Goal: Task Accomplishment & Management: Use online tool/utility

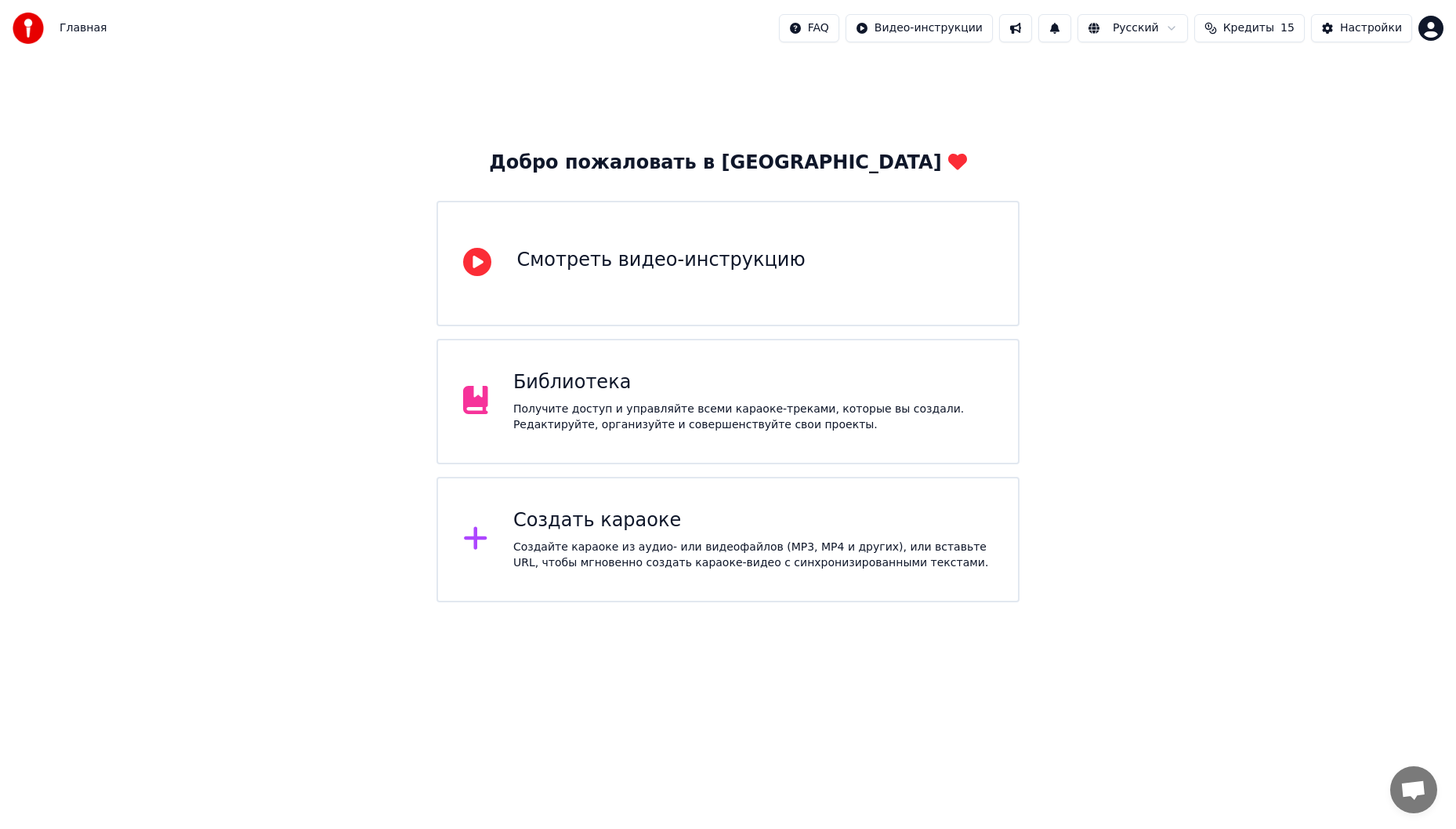
click at [772, 510] on div "Создать караоке" at bounding box center [752, 521] width 479 height 25
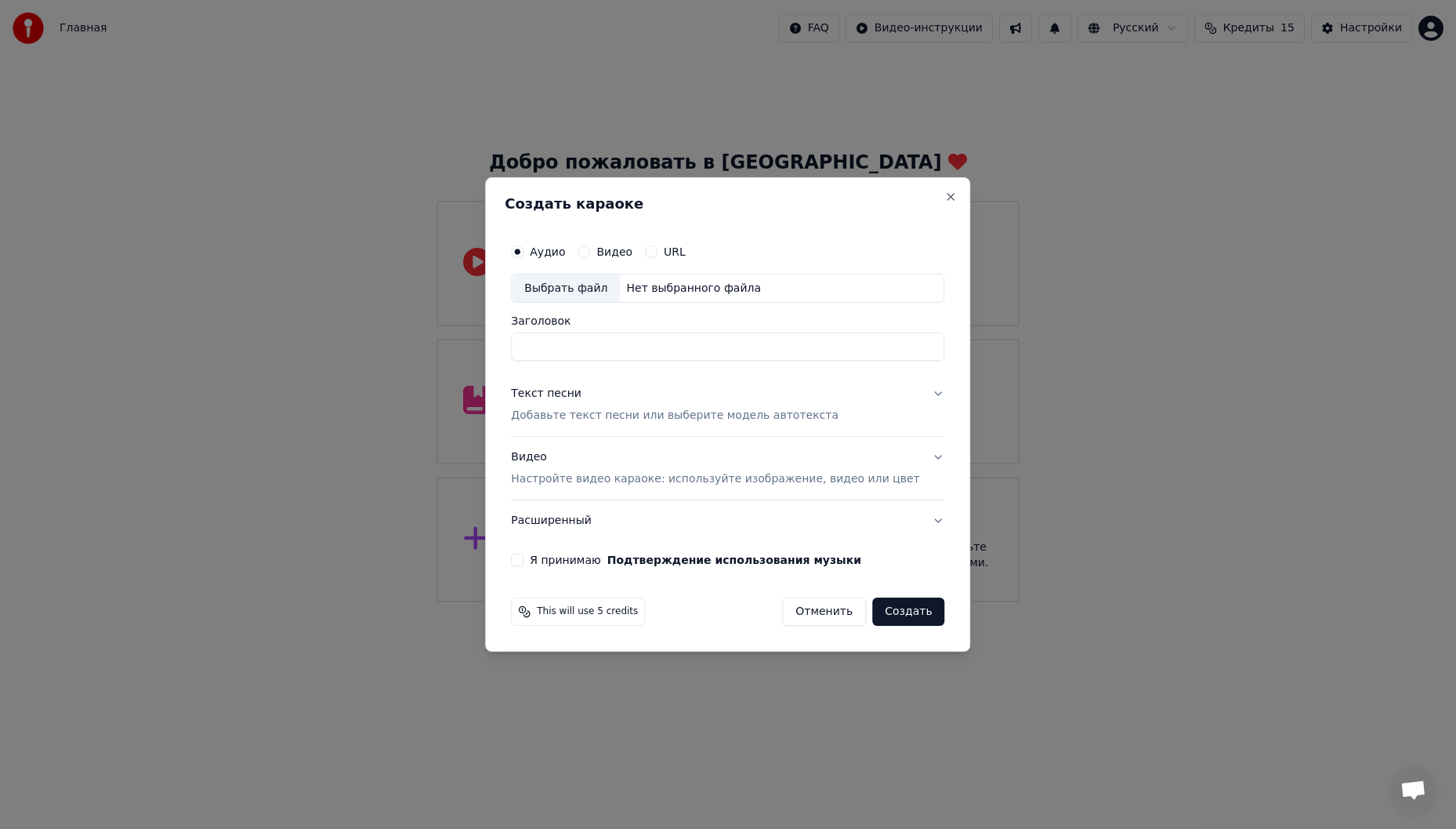
click at [589, 347] on input "Заголовок" at bounding box center [728, 347] width 434 height 28
type input "*"
click at [624, 347] on input "**********" at bounding box center [728, 347] width 434 height 28
type input "**********"
click at [914, 390] on button "Текст песни Добавьте текст песни или выберите модель автотекста" at bounding box center [728, 405] width 434 height 62
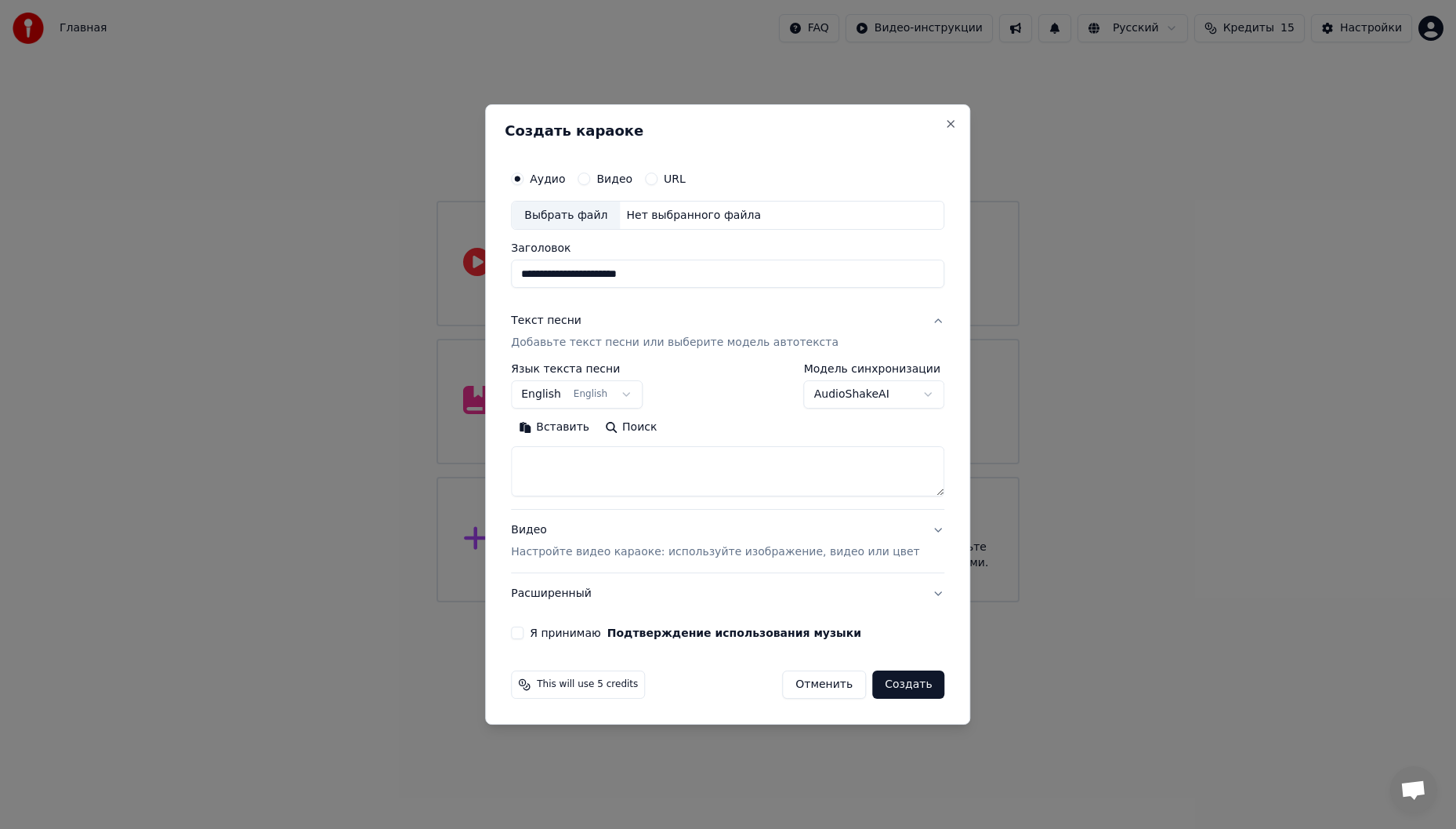
click at [629, 392] on button "English English" at bounding box center [576, 395] width 131 height 28
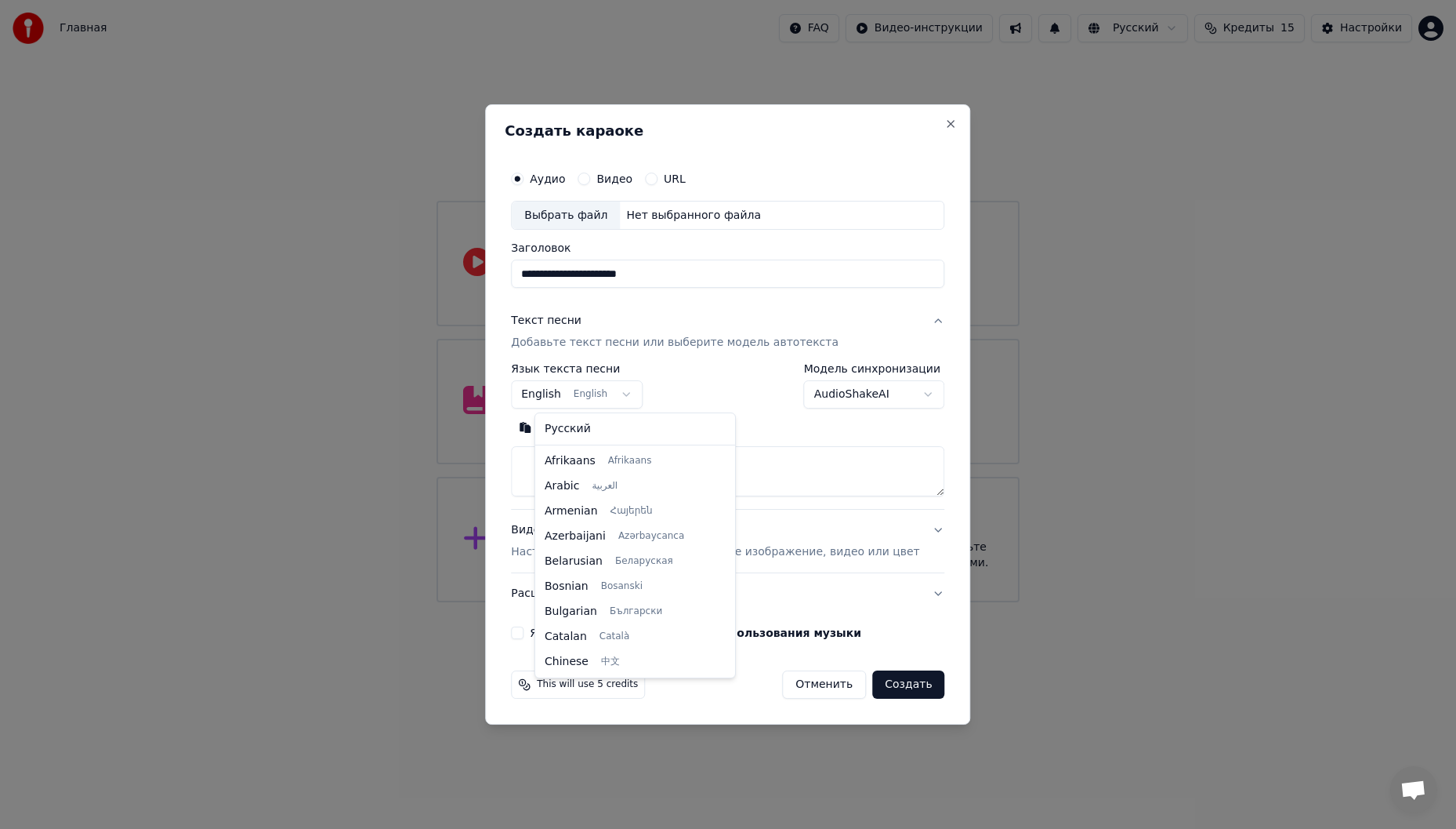
scroll to position [126, 0]
select select "**"
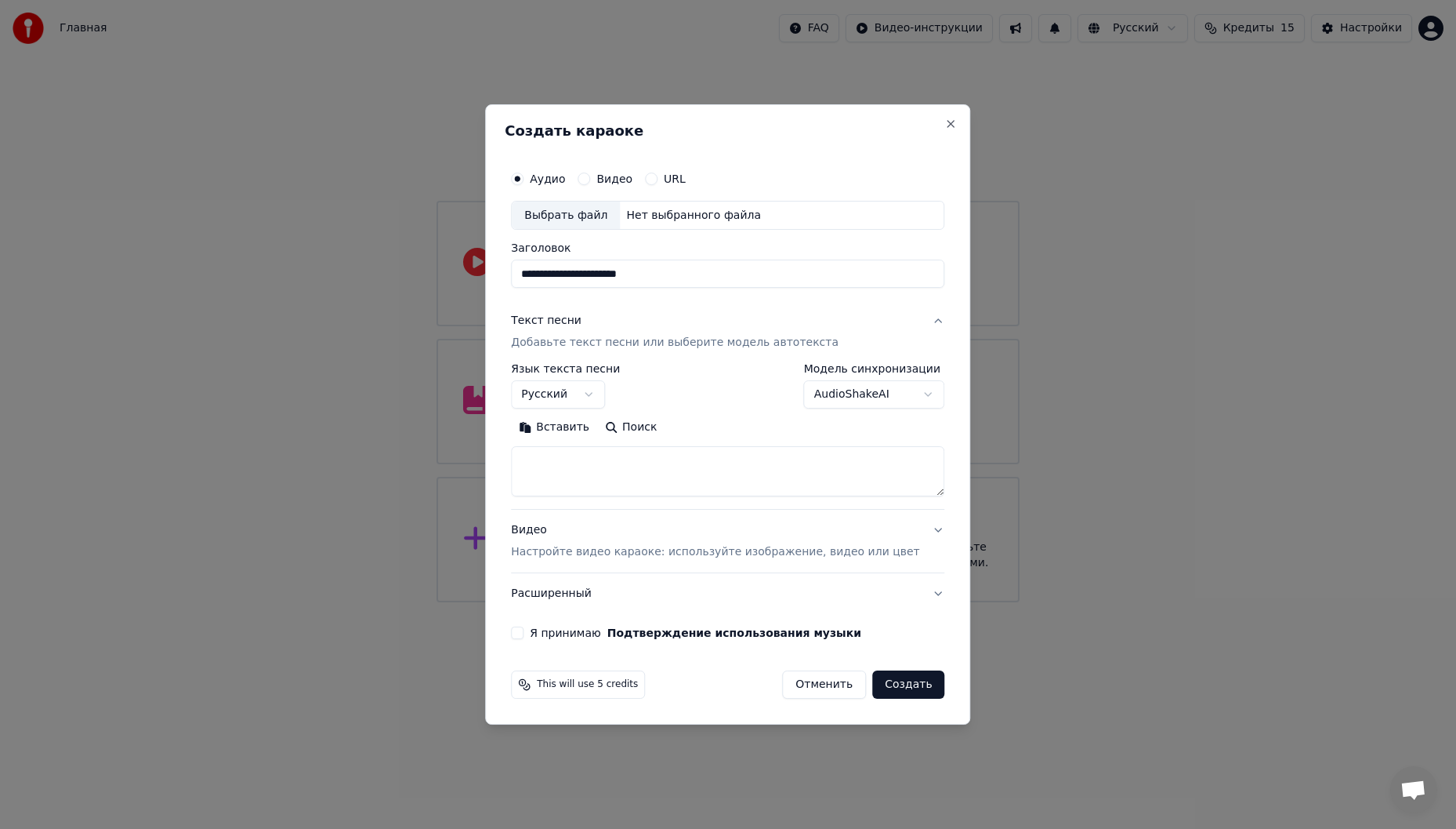
click at [592, 419] on button "Вставить" at bounding box center [554, 428] width 87 height 25
click at [901, 394] on body "**********" at bounding box center [728, 301] width 1456 height 603
click at [910, 394] on body "**********" at bounding box center [728, 301] width 1456 height 603
click at [913, 530] on button "Видео Настройте видео караоке: используйте изображение, видео или цвет" at bounding box center [728, 541] width 434 height 62
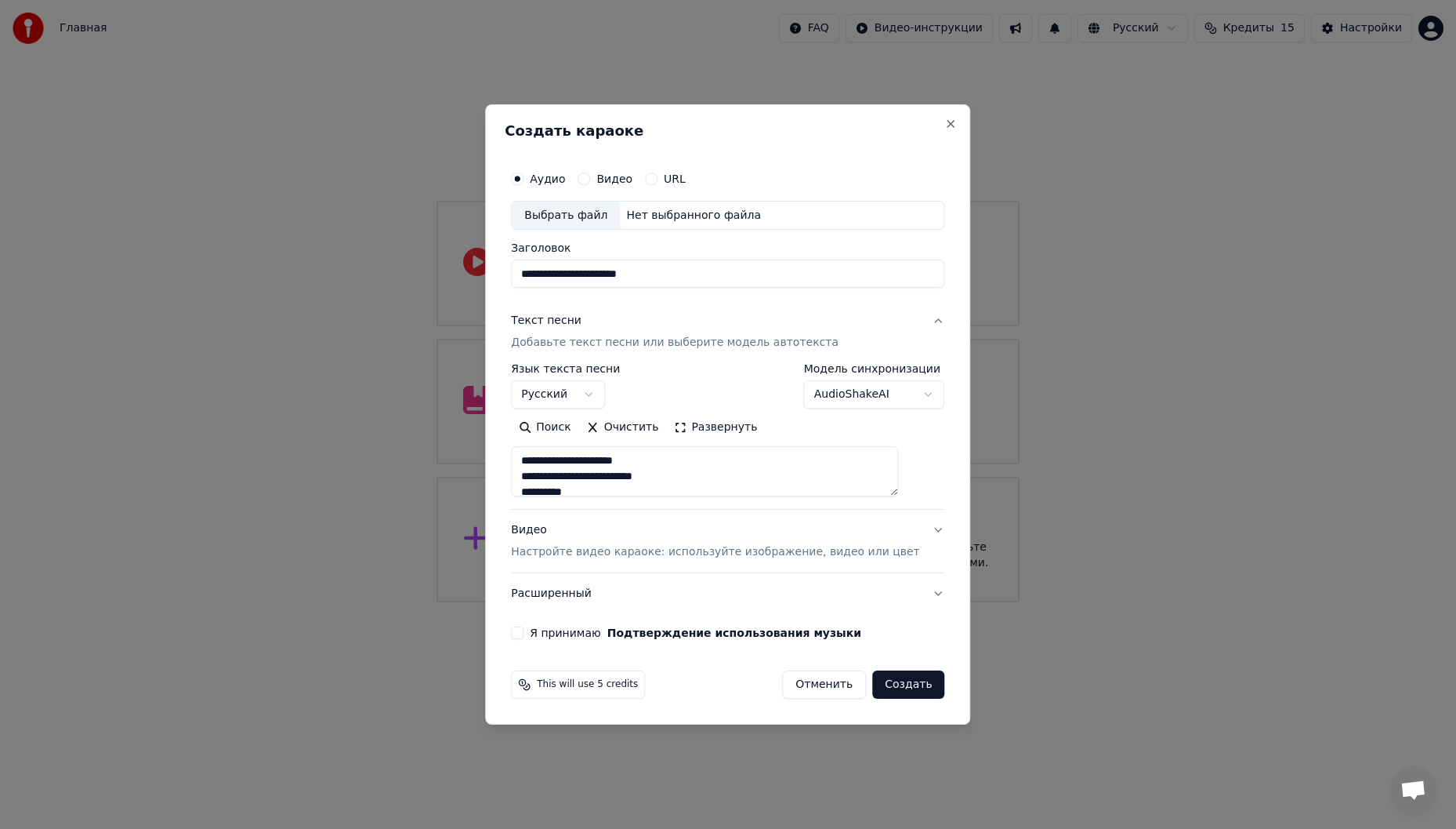
type textarea "**********"
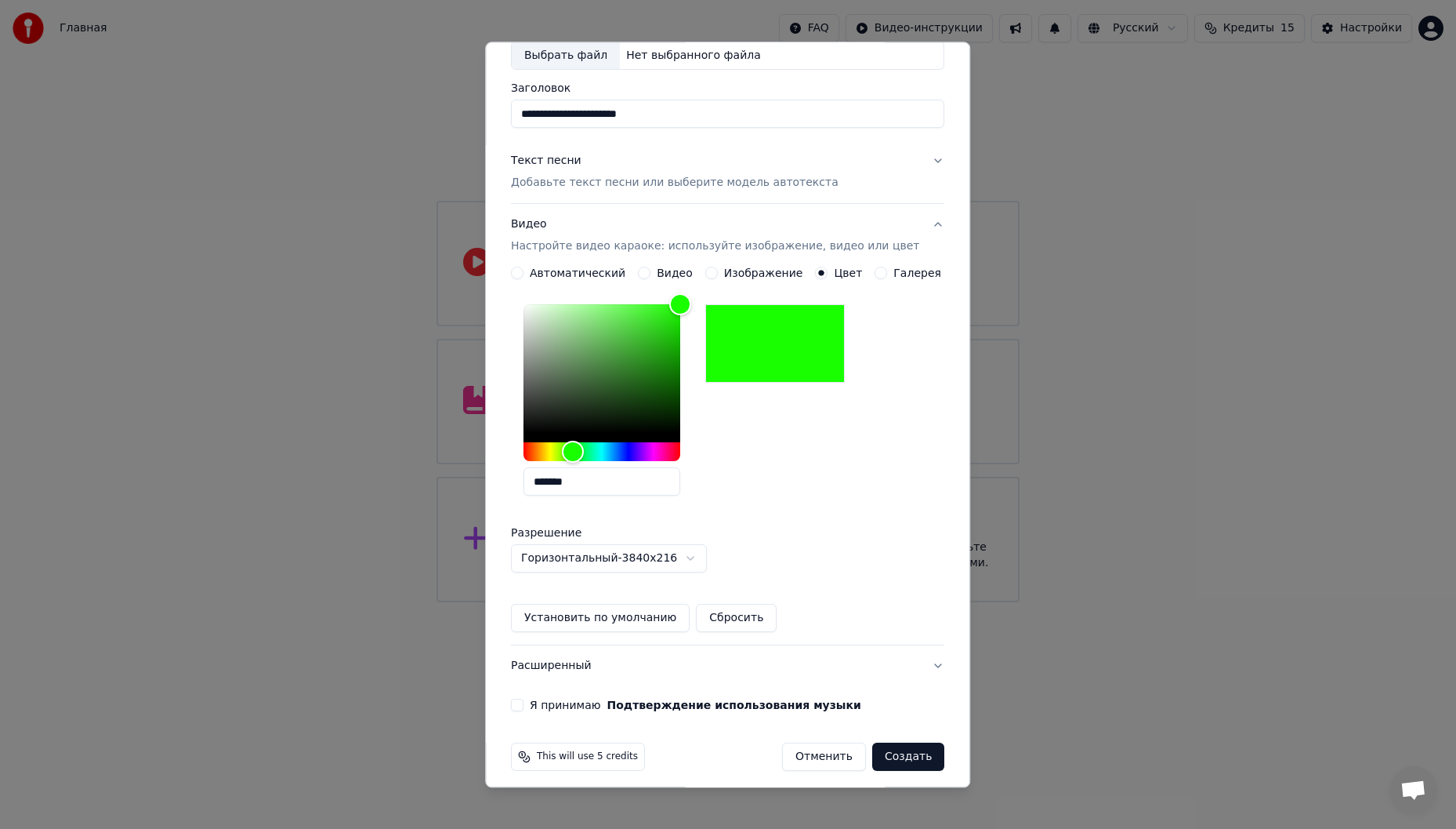
scroll to position [106, 0]
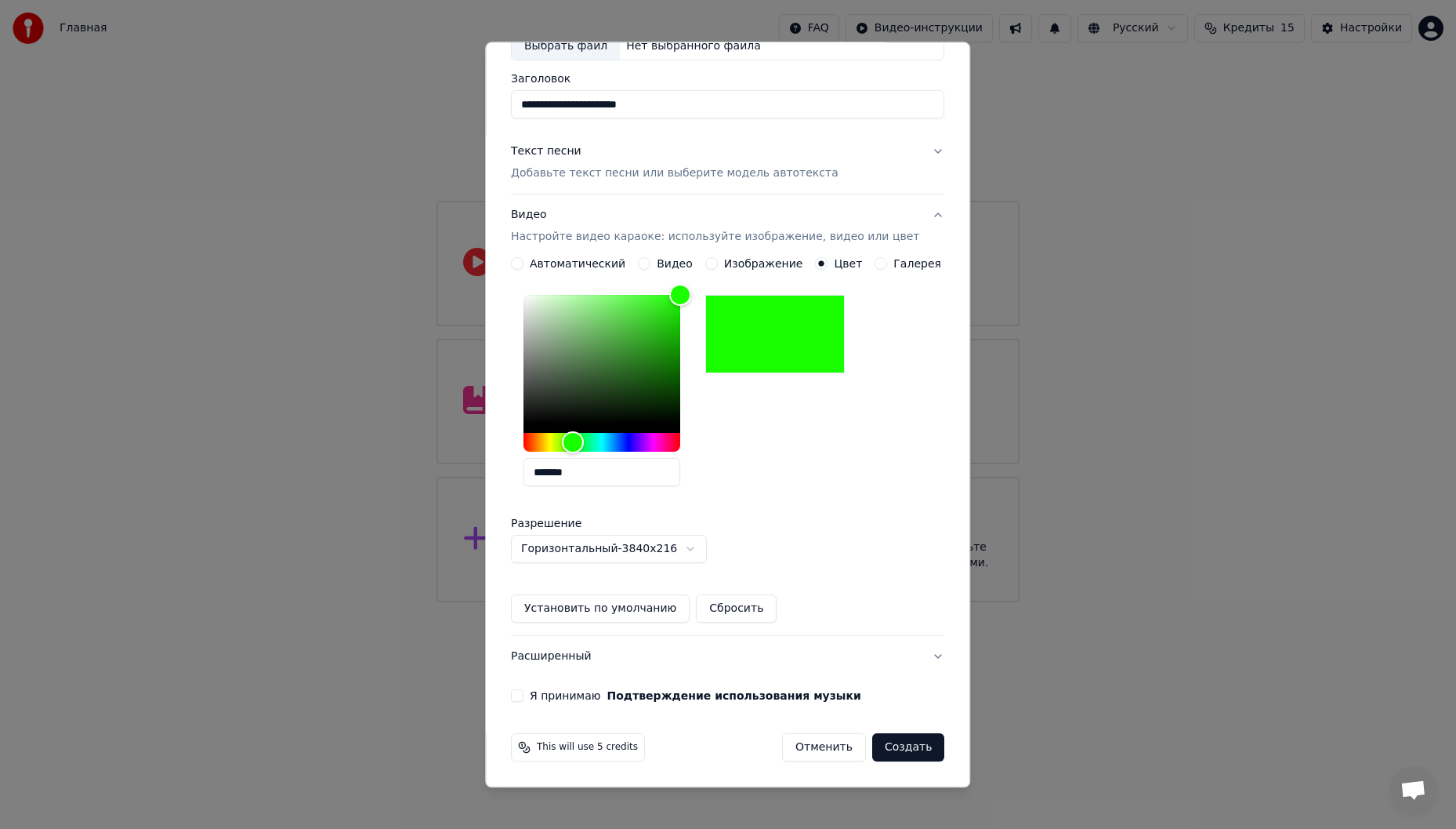
click at [523, 701] on button "Я принимаю Подтверждение использования музыки" at bounding box center [517, 696] width 12 height 12
click at [907, 654] on button "Расширенный" at bounding box center [728, 658] width 434 height 41
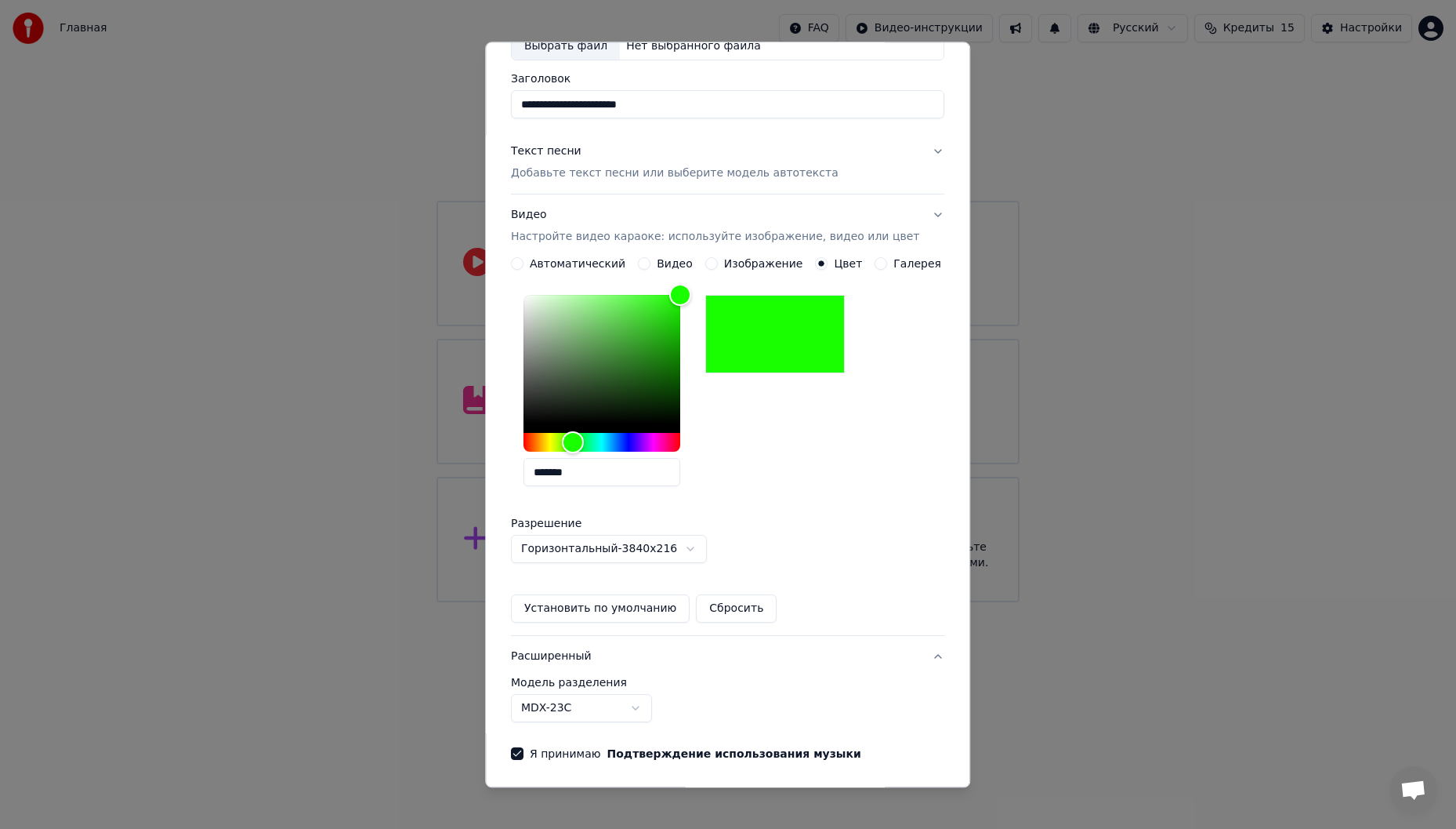
scroll to position [0, 0]
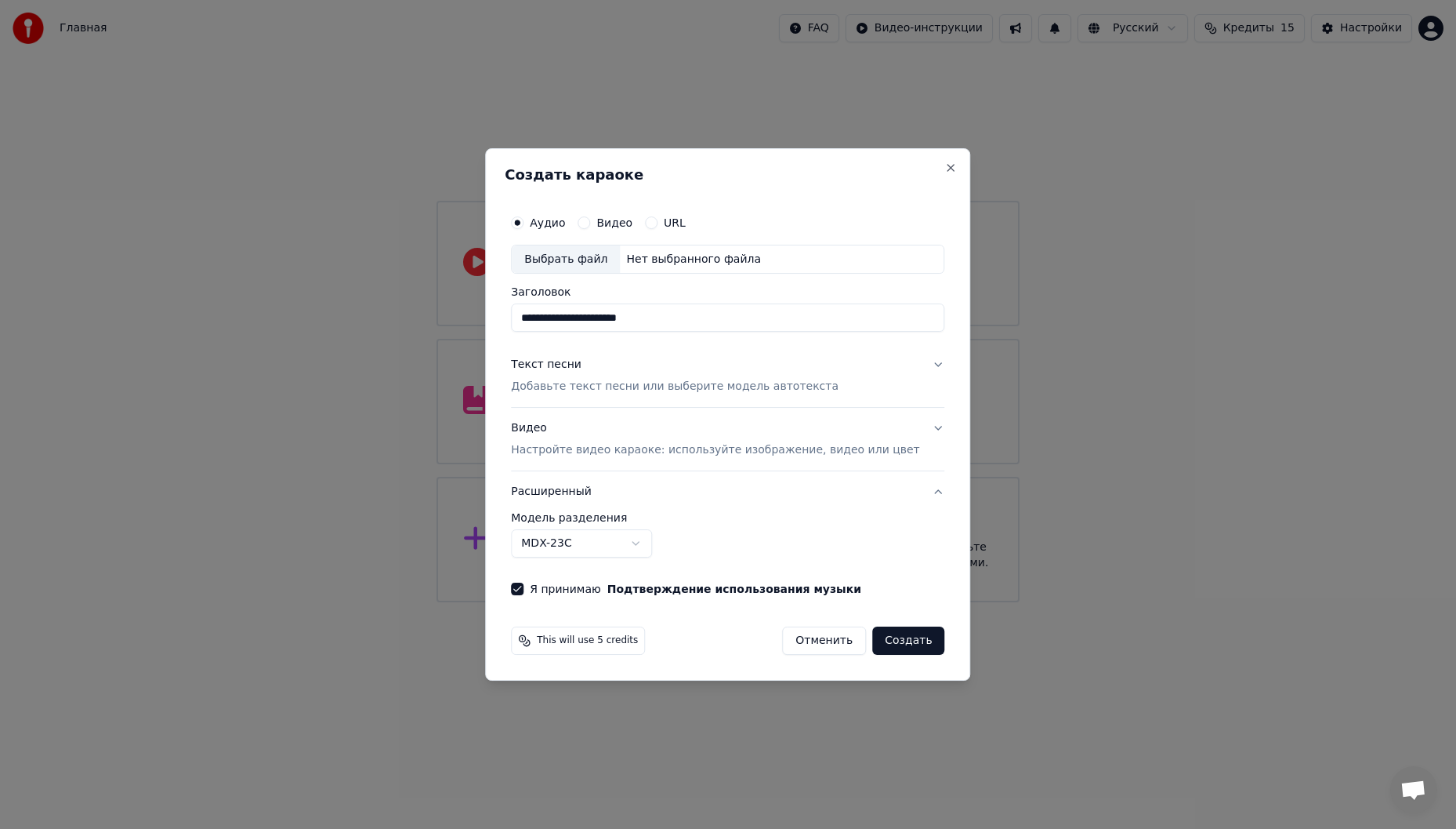
click at [654, 537] on body "**********" at bounding box center [728, 301] width 1456 height 603
click at [657, 534] on body "**********" at bounding box center [728, 301] width 1456 height 603
click at [897, 496] on button "Расширенный" at bounding box center [728, 492] width 434 height 41
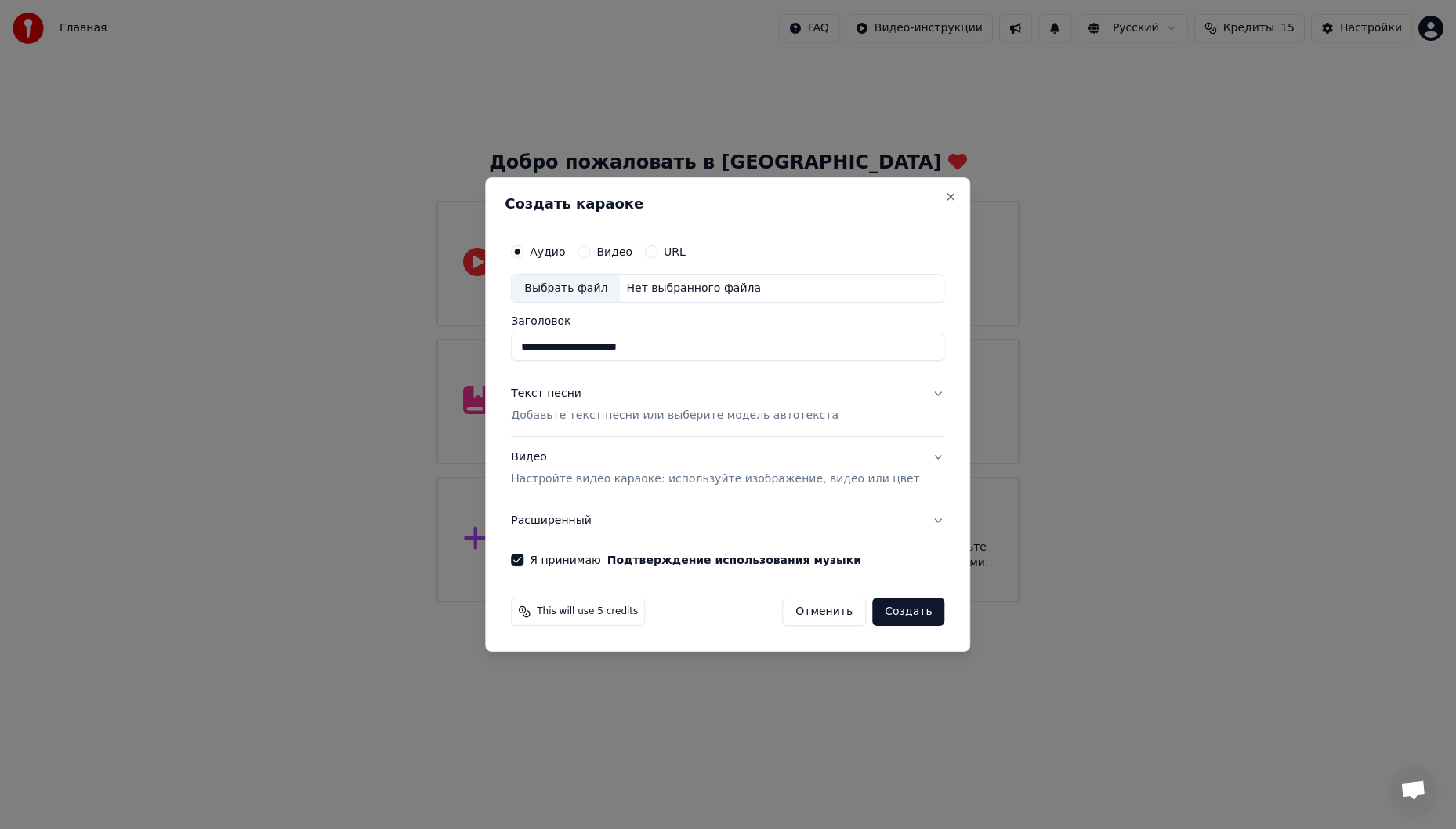
click at [610, 257] on div "Видео" at bounding box center [604, 251] width 55 height 12
click at [590, 250] on button "Видео" at bounding box center [583, 251] width 12 height 12
click at [608, 290] on div "Выбрать файл" at bounding box center [566, 289] width 108 height 28
click at [766, 460] on div "Видео Настройте видео караоке: используйте изображение, видео или цвет" at bounding box center [715, 469] width 409 height 37
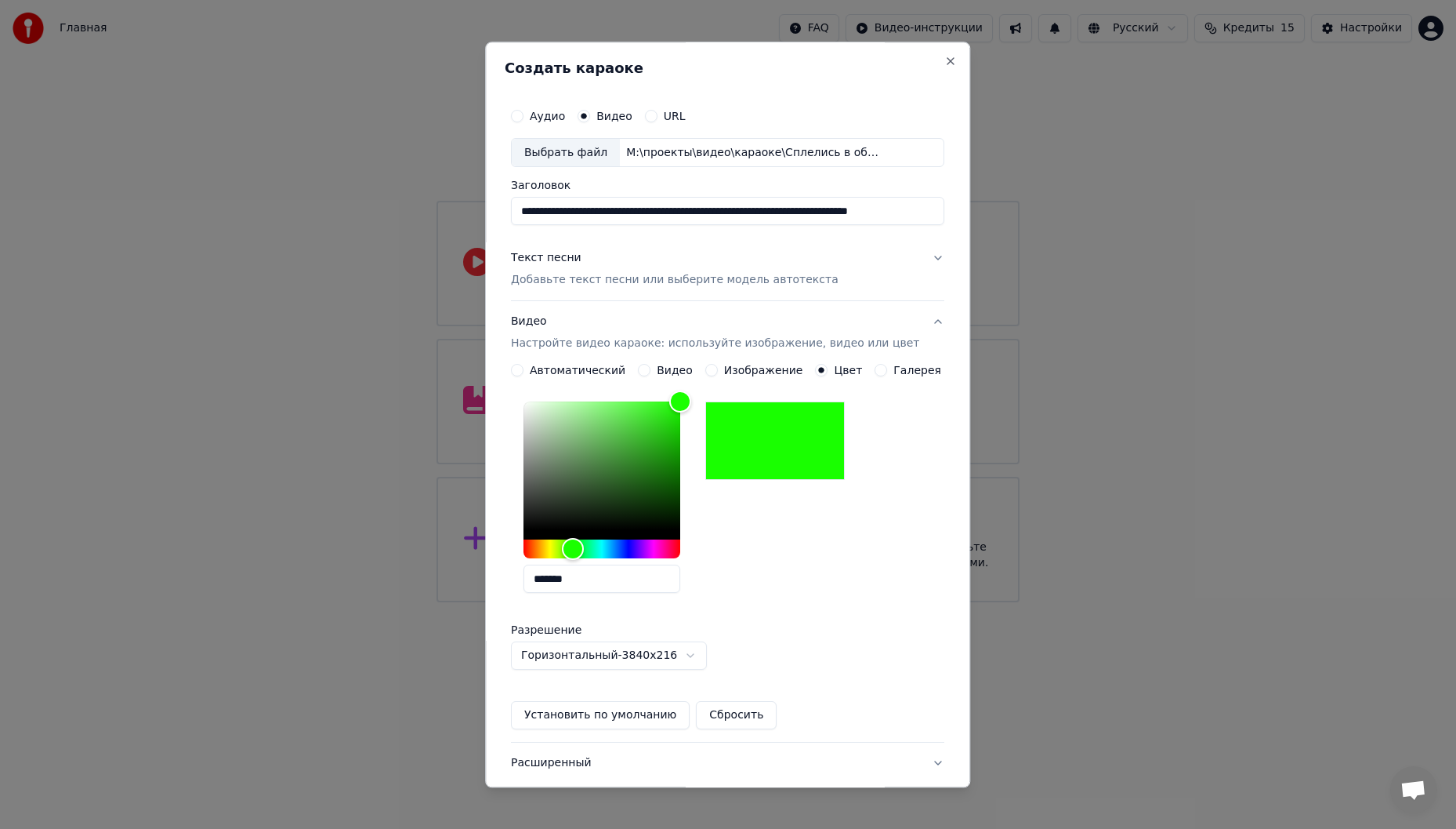
click at [817, 372] on button "Цвет" at bounding box center [821, 370] width 12 height 12
click at [927, 264] on div "**********" at bounding box center [727, 455] width 446 height 721
click at [904, 255] on button "Текст песни Добавьте текст песни или выберите модель автотекста" at bounding box center [728, 269] width 434 height 62
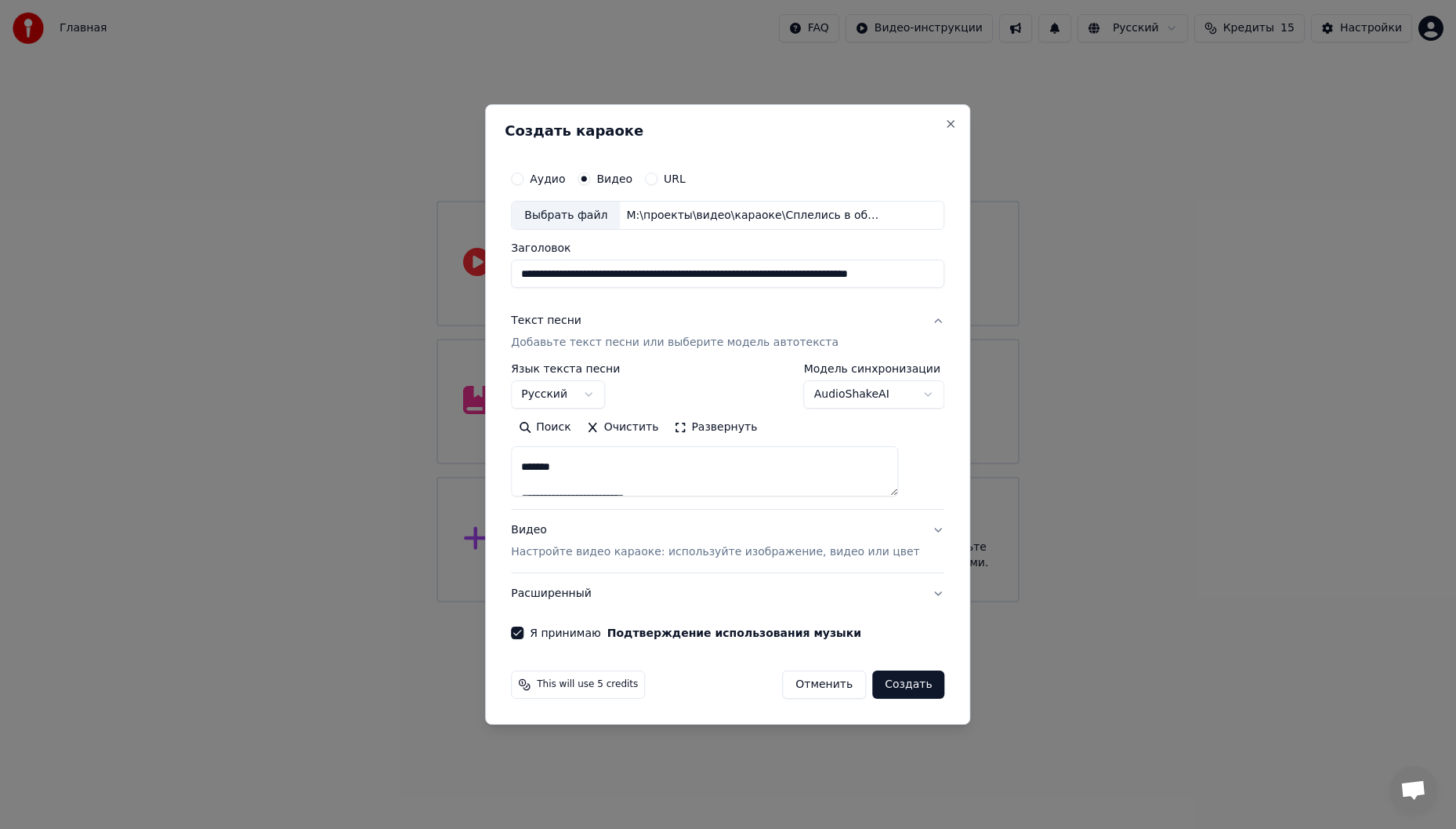
scroll to position [810, 0]
drag, startPoint x: 750, startPoint y: 269, endPoint x: 421, endPoint y: 268, distance: 329.0
click at [421, 268] on body "**********" at bounding box center [728, 301] width 1456 height 603
type input "**********"
type textarea "**********"
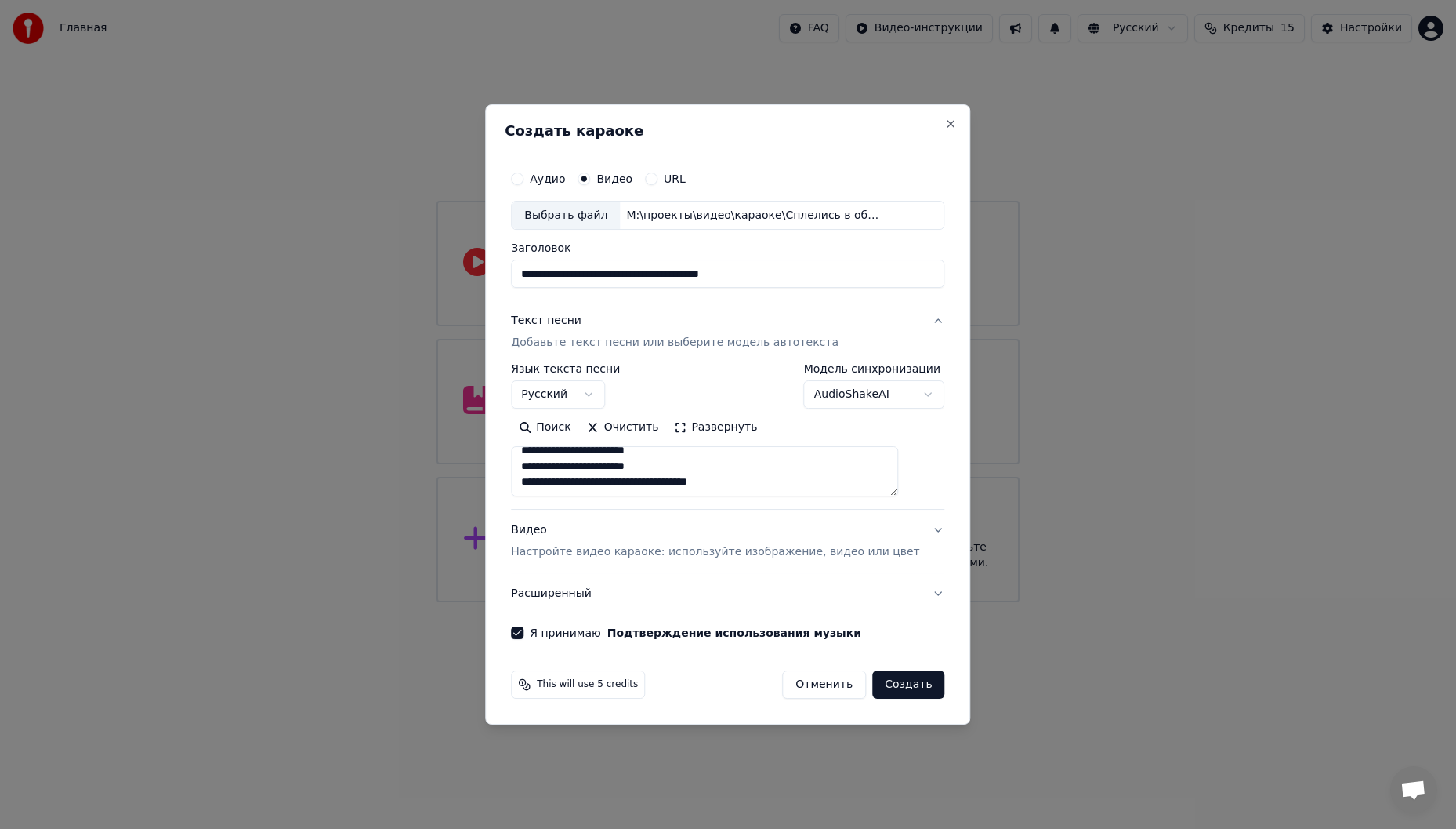
drag, startPoint x: 820, startPoint y: 275, endPoint x: 865, endPoint y: 299, distance: 51.0
click at [865, 299] on div "**********" at bounding box center [727, 401] width 446 height 489
type input "**********"
click at [840, 295] on div "**********" at bounding box center [727, 401] width 446 height 489
click at [897, 684] on button "Создать" at bounding box center [908, 685] width 72 height 28
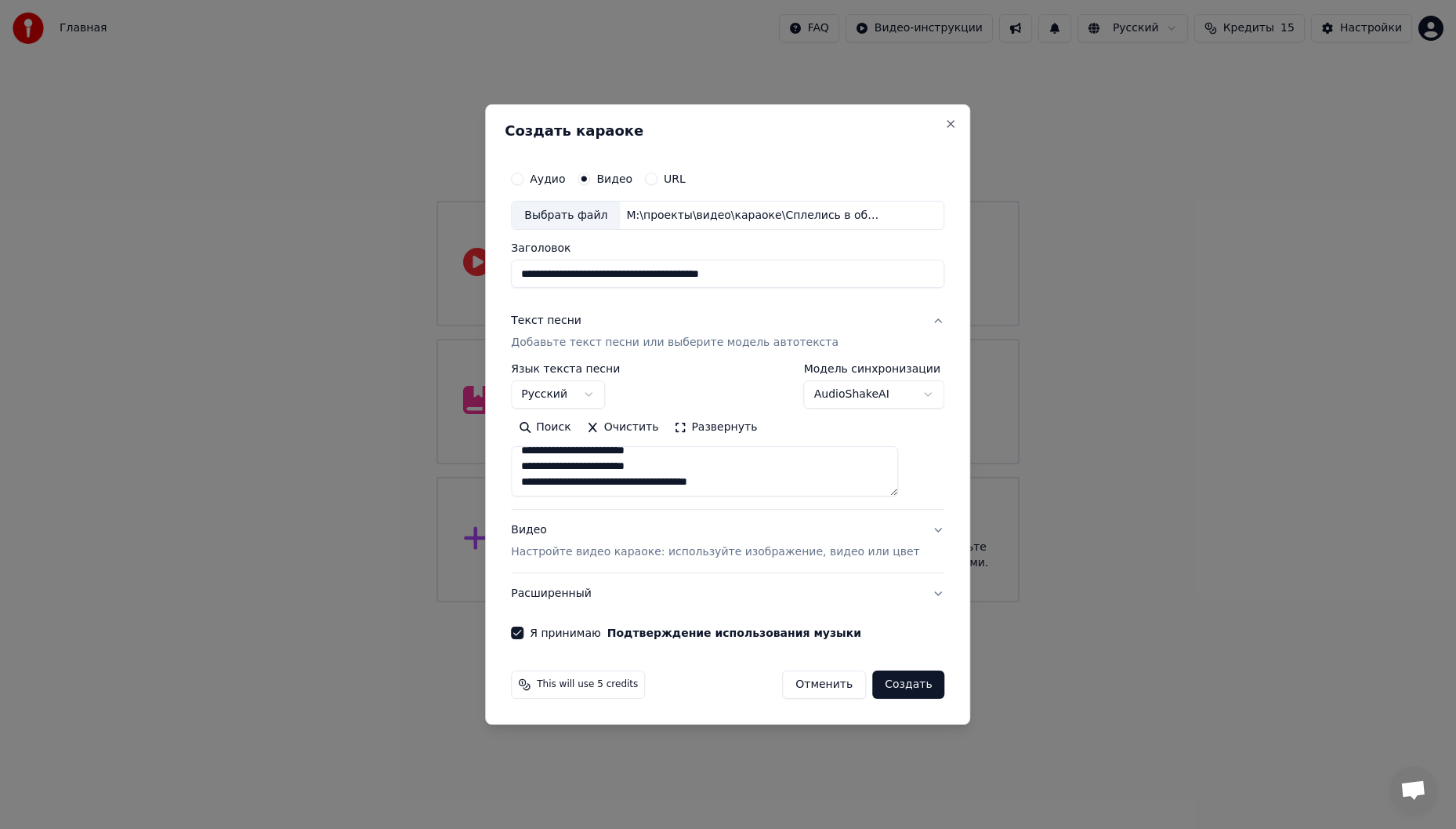
type textarea "**********"
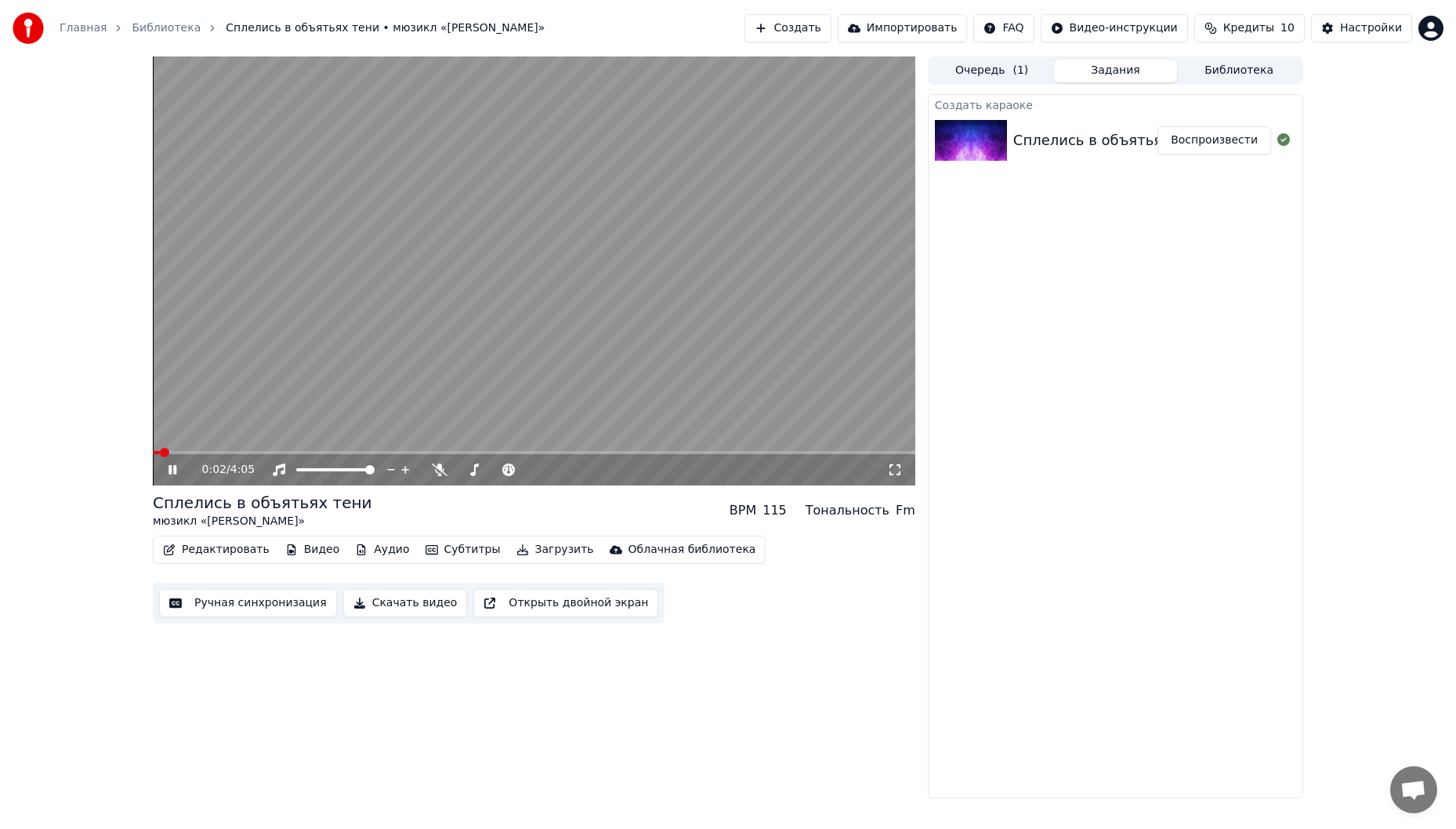
click at [181, 470] on icon at bounding box center [184, 469] width 37 height 12
click at [455, 320] on video at bounding box center [533, 271] width 762 height 428
click at [116, 567] on div "0:05 / 4:05 Сплелись в объятьях тени мюзикл «[PERSON_NAME]» BPM 115 Тональность…" at bounding box center [728, 428] width 1456 height 741
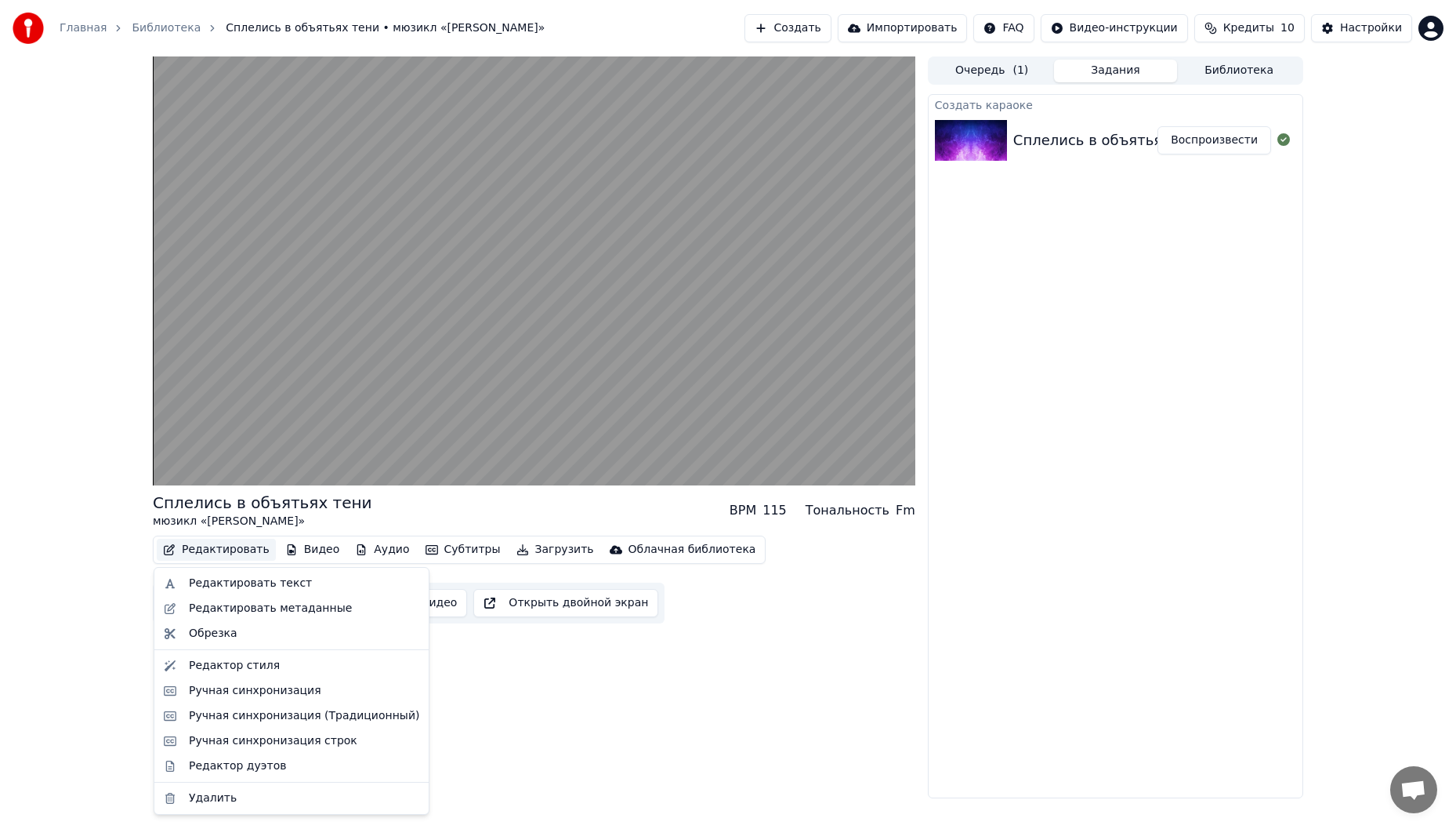
click at [202, 548] on button "Редактировать" at bounding box center [216, 550] width 119 height 22
click at [214, 578] on div "Редактировать текст" at bounding box center [250, 583] width 123 height 16
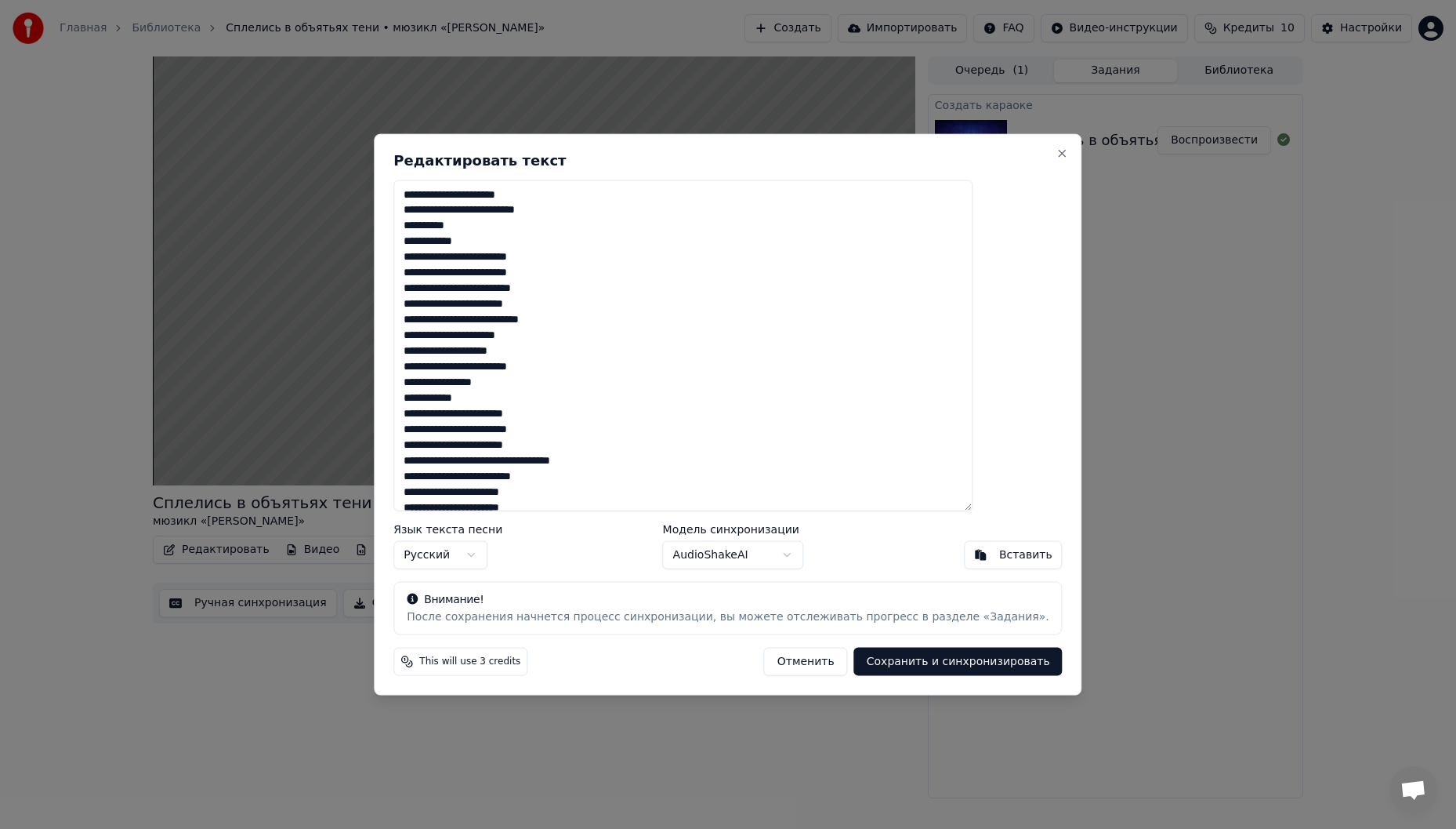
click at [780, 662] on button "Отменить" at bounding box center [806, 661] width 84 height 28
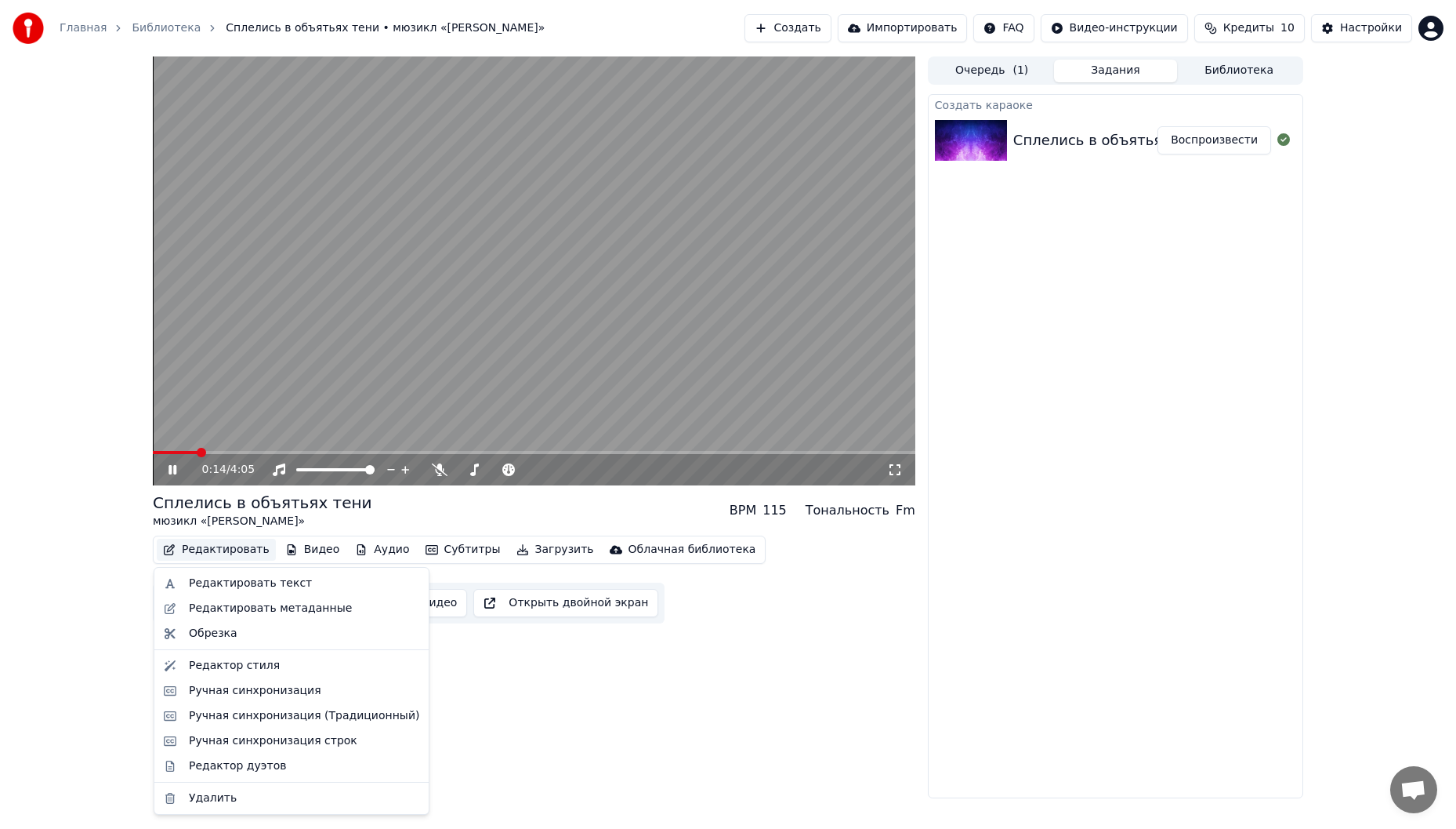
click at [224, 547] on button "Редактировать" at bounding box center [216, 550] width 119 height 22
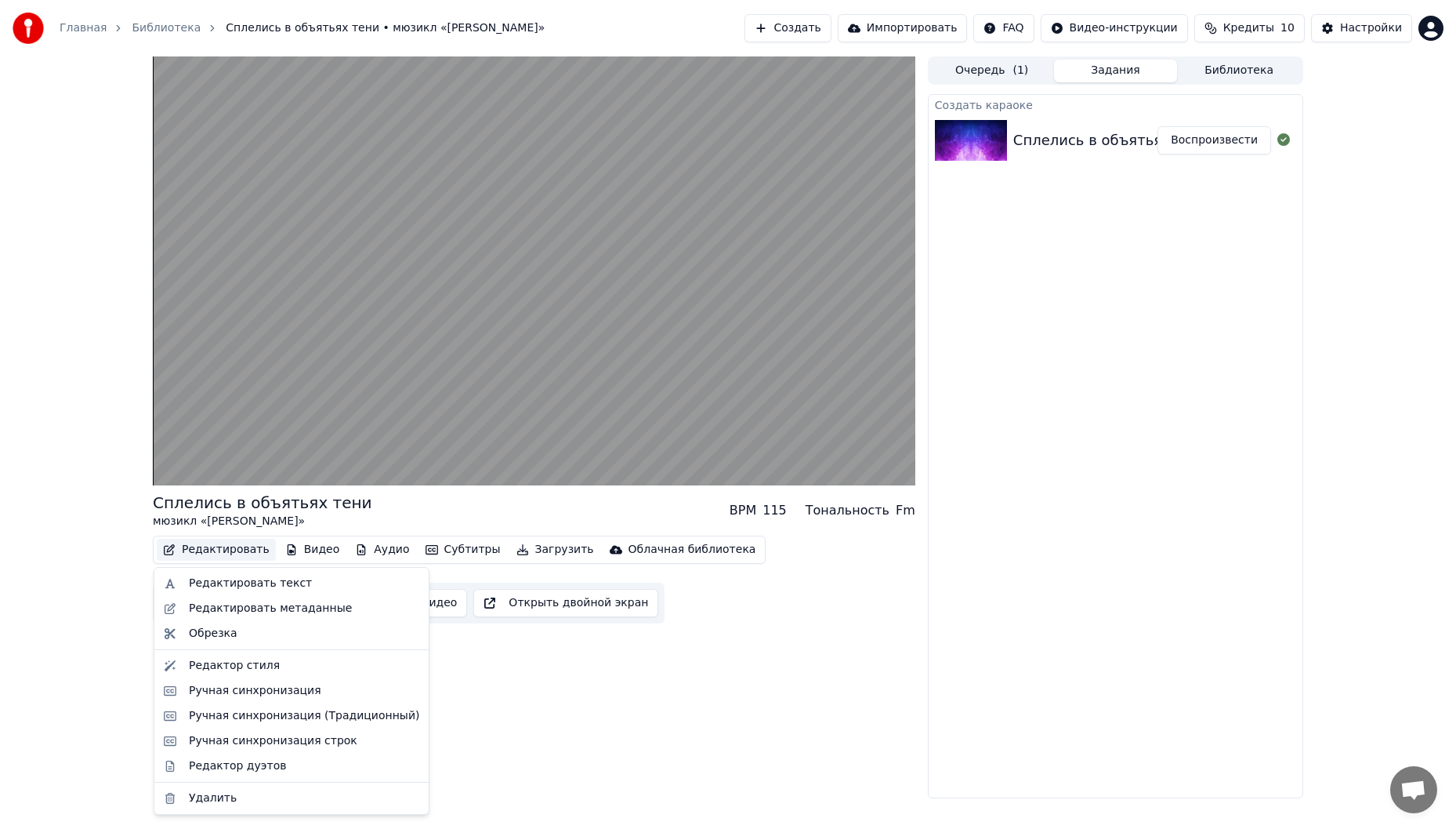
click at [671, 670] on div "Сплелись в объятьях тени мюзикл «[PERSON_NAME]» BPM 115 Тональность Fm Редактир…" at bounding box center [533, 428] width 762 height 741
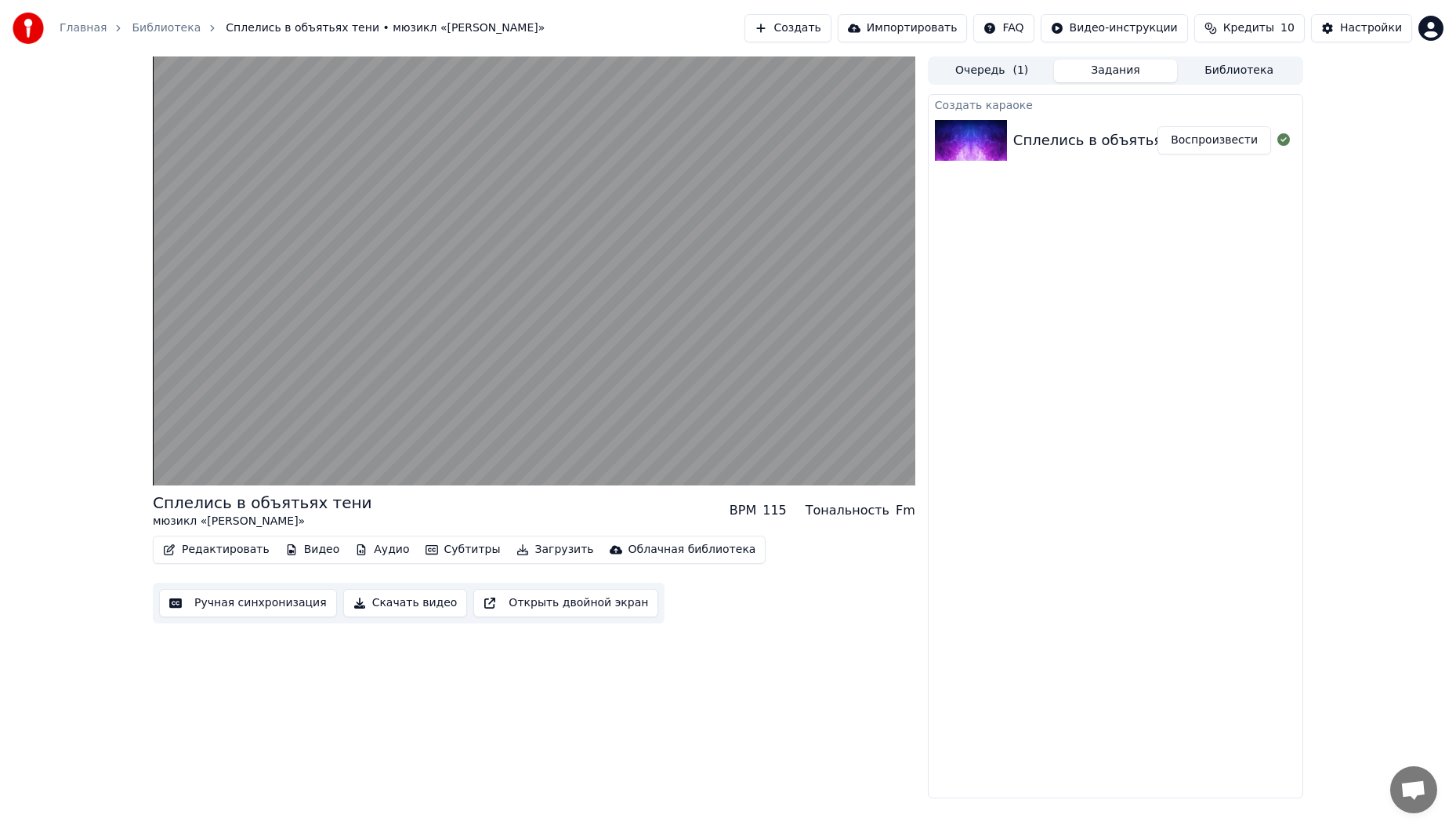
click at [282, 604] on button "Ручная синхронизация" at bounding box center [248, 603] width 178 height 28
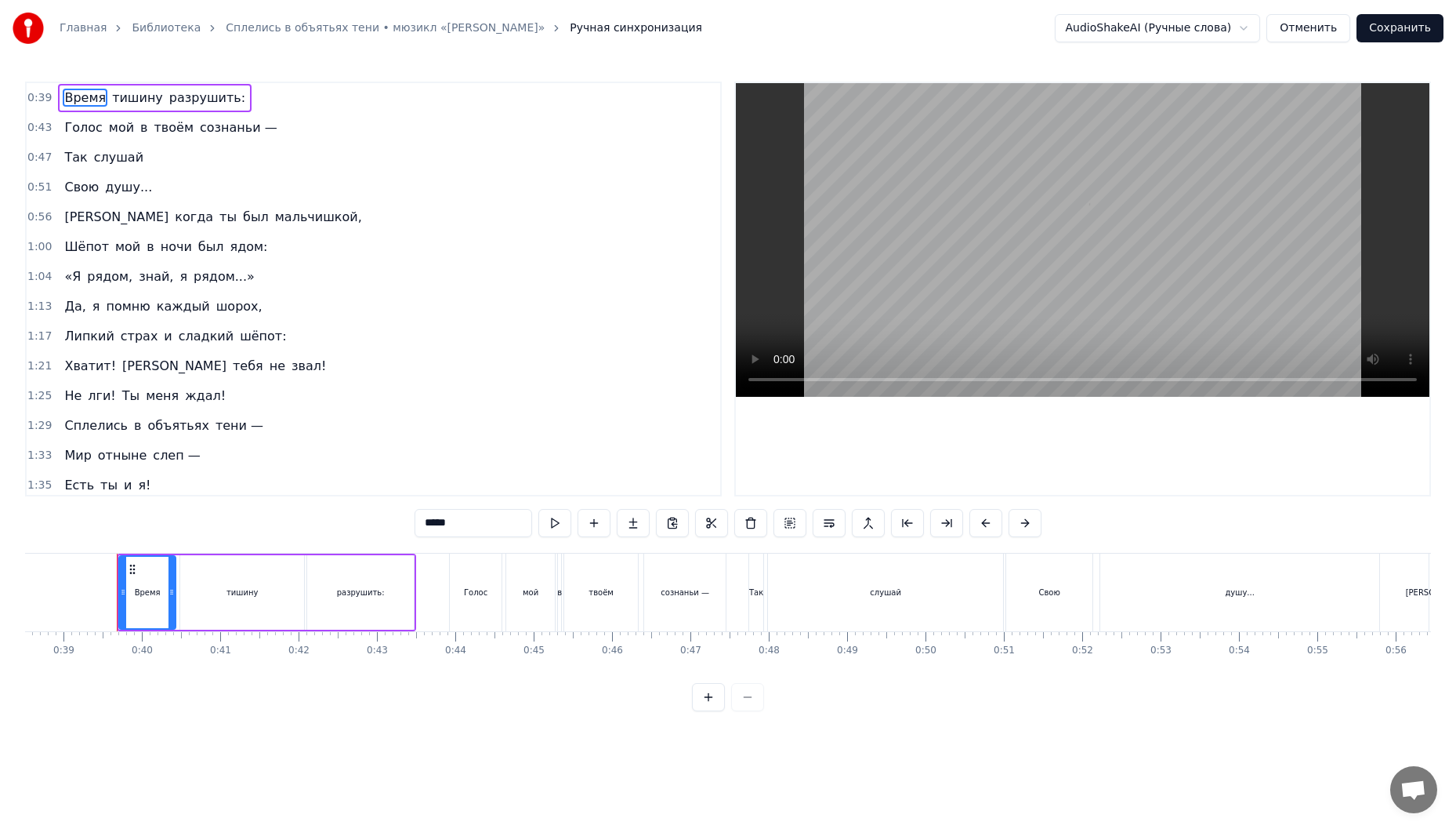
scroll to position [0, 3031]
click at [84, 186] on span "Свою" at bounding box center [81, 186] width 37 height 18
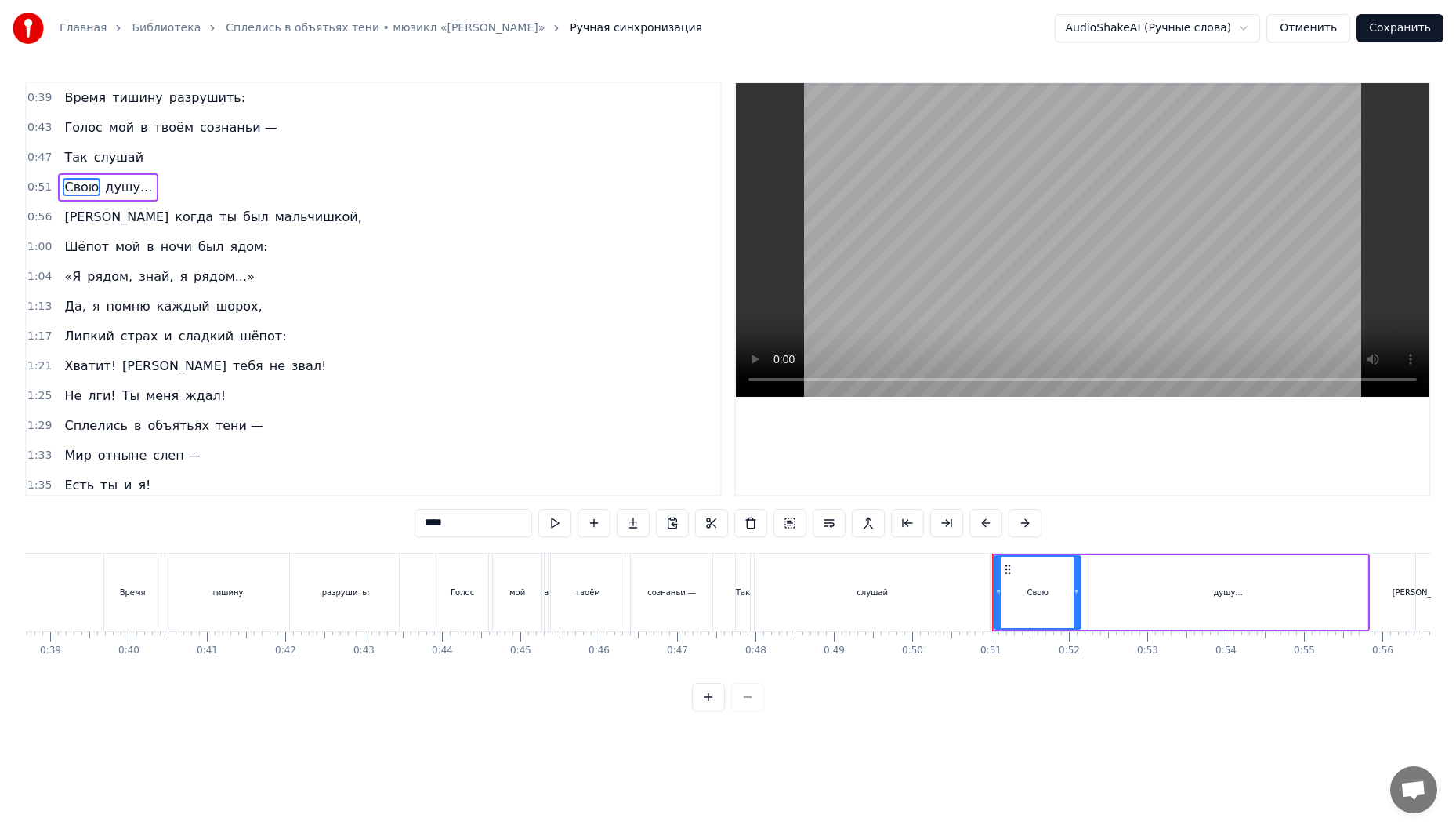
click at [84, 186] on span "Свою" at bounding box center [81, 186] width 37 height 18
click at [84, 188] on span "Свою" at bounding box center [81, 186] width 37 height 18
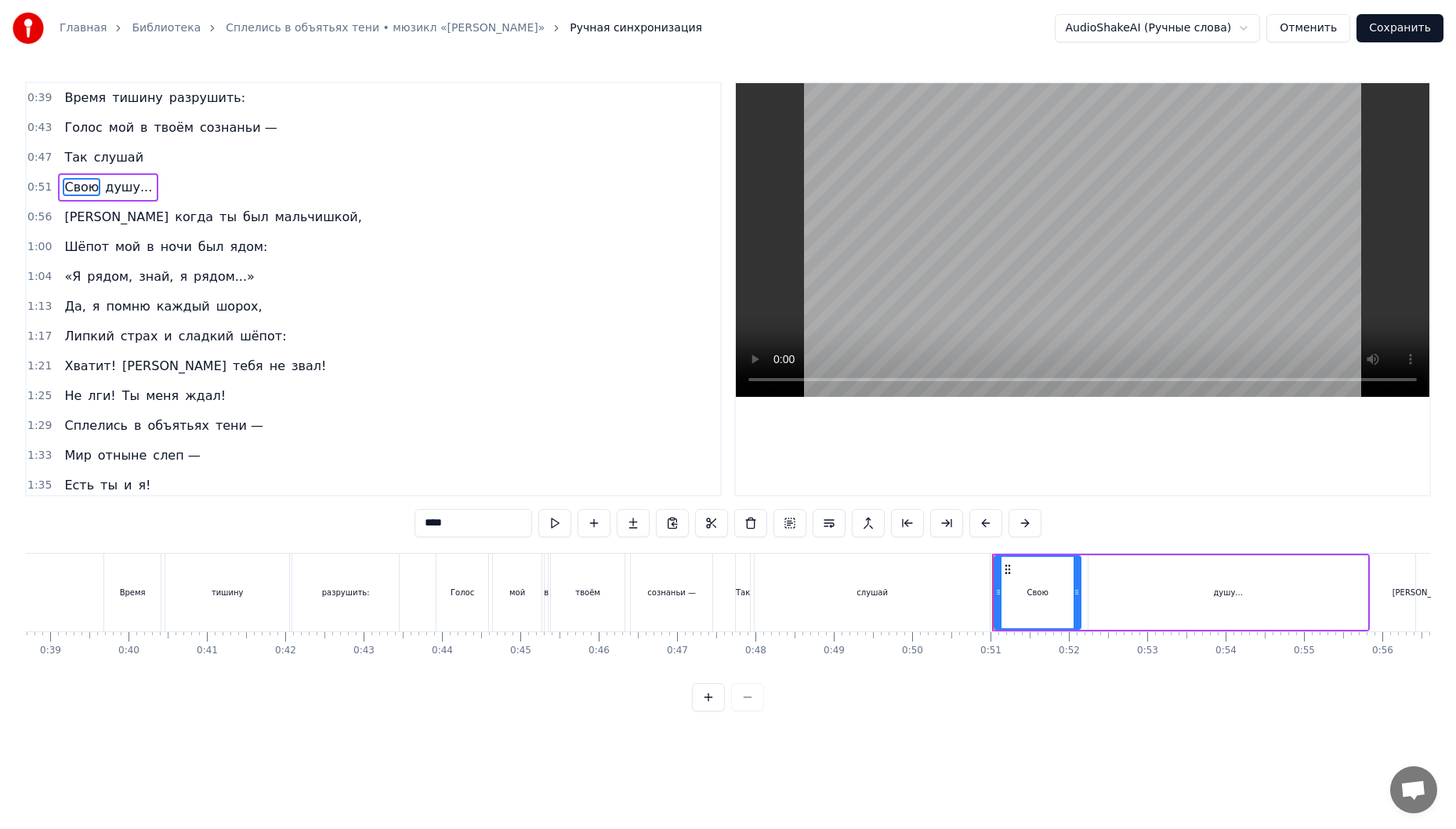
drag, startPoint x: 461, startPoint y: 518, endPoint x: 417, endPoint y: 515, distance: 44.1
click at [417, 515] on input "****" at bounding box center [473, 523] width 117 height 28
type input "***"
click at [999, 543] on div "0:39 Время тишину разрушить: 0:43 Голос мой в твоём сознаньи — 0:47 Так слушай …" at bounding box center [728, 397] width 1406 height 630
click at [538, 518] on button at bounding box center [534, 523] width 33 height 28
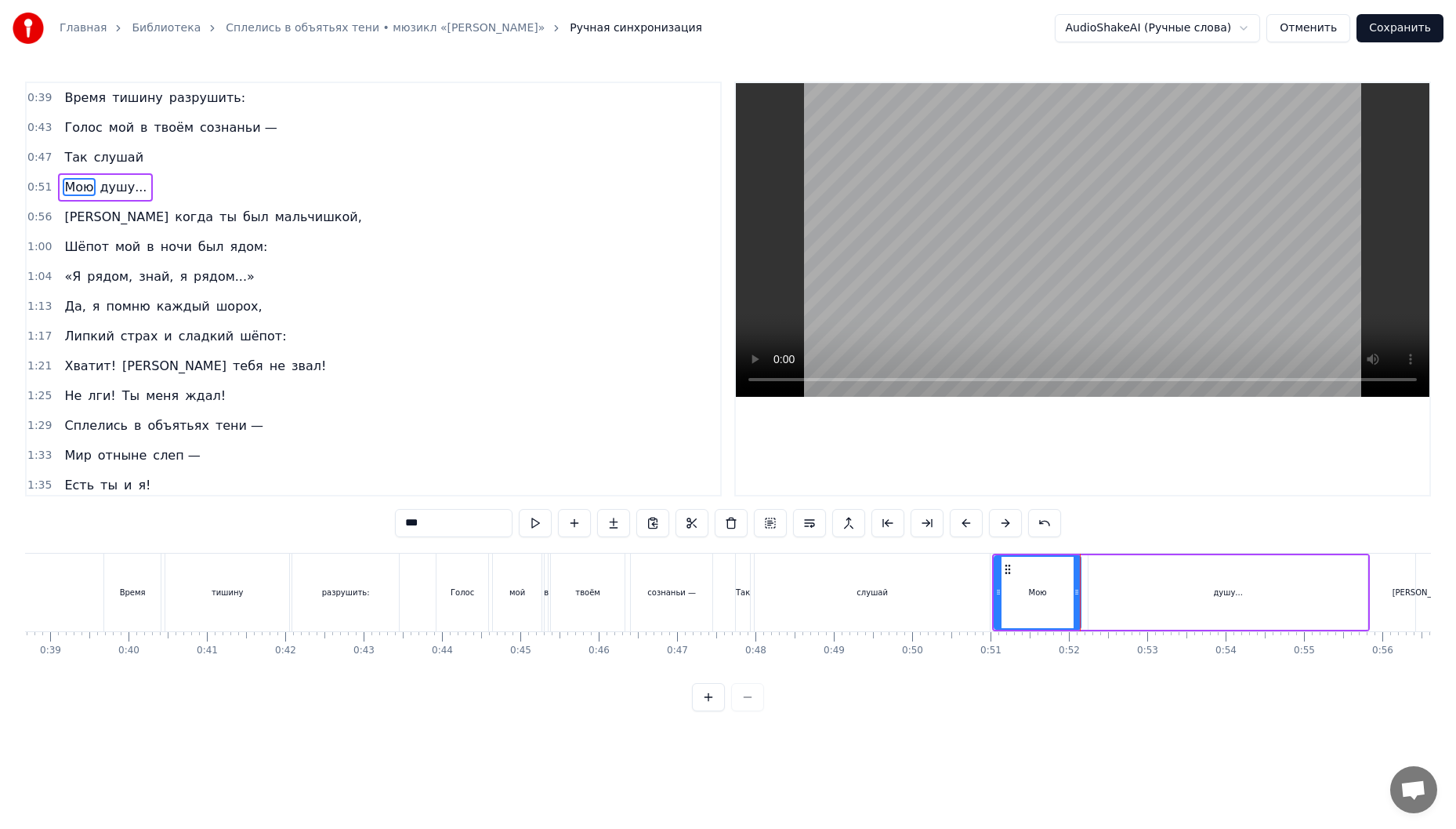
click at [538, 518] on button at bounding box center [534, 523] width 33 height 28
click at [502, 357] on div "1:21 Хватит! Я тебя не звал!" at bounding box center [373, 366] width 694 height 30
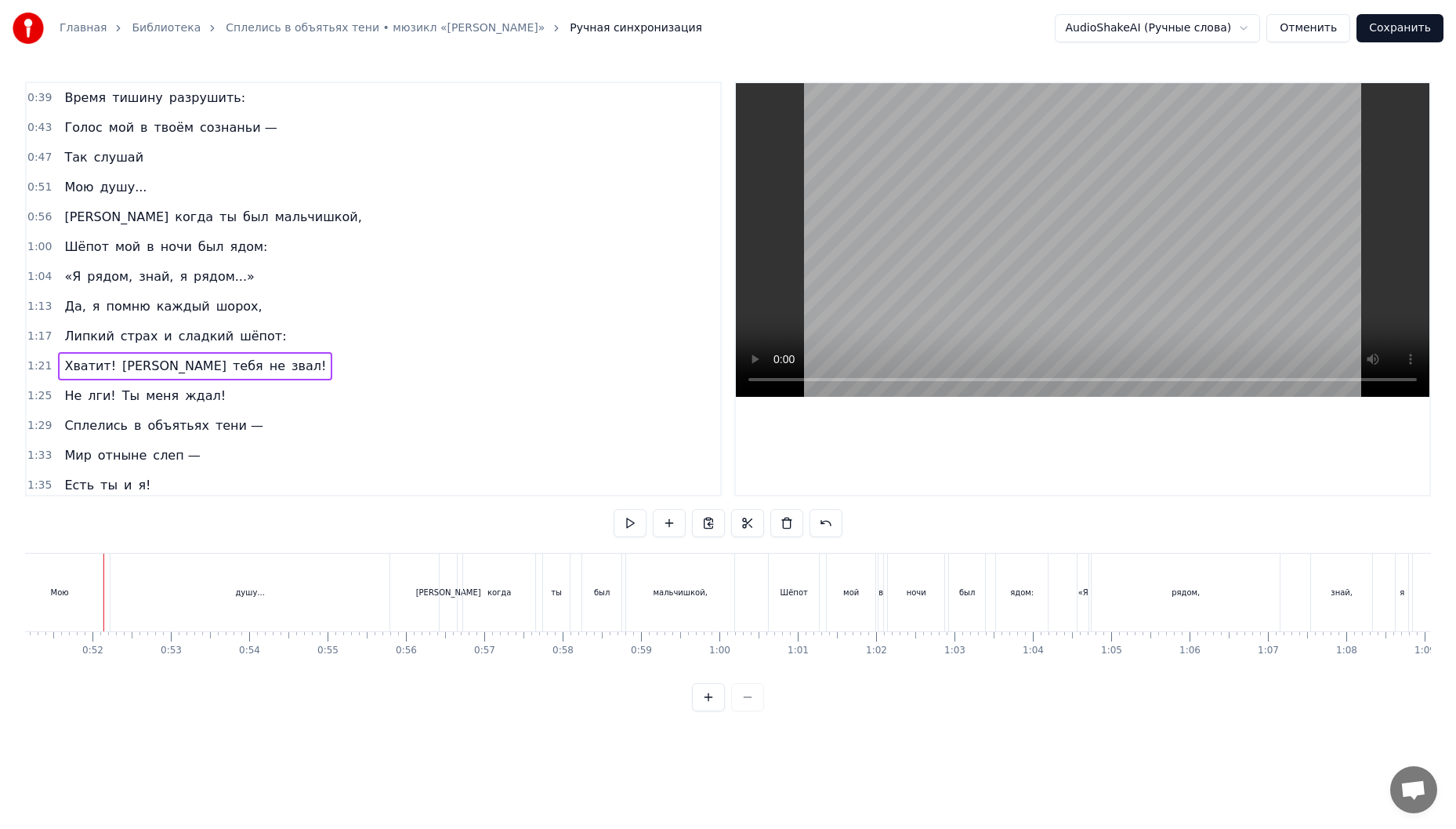
click at [306, 150] on div "0:47 Так слушай" at bounding box center [373, 157] width 694 height 30
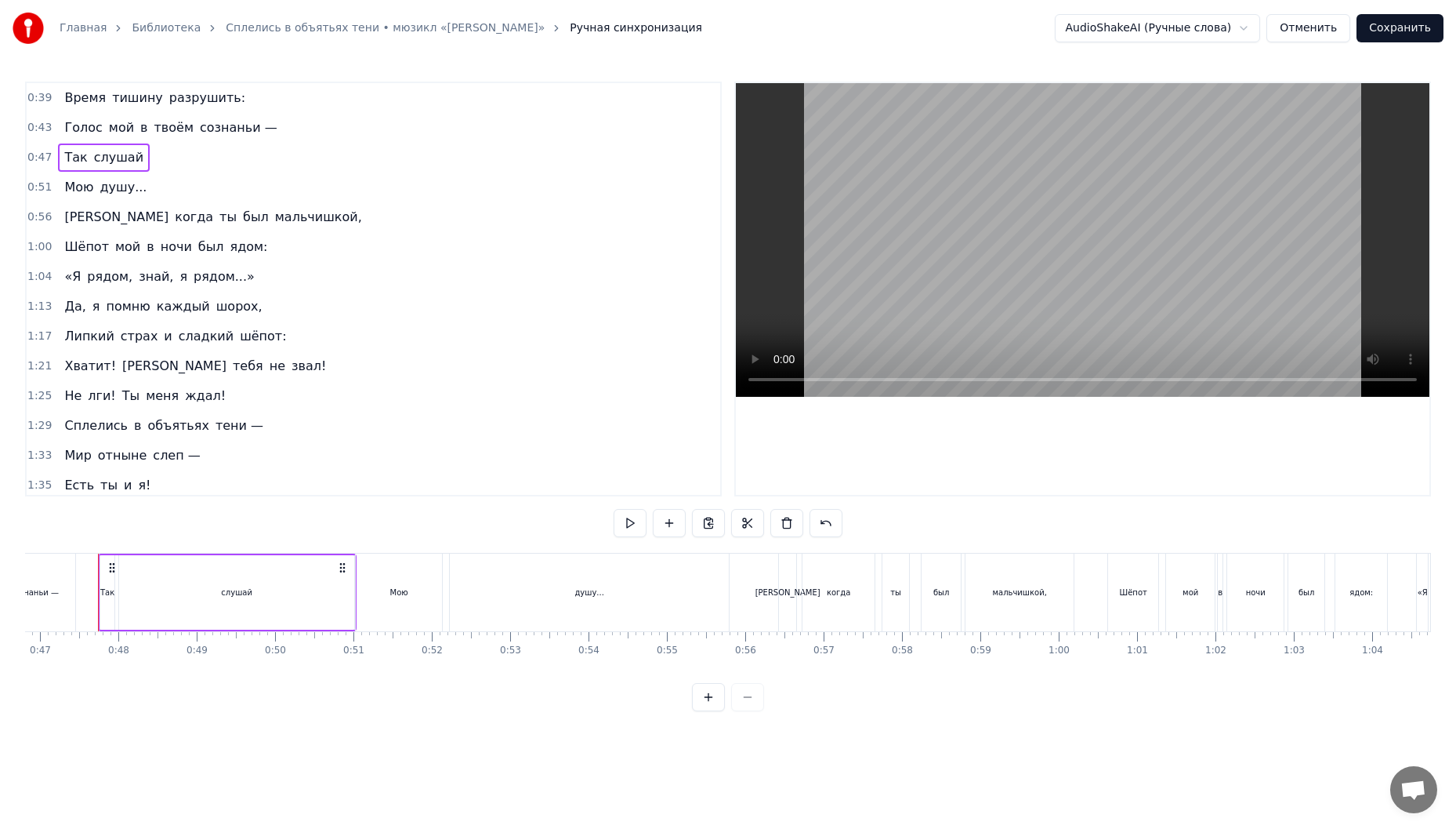
scroll to position [0, 3663]
click at [630, 515] on button at bounding box center [629, 523] width 33 height 28
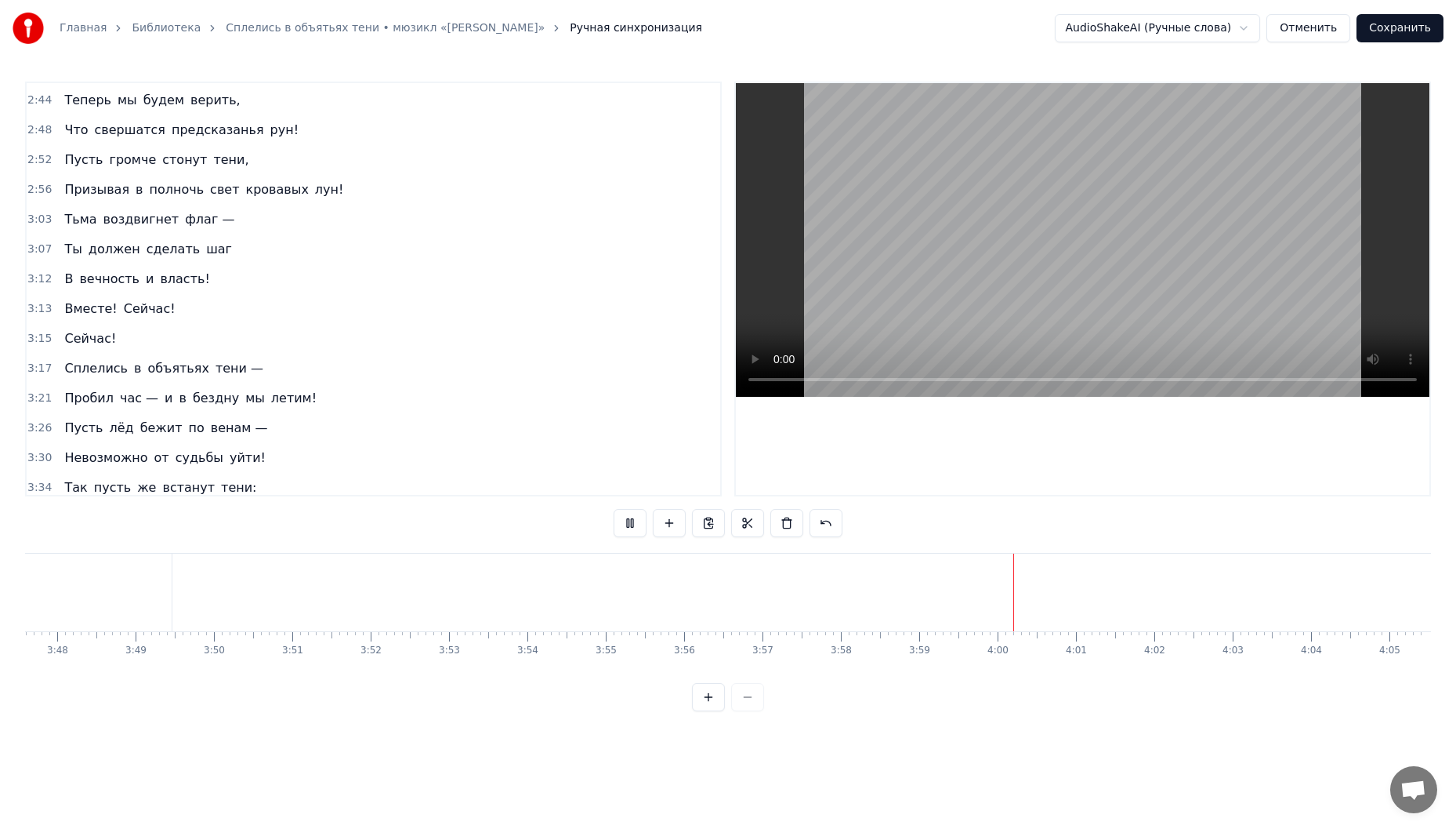
scroll to position [900, 0]
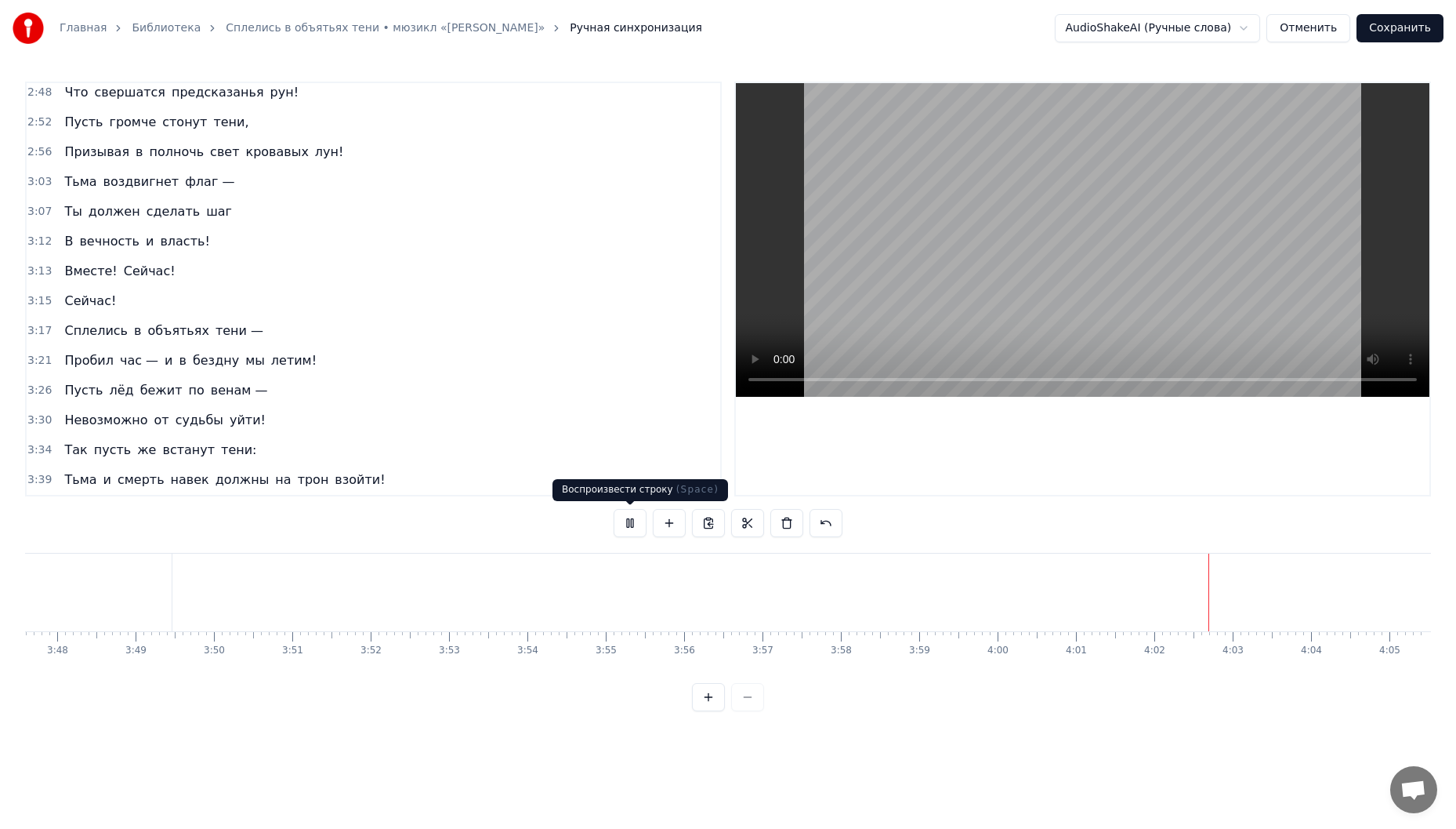
click at [626, 523] on button at bounding box center [629, 523] width 33 height 28
click at [1399, 29] on button "Сохранить" at bounding box center [1399, 28] width 87 height 28
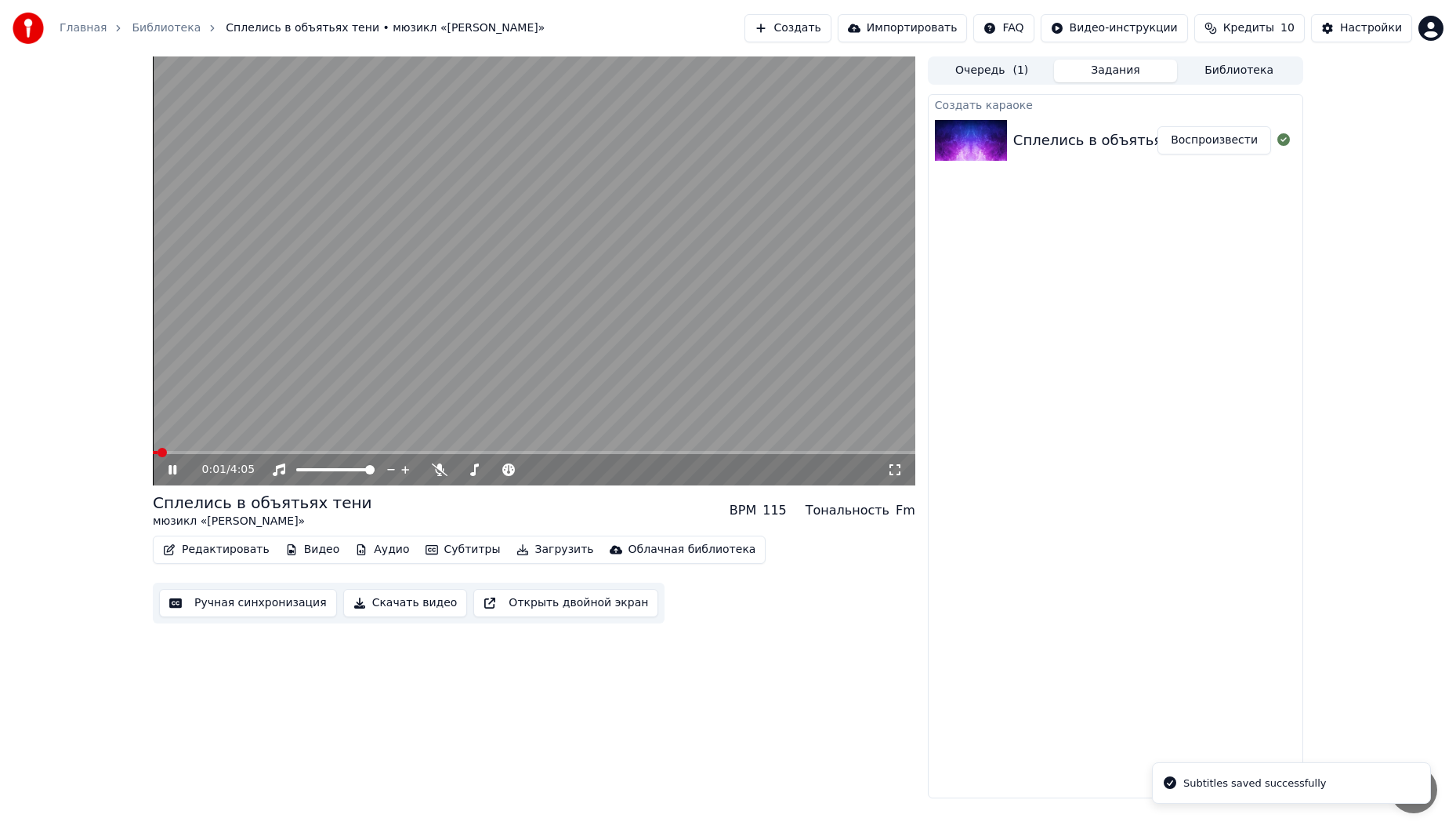
click at [488, 324] on video at bounding box center [533, 271] width 762 height 428
click at [430, 548] on button "Субтитры" at bounding box center [463, 550] width 88 height 22
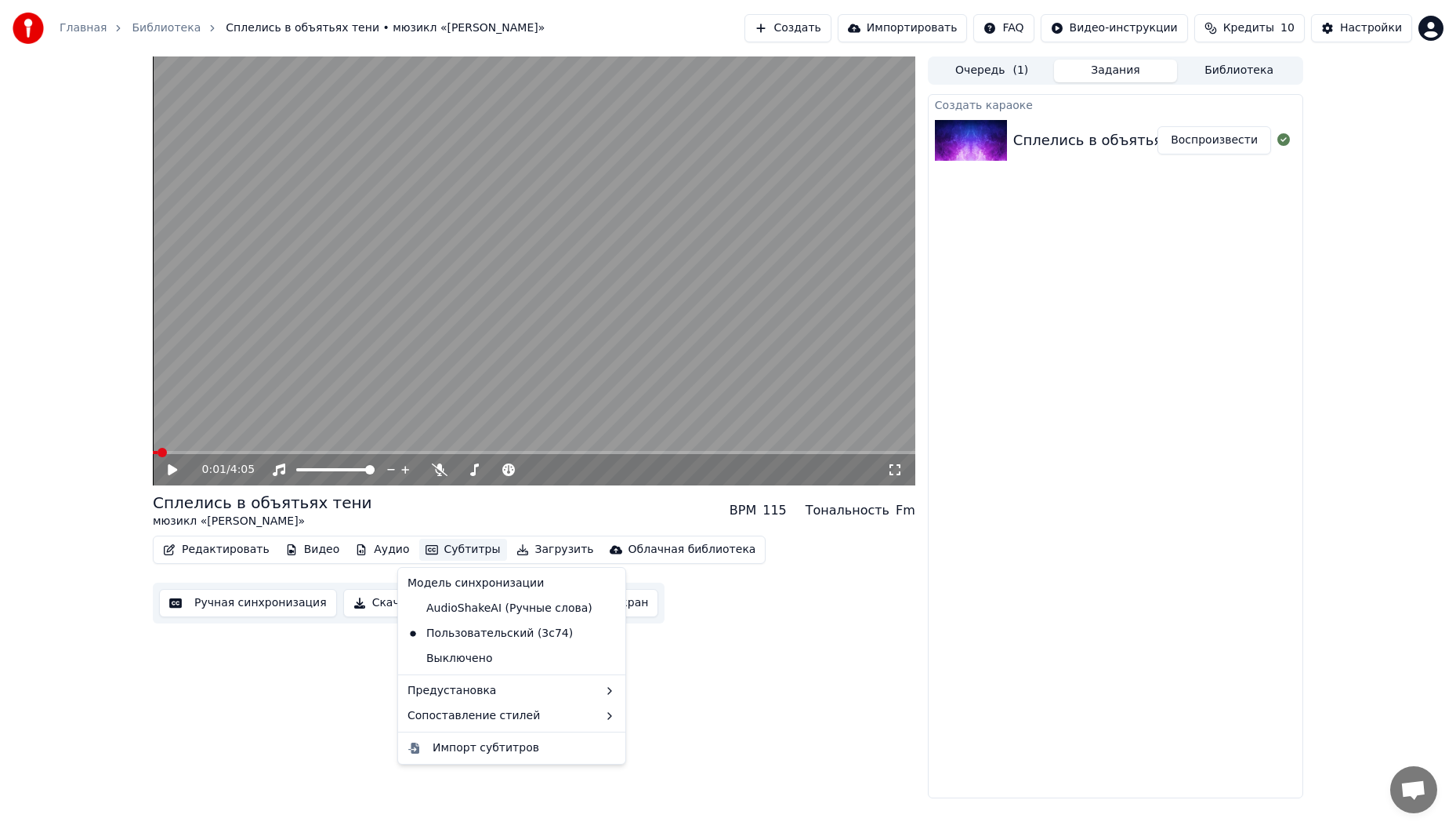
click at [794, 713] on div "0:01 / 4:05 Сплелись в объятьях тени мюзикл «[PERSON_NAME]» BPM 115 Тональность…" at bounding box center [533, 428] width 762 height 741
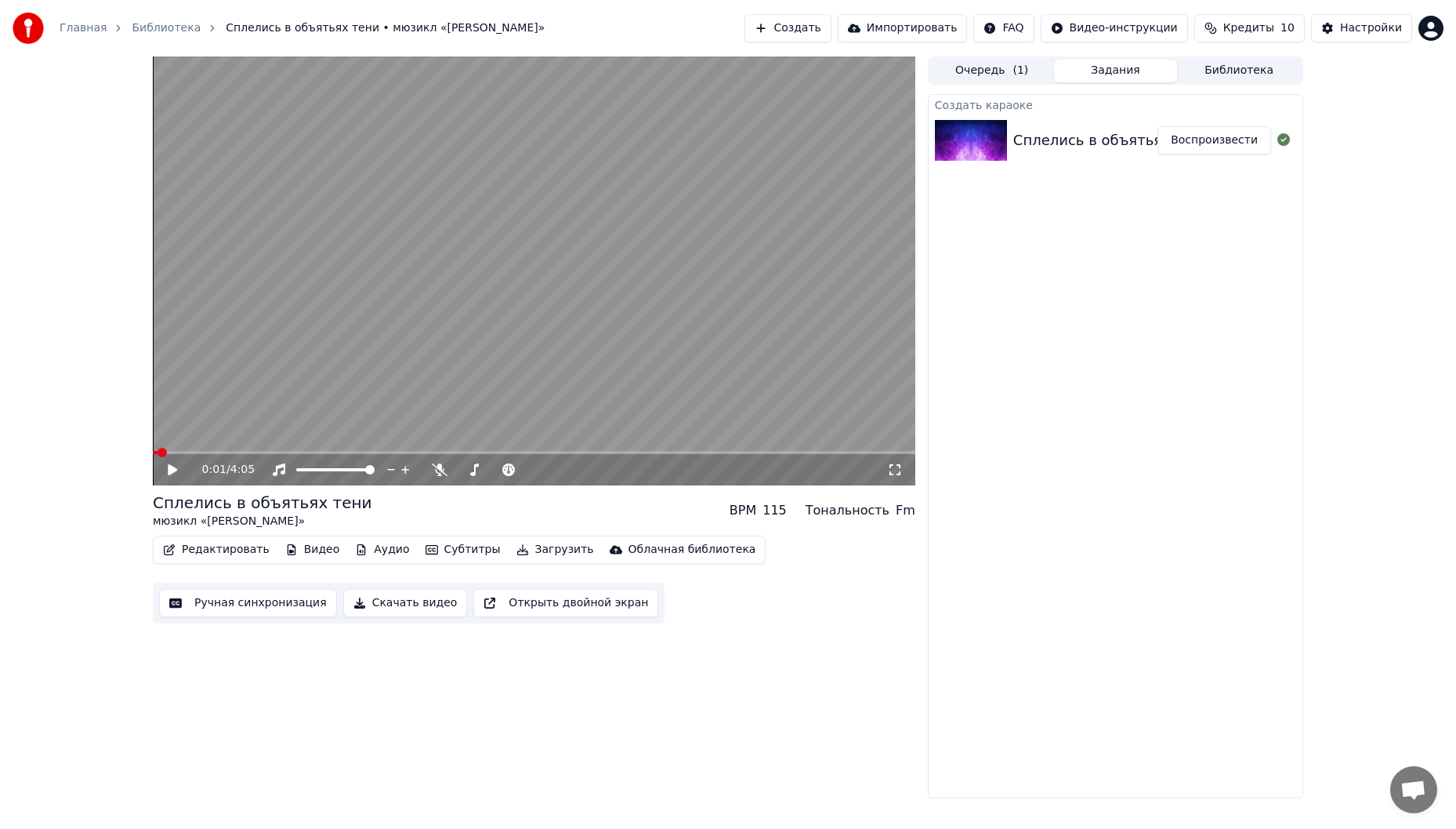
click at [991, 75] on button "Очередь ( 1 )" at bounding box center [991, 71] width 124 height 22
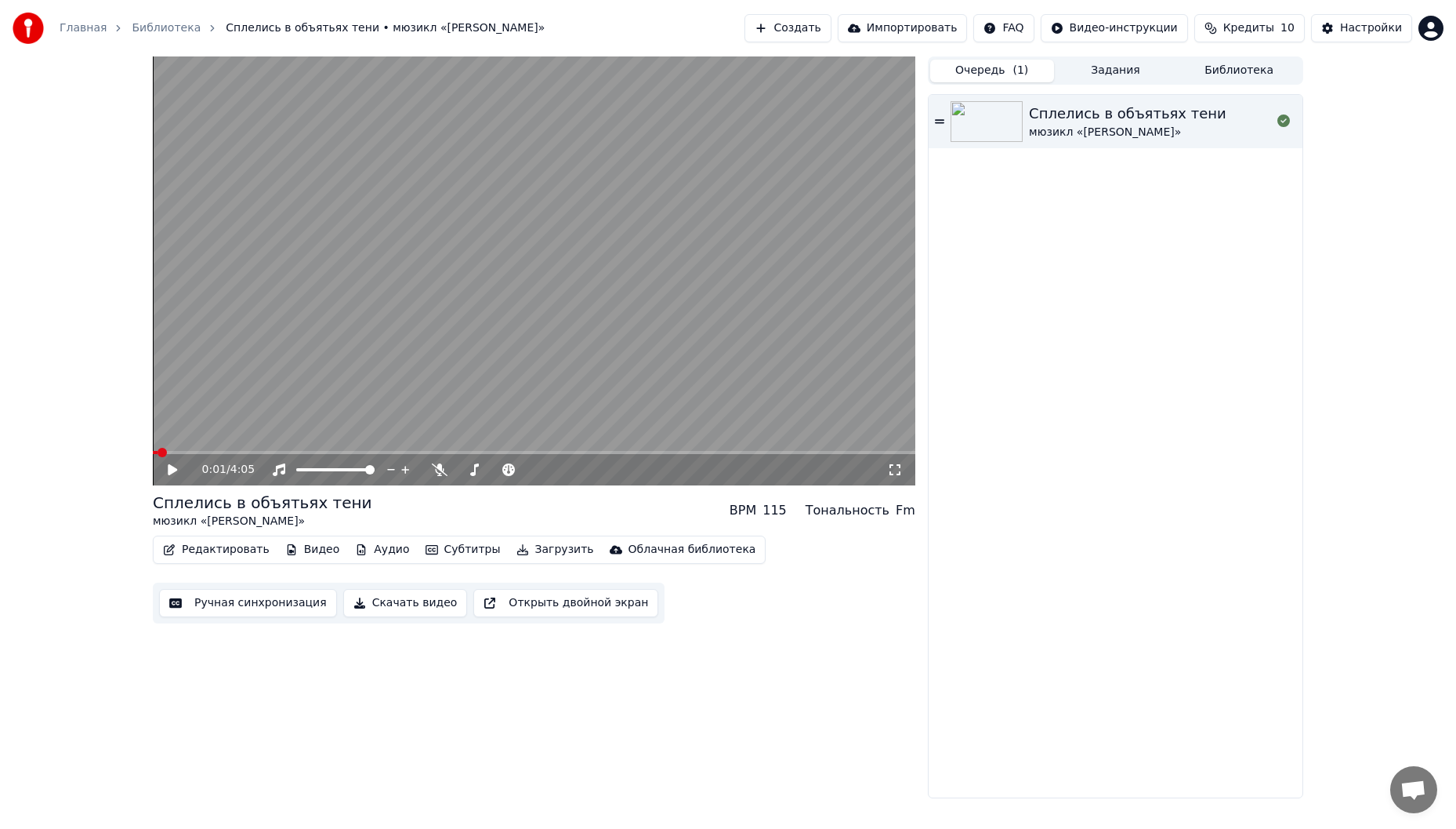
click at [1137, 88] on div "Очередь ( 1 ) Задания Библиотека Сплелись в объятьях тени мюзикл «[PERSON_NAME]»" at bounding box center [1115, 428] width 375 height 741
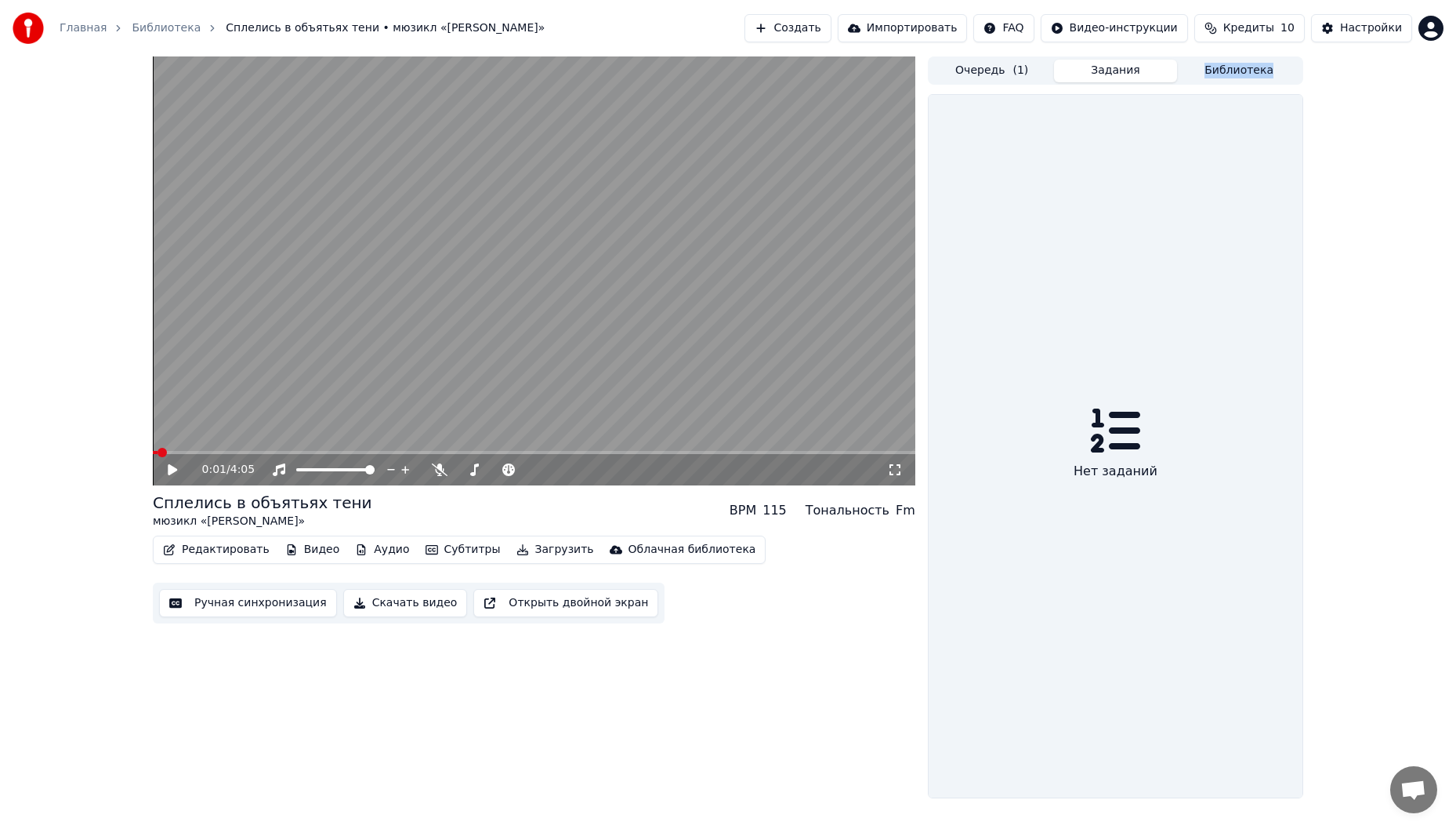
click at [1134, 76] on button "Задания" at bounding box center [1115, 71] width 124 height 22
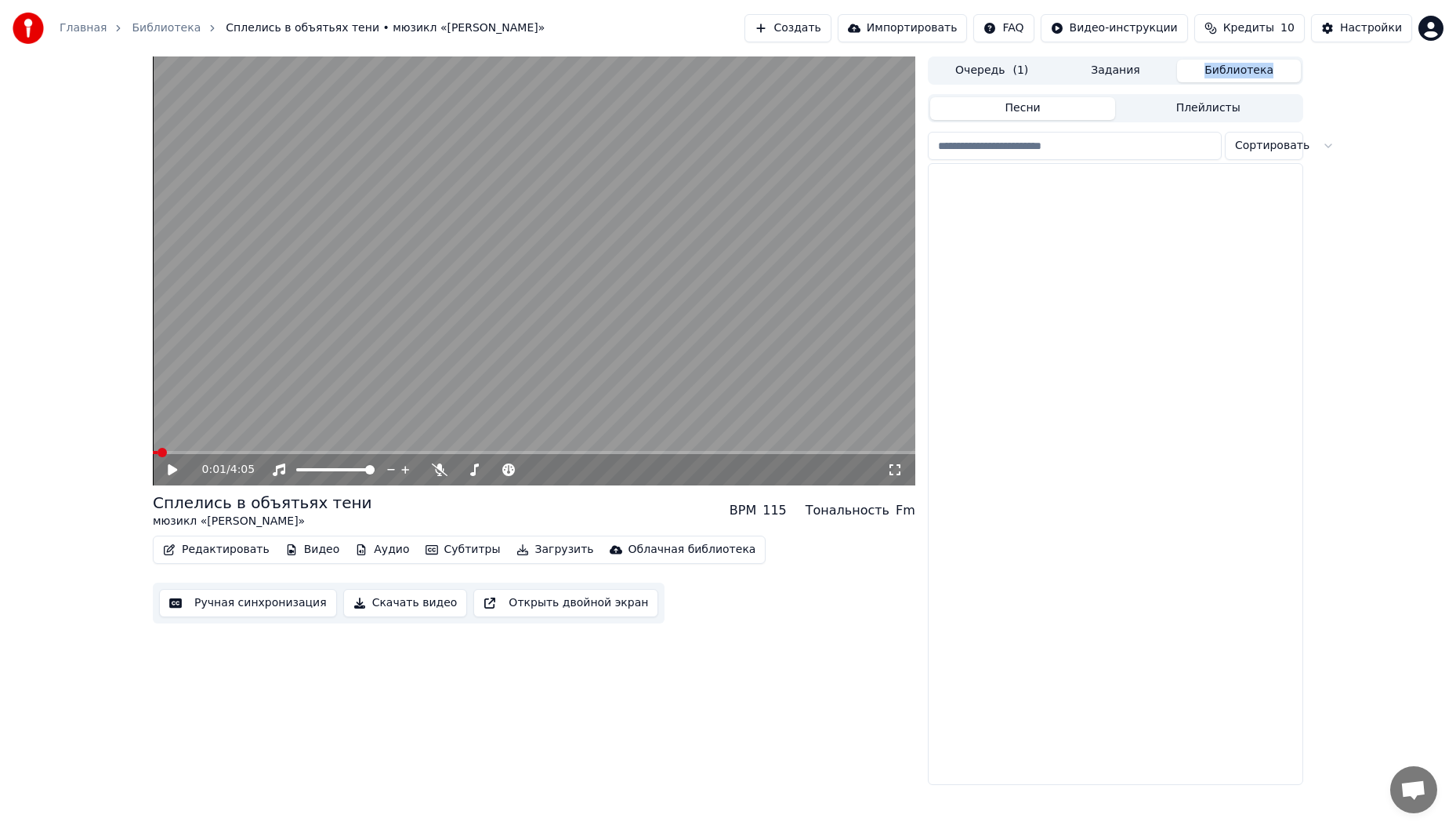
click at [1256, 72] on button "Библиотека" at bounding box center [1238, 71] width 124 height 22
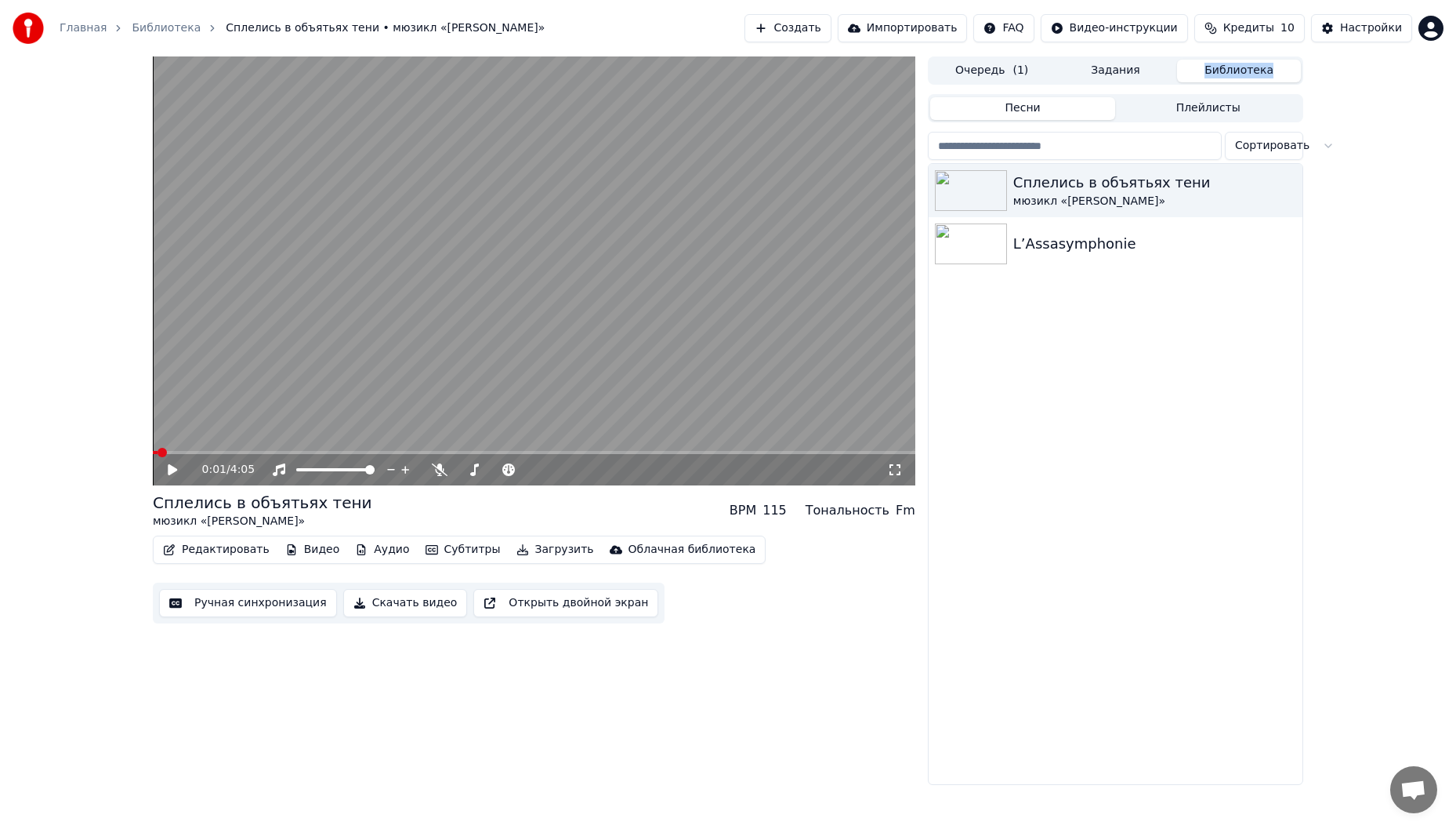
click at [1112, 69] on button "Задания" at bounding box center [1115, 71] width 124 height 22
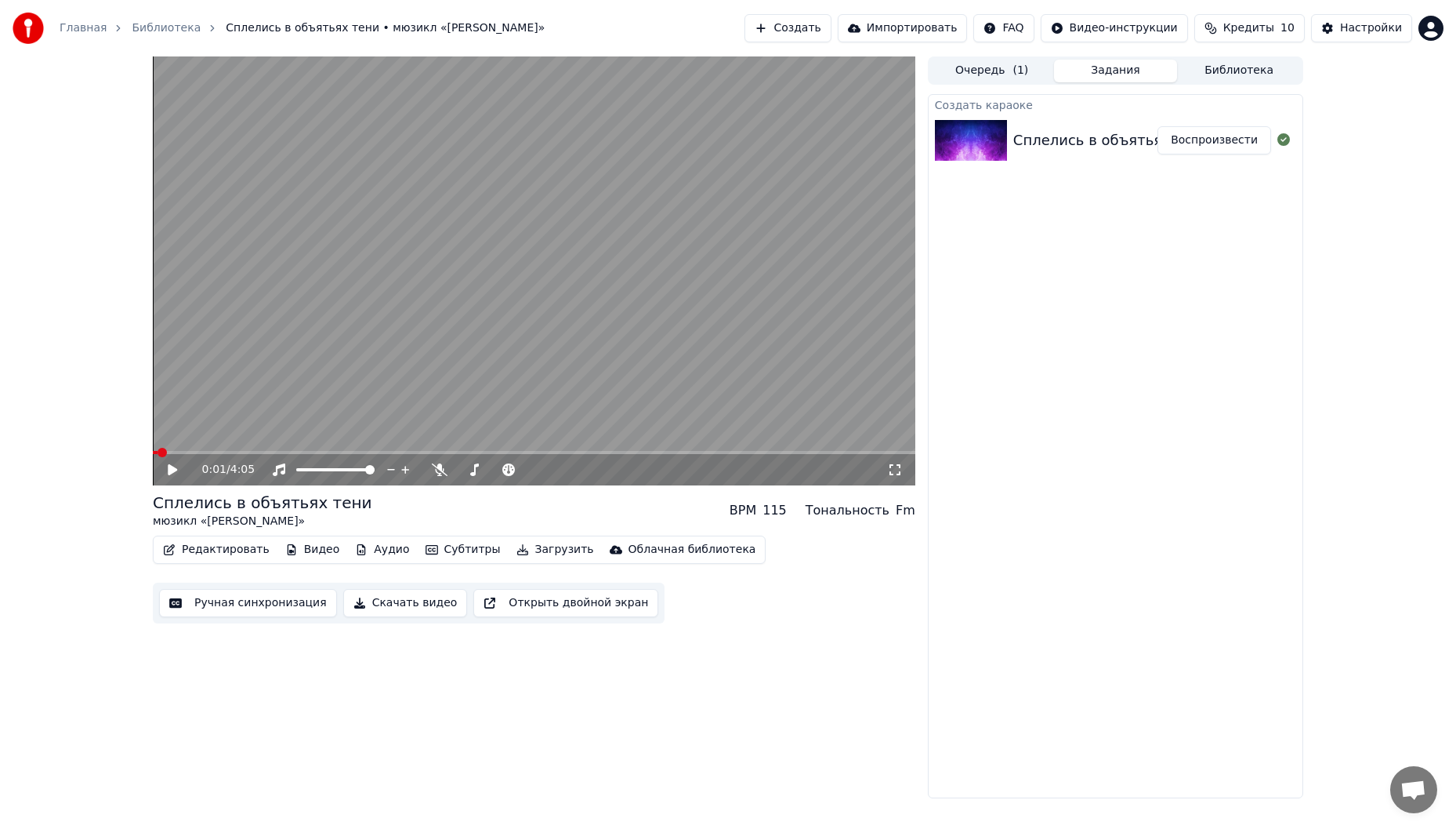
click at [1364, 108] on div "0:01 / 4:05 Сплелись в объятьях тени мюзикл «[PERSON_NAME]» BPM 115 Тональность…" at bounding box center [728, 428] width 1456 height 741
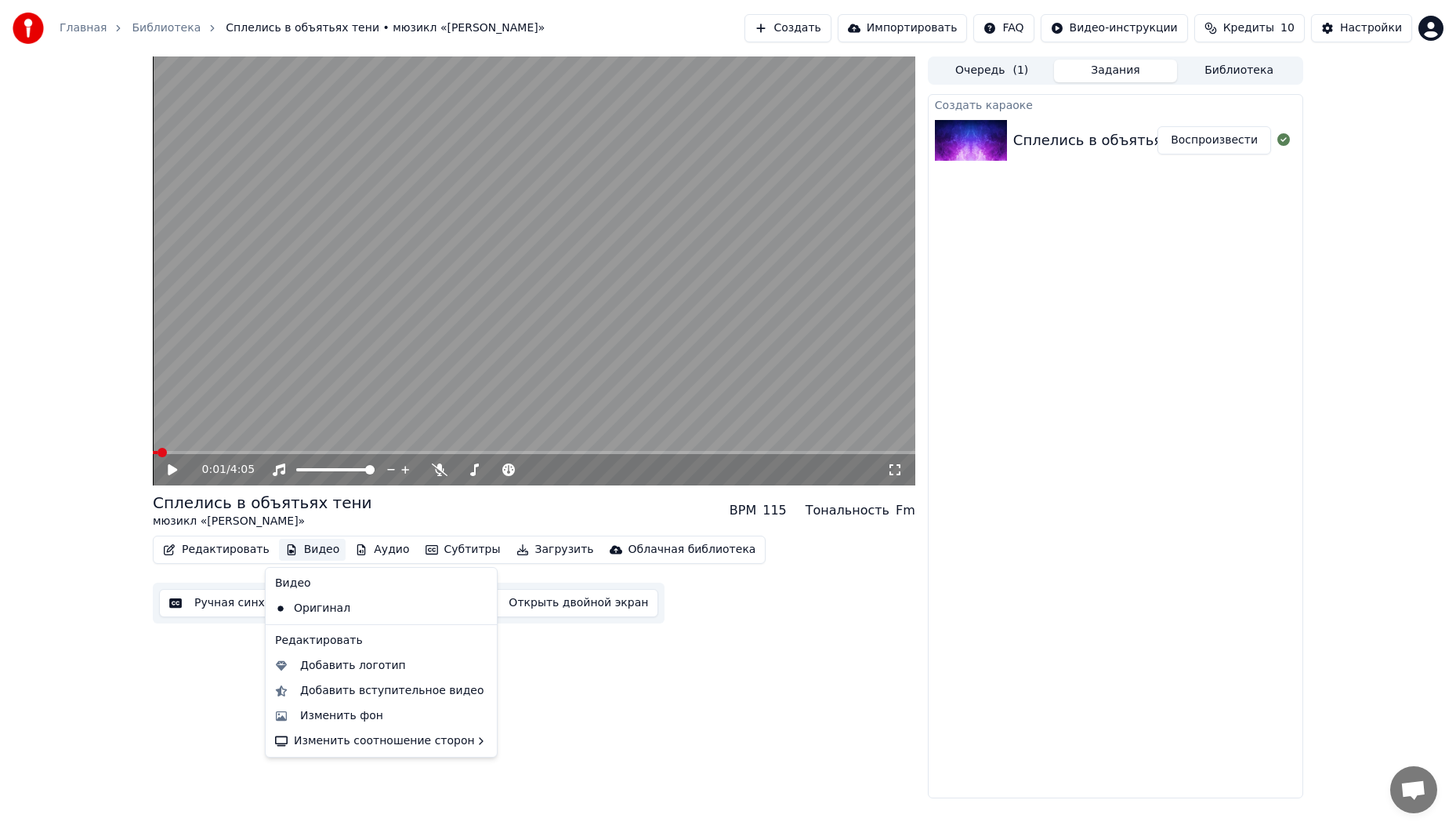
click at [305, 554] on button "Видео" at bounding box center [313, 550] width 67 height 22
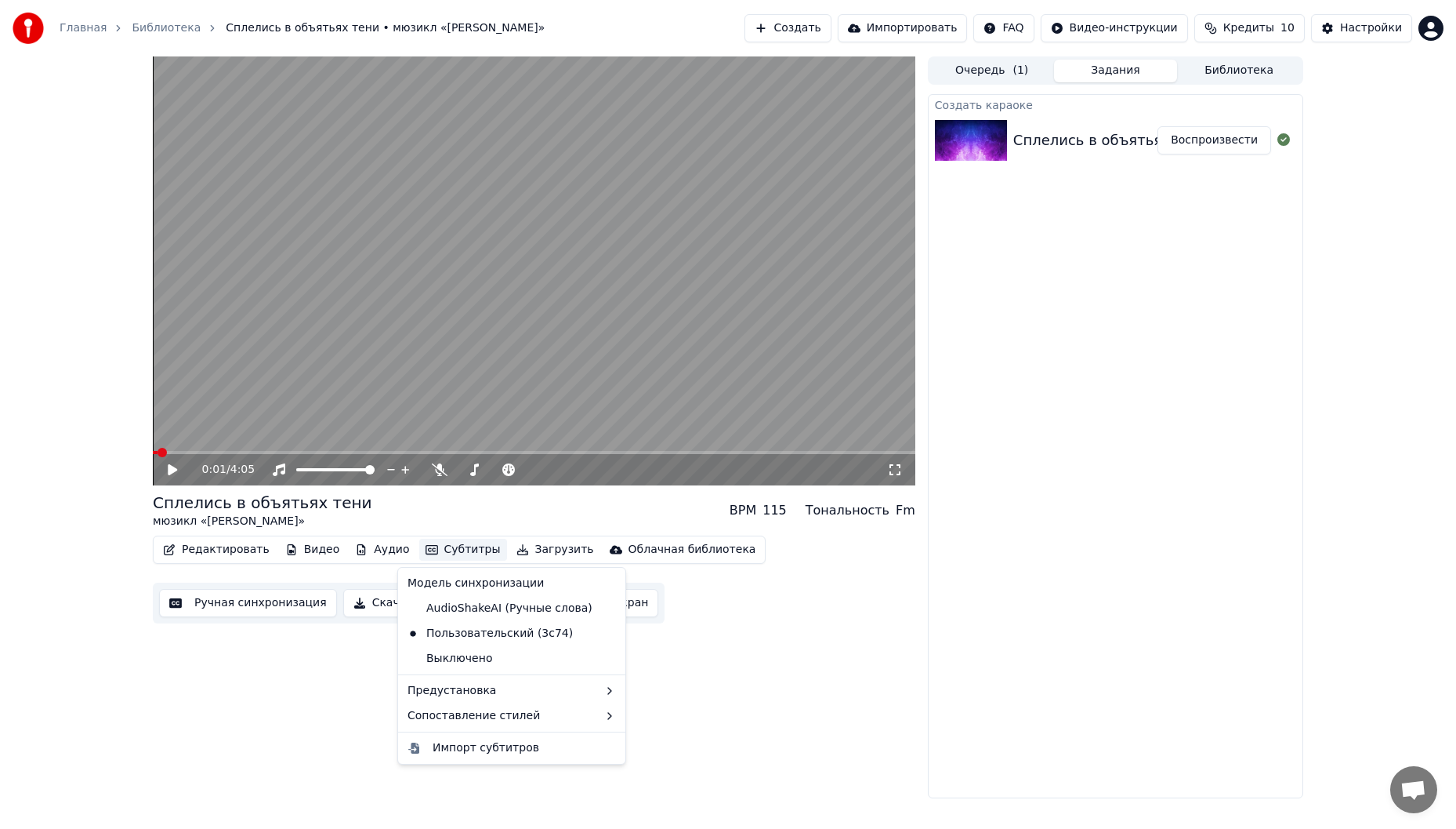
click at [740, 736] on div "0:01 / 4:05 Сплелись в объятьях тени мюзикл «[PERSON_NAME]» BPM 115 Тональность…" at bounding box center [533, 428] width 762 height 741
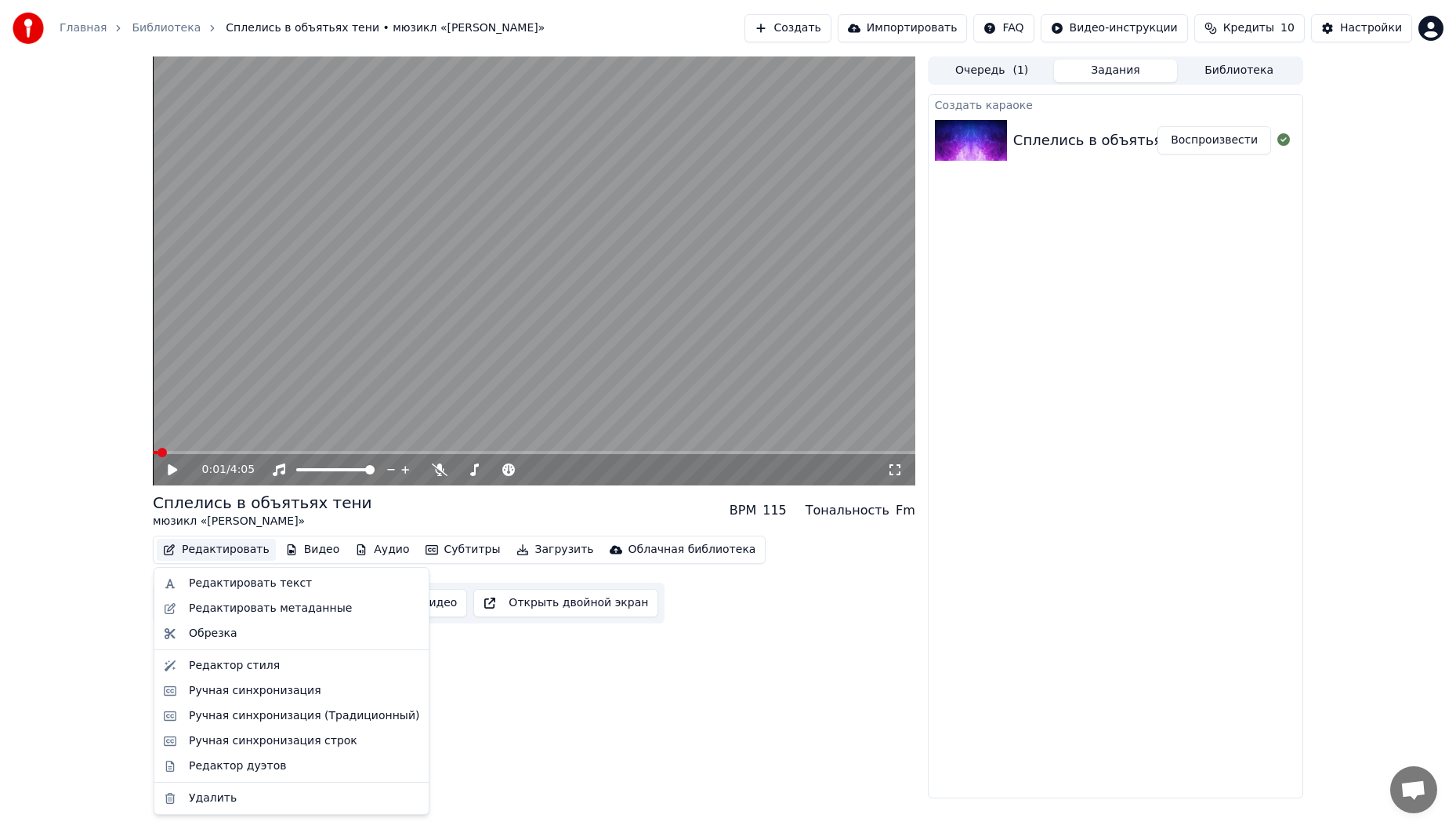
click at [234, 549] on button "Редактировать" at bounding box center [216, 550] width 119 height 22
click at [293, 664] on div "Редактор стиля" at bounding box center [304, 665] width 231 height 16
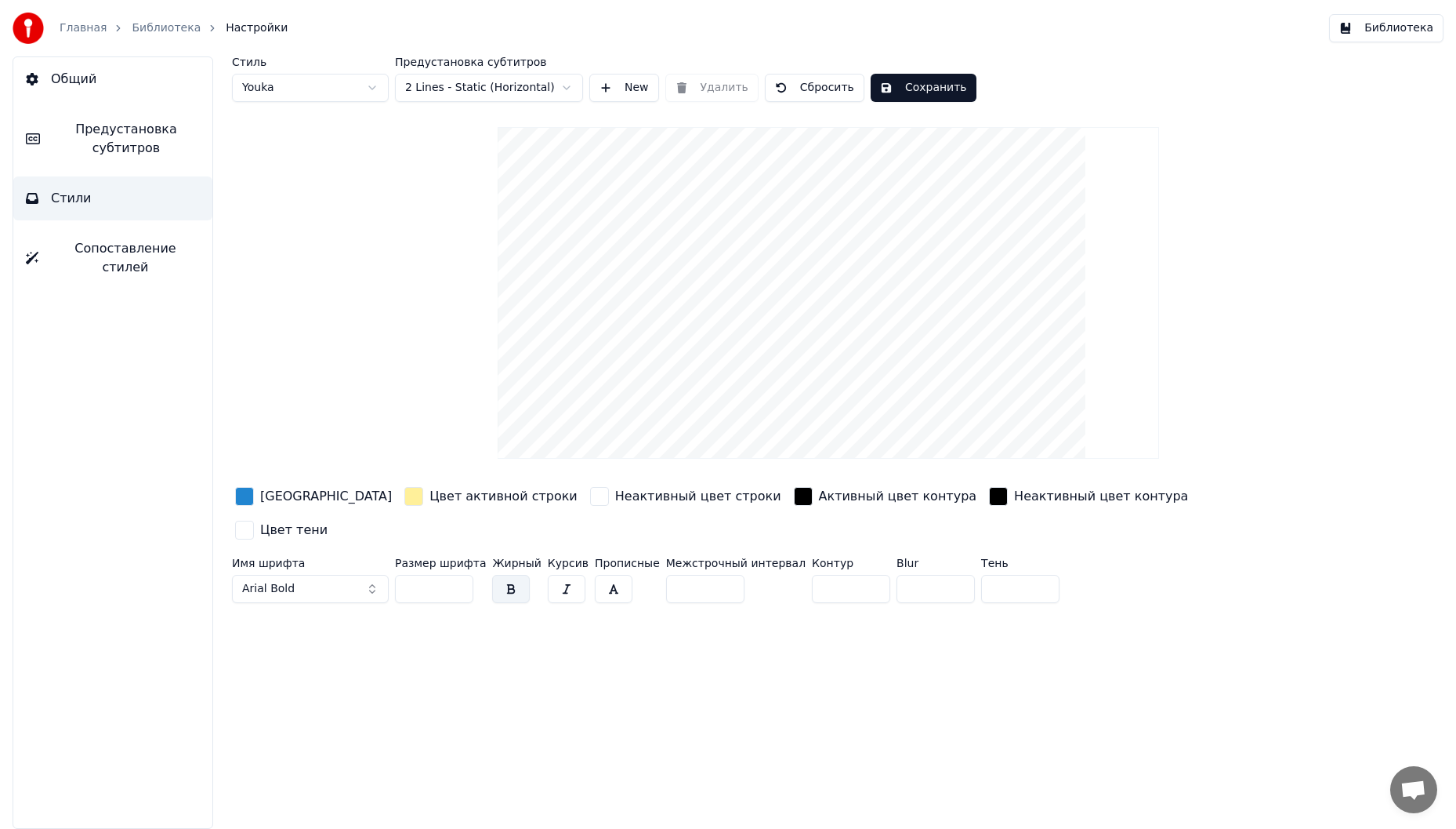
click at [794, 497] on div "button" at bounding box center [803, 496] width 19 height 19
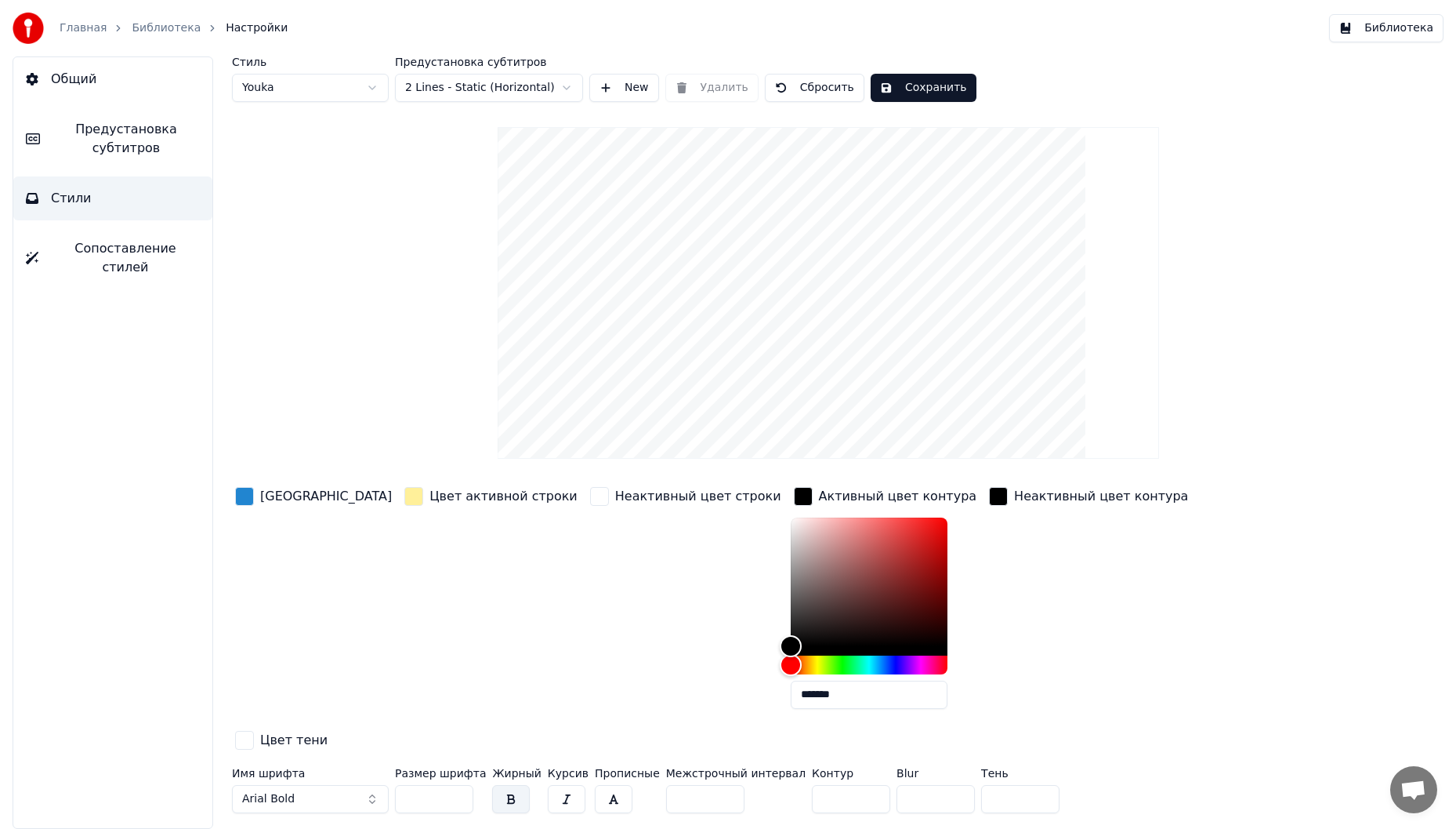
drag, startPoint x: 817, startPoint y: 769, endPoint x: 760, endPoint y: 762, distance: 57.4
click at [760, 768] on div "Имя шрифта Arial Bold Размер шрифта ** Жирный Курсив Прописные Межстрочный инте…" at bounding box center [741, 794] width 1019 height 52
type input "*"
click at [989, 493] on div "button" at bounding box center [998, 496] width 19 height 19
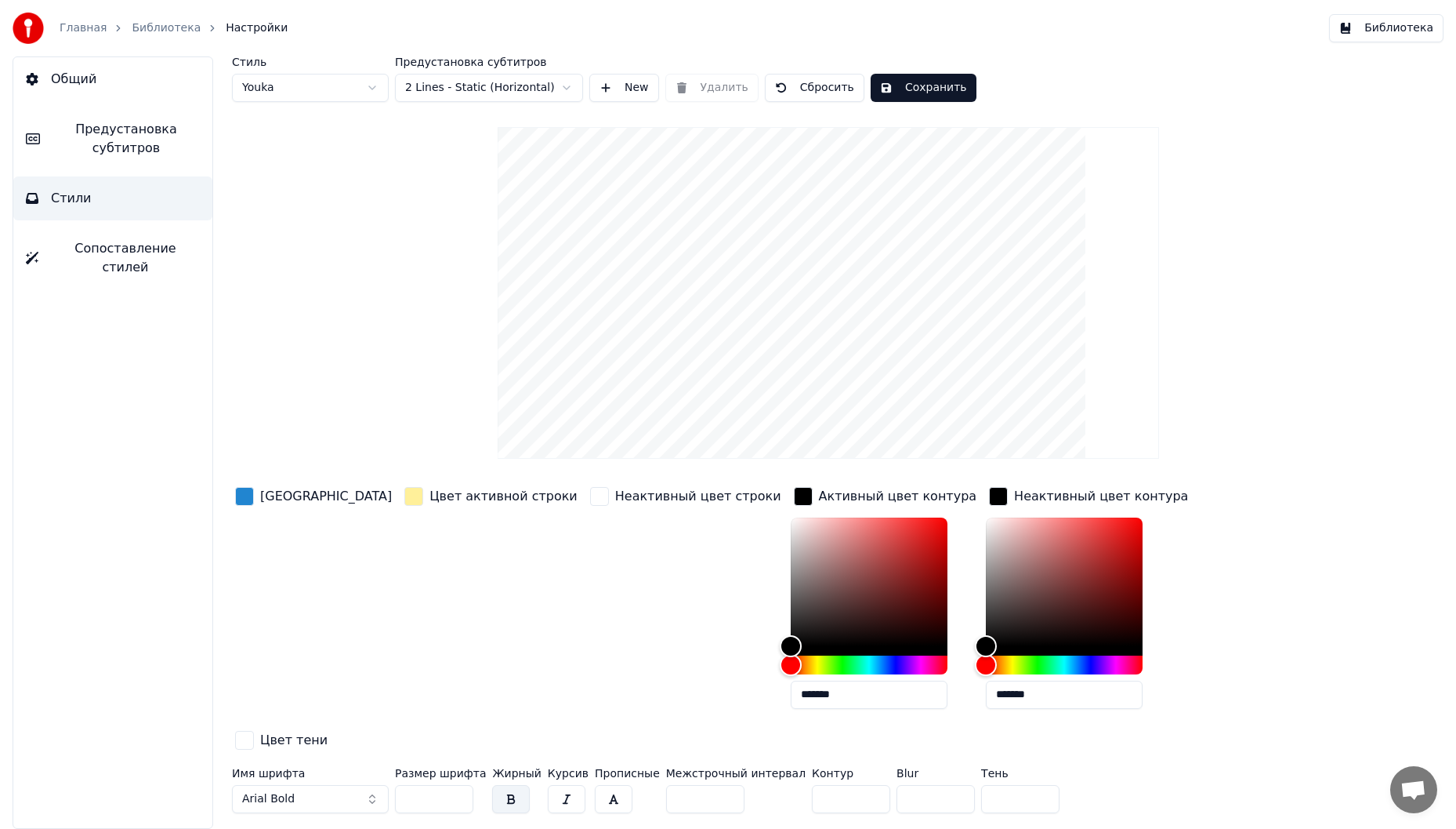
click at [794, 498] on div "button" at bounding box center [803, 496] width 19 height 19
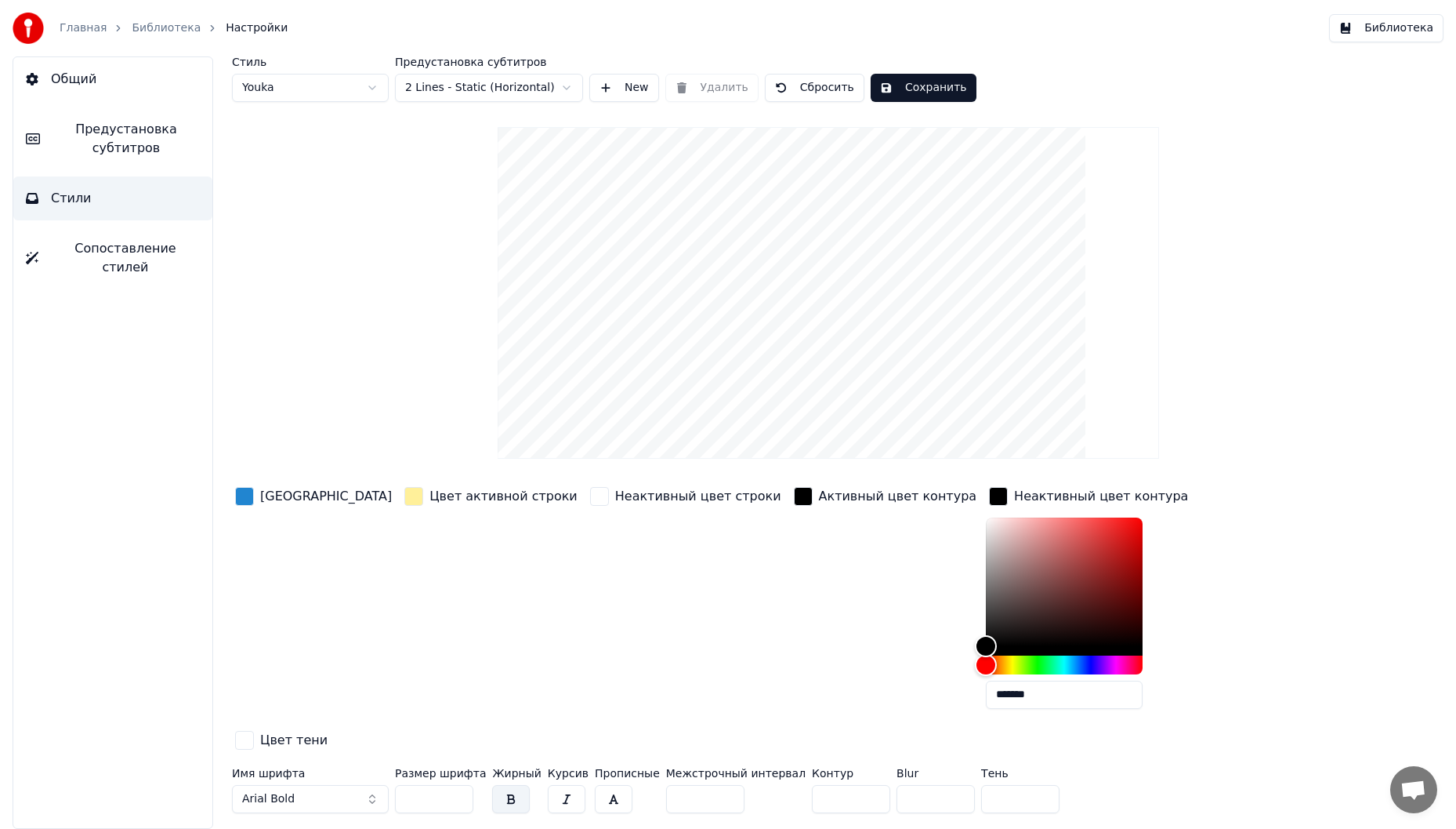
click at [989, 494] on div "button" at bounding box center [998, 496] width 19 height 19
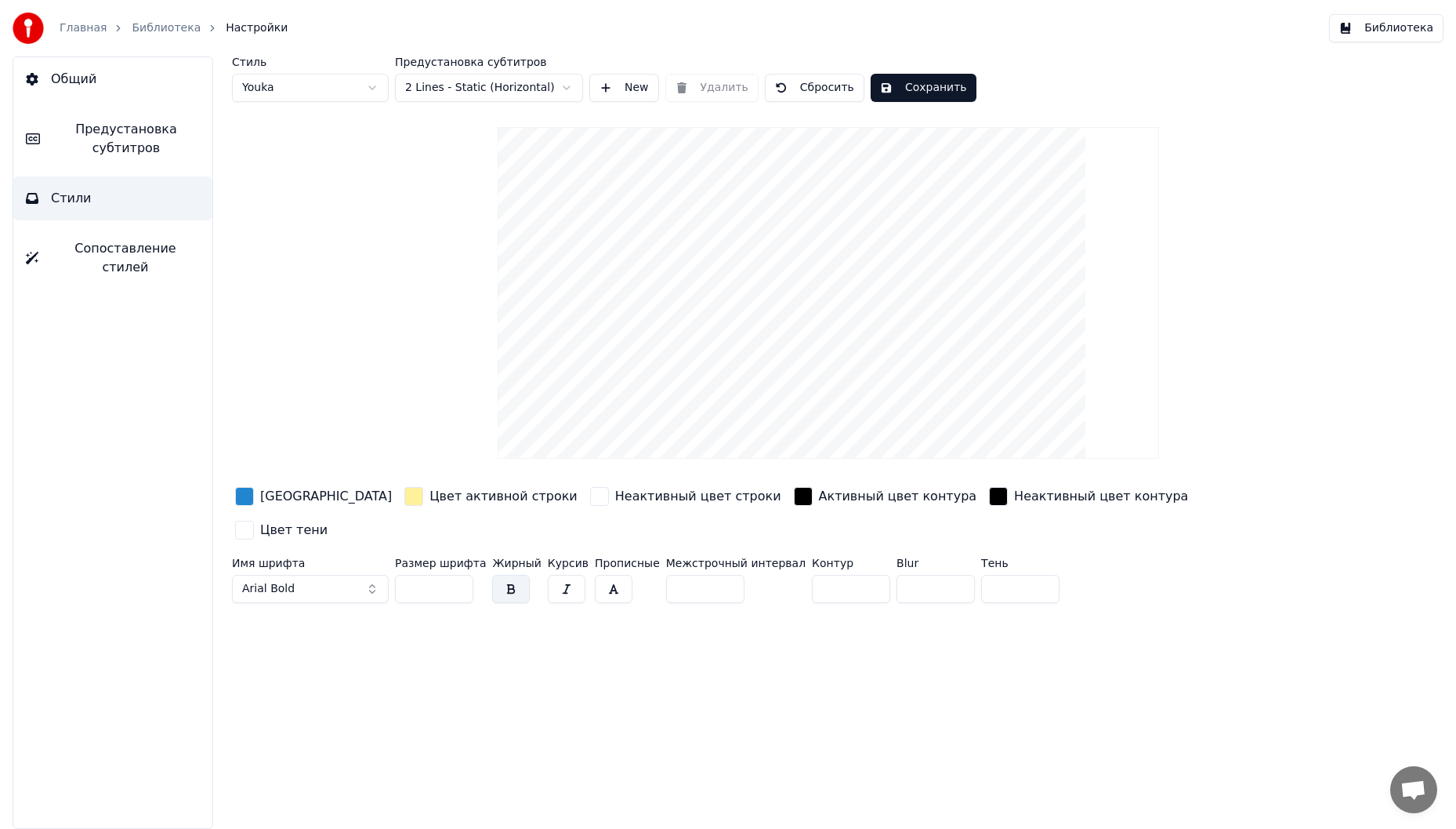
click at [250, 495] on div "button" at bounding box center [245, 496] width 19 height 19
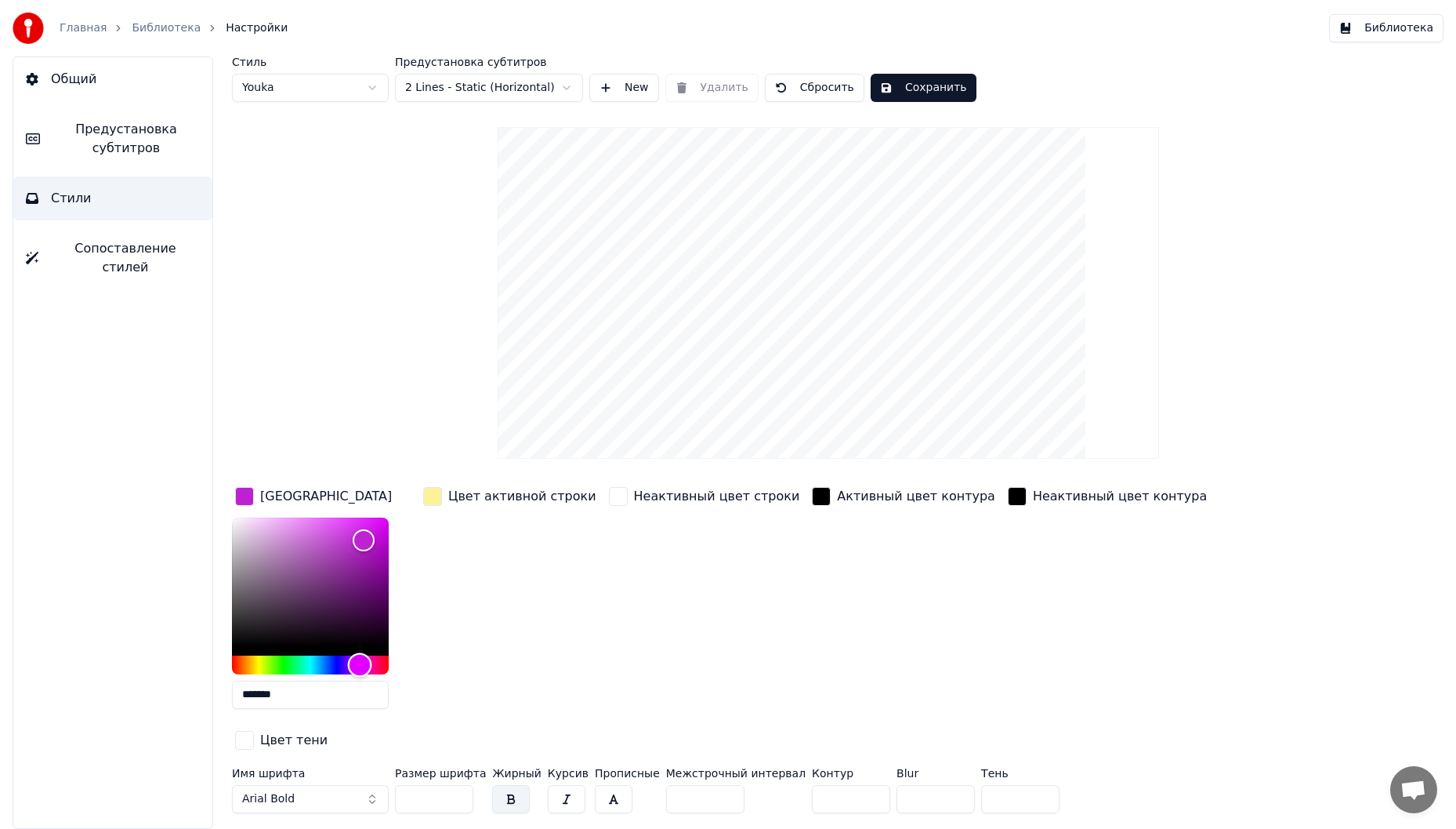
type input "*******"
drag, startPoint x: 328, startPoint y: 664, endPoint x: 356, endPoint y: 666, distance: 28.1
click at [356, 666] on div "Hue" at bounding box center [357, 664] width 24 height 24
click at [430, 498] on div "button" at bounding box center [433, 496] width 19 height 19
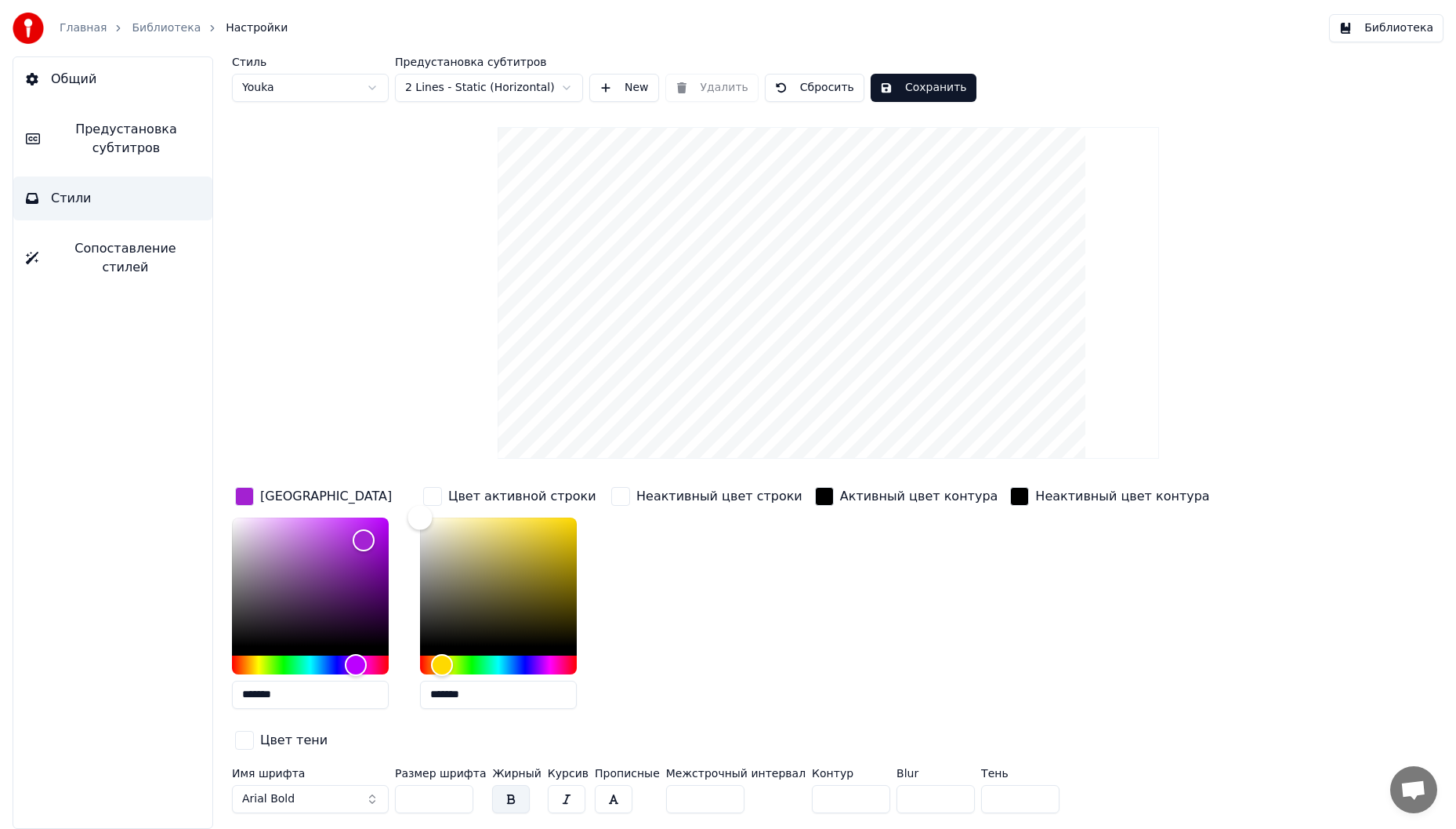
type input "*******"
drag, startPoint x: 493, startPoint y: 520, endPoint x: 392, endPoint y: 492, distance: 104.8
click at [392, 492] on div "Цвет заливки ******* Цвет активной строки ******* Неактивный цвет строки Активн…" at bounding box center [741, 618] width 1019 height 271
click at [626, 496] on div "button" at bounding box center [621, 496] width 19 height 19
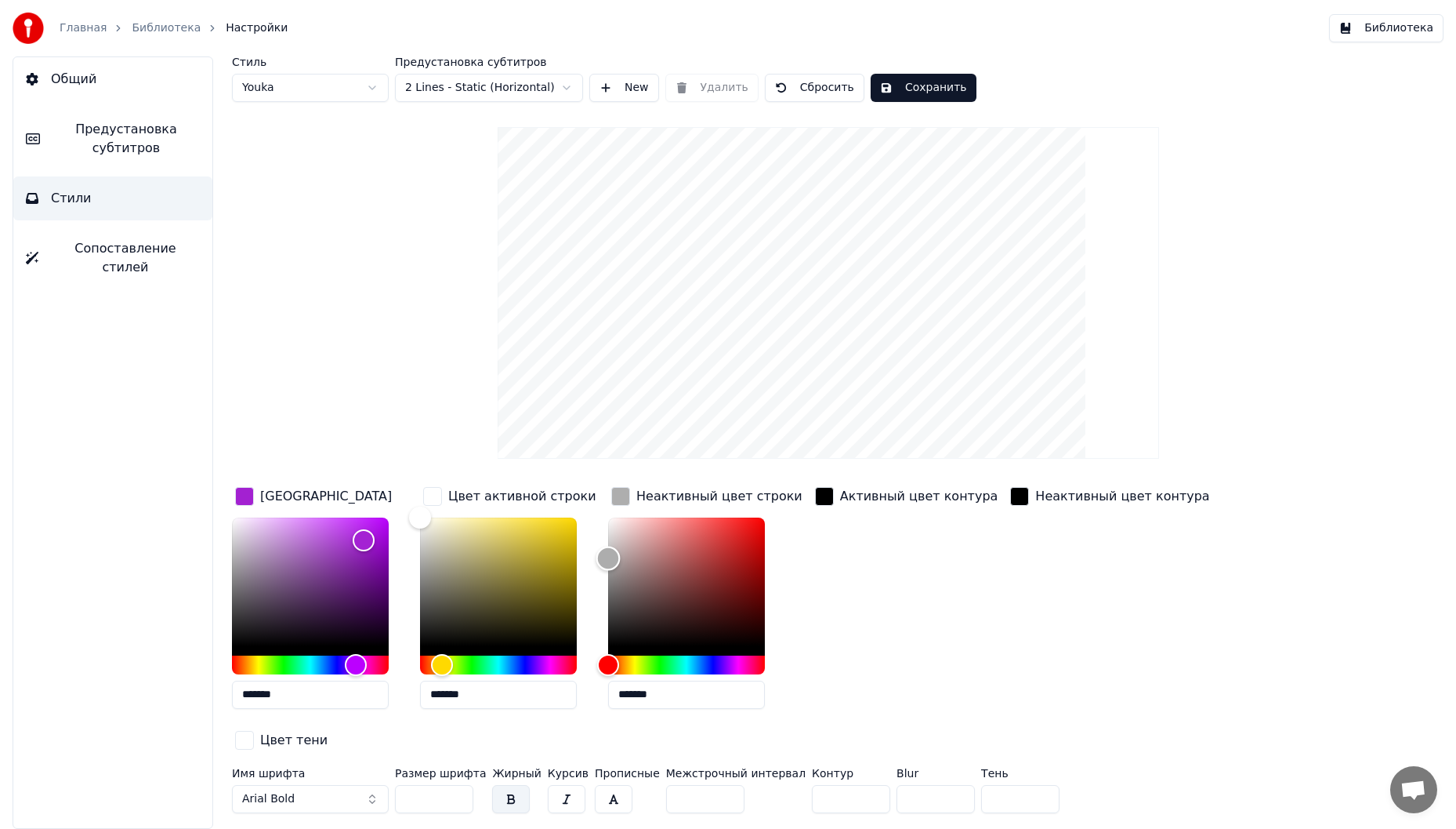
drag, startPoint x: 610, startPoint y: 525, endPoint x: 577, endPoint y: 558, distance: 46.7
click at [577, 558] on div "Цвет заливки ******* Цвет активной строки ******* Неактивный цвет строки ******…" at bounding box center [741, 618] width 1019 height 271
type input "*******"
drag, startPoint x: 611, startPoint y: 559, endPoint x: 590, endPoint y: 584, distance: 32.6
click at [590, 584] on div "Цвет заливки ******* Цвет активной строки ******* Неактивный цвет строки ******…" at bounding box center [741, 618] width 1019 height 271
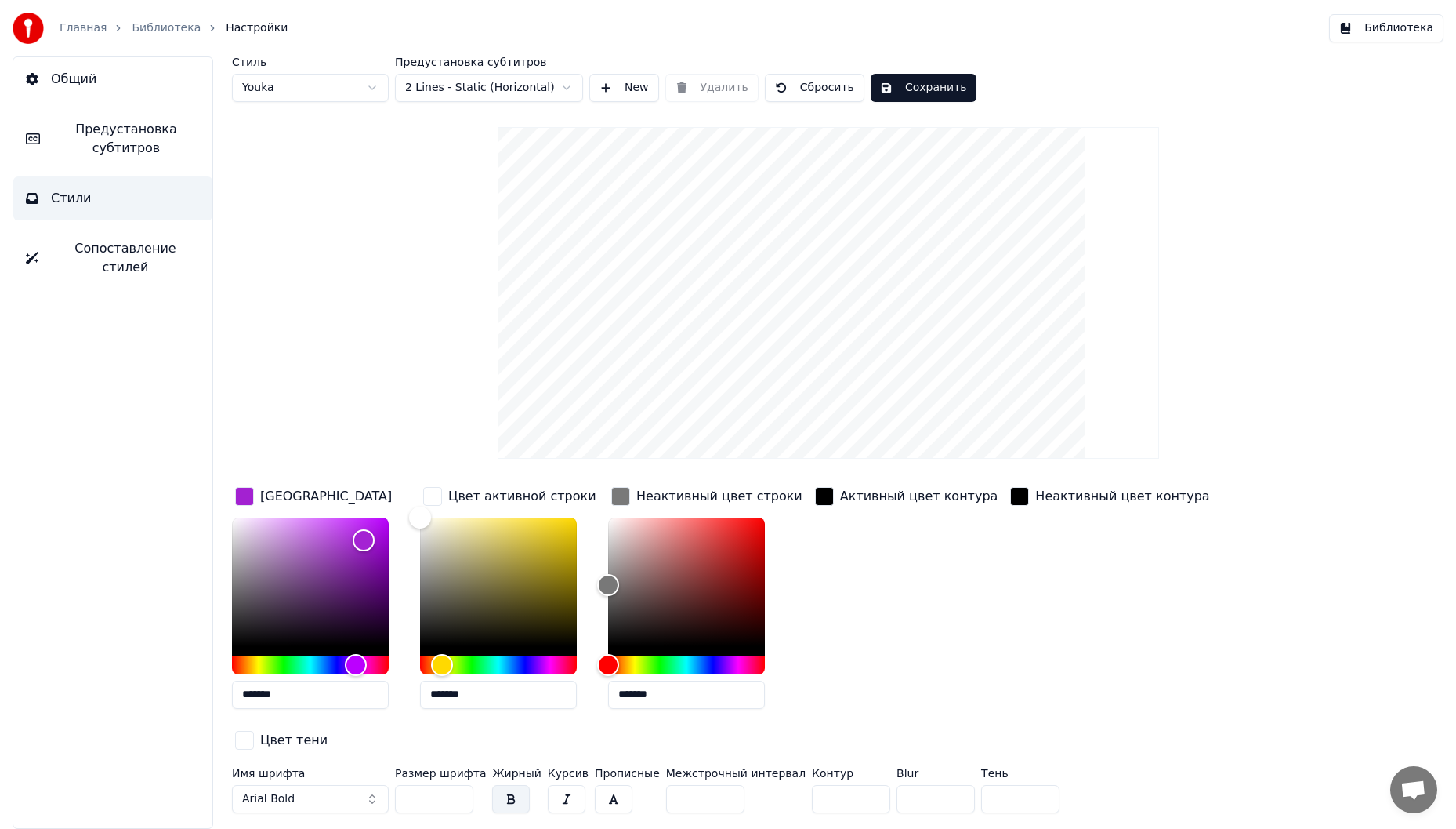
click at [368, 785] on button "Arial Bold" at bounding box center [310, 799] width 156 height 28
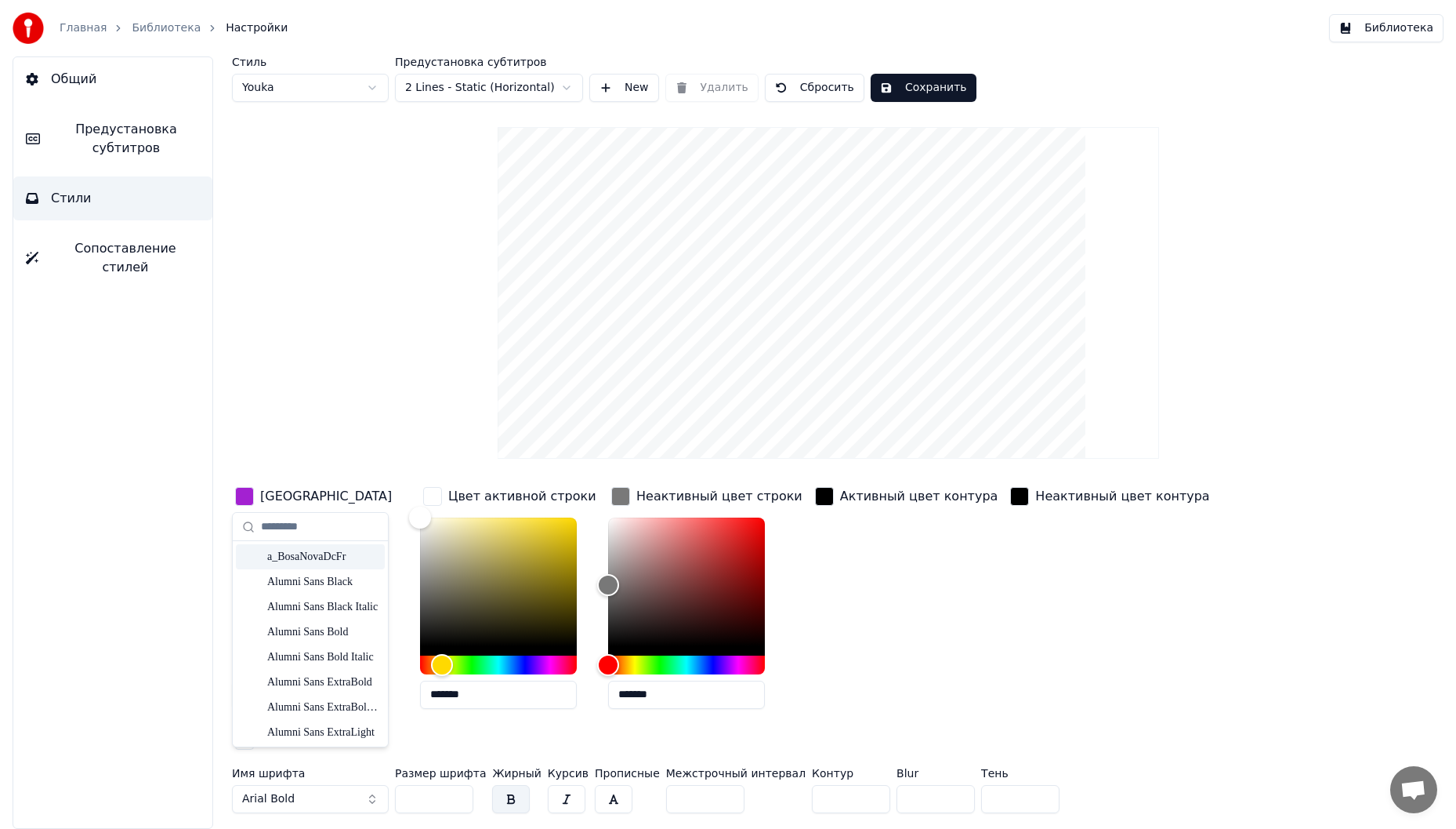
click at [304, 558] on div "a_BosaNovaDcFr" at bounding box center [323, 556] width 112 height 16
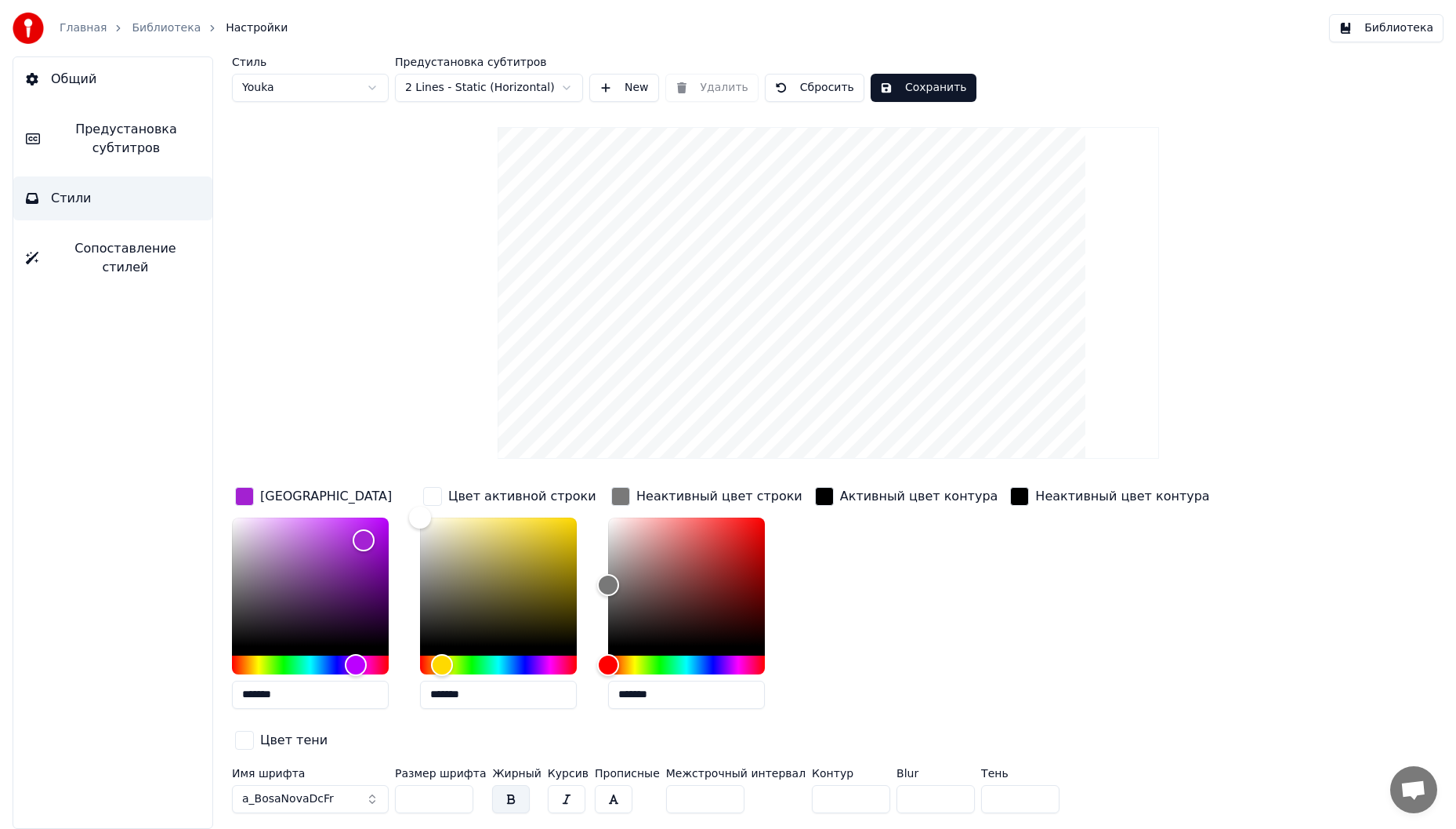
click at [332, 785] on button "a_BosaNovaDcFr" at bounding box center [310, 799] width 156 height 28
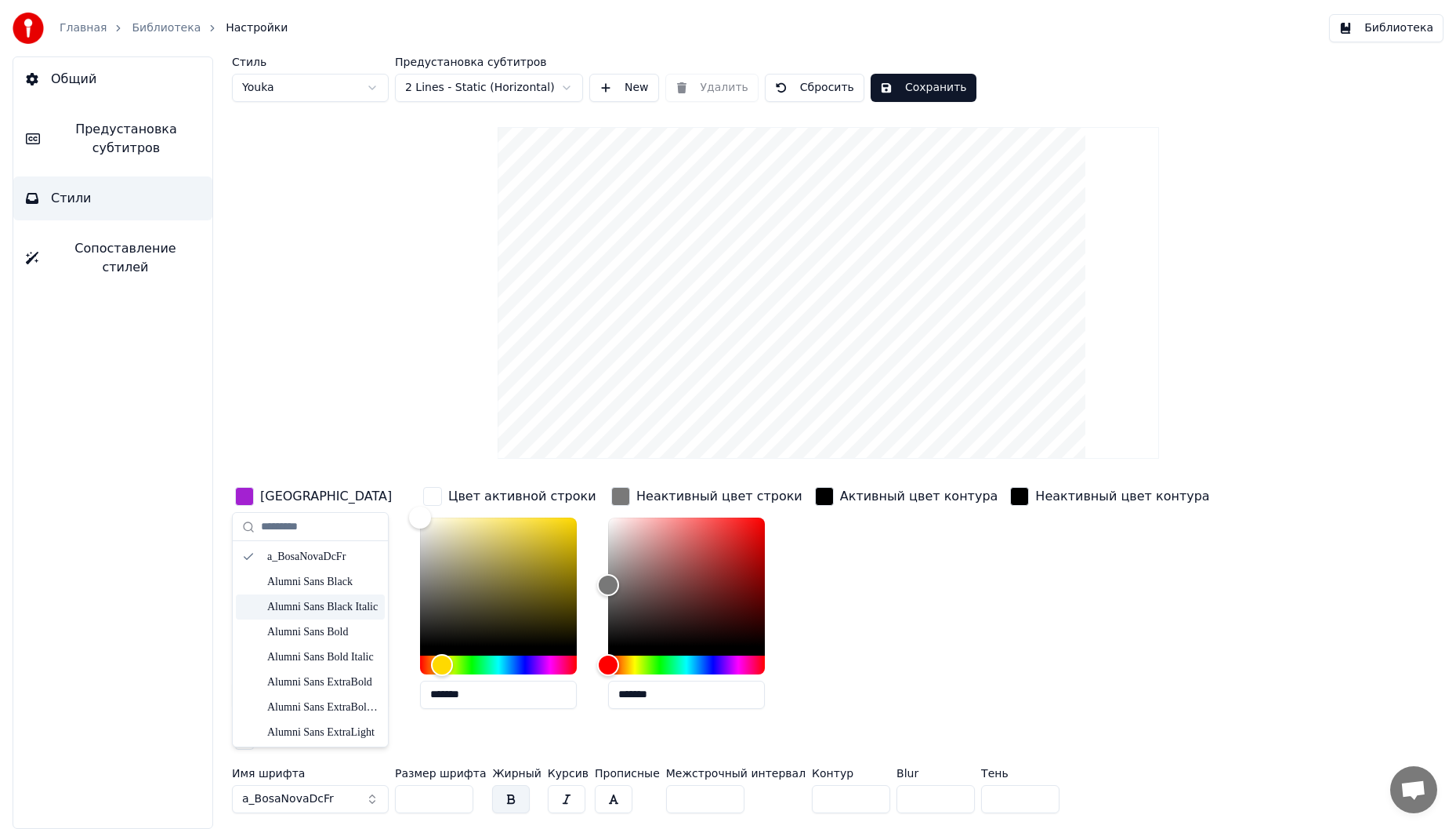
click at [323, 605] on div "Alumni Sans Black Italic" at bounding box center [323, 606] width 112 height 16
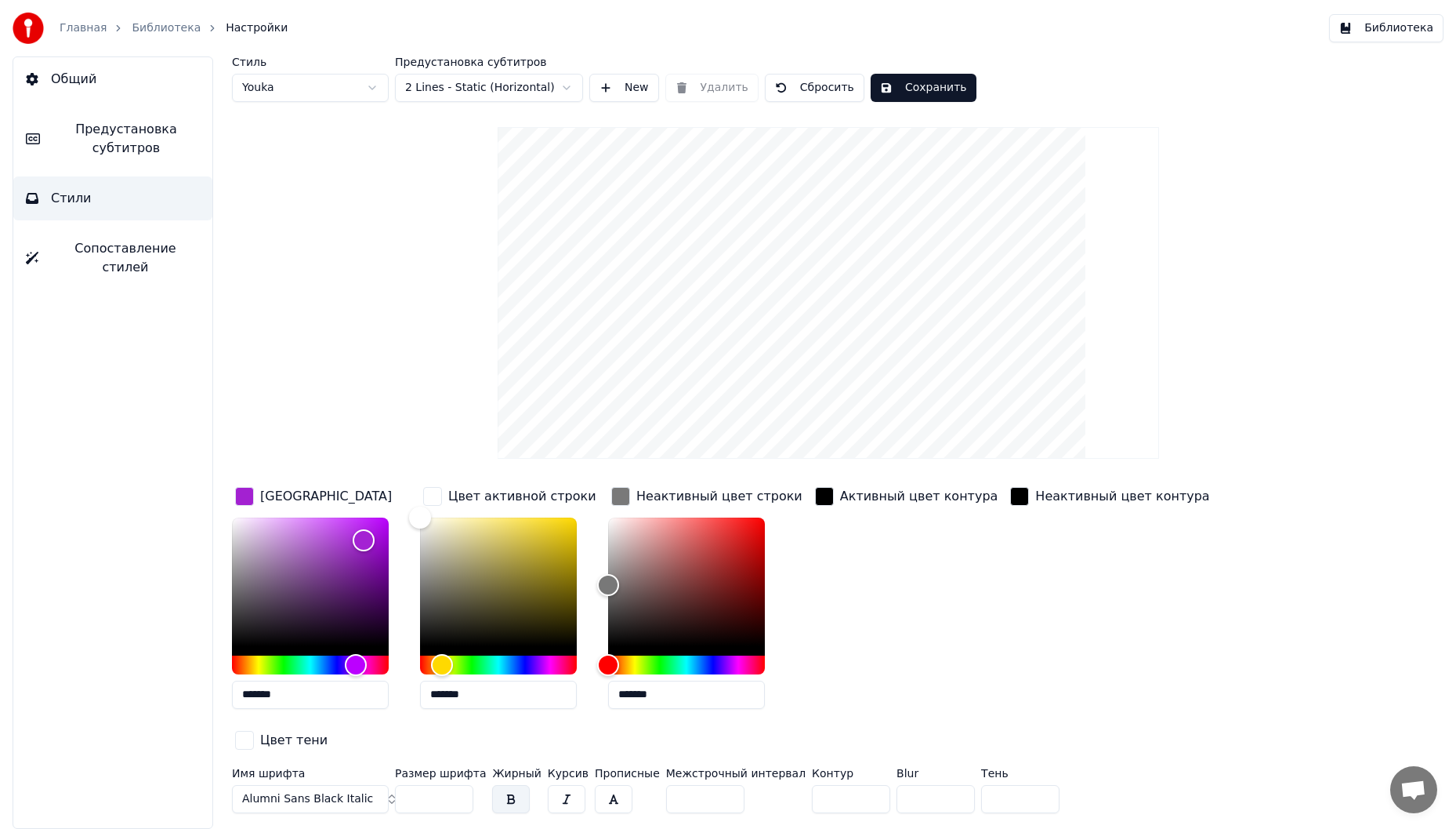
click at [357, 791] on span "Alumni Sans Black Italic" at bounding box center [307, 798] width 131 height 16
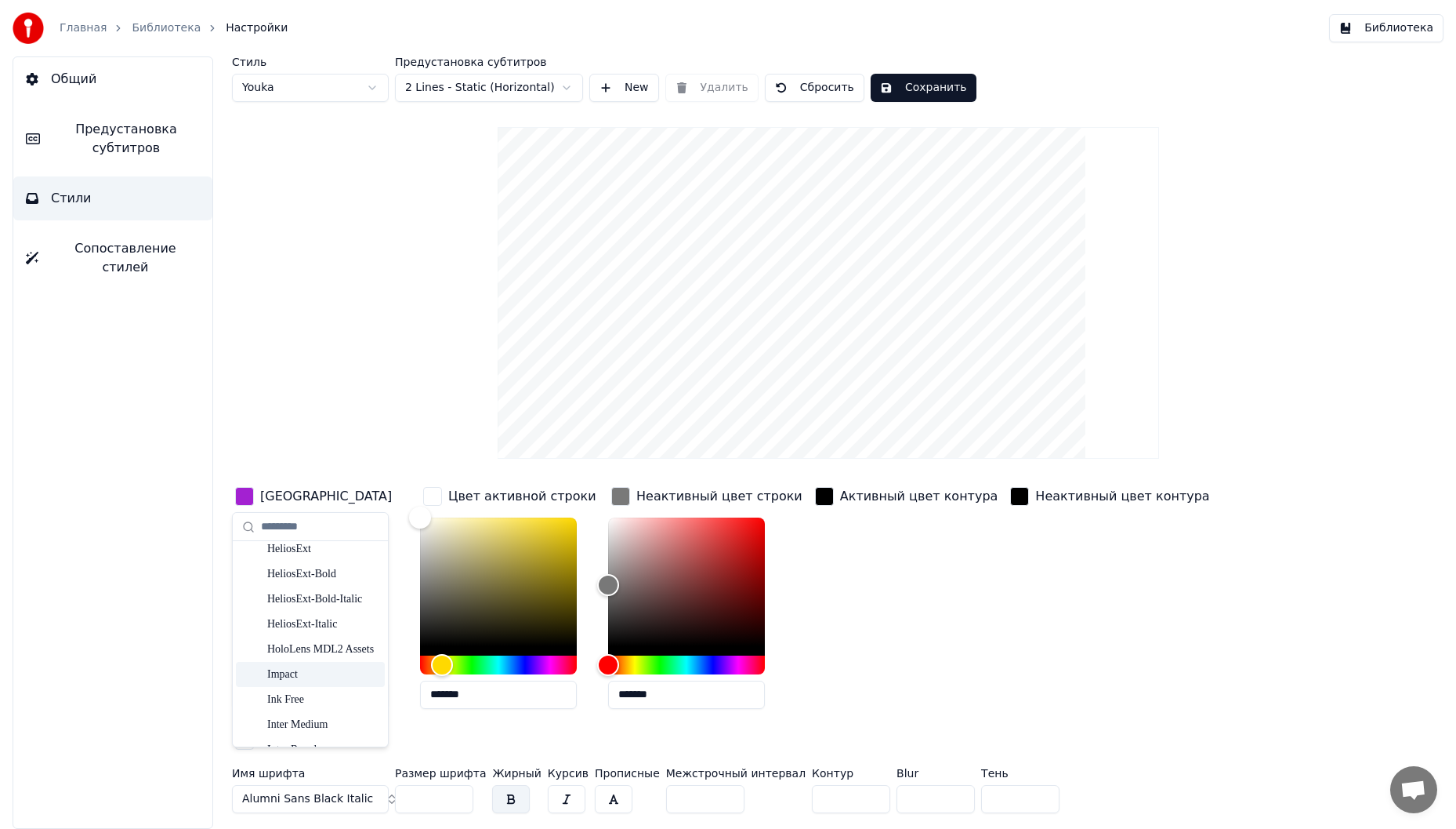
scroll to position [2744, 0]
click at [318, 623] on div "Ink Free" at bounding box center [323, 620] width 112 height 16
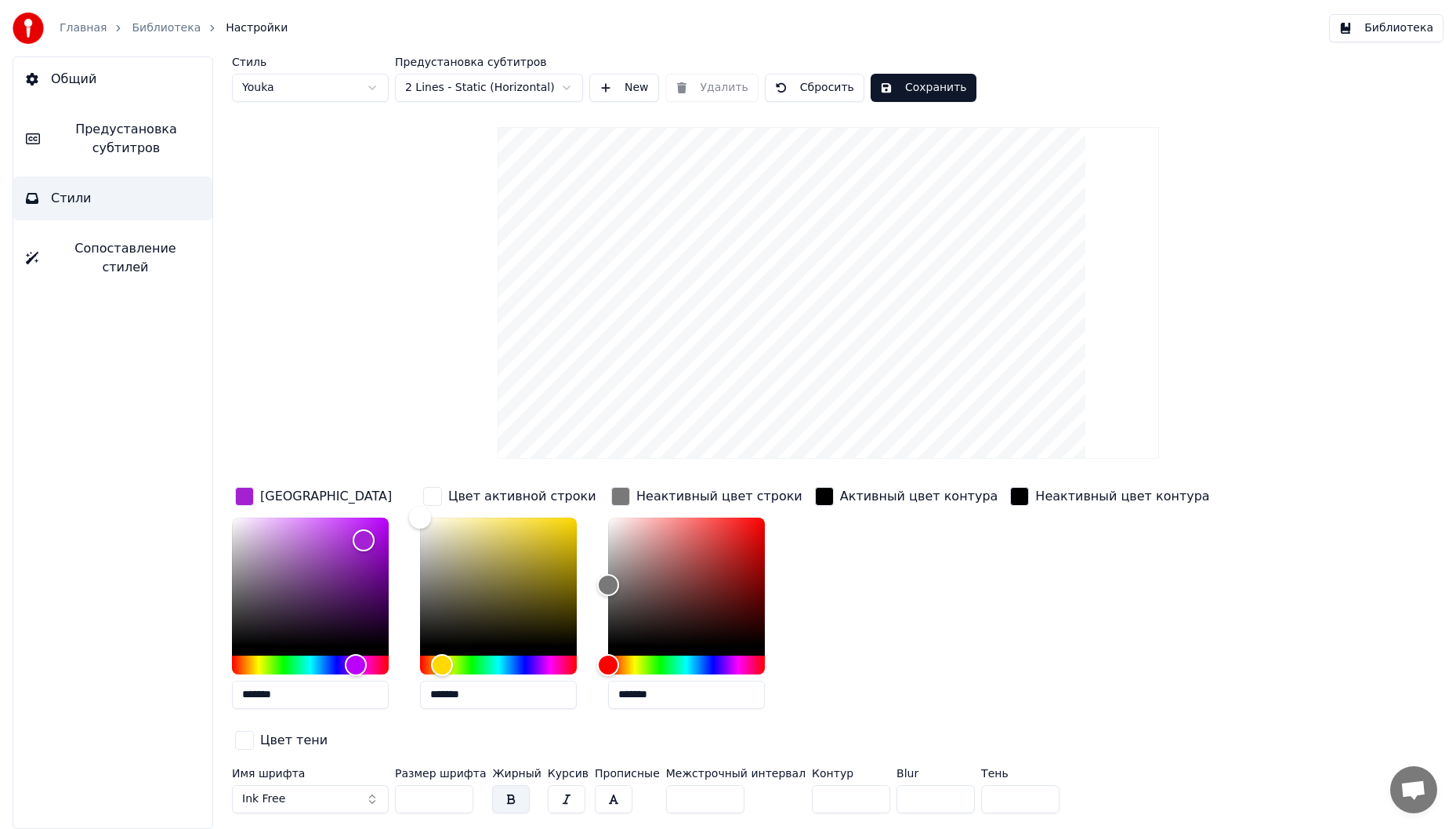
click at [348, 785] on button "Ink Free" at bounding box center [310, 799] width 156 height 28
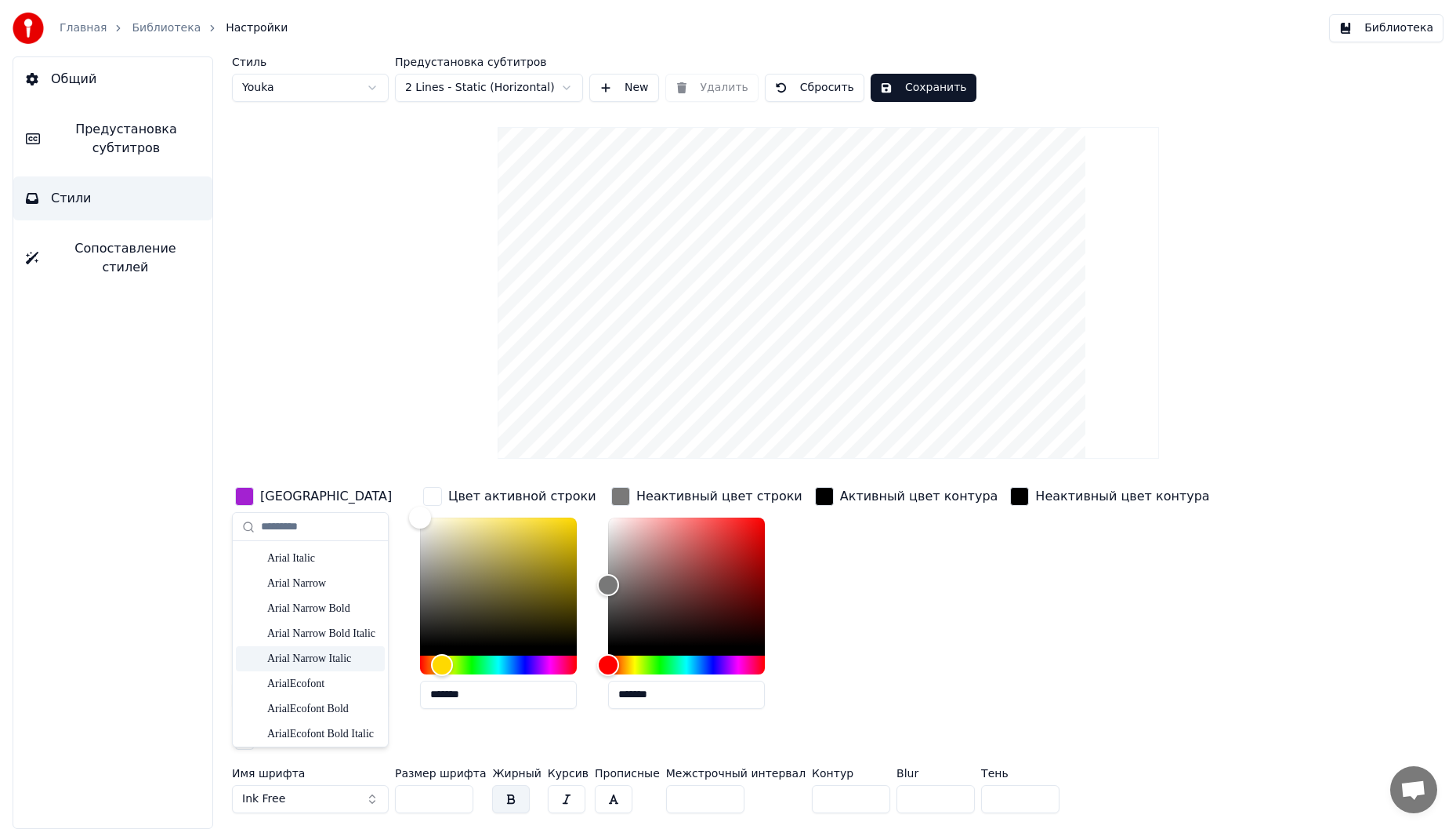
scroll to position [627, 0]
click at [330, 662] on div "ArialEcofont" at bounding box center [323, 657] width 112 height 16
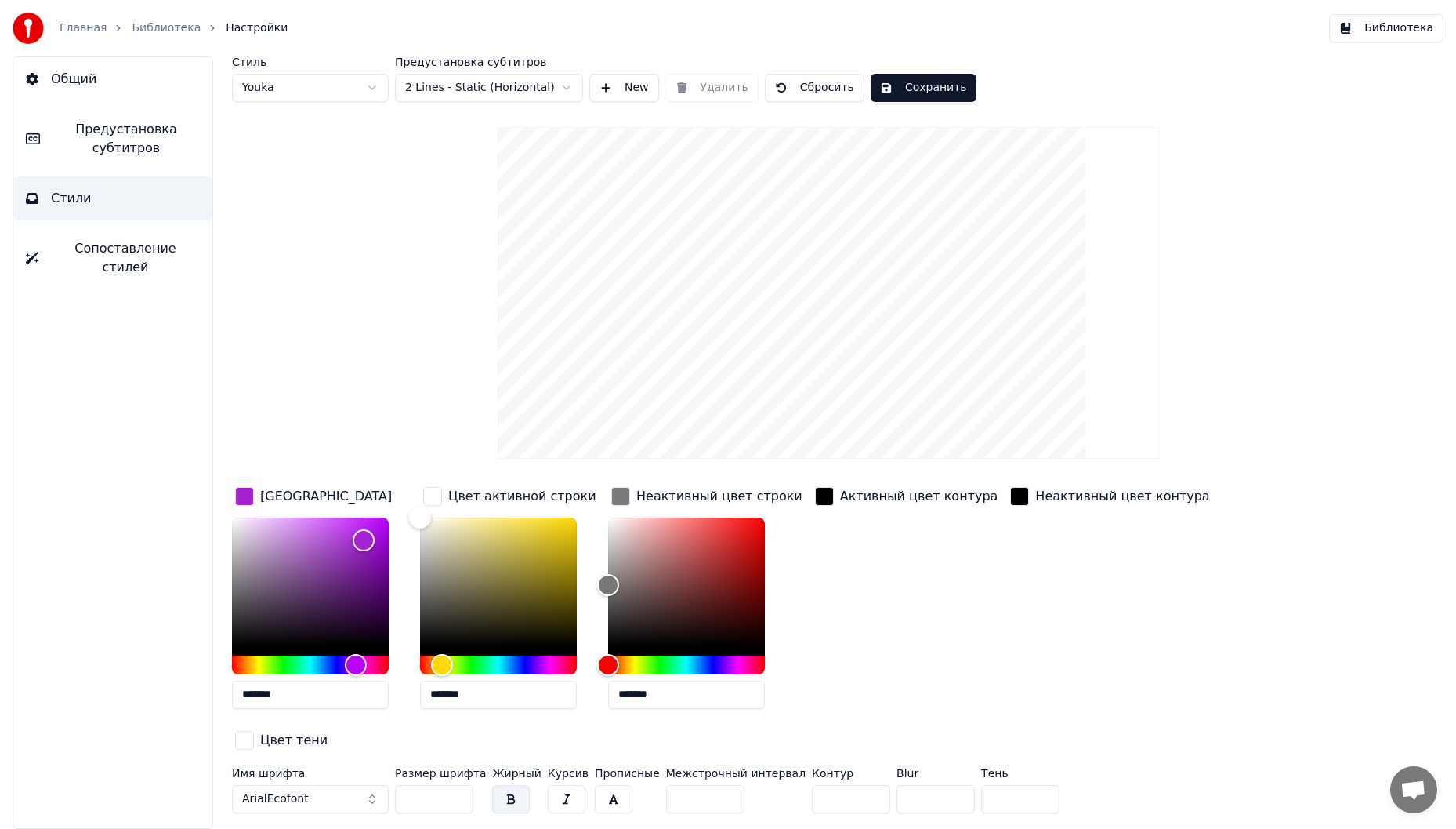
click at [341, 785] on button "ArialEcofont" at bounding box center [310, 799] width 156 height 28
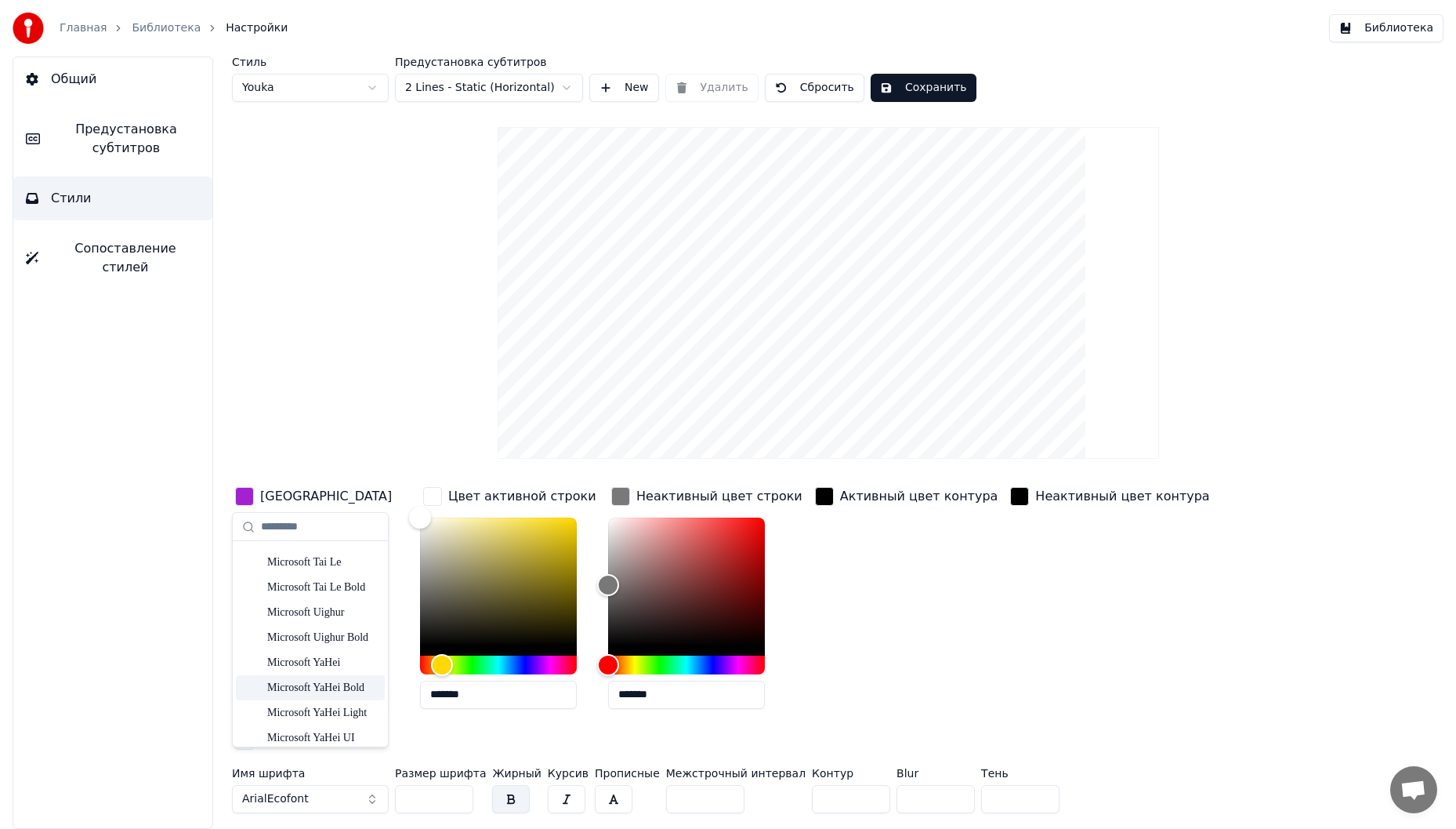
scroll to position [3372, 0]
click at [320, 623] on div "Microsoft New Tai Lue Bold" at bounding box center [323, 620] width 112 height 16
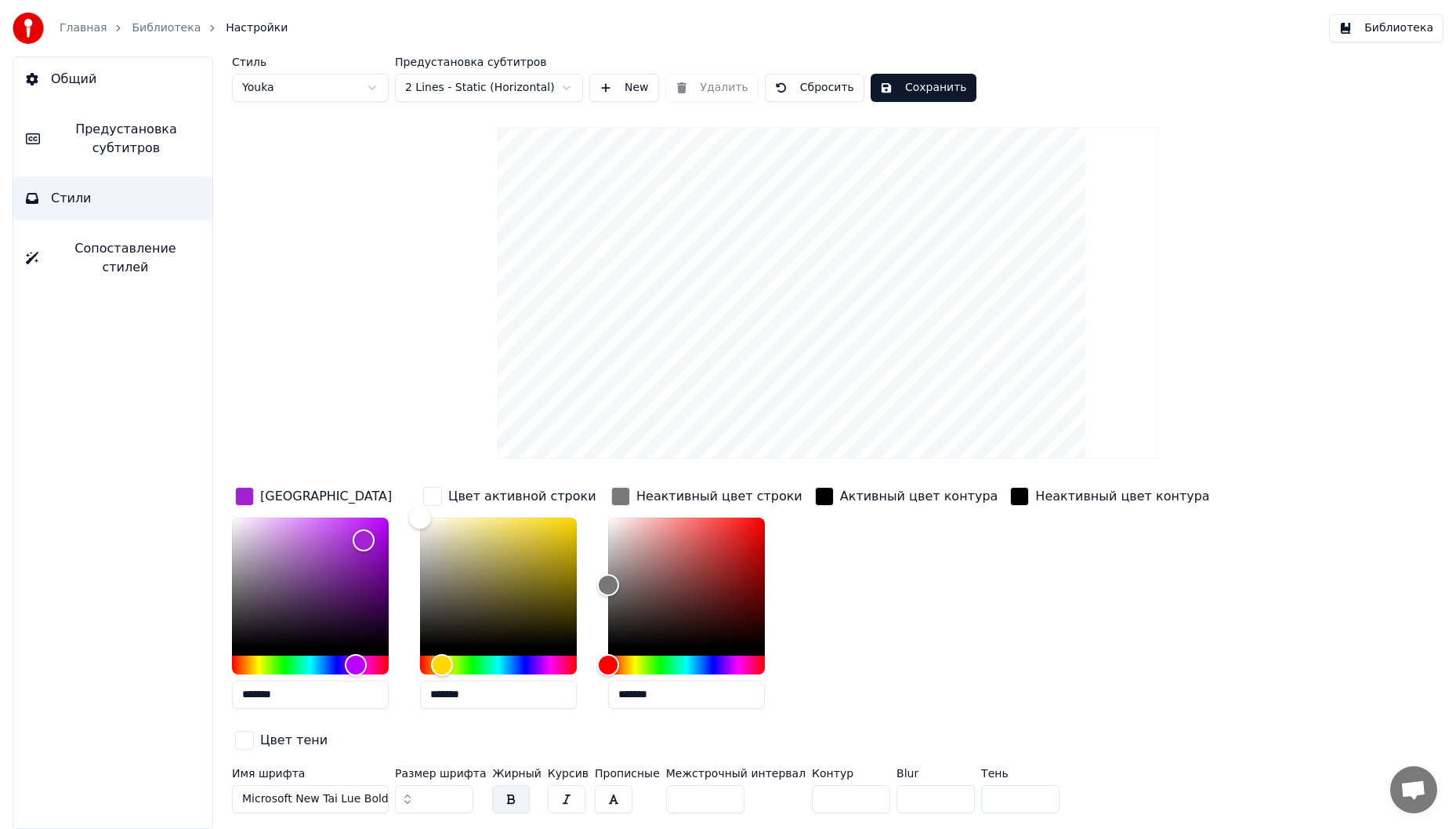
click at [148, 251] on span "Сопоставление стилей" at bounding box center [126, 258] width 149 height 37
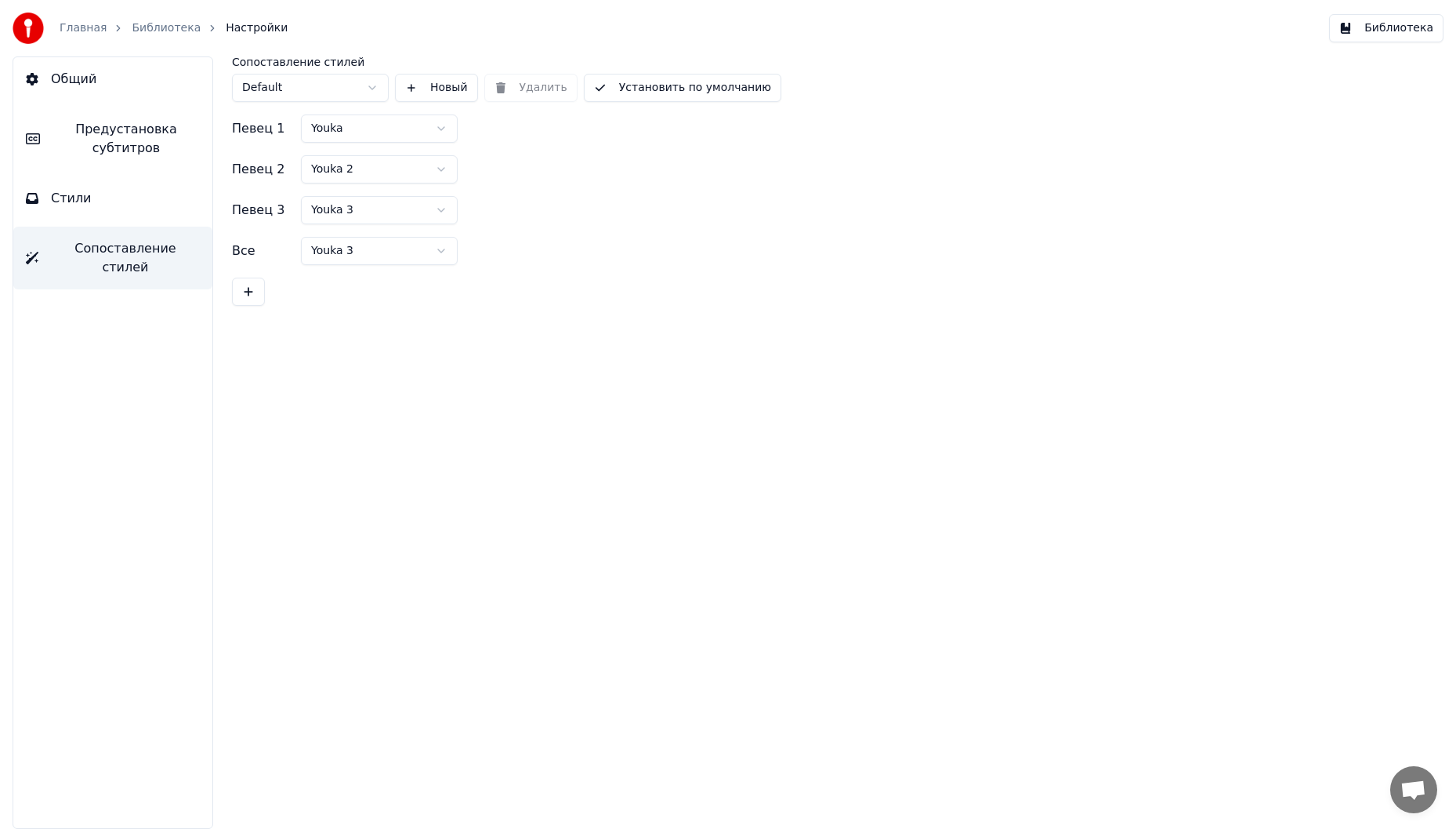
click at [157, 212] on button "Стили" at bounding box center [113, 197] width 199 height 44
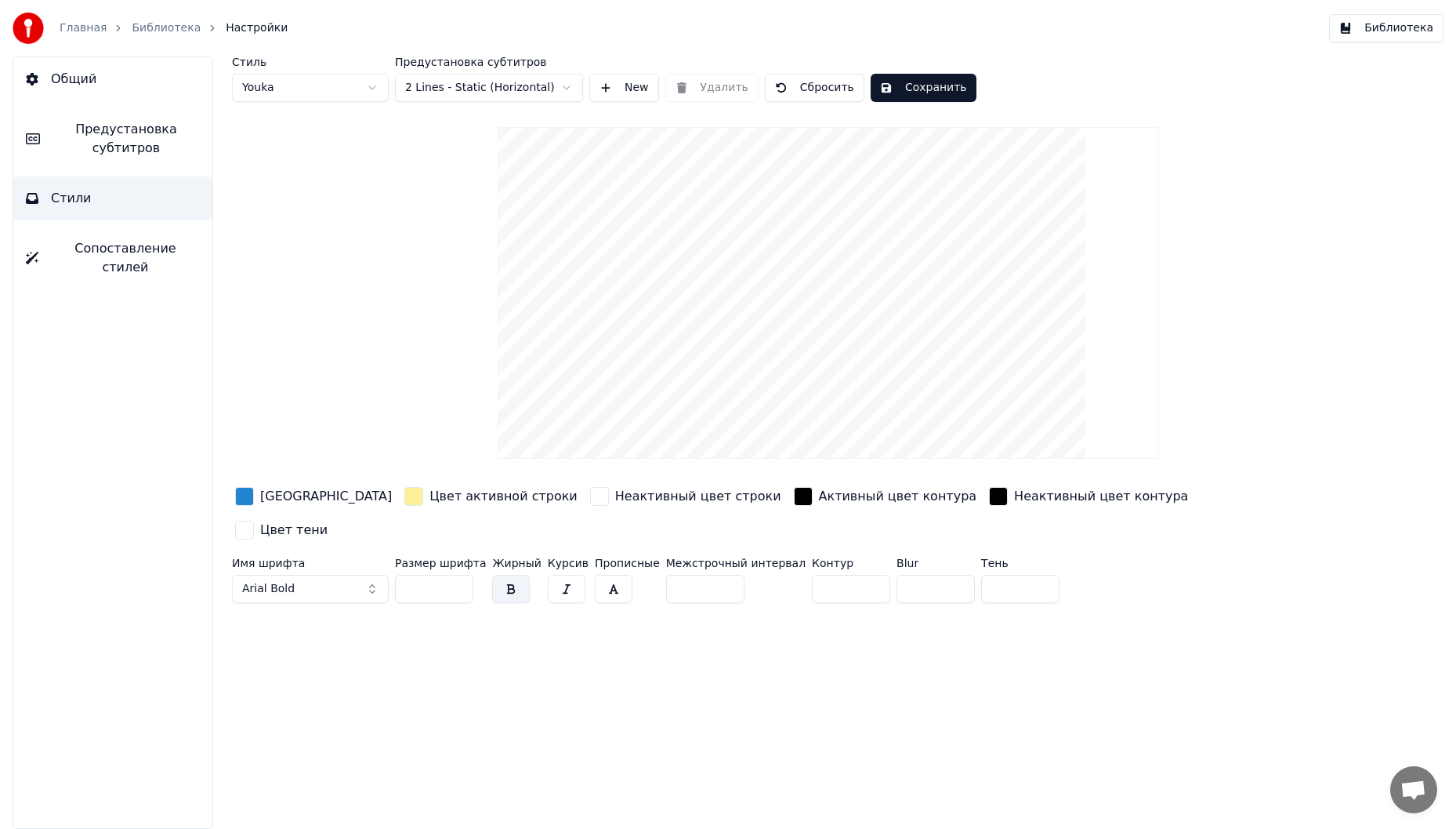
click at [363, 92] on html "Главная Библиотека Настройки Библиотека Общий Предустановка субтитров Стили Соп…" at bounding box center [728, 414] width 1456 height 829
click at [352, 90] on html "Главная Библиотека Настройки Библиотека Общий Предустановка субтитров Стили Соп…" at bounding box center [728, 414] width 1456 height 829
click at [357, 81] on html "Главная Библиотека Настройки Библиотека Общий Предустановка субтитров Стили Соп…" at bounding box center [728, 414] width 1456 height 829
click at [344, 87] on html "Главная Библиотека Настройки Библиотека Общий Предустановка субтитров Стили Соп…" at bounding box center [728, 414] width 1456 height 829
click at [344, 94] on html "Главная Библиотека Настройки Библиотека Общий Предустановка субтитров Стили Соп…" at bounding box center [728, 414] width 1456 height 829
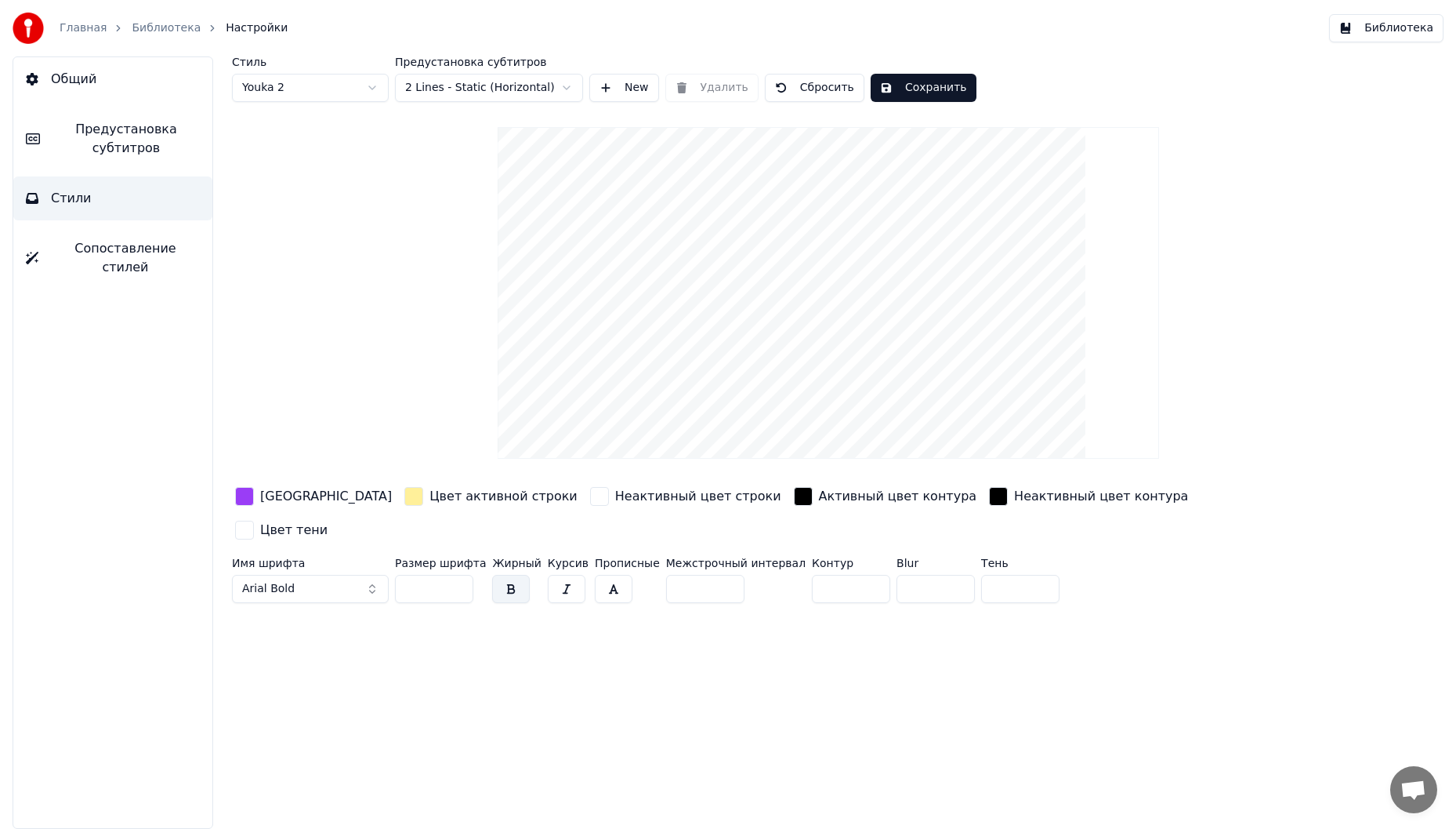
click at [343, 88] on html "Главная Библиотека Настройки Библиотека Общий Предустановка субтитров Стили Соп…" at bounding box center [728, 414] width 1456 height 829
click at [356, 91] on html "Главная Библиотека Настройки Библиотека Общий Предустановка субтитров Стили Соп…" at bounding box center [728, 414] width 1456 height 829
click at [812, 575] on input "*" at bounding box center [851, 589] width 78 height 28
drag, startPoint x: 810, startPoint y: 552, endPoint x: 720, endPoint y: 556, distance: 90.1
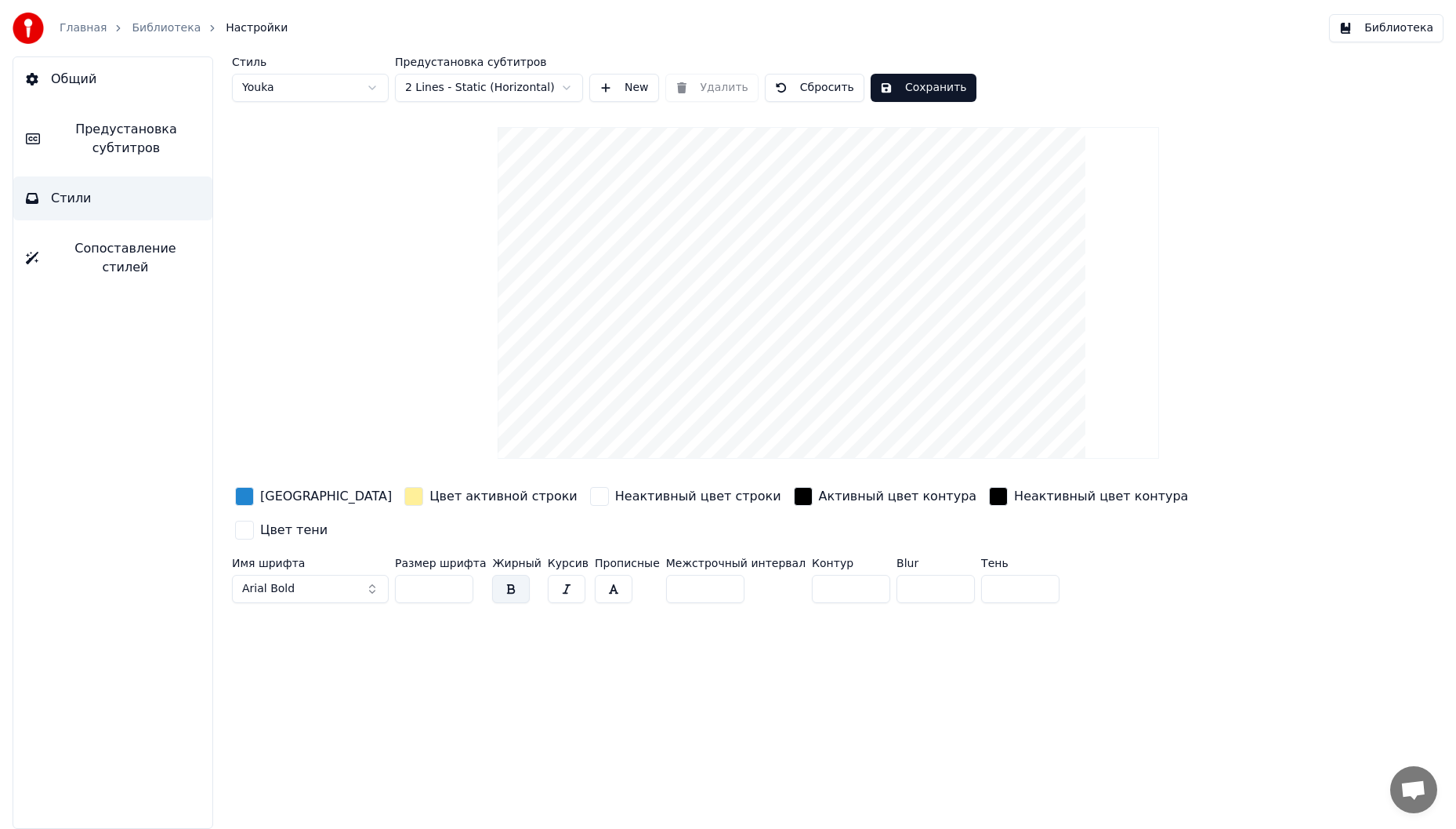
click at [720, 558] on div "Имя шрифта Arial Bold Размер шрифта ** Жирный Курсив Прописные Межстрочный инте…" at bounding box center [741, 584] width 1019 height 52
type input "*"
click at [404, 496] on div "button" at bounding box center [413, 496] width 19 height 19
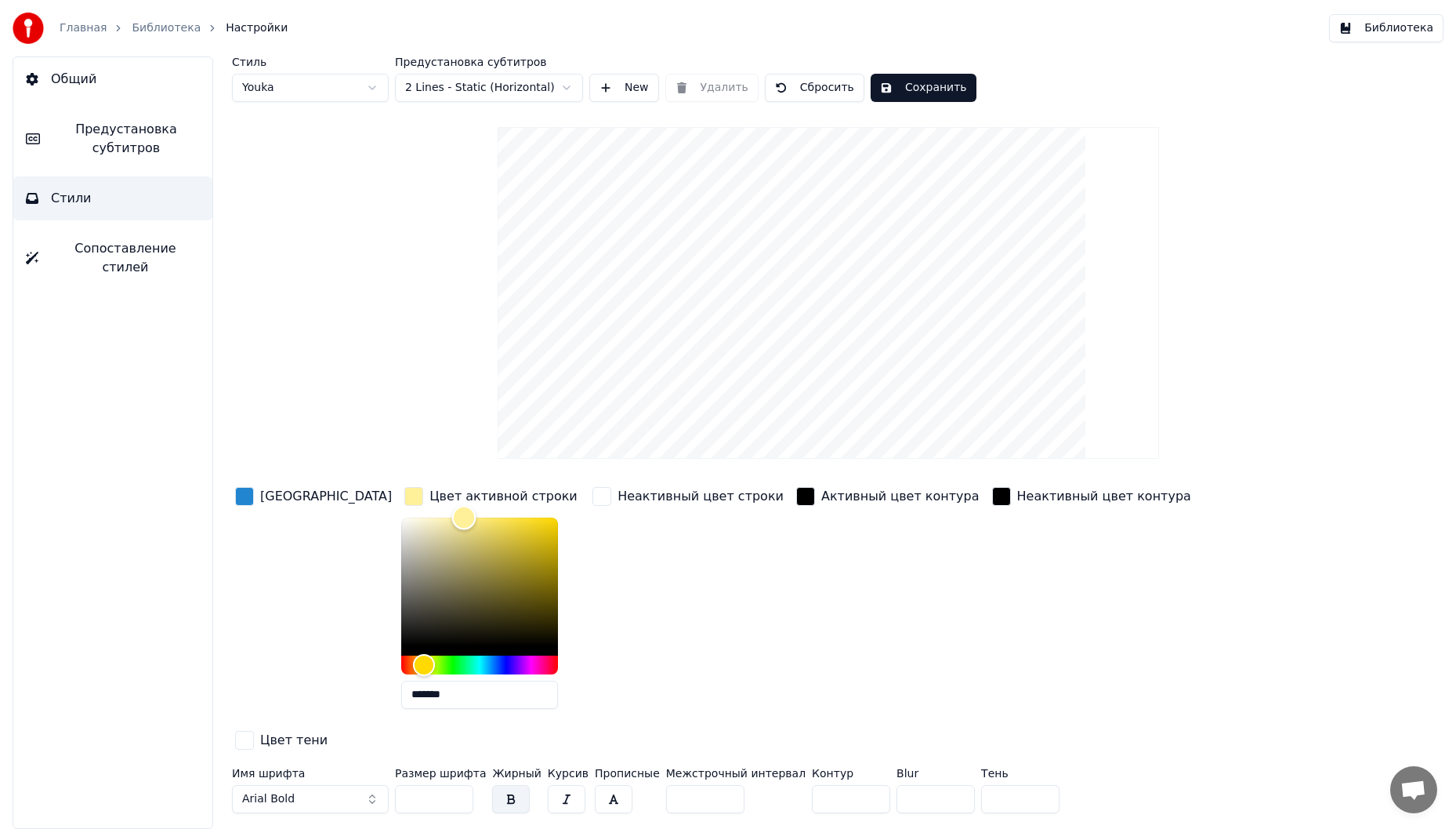
type input "*******"
drag, startPoint x: 149, startPoint y: 458, endPoint x: 141, endPoint y: 454, distance: 8.9
click at [141, 454] on div "Общий Предустановка субтитров Стили Сопоставление стилей Стиль Youka Предустано…" at bounding box center [728, 442] width 1456 height 772
click at [592, 492] on div "button" at bounding box center [601, 496] width 19 height 19
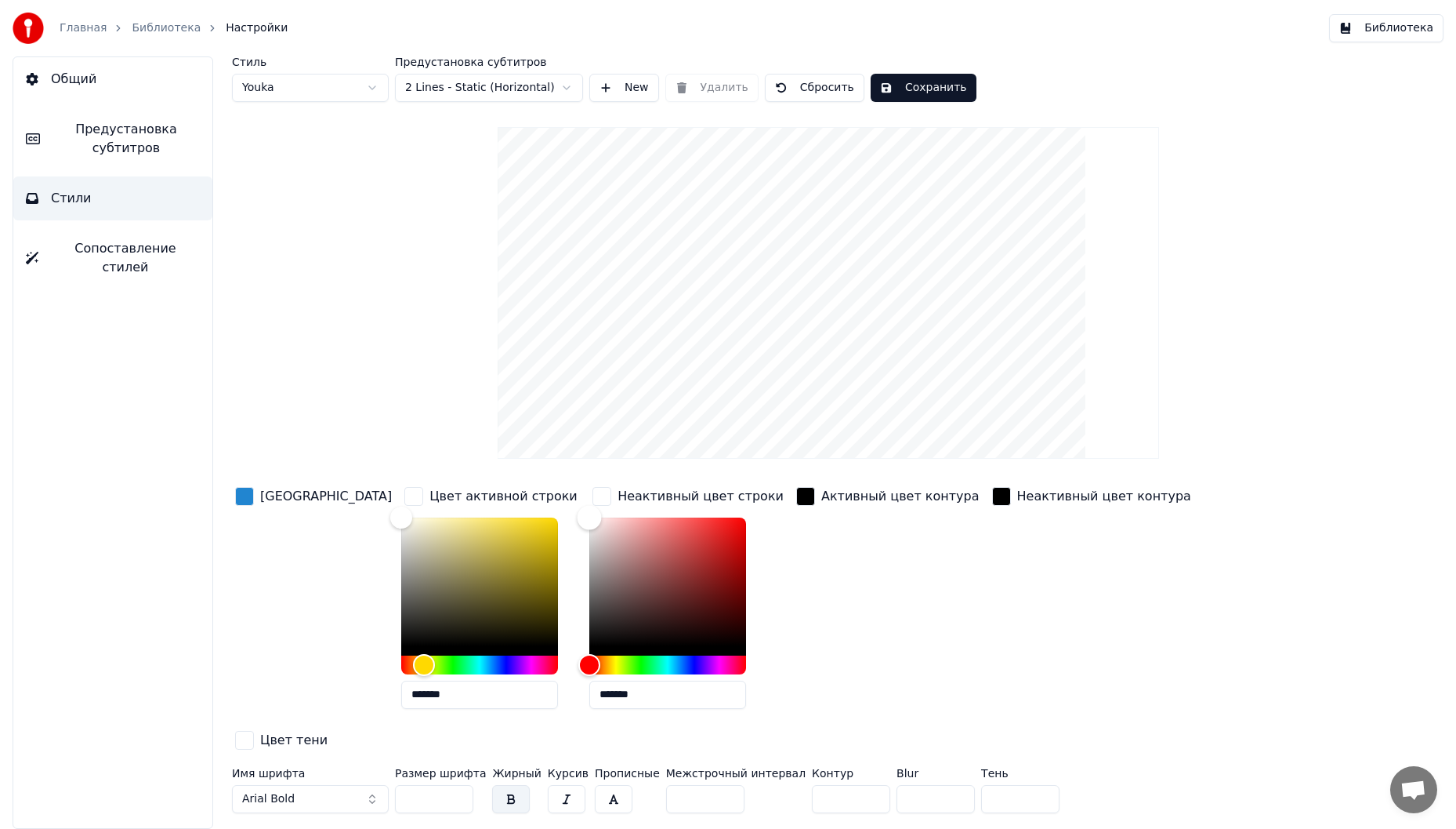
type input "*******"
click at [499, 569] on div "Цвет заливки Цвет активной строки ******* Неактивный цвет строки ******* Активн…" at bounding box center [741, 618] width 1019 height 271
click at [246, 499] on div "button" at bounding box center [245, 496] width 19 height 19
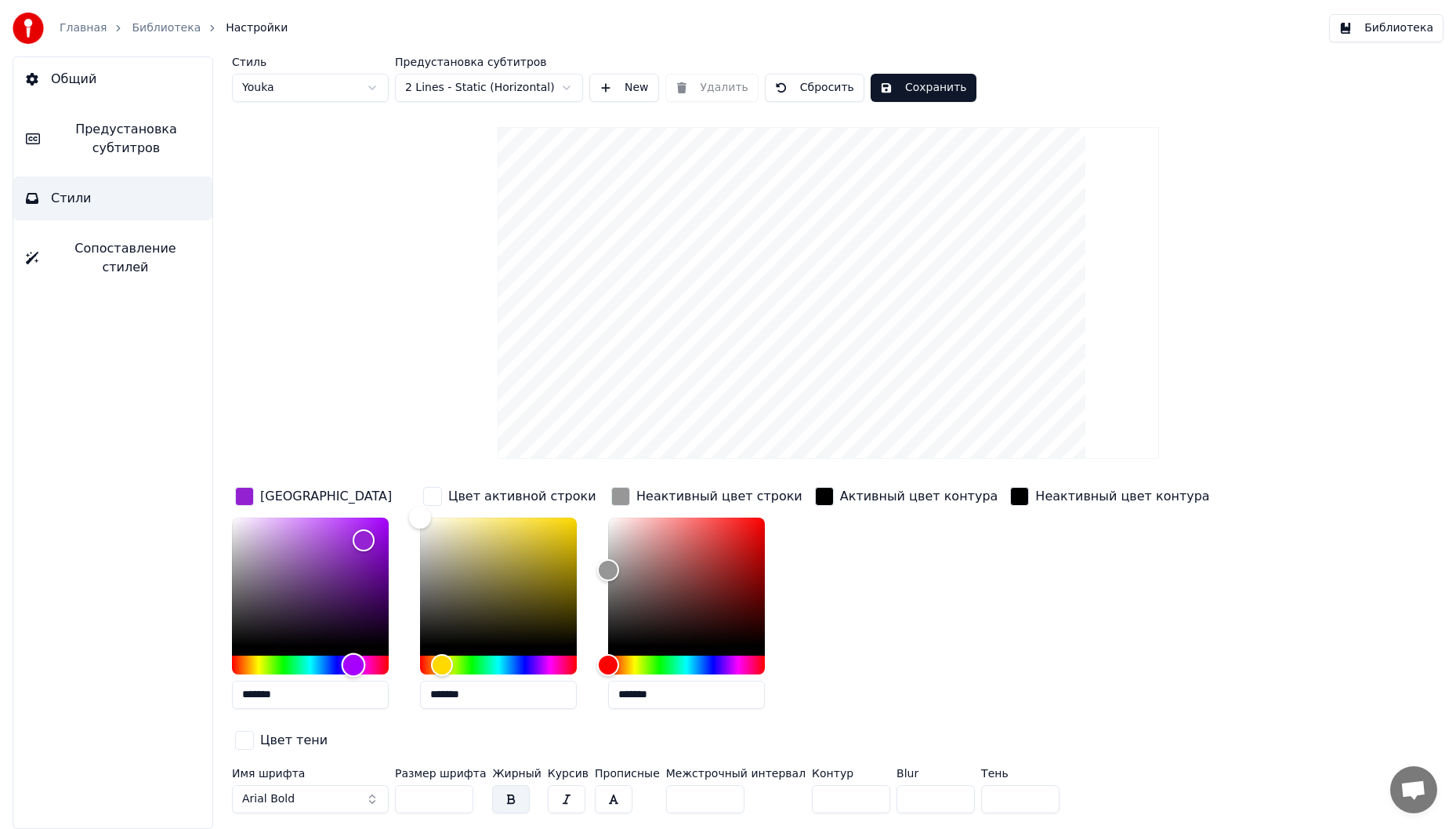
drag, startPoint x: 326, startPoint y: 664, endPoint x: 354, endPoint y: 664, distance: 28.0
click at [354, 664] on div "Hue" at bounding box center [354, 664] width 24 height 24
drag, startPoint x: 361, startPoint y: 545, endPoint x: 343, endPoint y: 458, distance: 88.8
click at [343, 458] on div "Стиль Youka Предустановка субтитров 2 Lines - Static (Horizontal) New Удалить С…" at bounding box center [828, 438] width 1193 height 763
type input "*******"
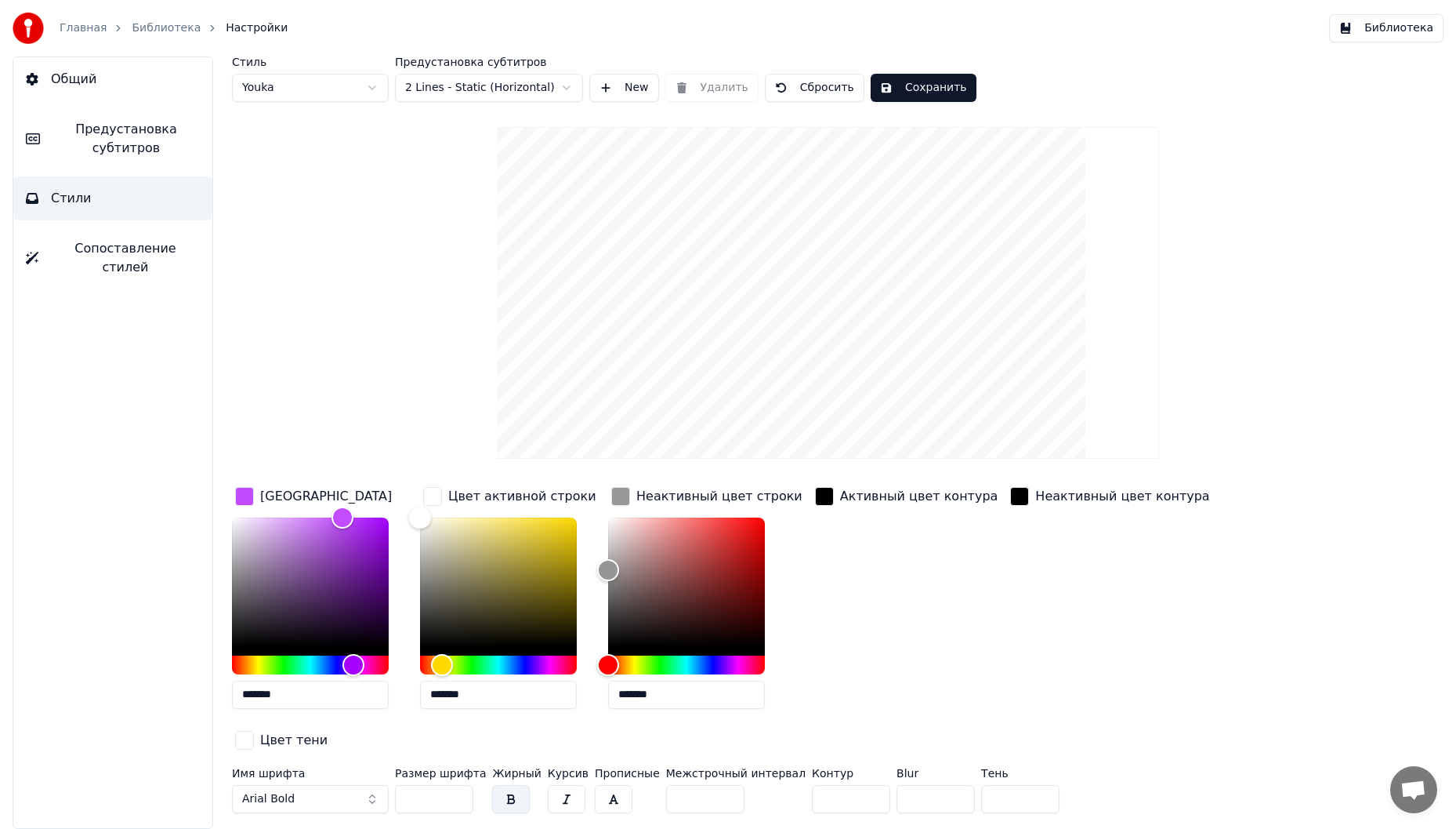
click at [901, 591] on div "Активный цвет контура" at bounding box center [907, 602] width 190 height 238
click at [909, 96] on button "Сохранить" at bounding box center [923, 88] width 106 height 28
click at [632, 91] on button "New" at bounding box center [624, 88] width 70 height 28
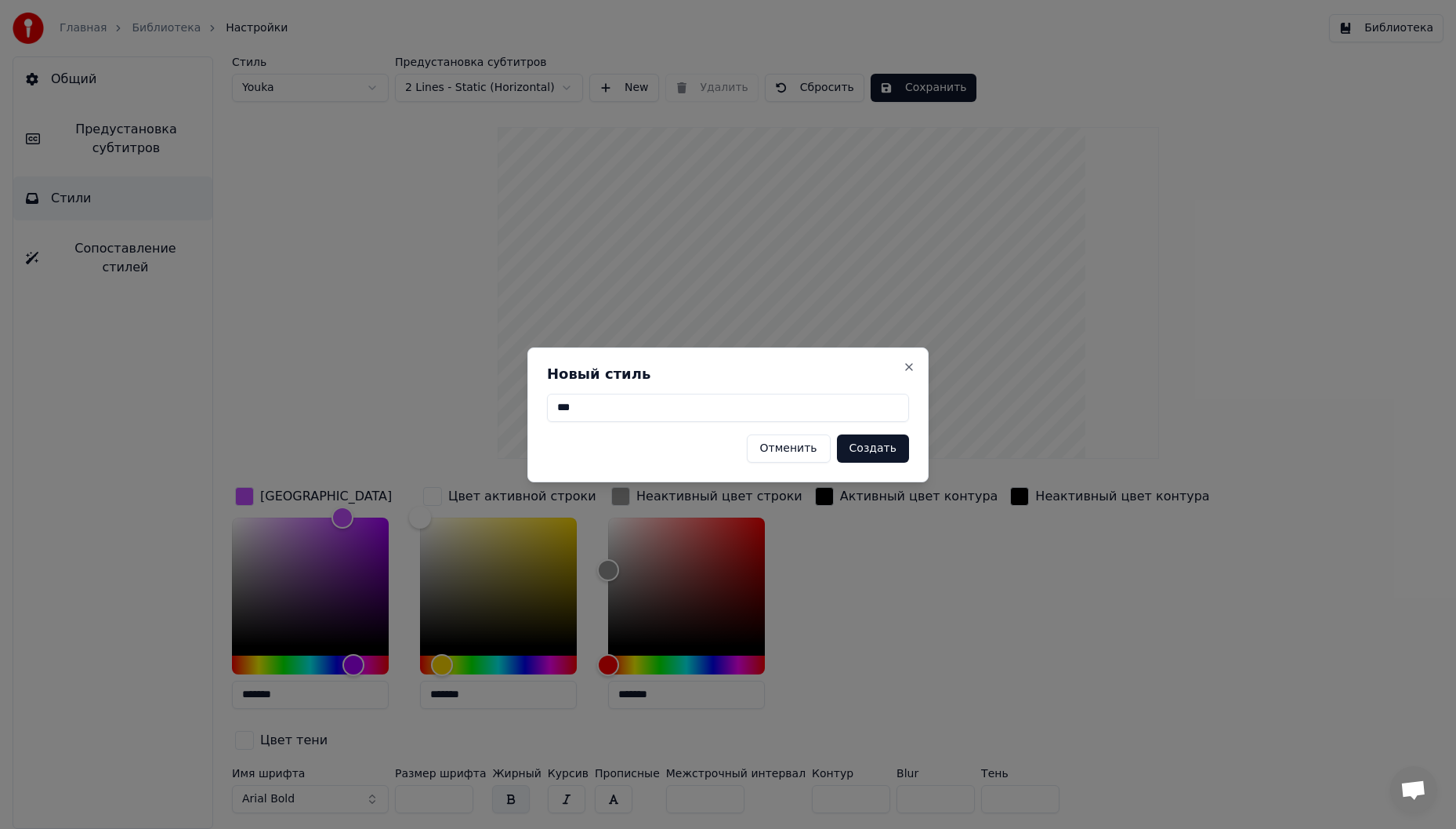
type input "***"
click at [870, 441] on button "Создать" at bounding box center [872, 448] width 72 height 28
type input "*"
type input "*******"
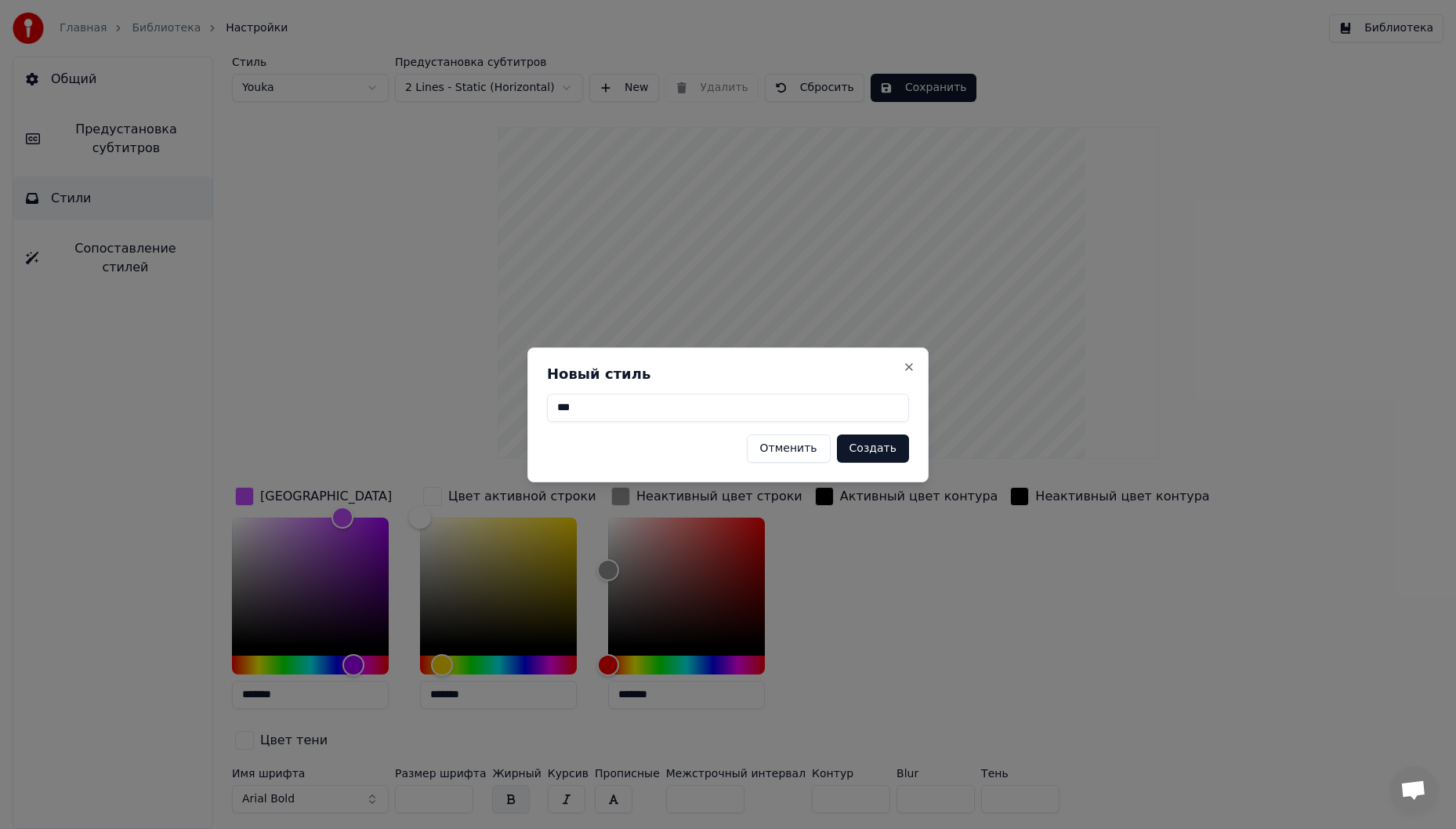
type input "*******"
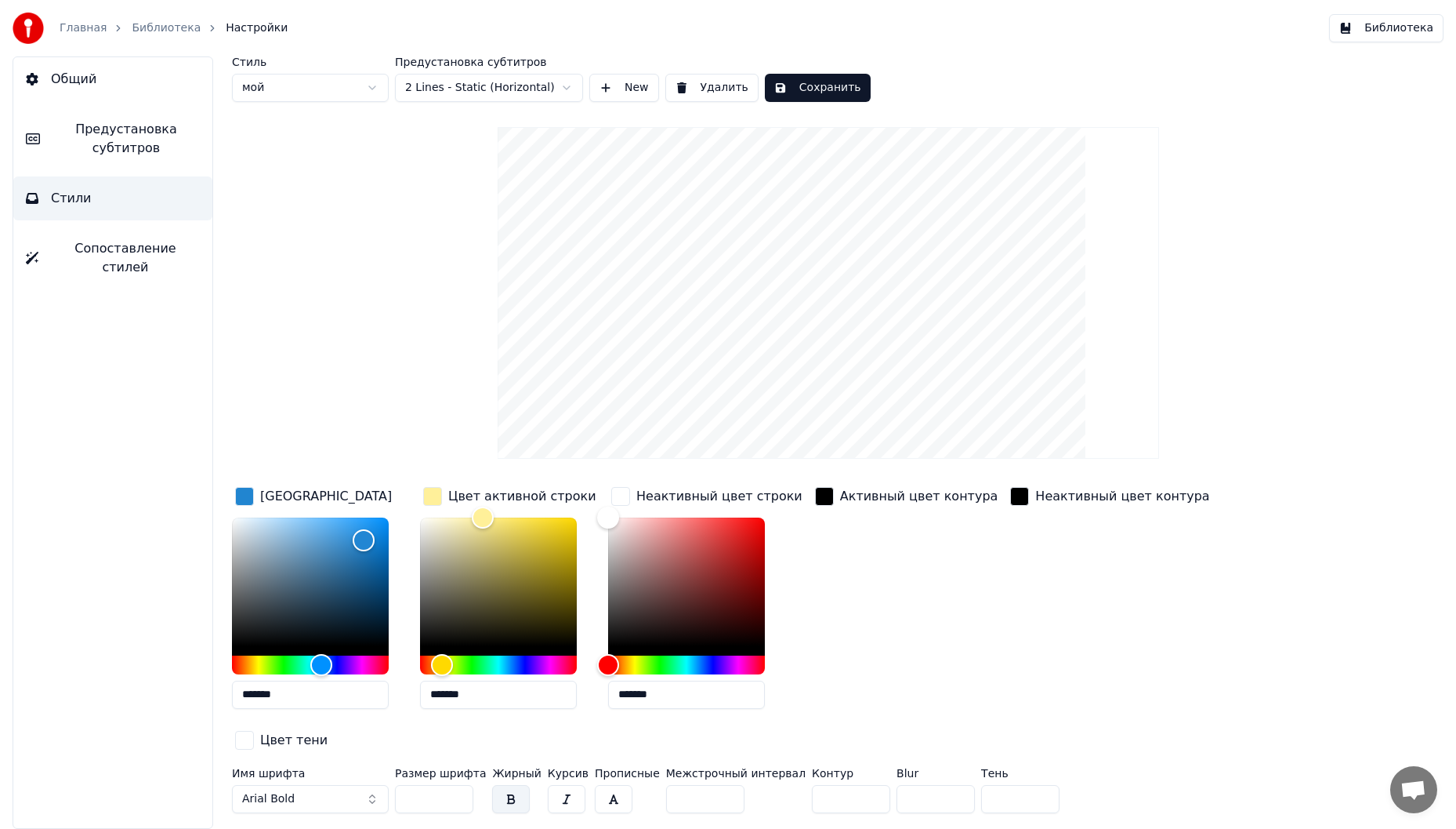
click at [802, 100] on button "Сохранить" at bounding box center [818, 88] width 106 height 28
click at [348, 79] on html "Главная Библиотека Настройки Библиотека Общий Предустановка субтитров Стили Соп…" at bounding box center [728, 414] width 1456 height 829
type input "*"
type input "*******"
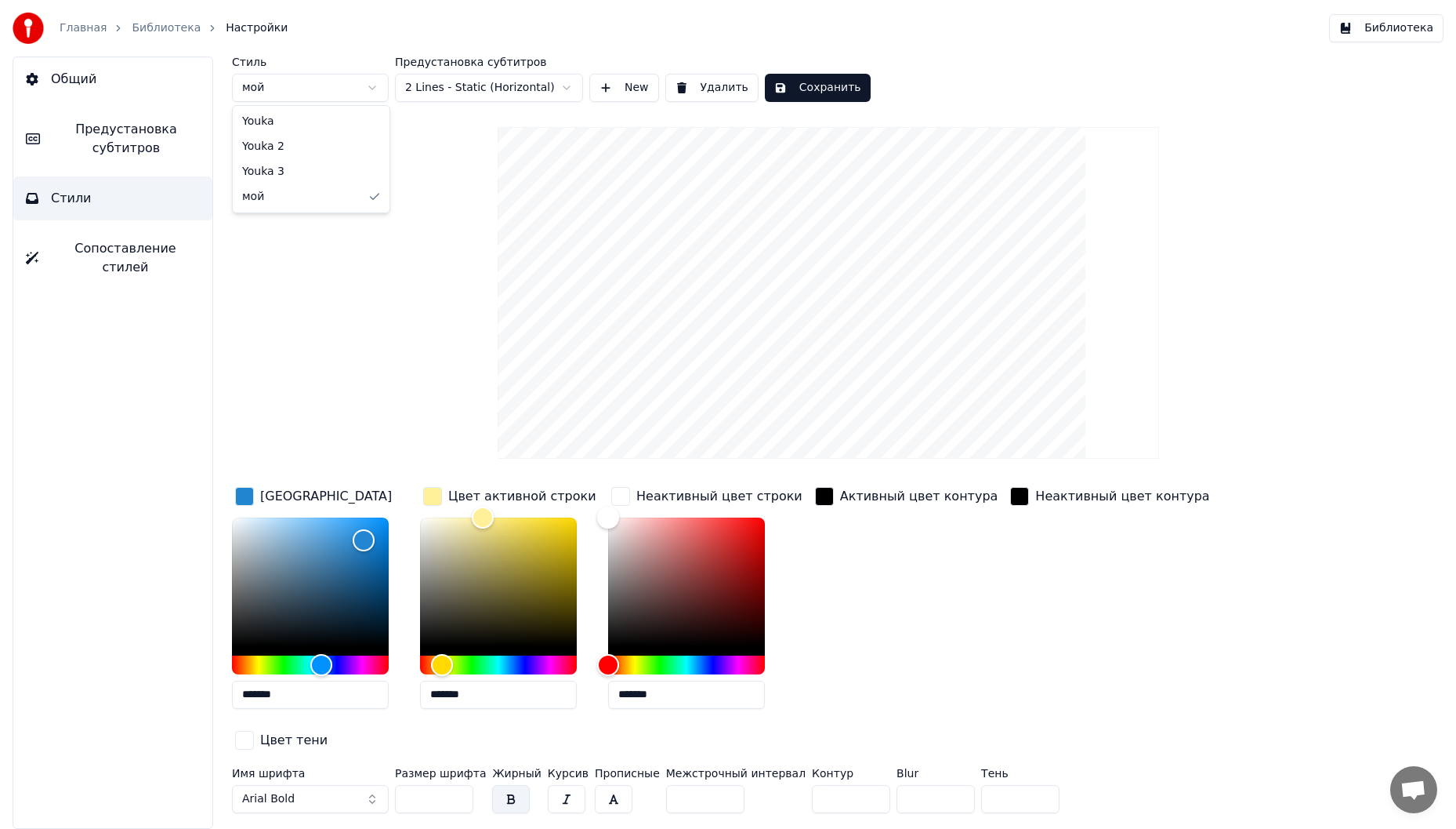
type input "*******"
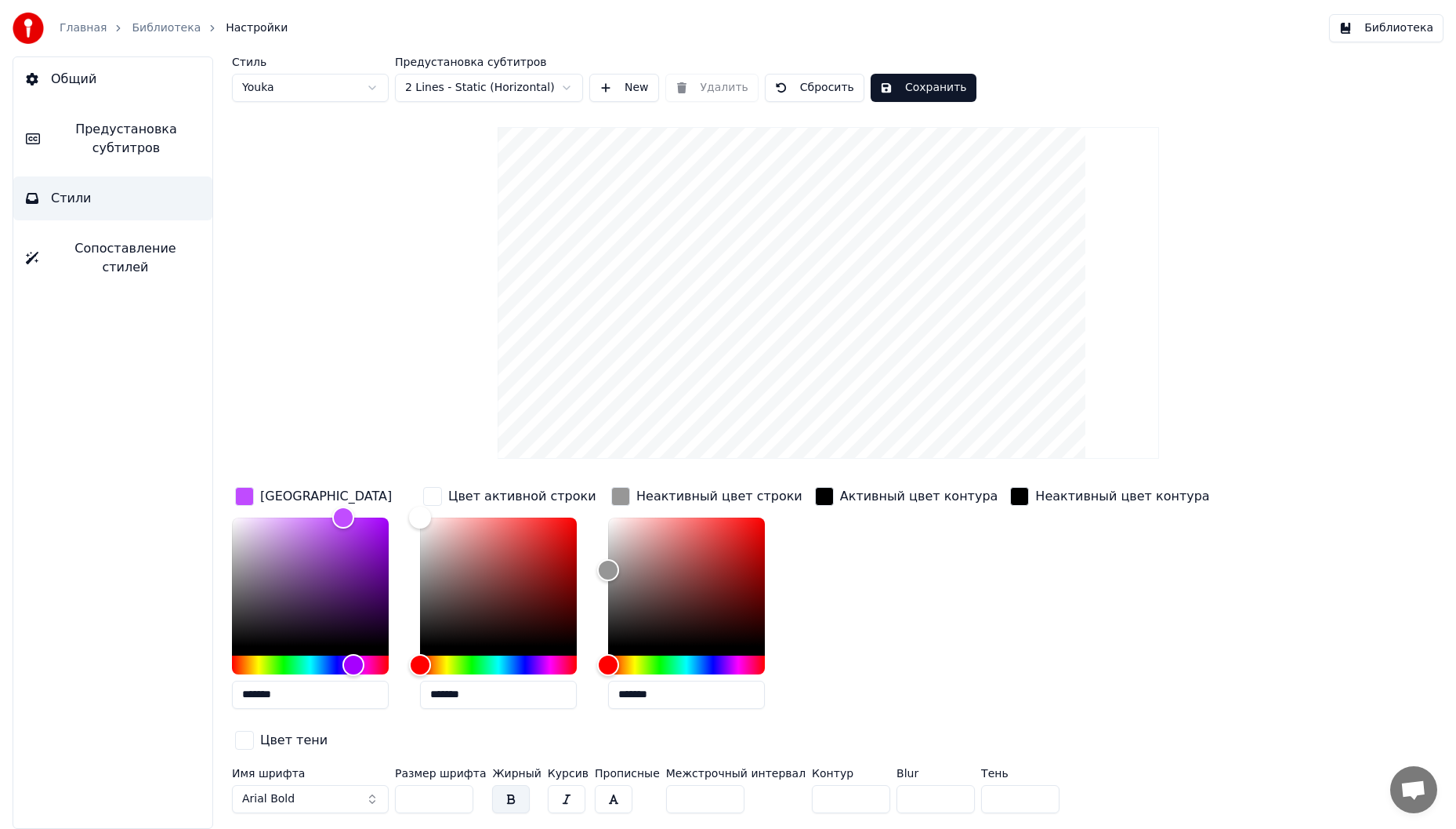
click at [119, 251] on span "Сопоставление стилей" at bounding box center [126, 258] width 149 height 37
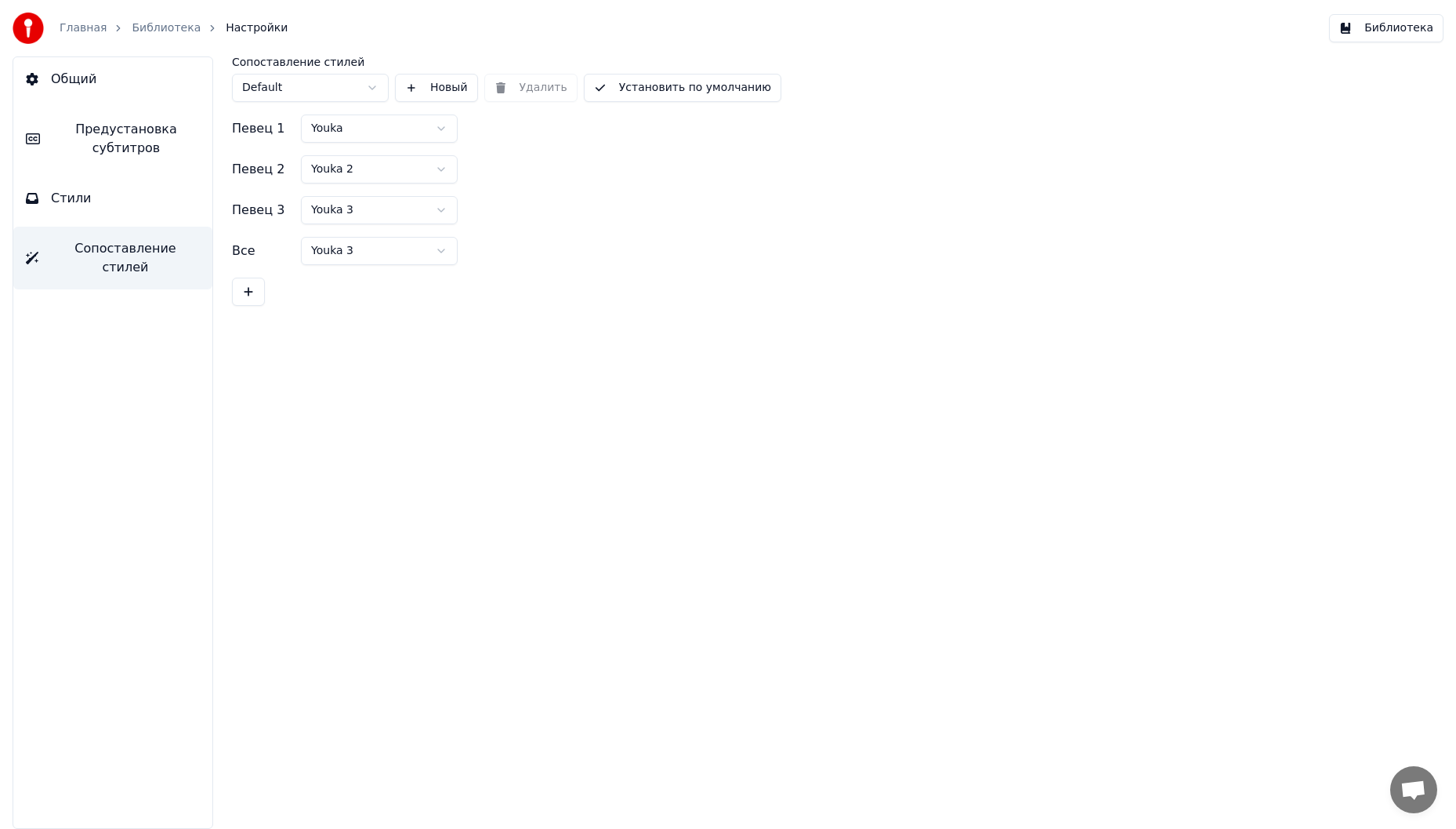
click at [409, 127] on html "Главная Библиотека Настройки Библиотека Общий Предустановка субтитров Стили Соп…" at bounding box center [728, 414] width 1456 height 829
click at [145, 216] on button "Стили" at bounding box center [113, 197] width 199 height 44
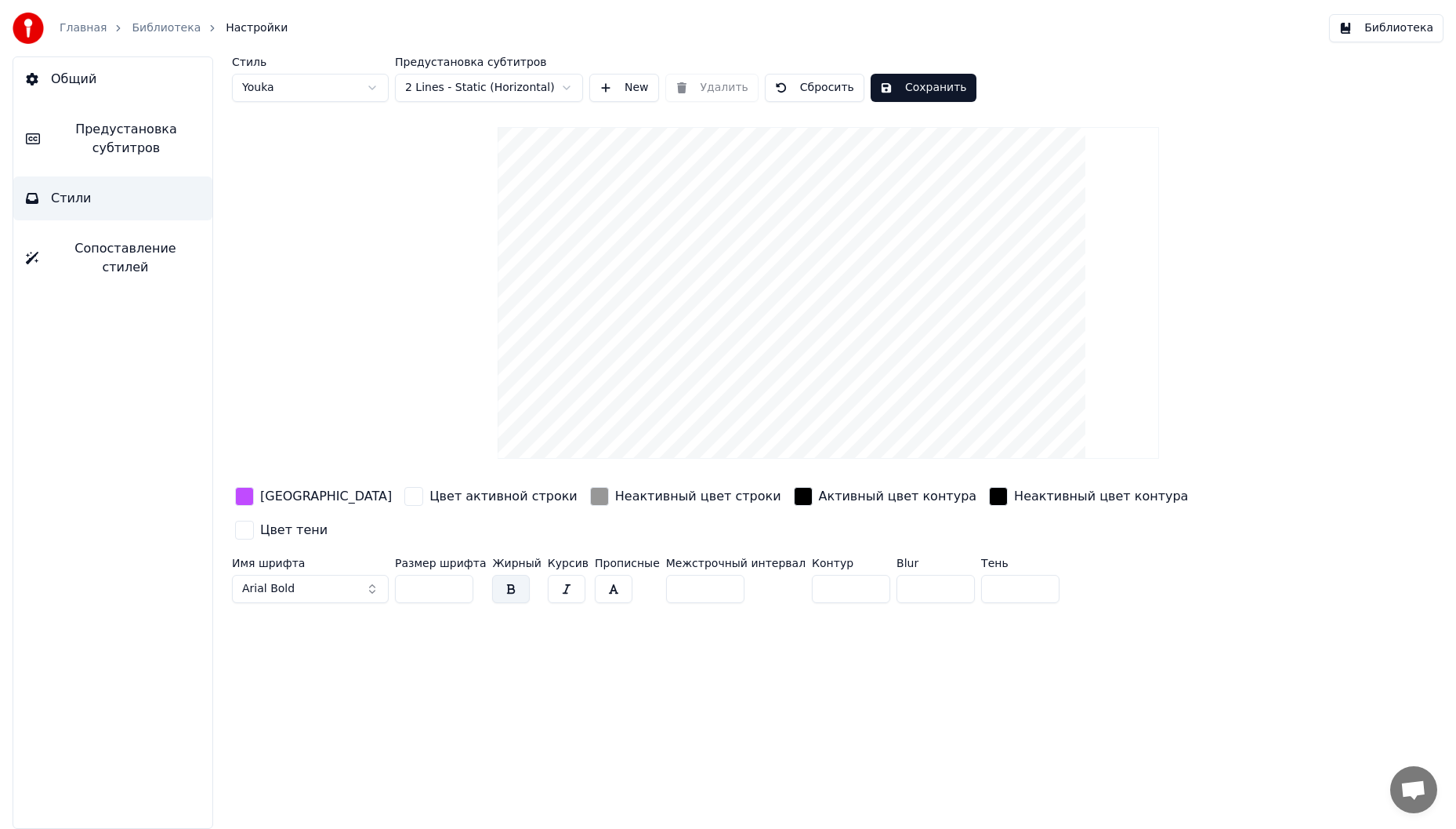
click at [331, 91] on html "Главная Библиотека Настройки Библиотека Общий Предустановка субтитров Стили Соп…" at bounding box center [728, 414] width 1456 height 829
click at [587, 506] on html "Главная Библиотека Настройки Библиотека Общий Предустановка субтитров Стили Соп…" at bounding box center [728, 414] width 1456 height 829
click at [615, 489] on div "Неактивный цвет строки" at bounding box center [698, 496] width 166 height 19
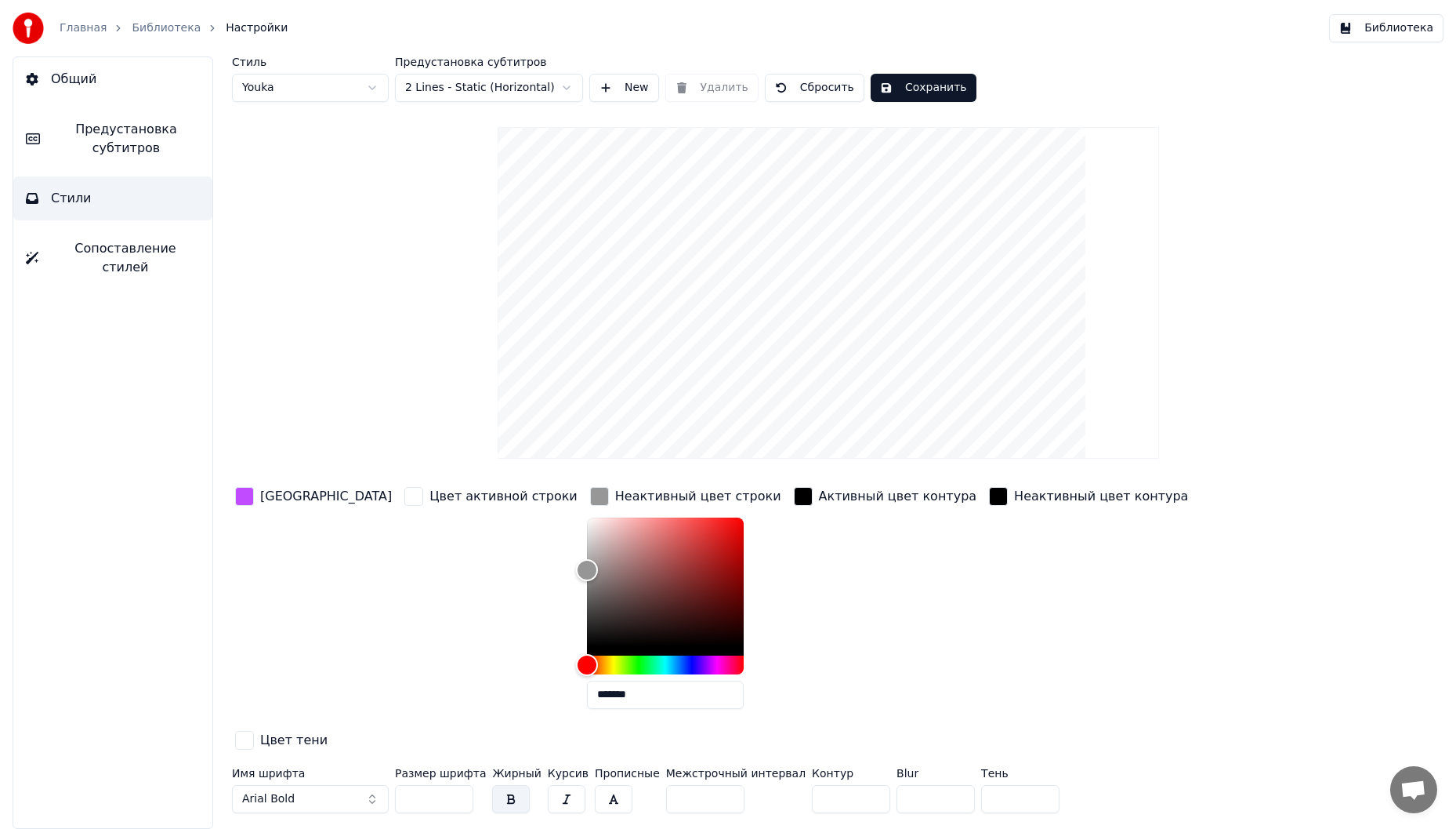
drag, startPoint x: 583, startPoint y: 697, endPoint x: 457, endPoint y: 692, distance: 126.1
click at [457, 692] on div "Цвет заливки Цвет активной строки Неактивный цвет строки ******* Активный цвет …" at bounding box center [741, 618] width 1019 height 271
click at [376, 91] on html "Главная Библиотека Настройки Библиотека Общий Предустановка субтитров Стили Соп…" at bounding box center [728, 414] width 1456 height 829
type input "*"
type input "*******"
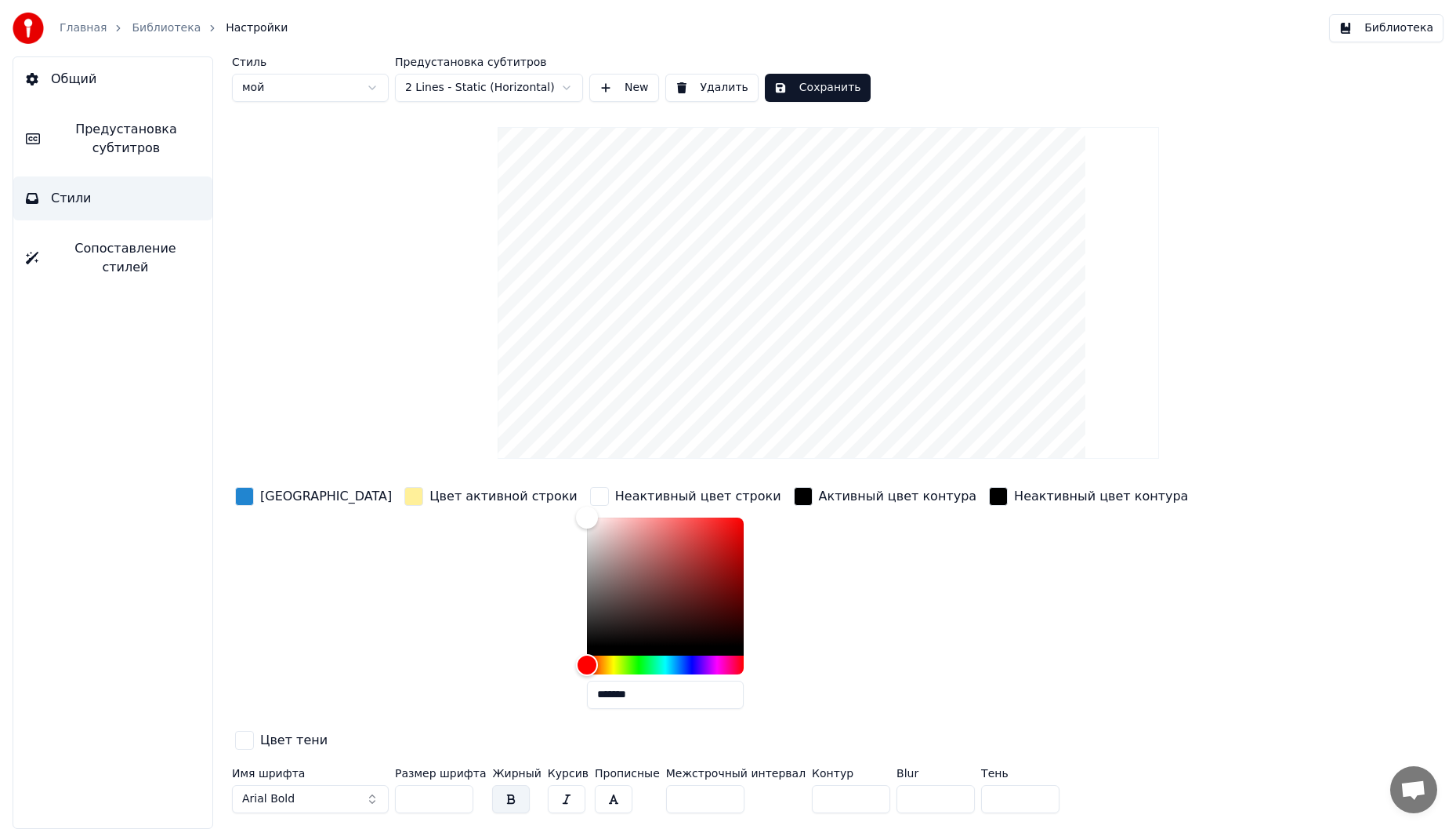
click at [242, 503] on div "button" at bounding box center [245, 496] width 19 height 19
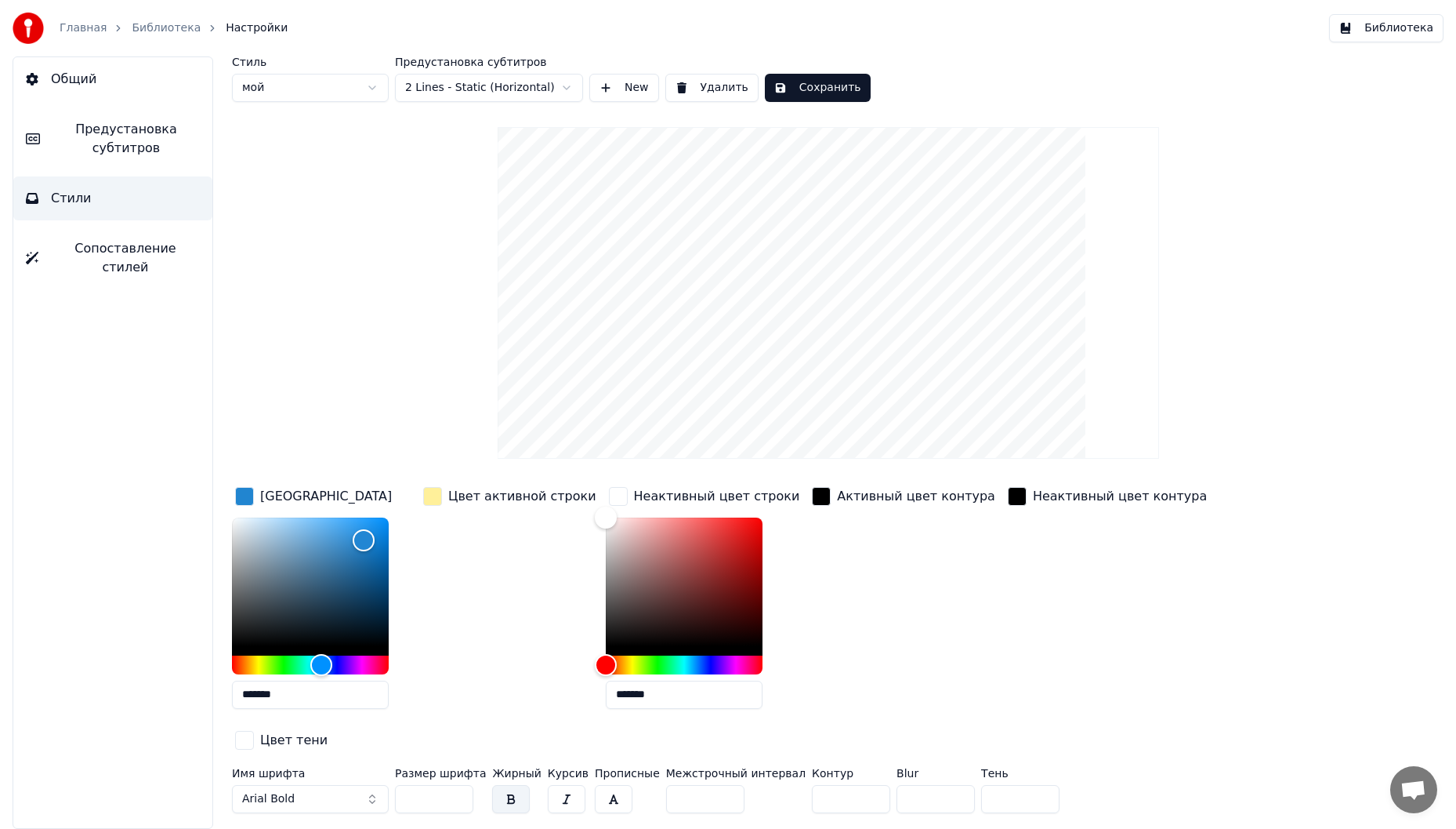
click at [434, 498] on div "button" at bounding box center [433, 496] width 19 height 19
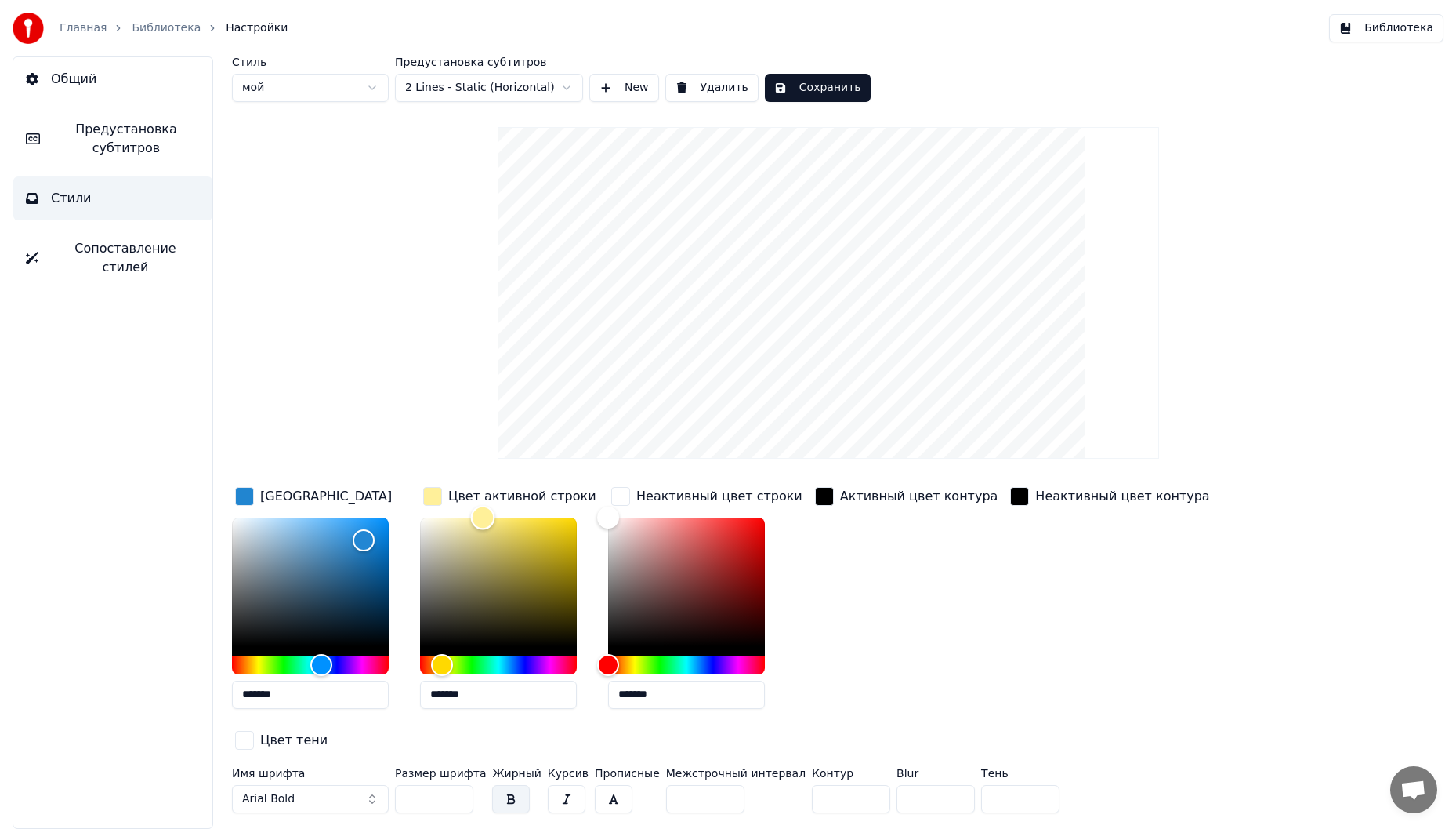
type input "*******"
drag, startPoint x: 437, startPoint y: 526, endPoint x: 352, endPoint y: 464, distance: 105.2
click at [352, 464] on div "Стиль мой Предустановка субтитров 2 Lines - Static (Horizontal) New Удалить Сох…" at bounding box center [828, 438] width 1193 height 763
drag, startPoint x: 612, startPoint y: 543, endPoint x: 599, endPoint y: 546, distance: 13.3
click at [593, 544] on div "Цвет заливки ******* Цвет активной строки ******* Неактивный цвет строки ******…" at bounding box center [741, 618] width 1019 height 271
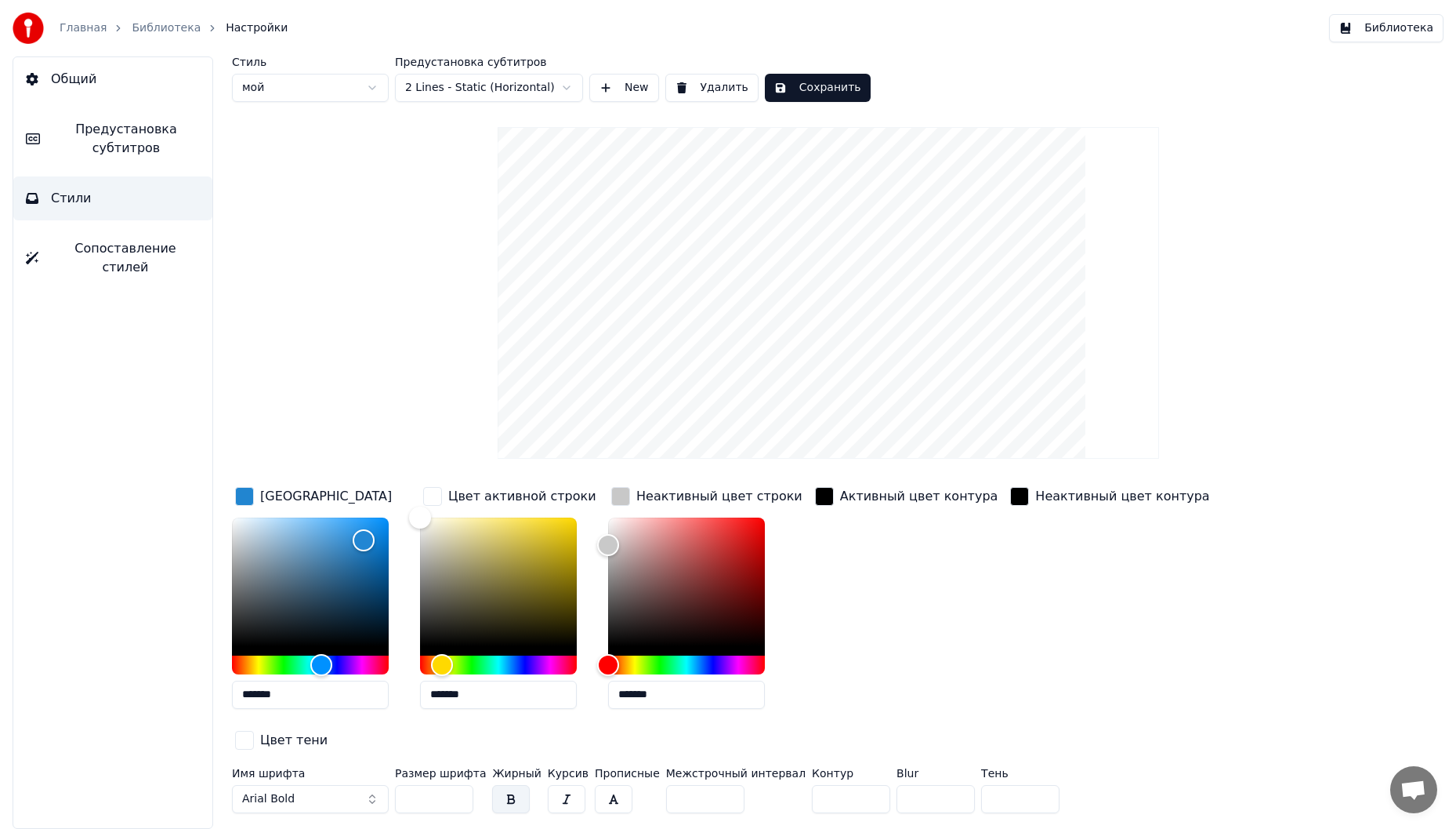
click at [686, 692] on input "*******" at bounding box center [686, 695] width 156 height 28
paste input "text"
type input "*******"
drag, startPoint x: 610, startPoint y: 566, endPoint x: 662, endPoint y: 461, distance: 117.2
click at [662, 461] on div "Стиль мой Предустановка субтитров 2 Lines - Static (Horizontal) New Удалить Сох…" at bounding box center [828, 438] width 1193 height 763
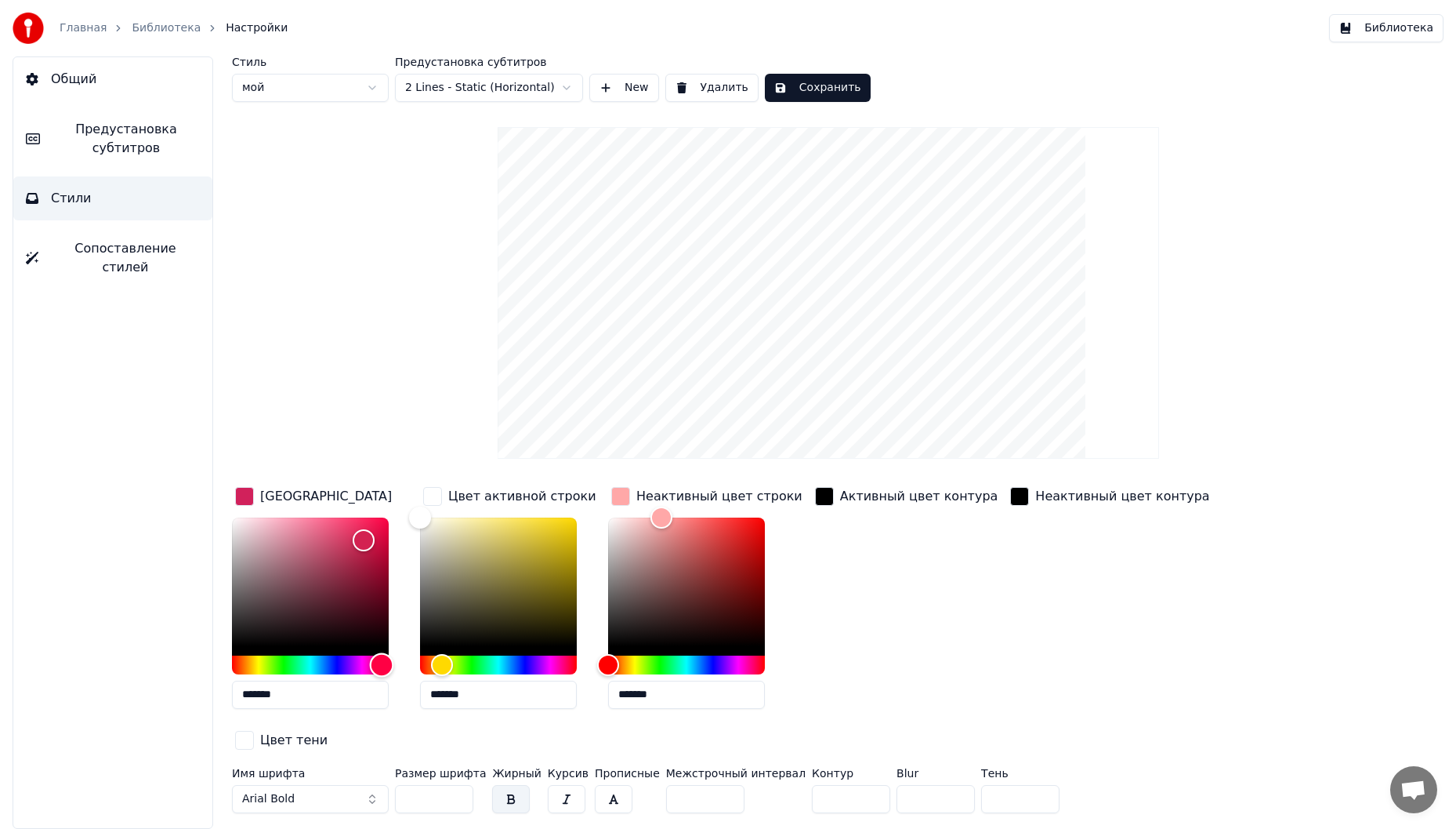
type input "*******"
drag, startPoint x: 327, startPoint y: 664, endPoint x: 384, endPoint y: 667, distance: 57.1
click at [384, 667] on div "Hue" at bounding box center [384, 664] width 24 height 24
drag, startPoint x: 796, startPoint y: 768, endPoint x: 751, endPoint y: 763, distance: 45.3
click at [765, 768] on div "Имя шрифта Arial Bold Размер шрифта ** Жирный Курсив Прописные Межстрочный инте…" at bounding box center [741, 794] width 1019 height 52
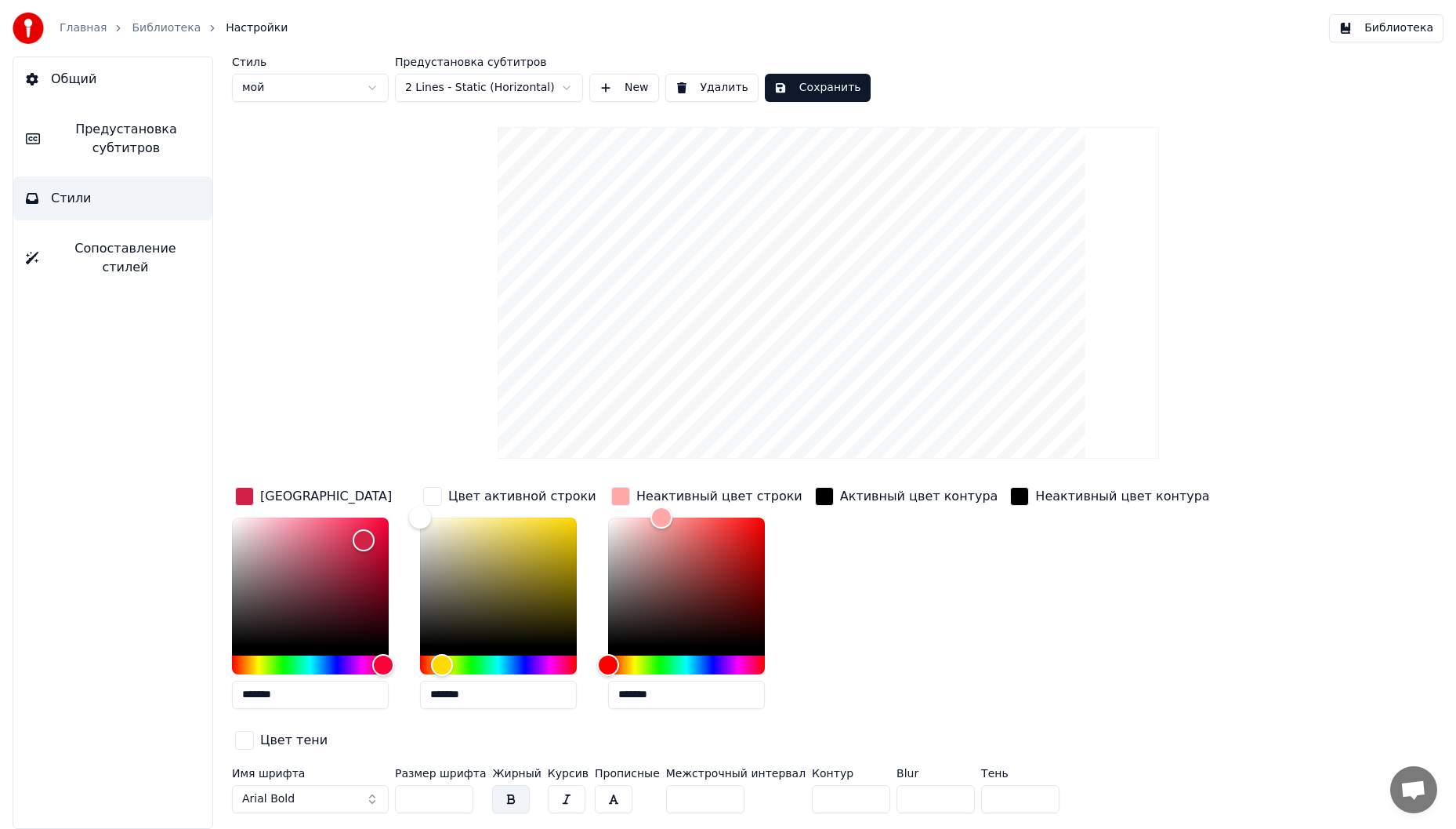
type input "*"
click at [790, 88] on button "Сохранить" at bounding box center [818, 88] width 106 height 28
click at [634, 85] on button "New" at bounding box center [624, 88] width 70 height 28
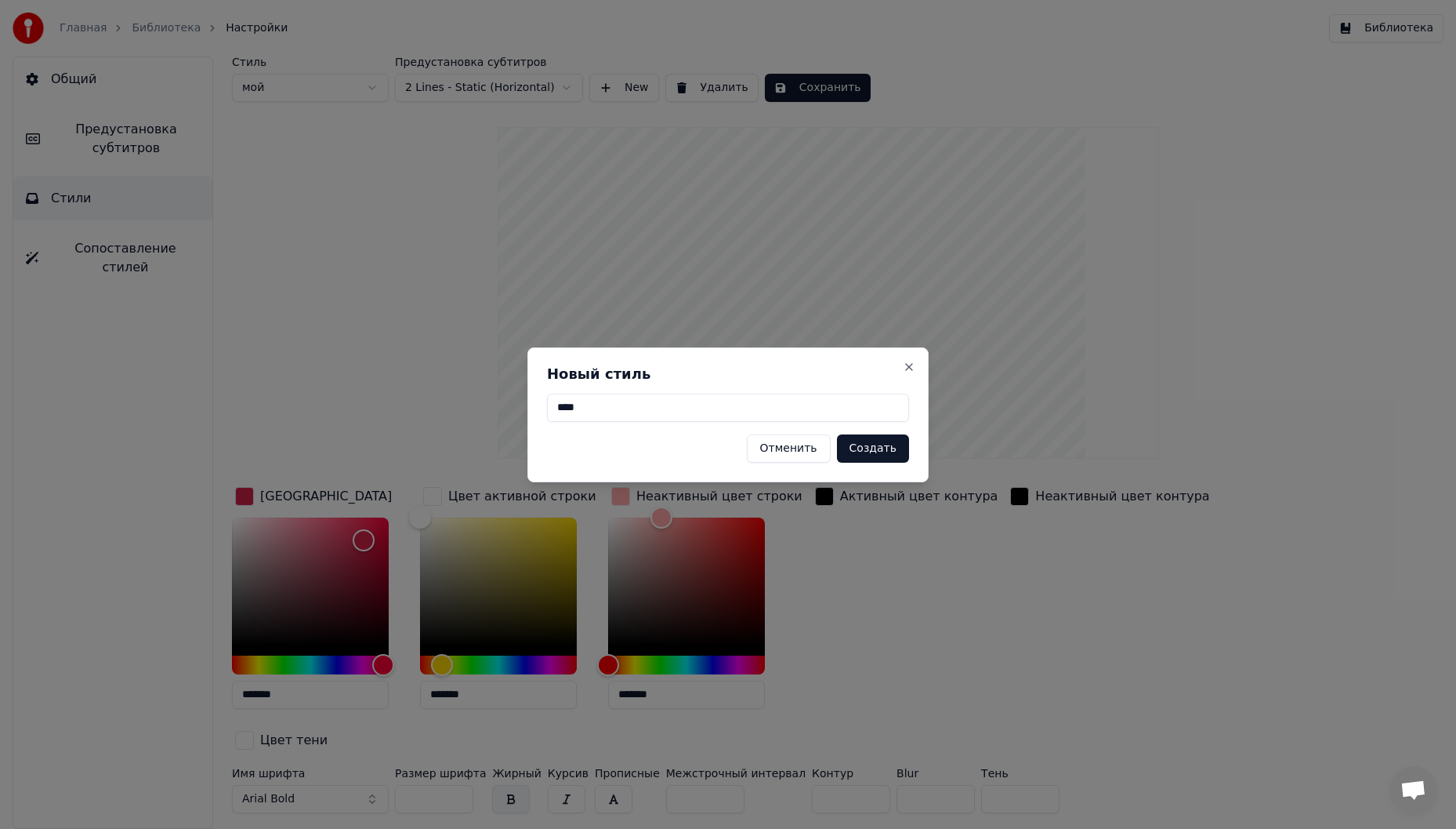
type input "****"
click at [892, 441] on button "Создать" at bounding box center [872, 448] width 72 height 28
type input "*"
type input "*******"
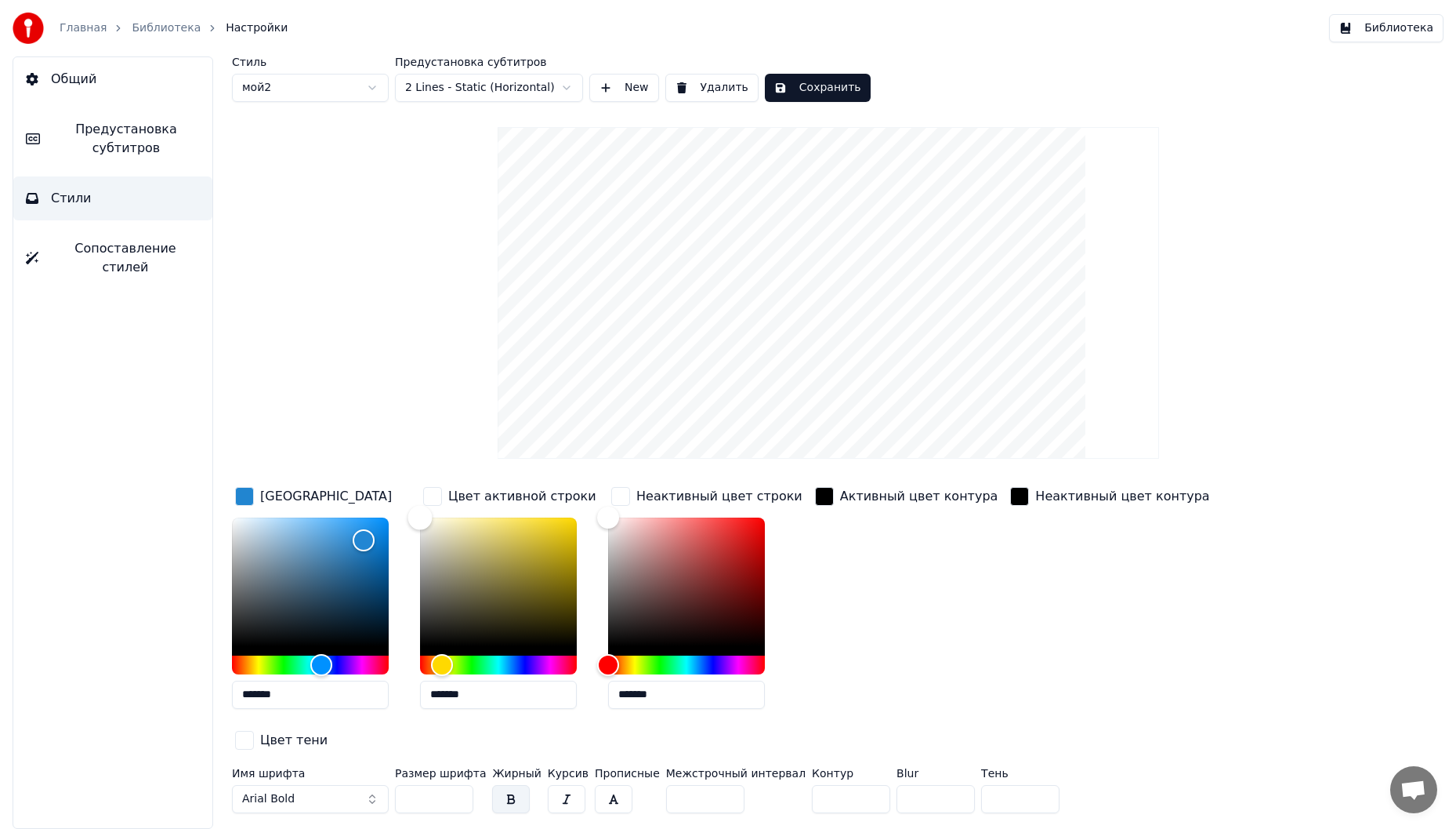
drag, startPoint x: 419, startPoint y: 518, endPoint x: 273, endPoint y: 437, distance: 167.0
click at [269, 437] on div "Стиль мой2 Предустановка субтитров 2 Lines - Static (Horizontal) New Удалить Со…" at bounding box center [828, 438] width 1193 height 763
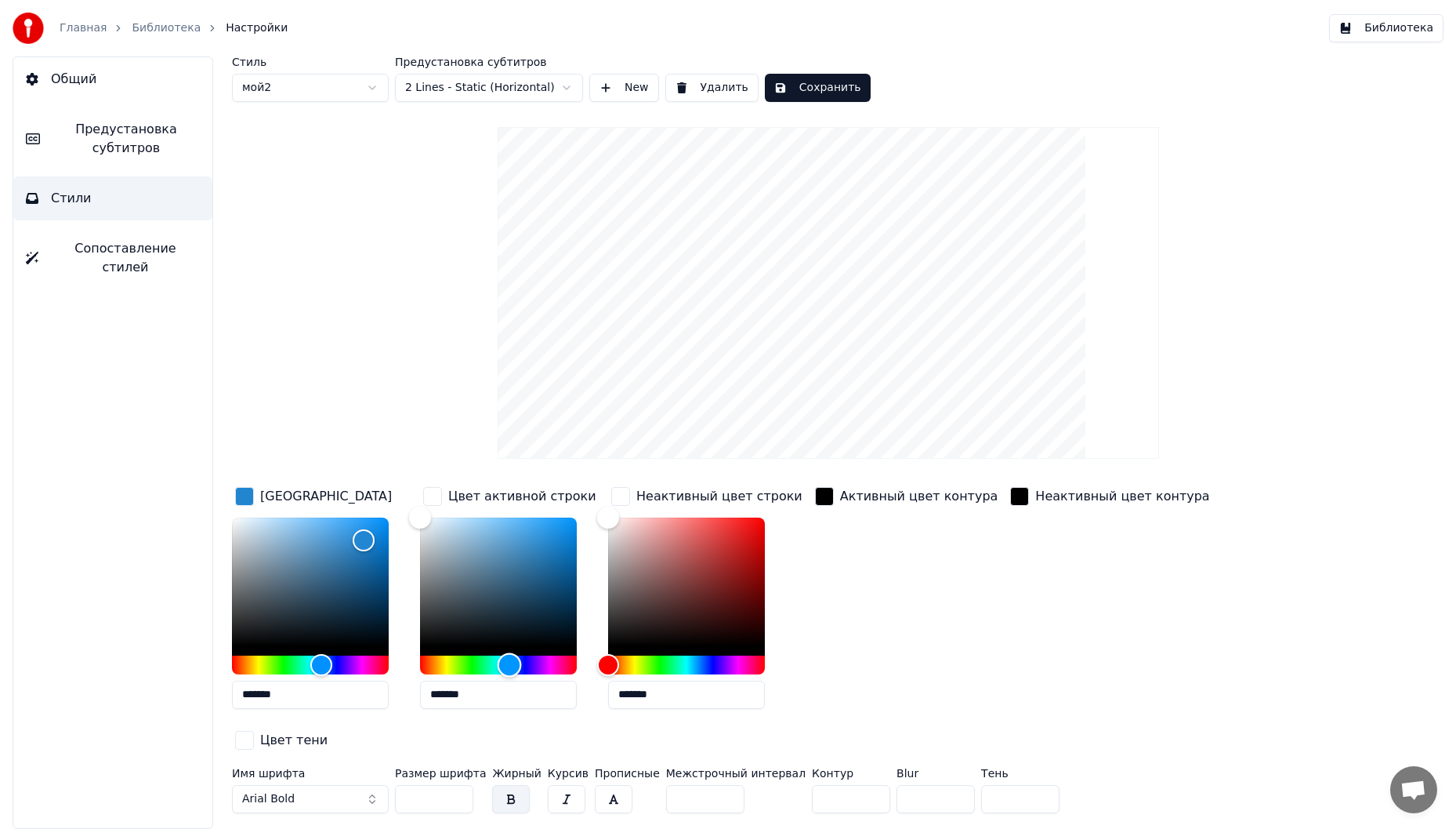
click at [509, 670] on div "Hue" at bounding box center [498, 665] width 156 height 19
drag, startPoint x: 423, startPoint y: 519, endPoint x: 487, endPoint y: 560, distance: 76.0
click at [487, 560] on div "Color" at bounding box center [487, 561] width 24 height 24
type input "*******"
drag, startPoint x: 276, startPoint y: 473, endPoint x: 248, endPoint y: 454, distance: 33.8
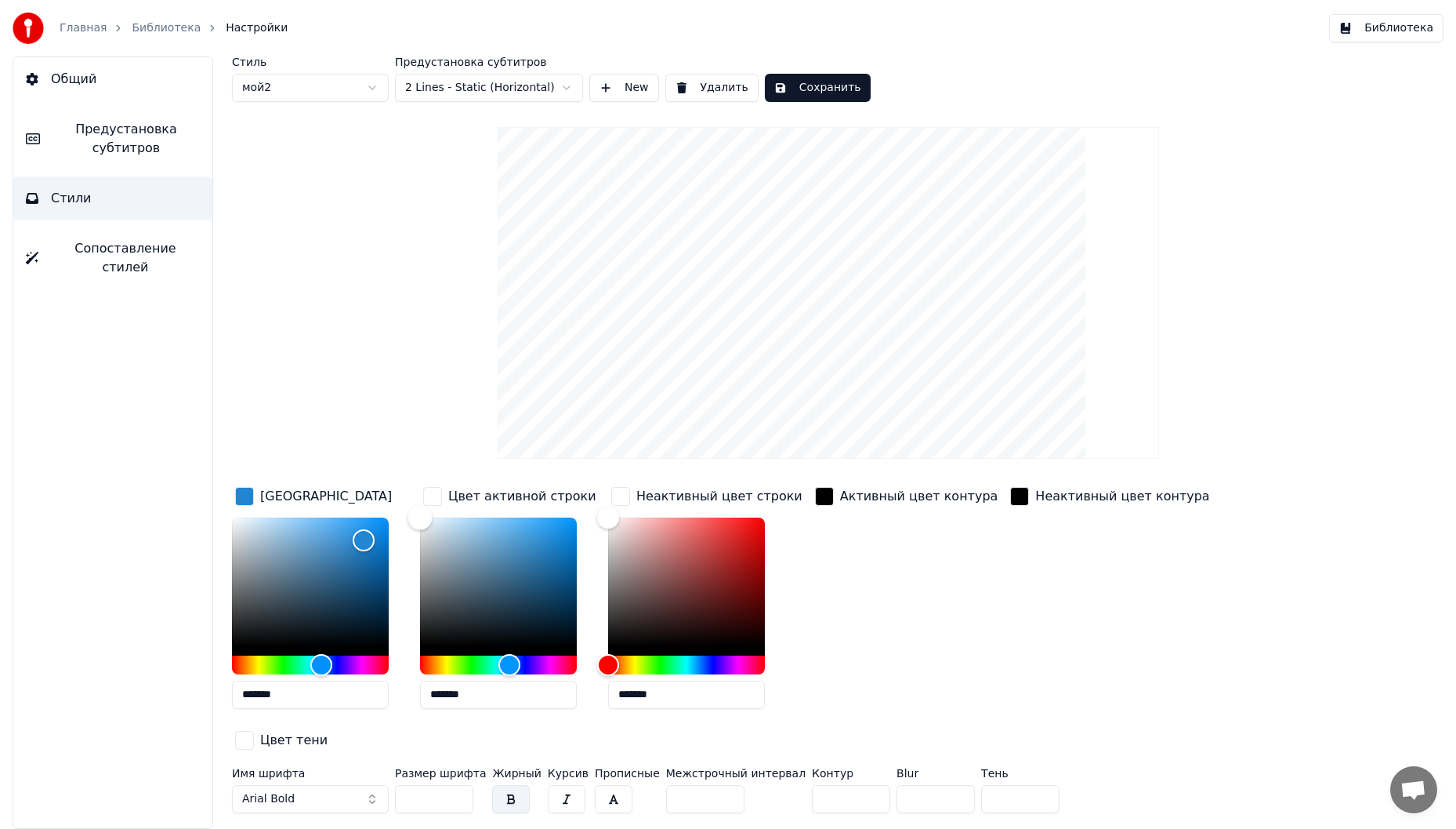
click at [248, 454] on div "Стиль мой2 Предустановка субтитров 2 Lines - Static (Horizontal) New Удалить Со…" at bounding box center [828, 438] width 1193 height 763
click at [704, 663] on div "Hue" at bounding box center [686, 665] width 156 height 19
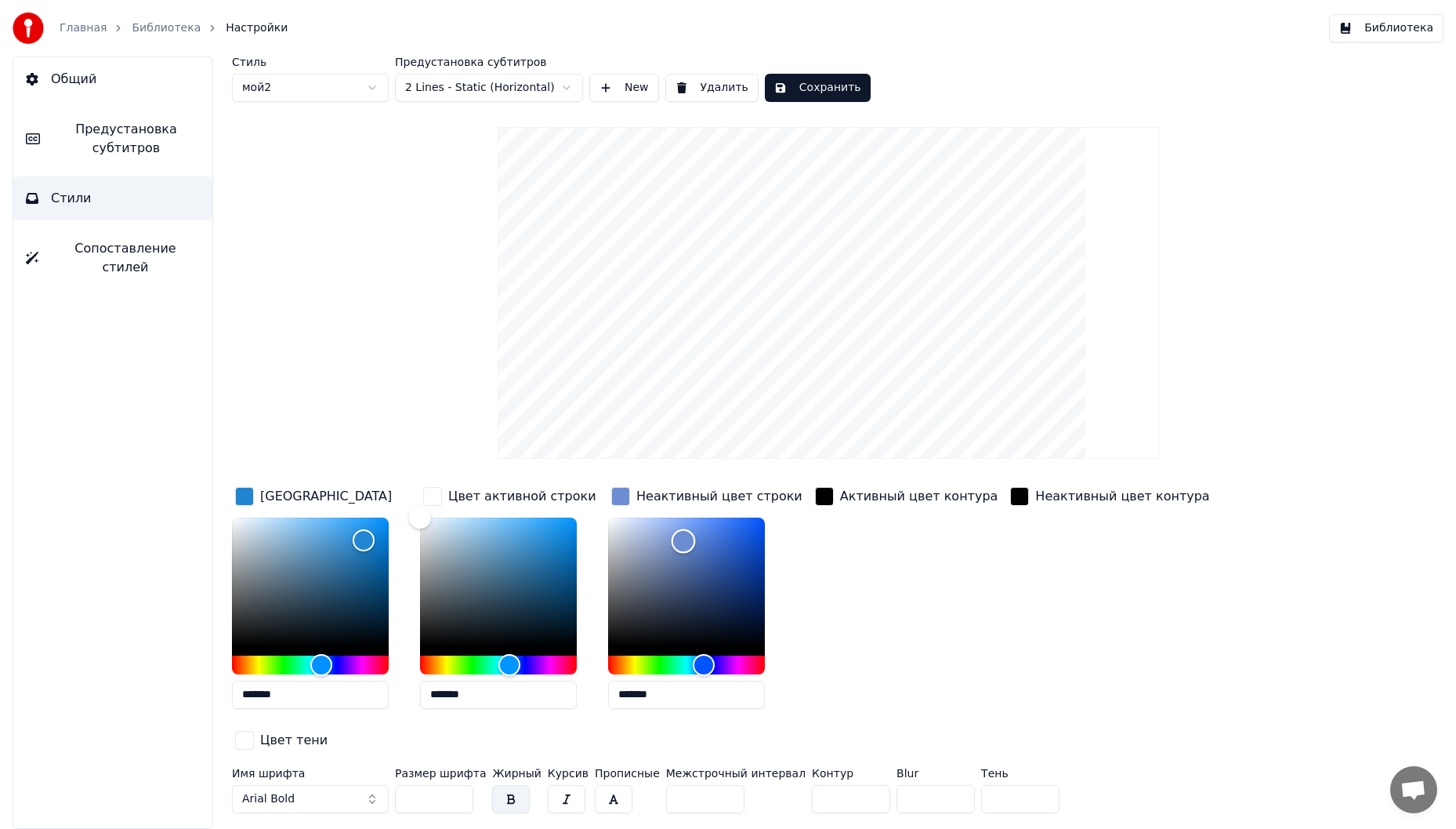
drag, startPoint x: 613, startPoint y: 522, endPoint x: 683, endPoint y: 540, distance: 72.3
click at [683, 540] on div "Color" at bounding box center [683, 541] width 24 height 24
type input "*******"
drag, startPoint x: 683, startPoint y: 540, endPoint x: 671, endPoint y: 557, distance: 20.8
click at [671, 557] on div "Color" at bounding box center [671, 558] width 24 height 24
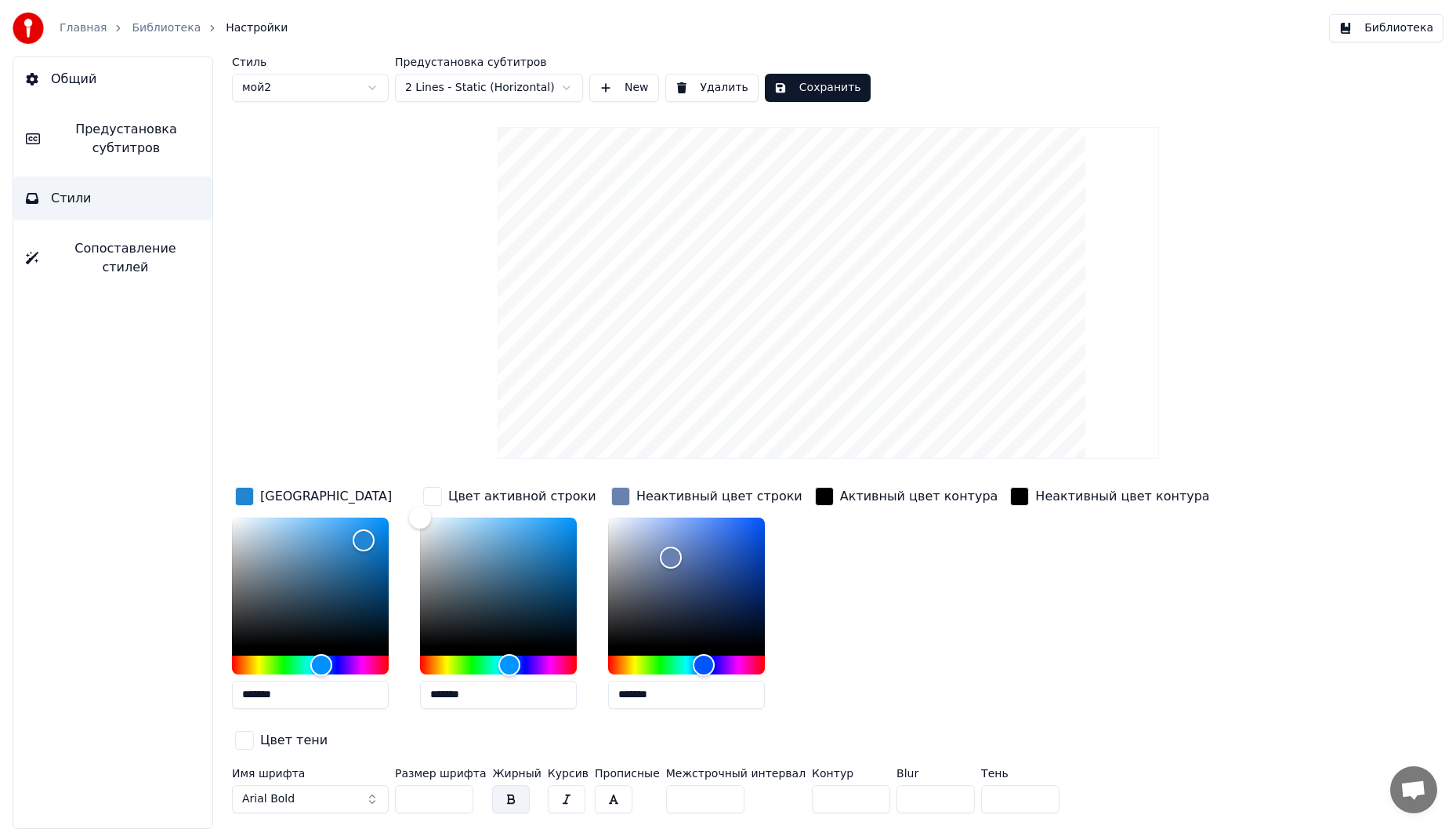
drag, startPoint x: 814, startPoint y: 763, endPoint x: 742, endPoint y: 781, distance: 74.2
click at [742, 781] on div "Имя шрифта Arial Bold Размер шрифта ** Жирный Курсив Прописные Межстрочный инте…" at bounding box center [741, 794] width 1019 height 52
type input "*"
click at [814, 88] on button "Сохранить" at bounding box center [818, 88] width 106 height 28
click at [175, 244] on span "Сопоставление стилей" at bounding box center [126, 258] width 149 height 37
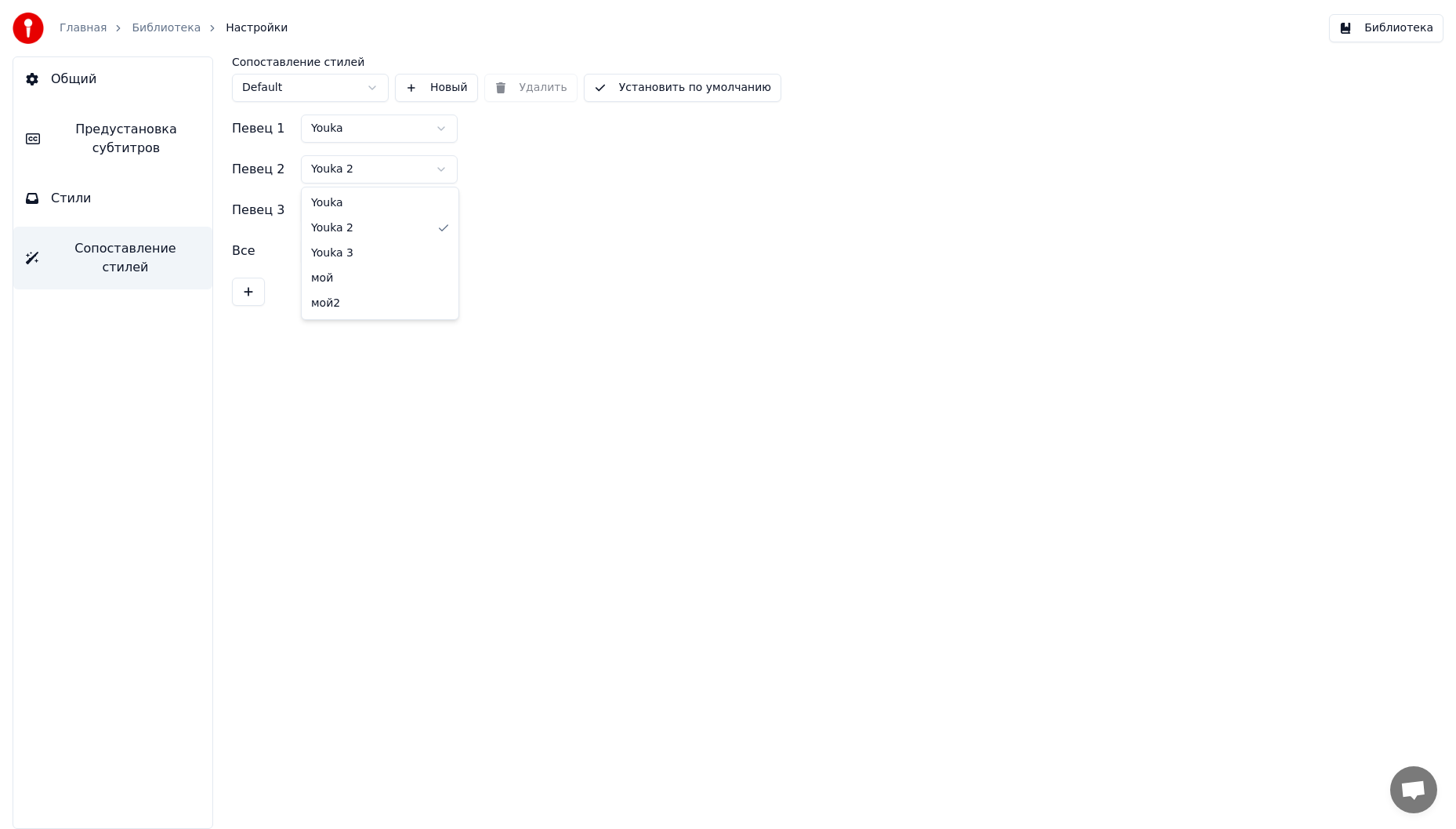
click at [402, 170] on html "Главная Библиотека Настройки Библиотека Общий Предустановка субтитров Стили Соп…" at bounding box center [728, 414] width 1456 height 829
click at [385, 213] on html "Главная Библиотека Настройки Библиотека Общий Предустановка субтитров Стили Соп…" at bounding box center [728, 414] width 1456 height 829
click at [398, 251] on html "Главная Библиотека Настройки Библиотека Общий Предустановка субтитров Стили Соп…" at bounding box center [728, 414] width 1456 height 829
click at [424, 206] on html "Главная Библиотека Настройки Библиотека Общий Предустановка субтитров Стили Соп…" at bounding box center [728, 414] width 1456 height 829
click at [151, 210] on button "Стили" at bounding box center [113, 197] width 199 height 44
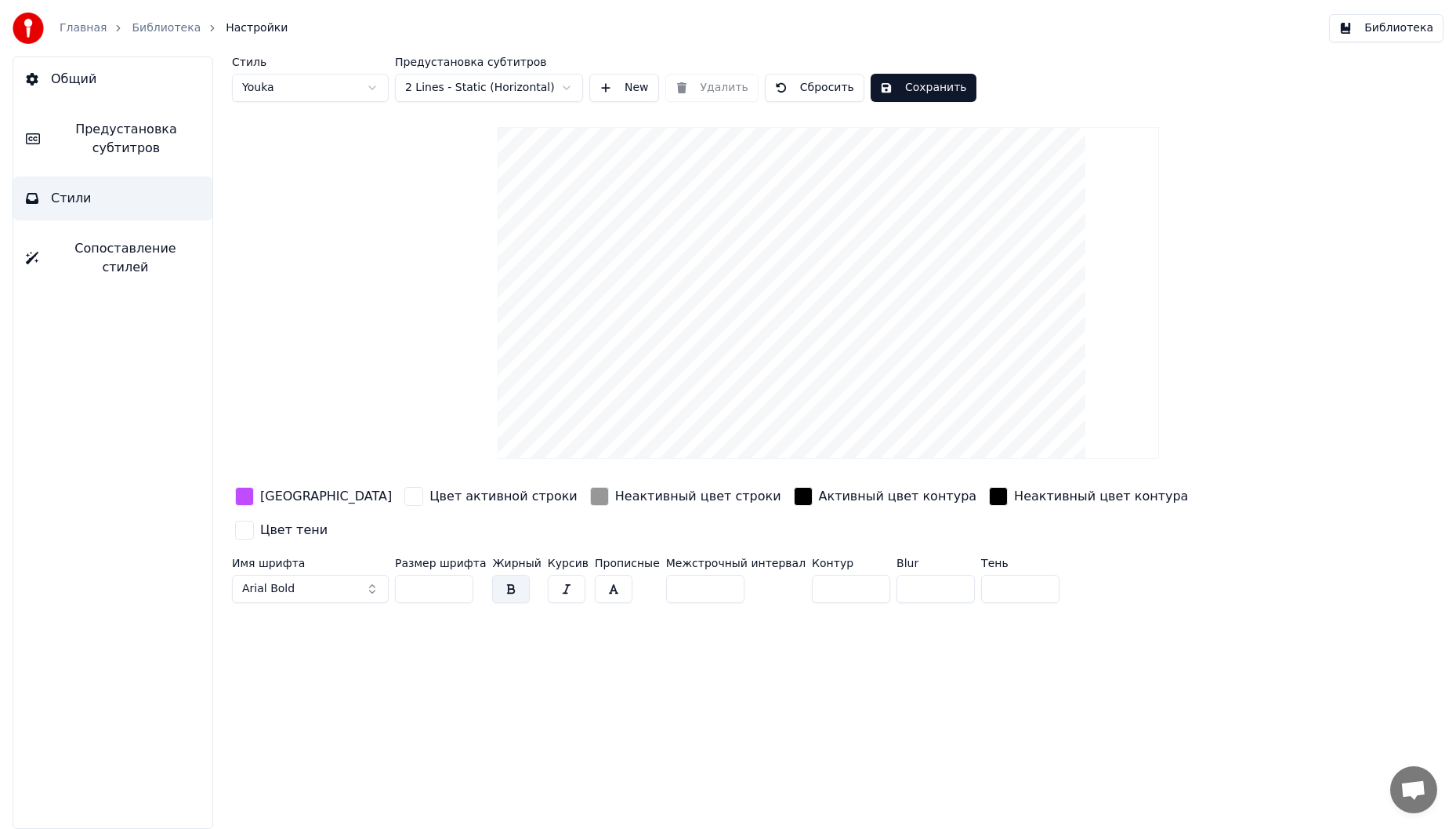
click at [238, 31] on span "Настройки" at bounding box center [256, 28] width 62 height 16
click at [93, 77] on button "Общий" at bounding box center [113, 78] width 199 height 44
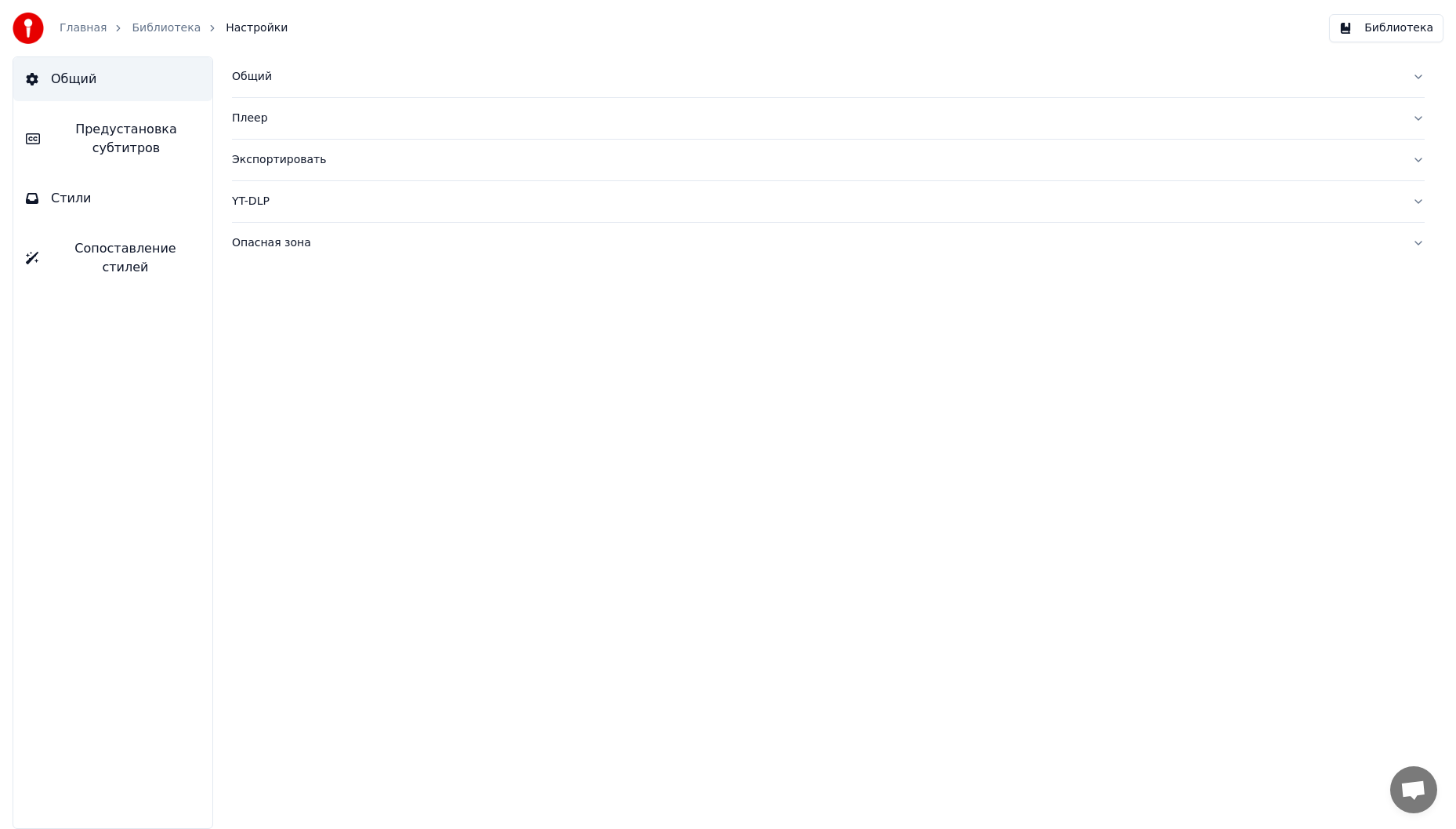
click at [84, 27] on link "Главная" at bounding box center [83, 28] width 47 height 16
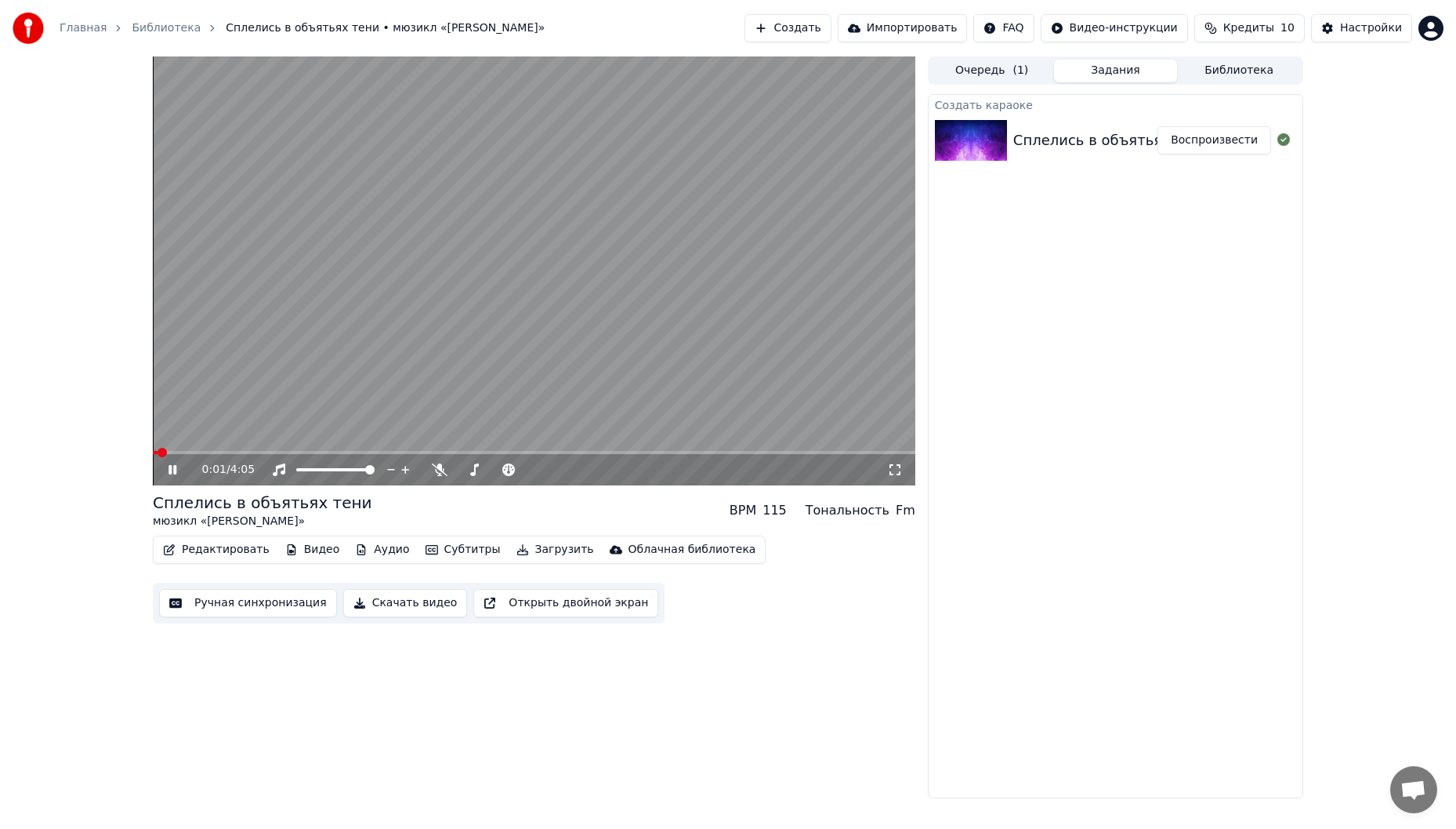
click at [183, 454] on span at bounding box center [533, 452] width 762 height 3
click at [203, 454] on span at bounding box center [533, 452] width 762 height 3
click at [234, 449] on video at bounding box center [533, 271] width 762 height 428
click at [263, 414] on video at bounding box center [533, 271] width 762 height 428
click at [241, 454] on span at bounding box center [533, 452] width 762 height 3
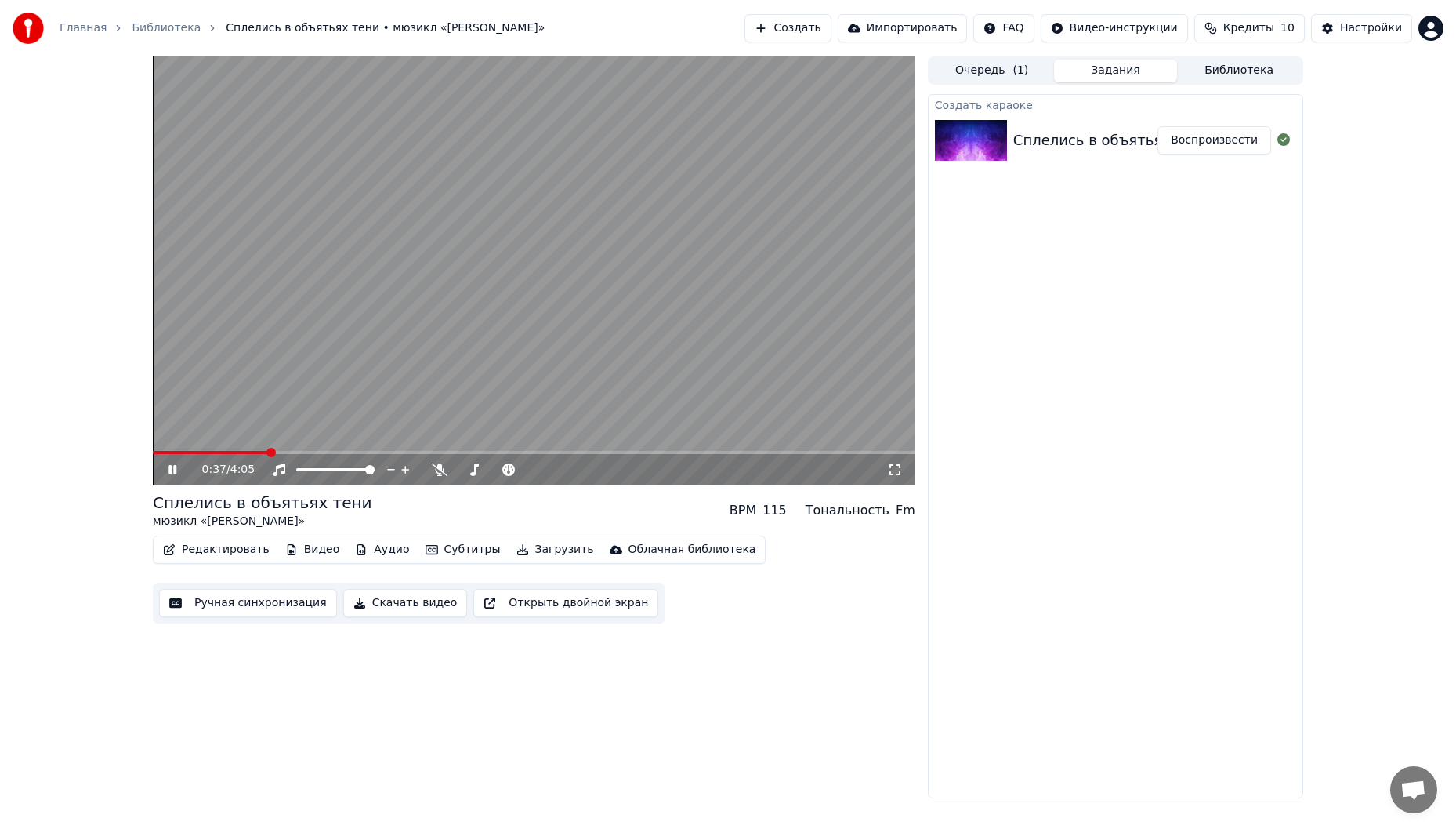
click at [269, 452] on span at bounding box center [533, 452] width 762 height 3
click at [283, 452] on span at bounding box center [533, 452] width 762 height 3
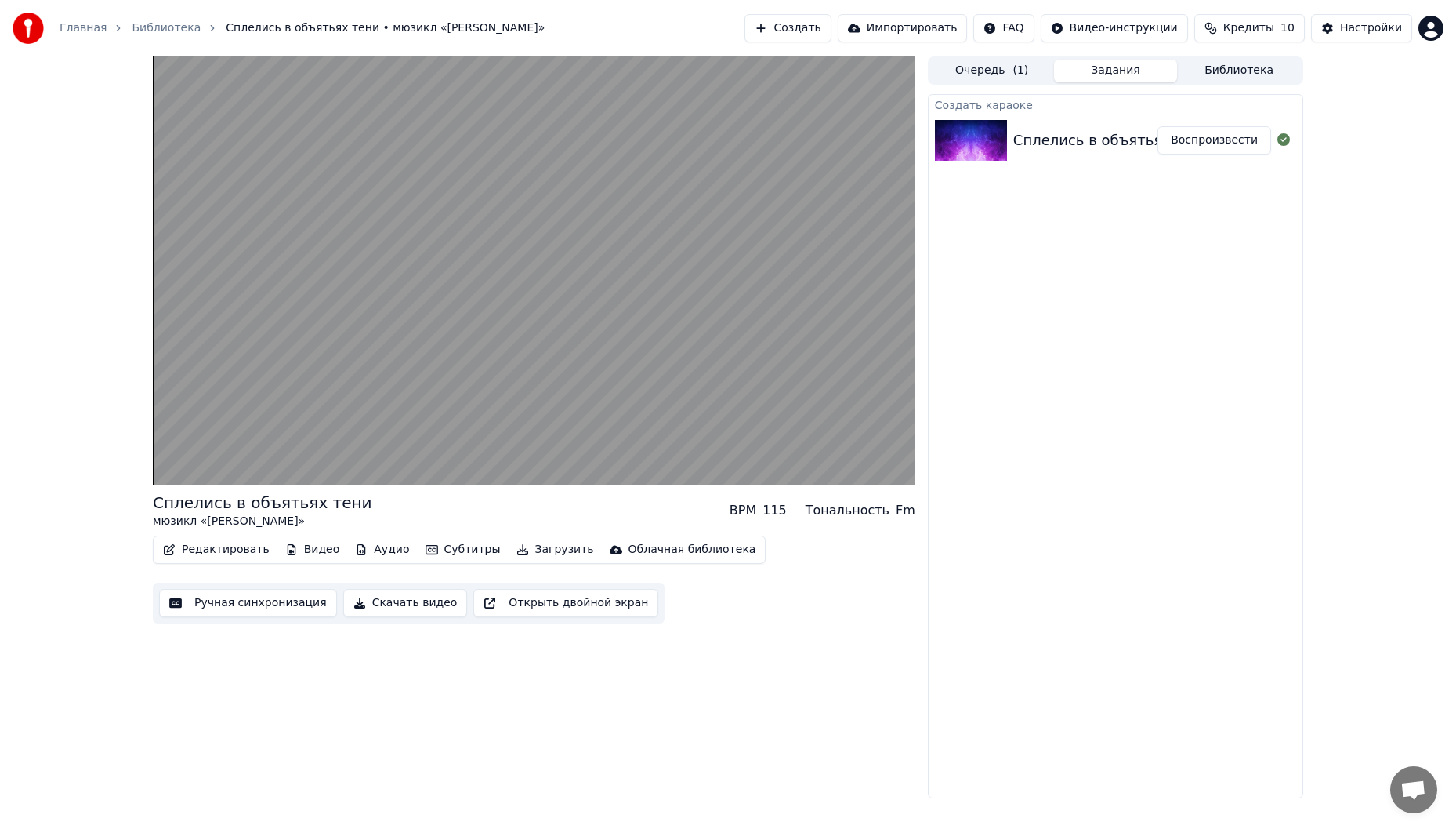
click at [292, 601] on button "Ручная синхронизация" at bounding box center [248, 603] width 178 height 28
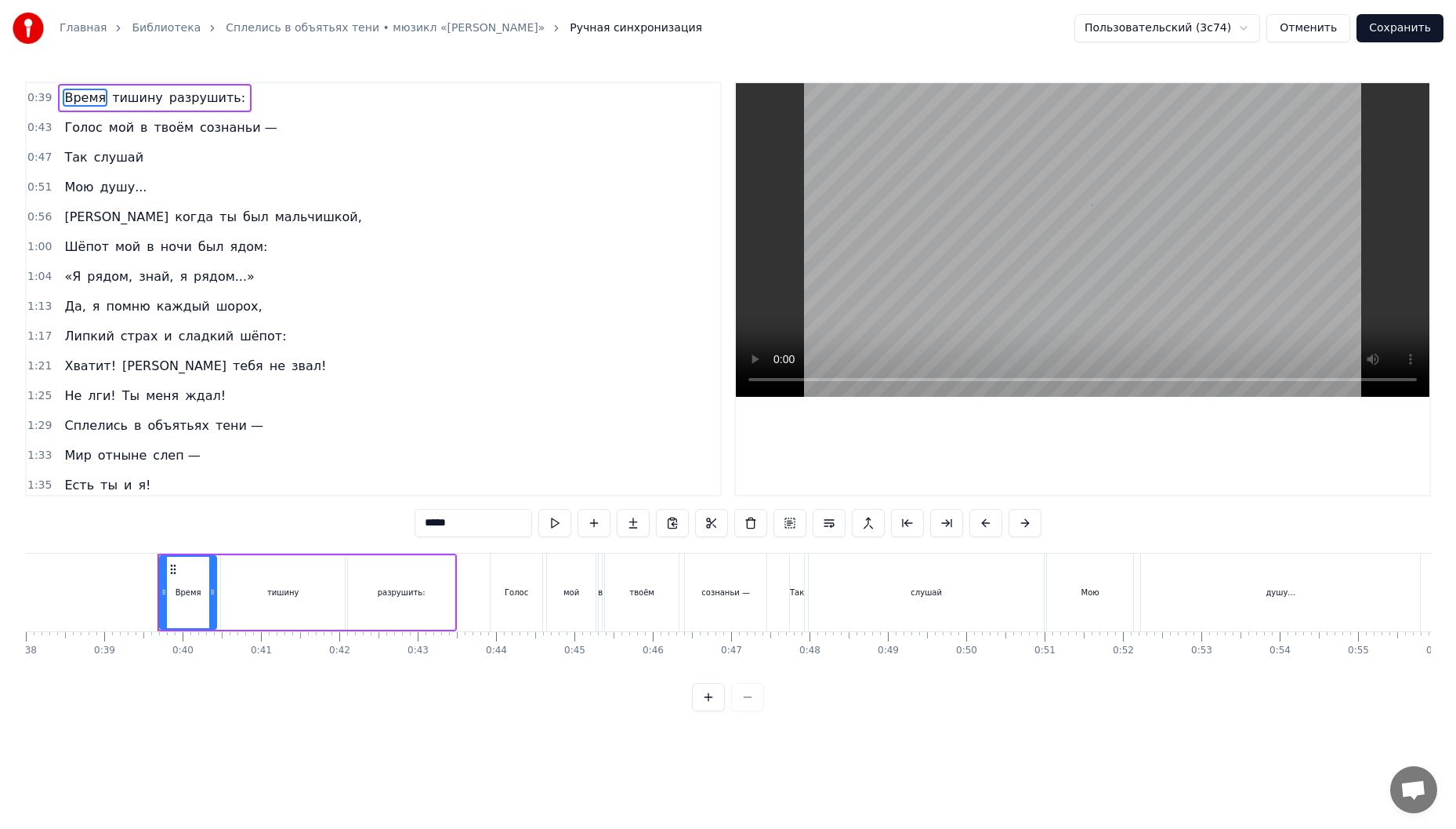
scroll to position [0, 3031]
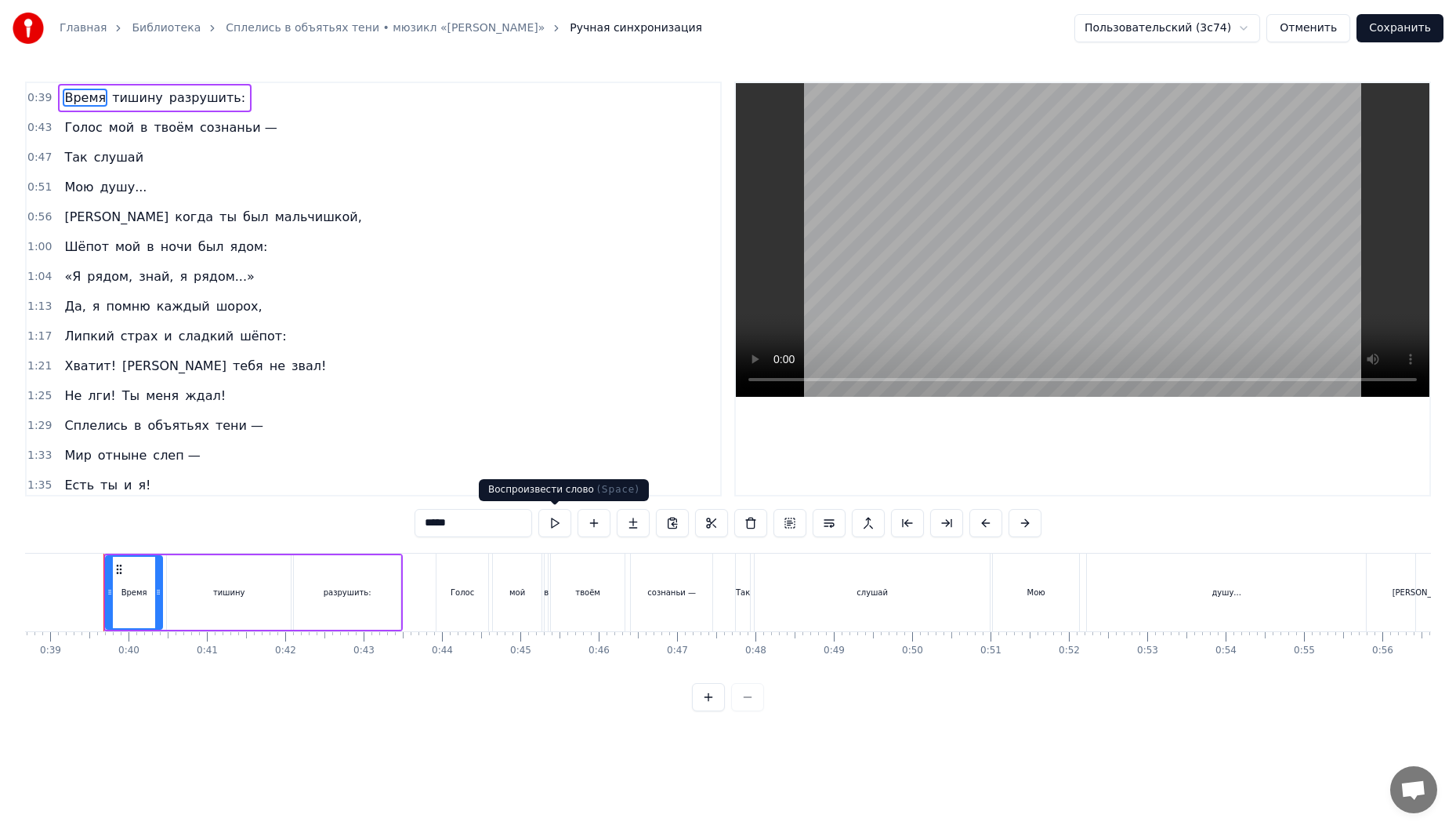
click at [551, 520] on button at bounding box center [554, 523] width 33 height 28
click at [475, 531] on input "*****" at bounding box center [473, 523] width 117 height 28
click at [220, 89] on div "Время тишину разрушить:" at bounding box center [155, 98] width 194 height 28
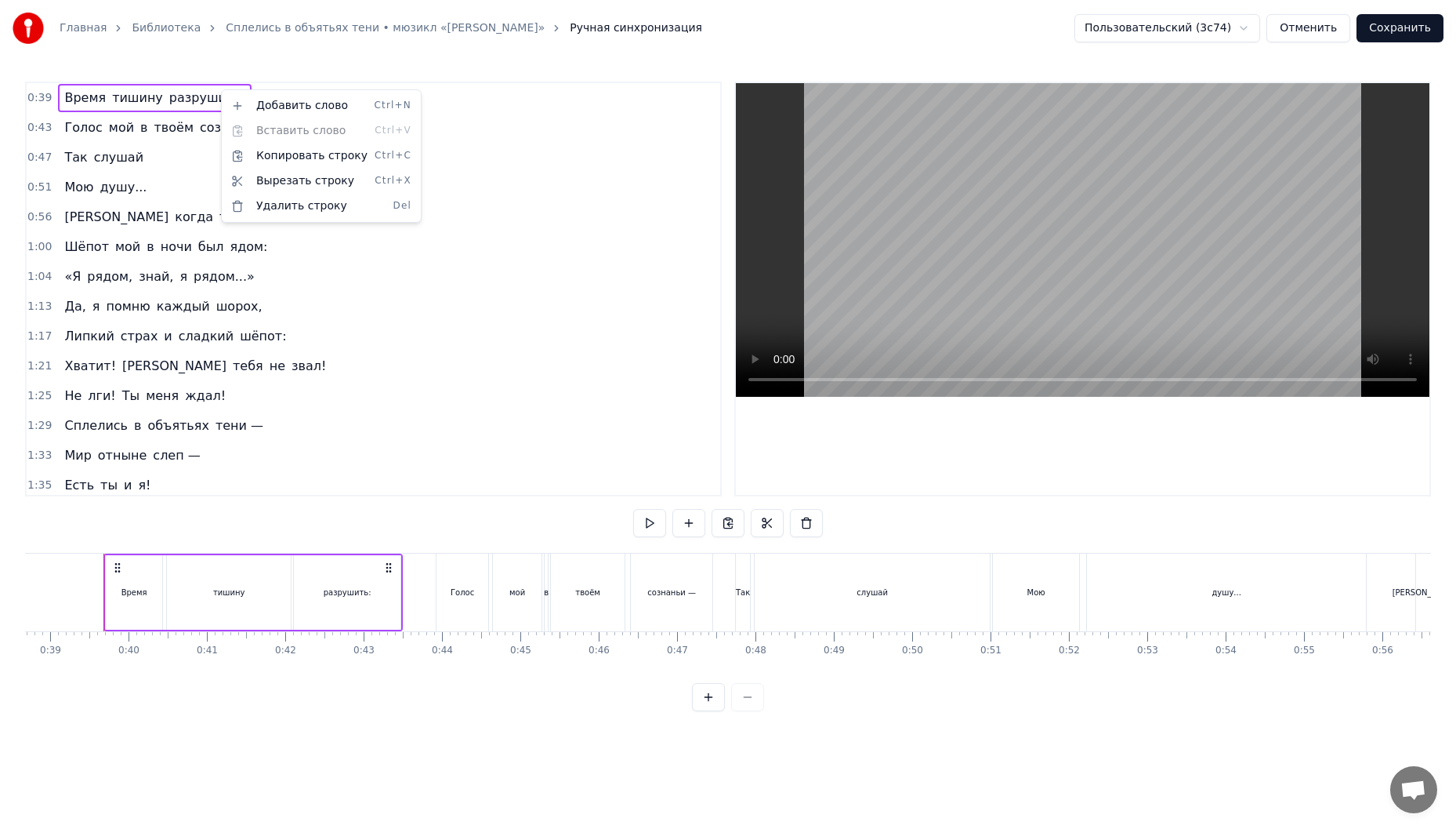
drag, startPoint x: 533, startPoint y: 64, endPoint x: 542, endPoint y: 62, distance: 9.2
click at [532, 62] on html "Главная Библиотека Сплелись в объятьях тени • мюзикл «[PERSON_NAME]» Ручная син…" at bounding box center [728, 368] width 1456 height 736
click at [1234, 37] on html "Главная Библиотека Сплелись в объятьях тени • мюзикл «[PERSON_NAME]» Ручная син…" at bounding box center [728, 368] width 1456 height 736
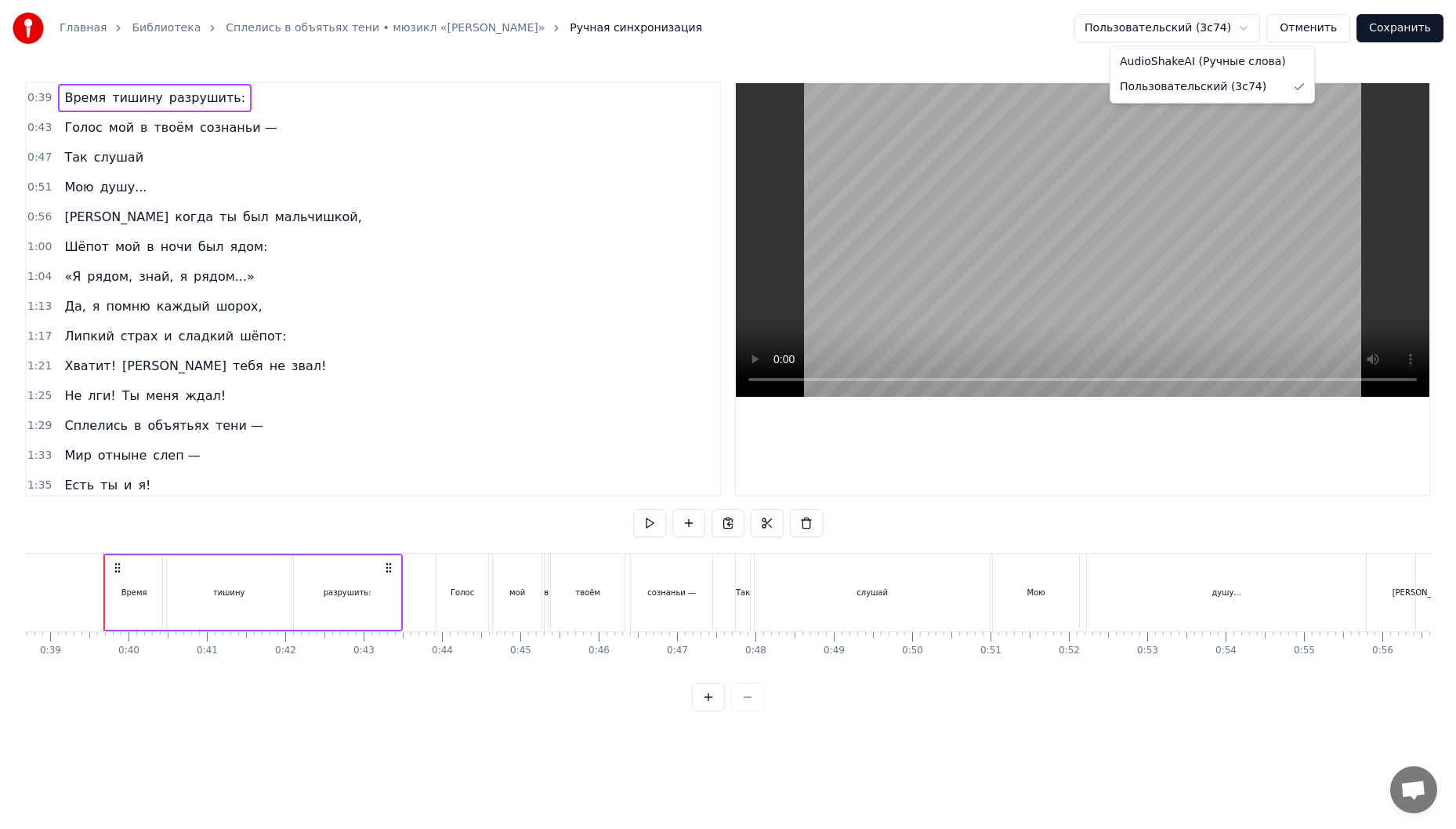
click at [1256, 28] on html "Главная Библиотека Сплелись в объятьях тени • мюзикл «[PERSON_NAME]» Ручная син…" at bounding box center [728, 368] width 1456 height 736
click at [764, 35] on html "Главная Библиотека Сплелись в объятьях тени • мюзикл «[PERSON_NAME]» Ручная син…" at bounding box center [728, 368] width 1456 height 736
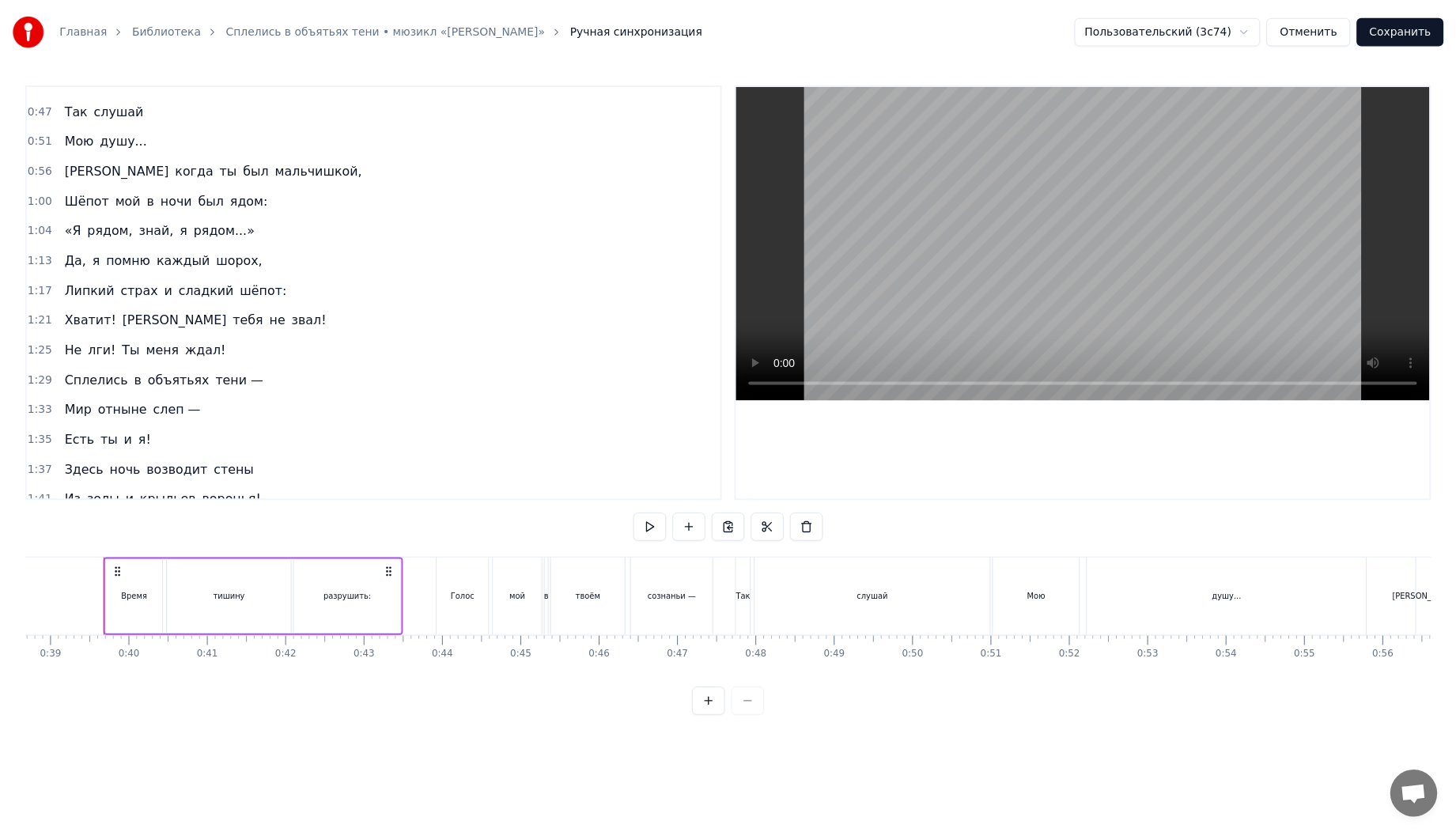
scroll to position [0, 0]
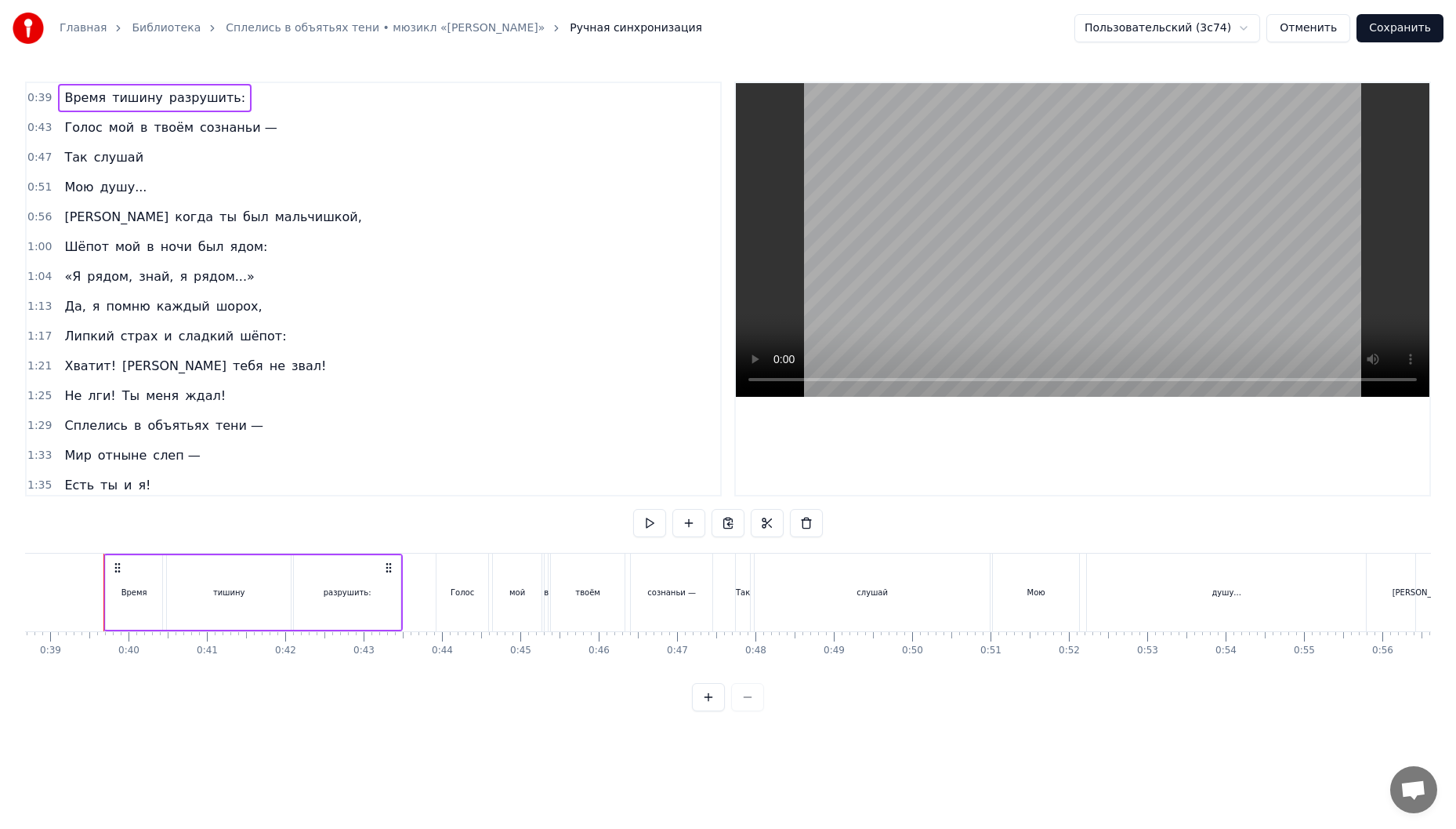
click at [117, 565] on icon at bounding box center [117, 567] width 12 height 12
click at [386, 567] on circle at bounding box center [386, 567] width 1 height 1
click at [435, 522] on div "0:39 Время тишину разрушить: 0:43 Голос мой в твоём сознаньи — 0:47 Так слушай …" at bounding box center [728, 397] width 1406 height 630
click at [356, 30] on link "Сплелись в объятьях тени • мюзикл «[PERSON_NAME]»" at bounding box center [384, 28] width 319 height 16
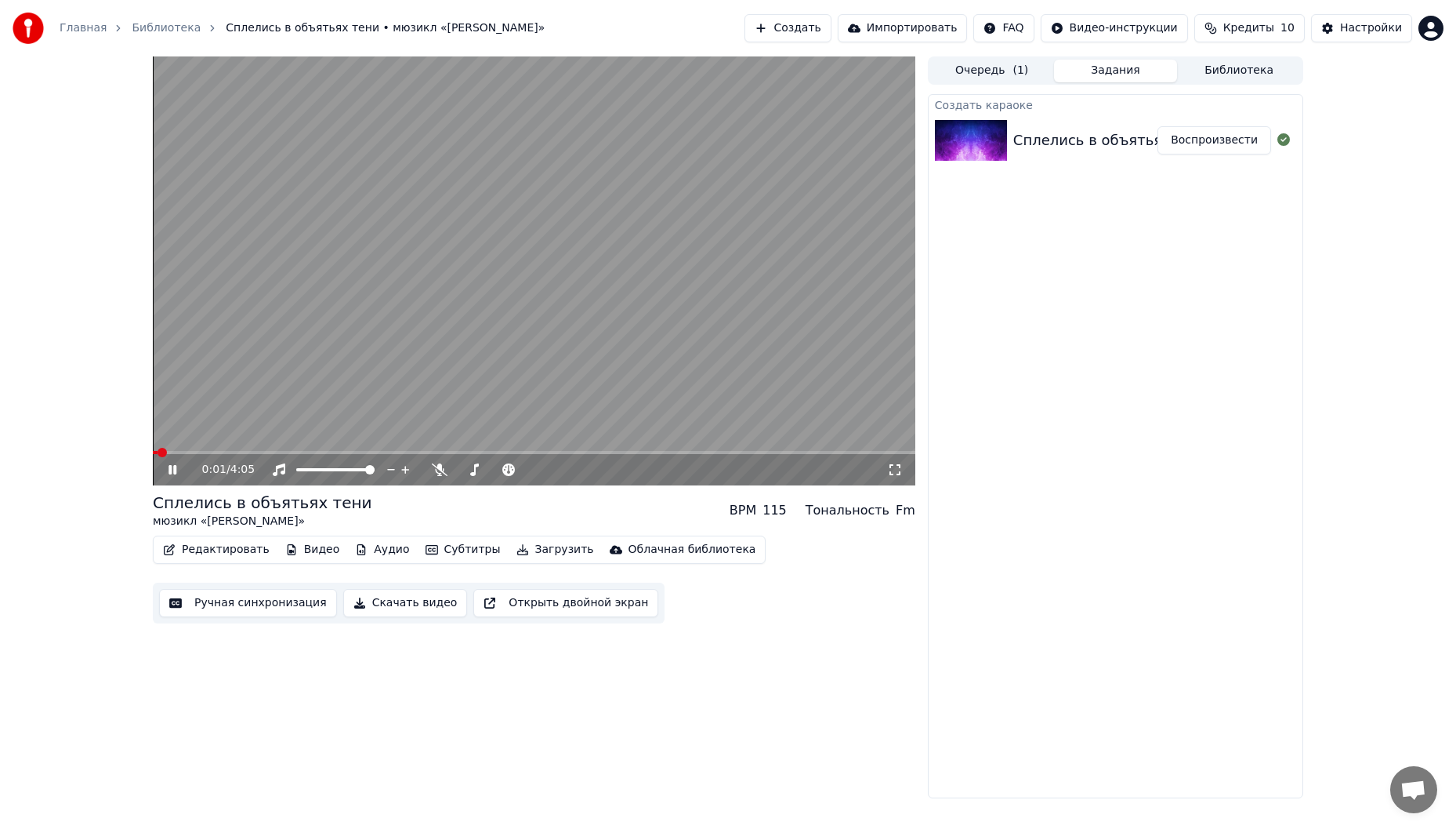
click at [590, 350] on video at bounding box center [533, 271] width 762 height 428
click at [438, 475] on icon at bounding box center [439, 469] width 16 height 12
click at [573, 321] on video at bounding box center [533, 271] width 762 height 428
click at [217, 449] on video at bounding box center [533, 271] width 762 height 428
click at [235, 453] on span at bounding box center [533, 452] width 762 height 3
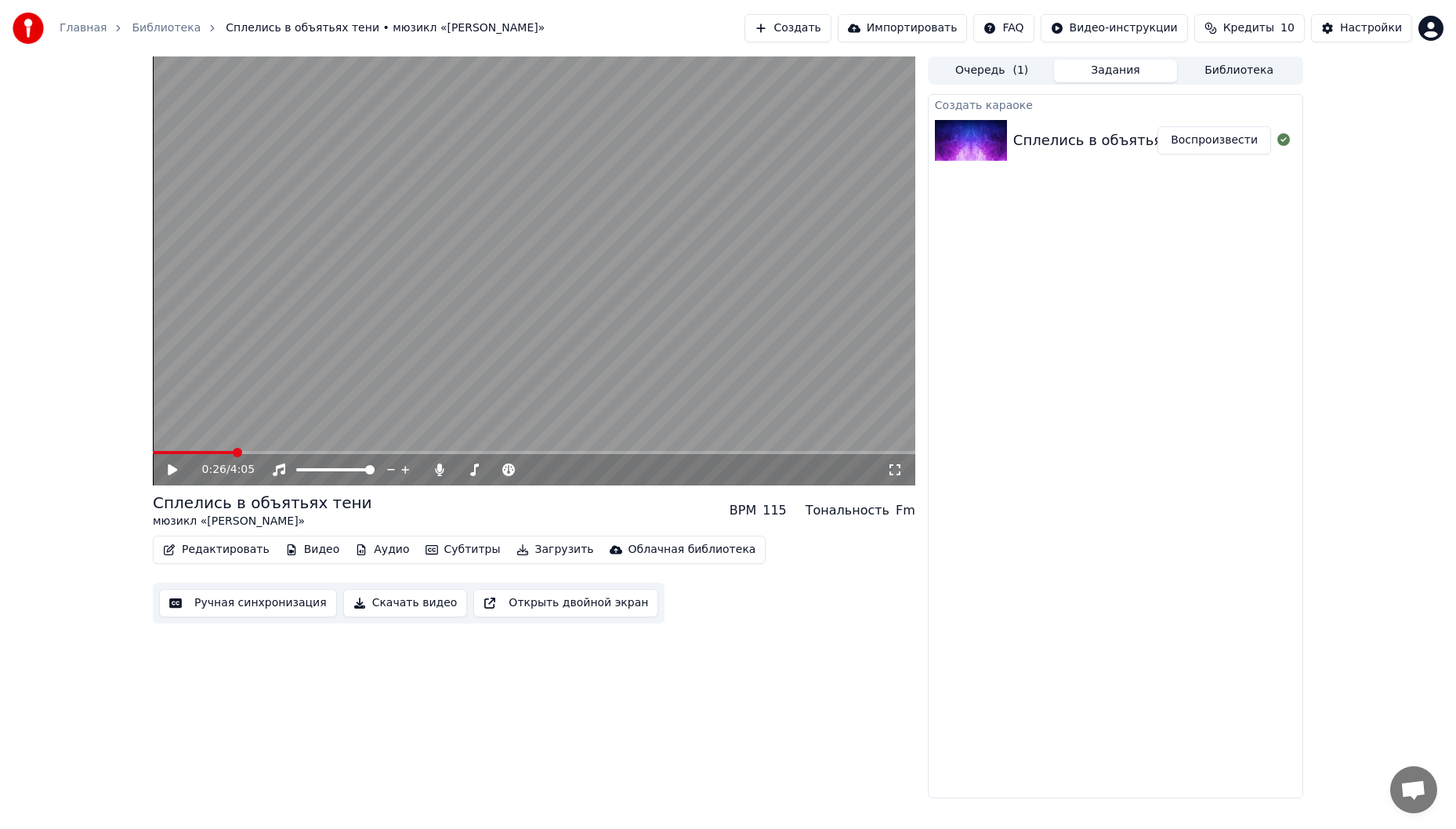
click at [407, 366] on video at bounding box center [533, 271] width 762 height 428
click at [269, 452] on span at bounding box center [533, 452] width 762 height 3
click at [326, 452] on span at bounding box center [533, 452] width 762 height 3
click at [173, 472] on icon at bounding box center [184, 469] width 37 height 12
click at [173, 472] on icon at bounding box center [172, 469] width 9 height 11
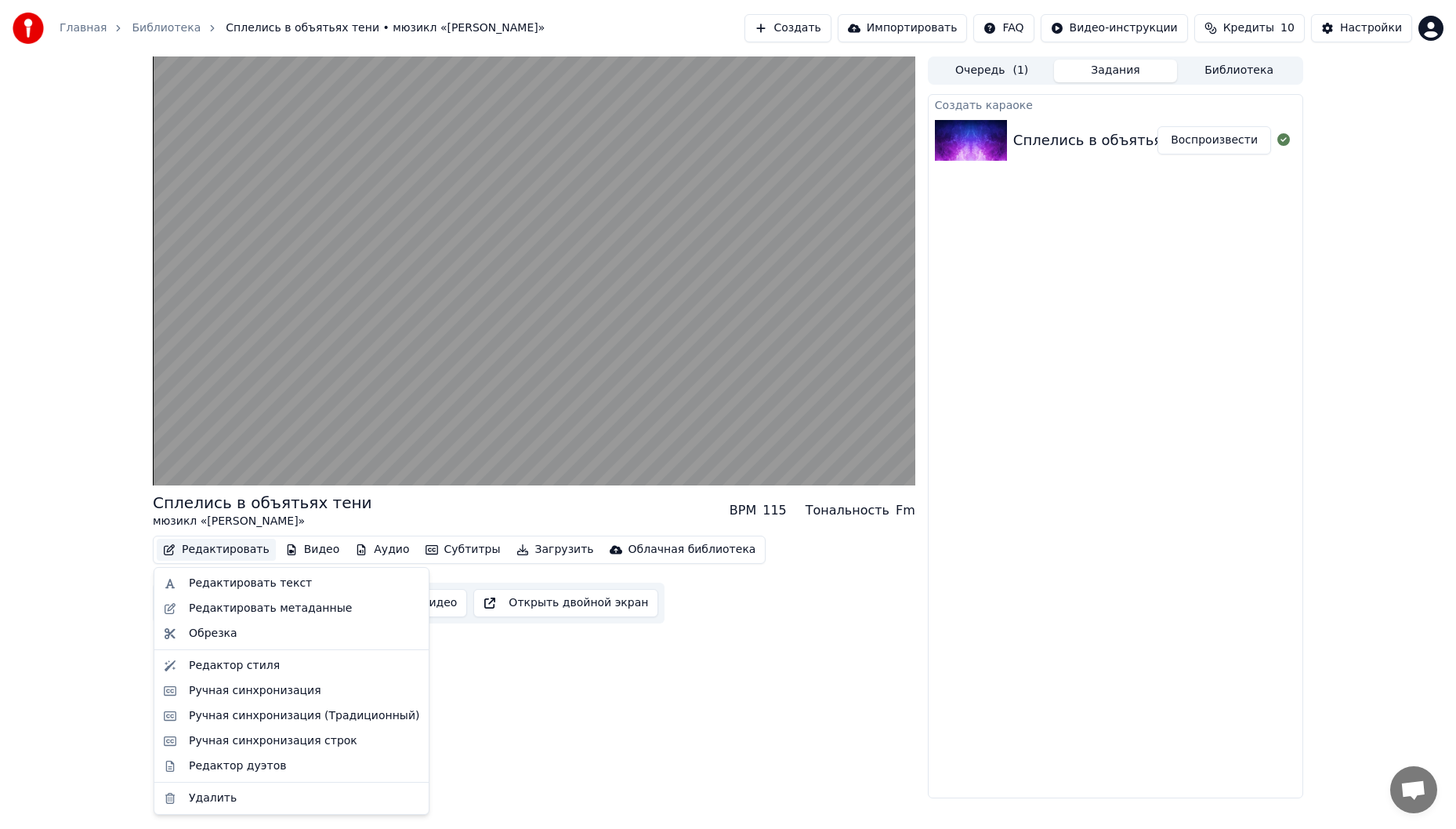
click at [241, 554] on button "Редактировать" at bounding box center [216, 550] width 119 height 22
click at [330, 767] on div "Редактор дуэтов" at bounding box center [304, 766] width 231 height 16
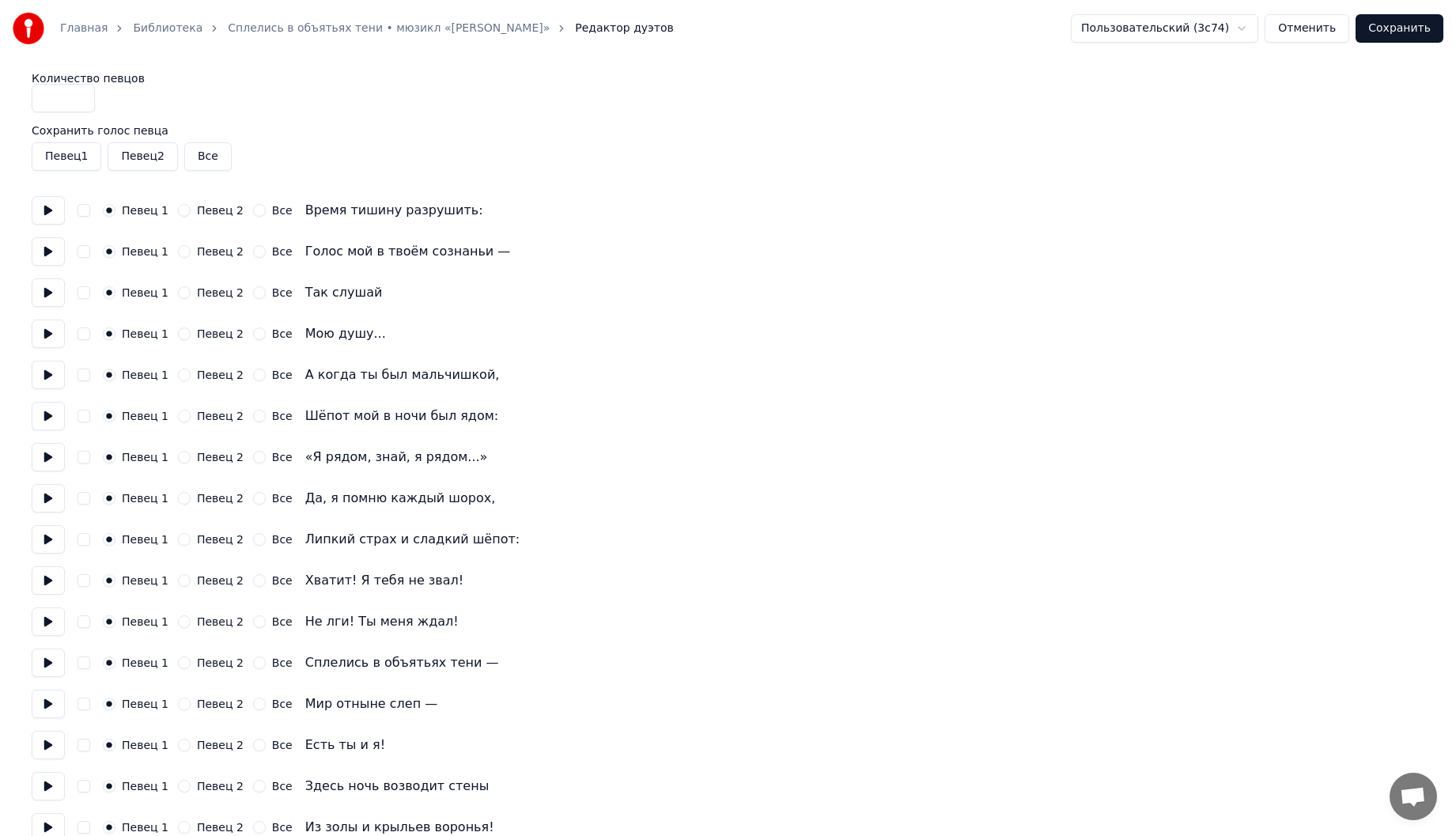
click at [41, 209] on button at bounding box center [48, 210] width 33 height 28
click at [53, 252] on button at bounding box center [48, 252] width 33 height 28
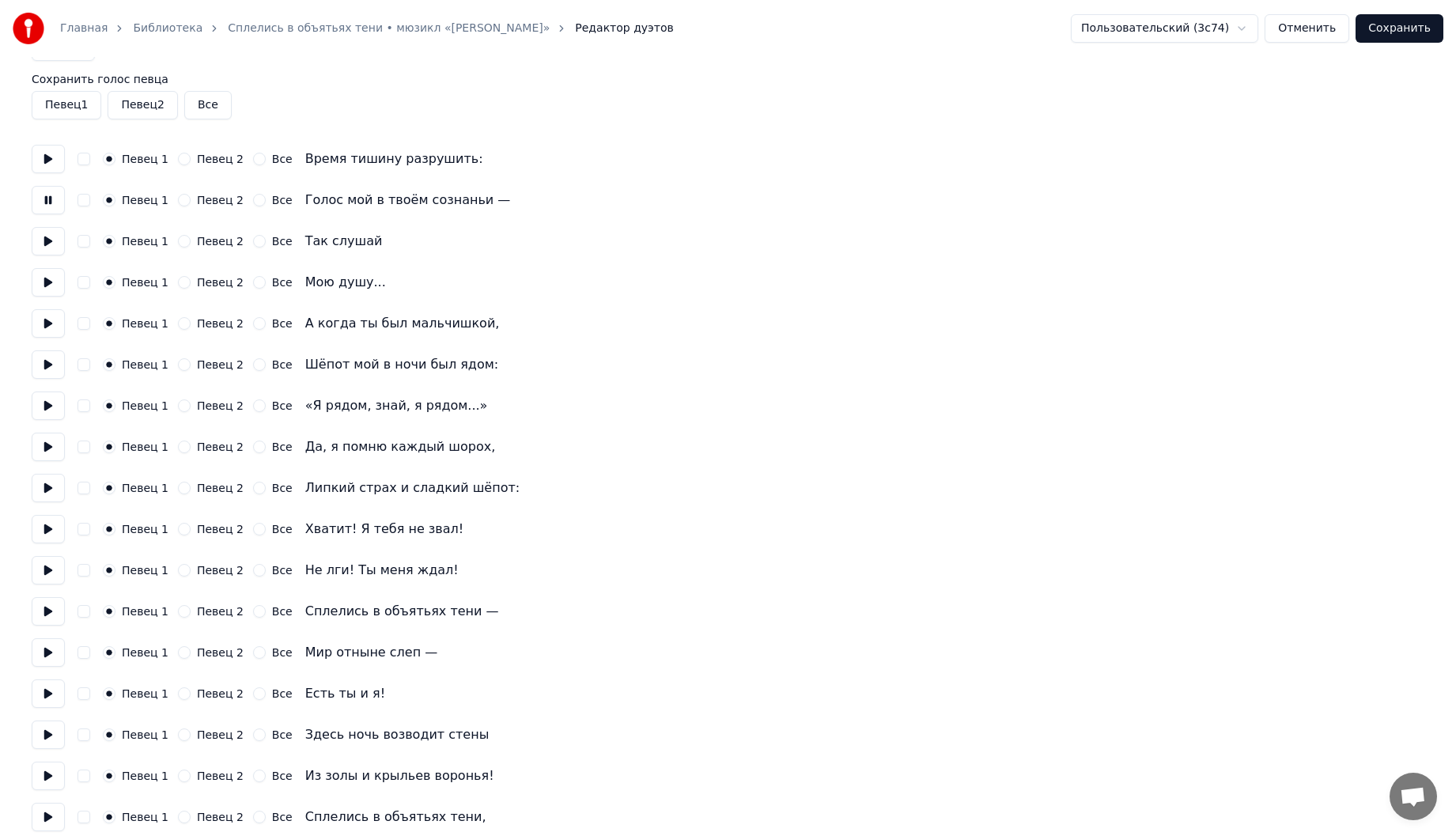
scroll to position [79, 0]
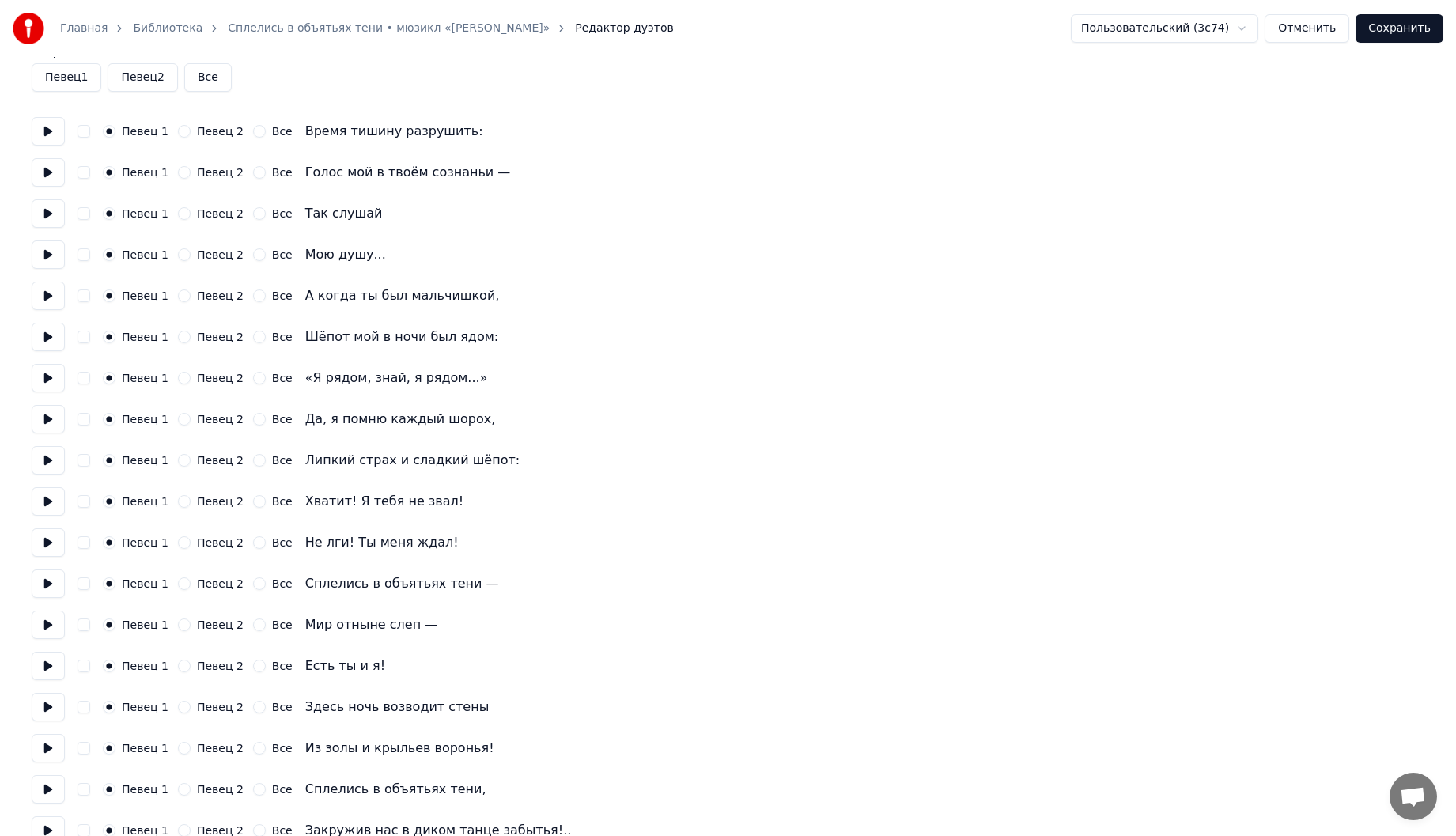
click at [35, 212] on button at bounding box center [48, 213] width 33 height 28
click at [55, 257] on button at bounding box center [48, 255] width 33 height 28
click at [51, 298] on button at bounding box center [48, 296] width 33 height 28
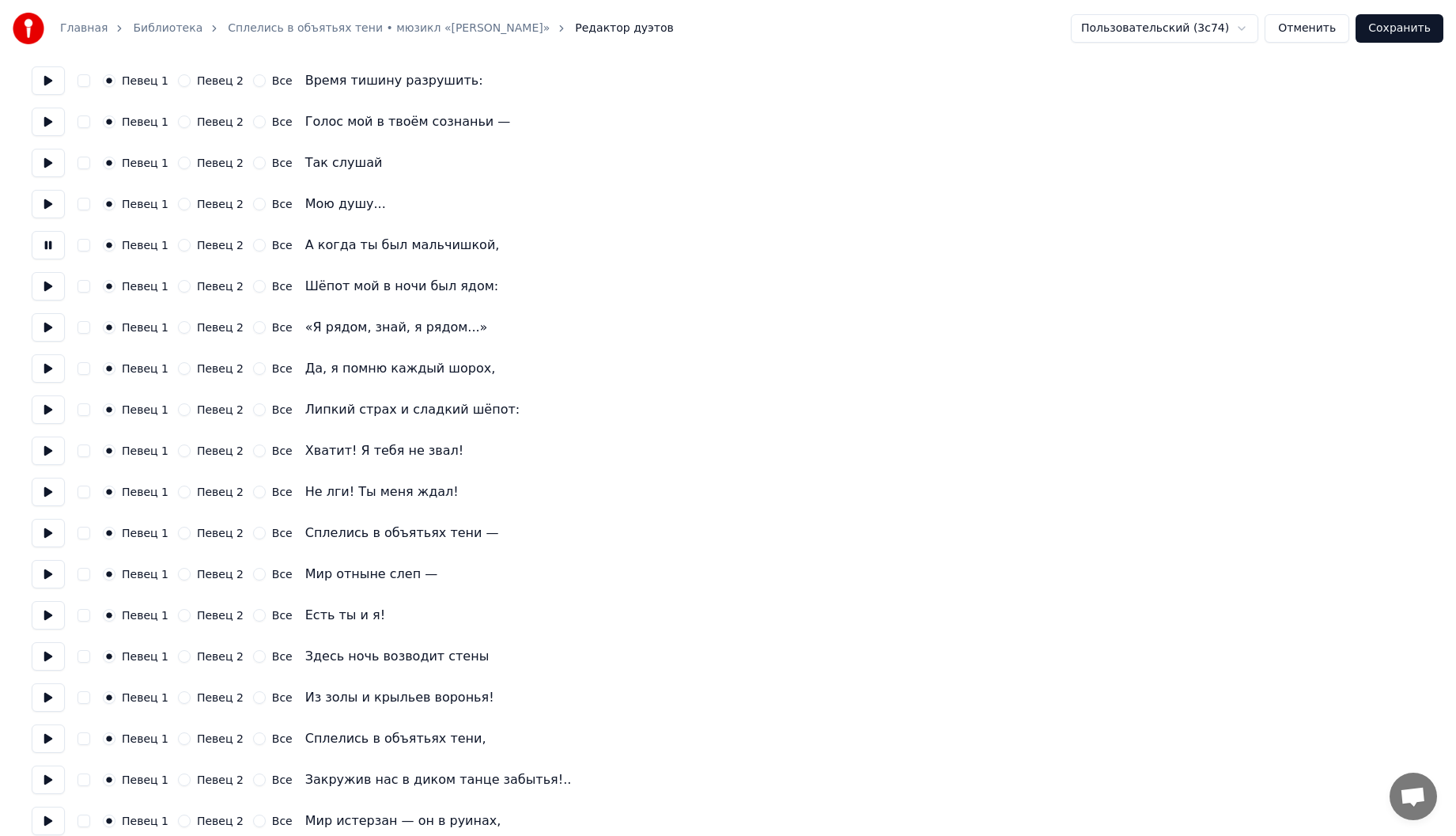
scroll to position [158, 0]
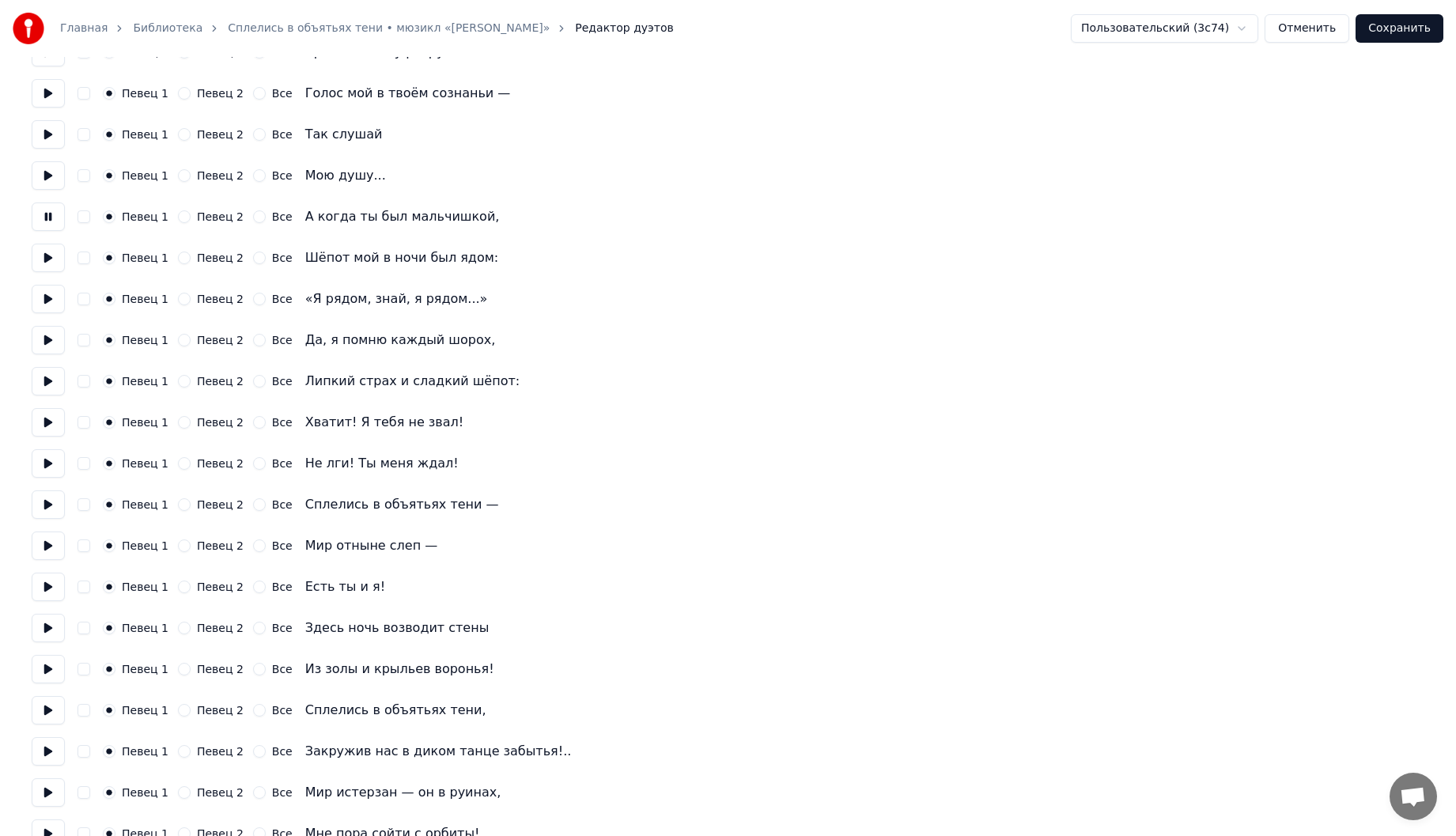
click at [53, 259] on button at bounding box center [48, 257] width 33 height 28
click at [52, 301] on button at bounding box center [48, 299] width 33 height 28
click at [52, 339] on button at bounding box center [48, 340] width 33 height 28
click at [197, 339] on label "Певец 2" at bounding box center [221, 340] width 47 height 11
click at [191, 339] on button "Певец 2" at bounding box center [183, 339] width 12 height 12
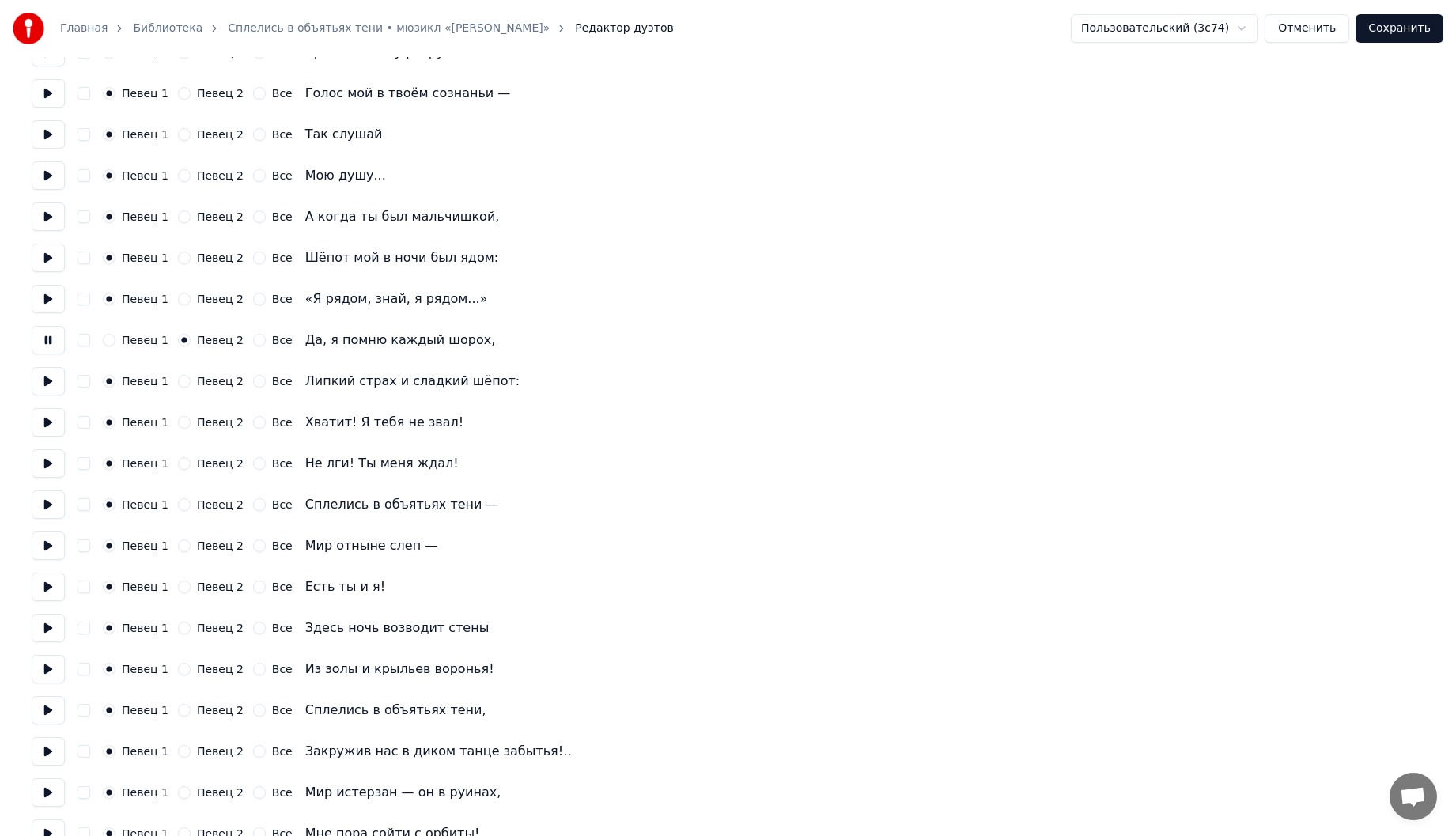
click at [56, 382] on button at bounding box center [48, 381] width 33 height 28
click at [178, 384] on button "Певец 2" at bounding box center [183, 380] width 12 height 12
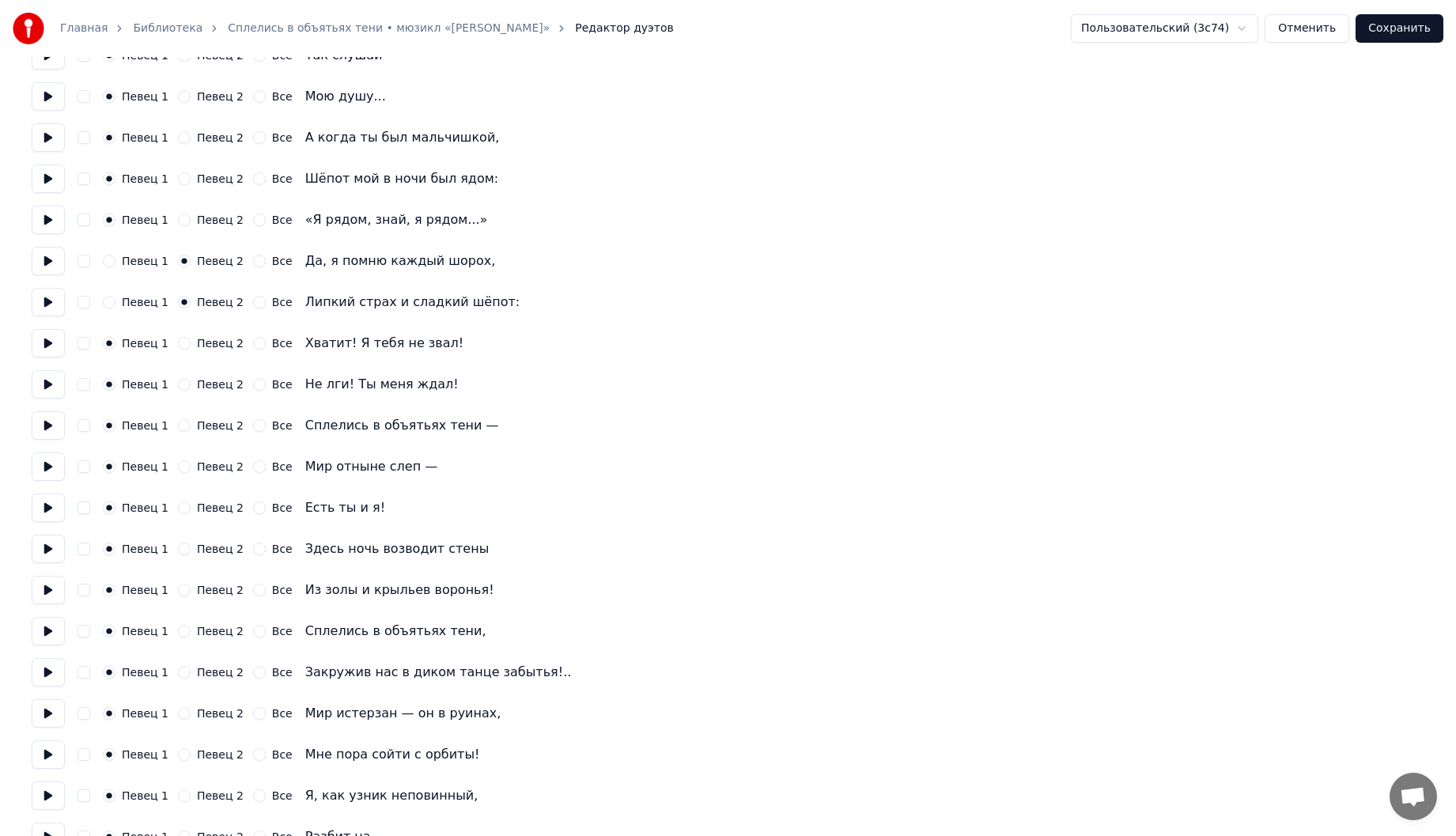
click at [42, 346] on button at bounding box center [48, 343] width 33 height 28
click at [182, 339] on button "Певец 2" at bounding box center [183, 343] width 12 height 12
click at [53, 387] on button at bounding box center [48, 384] width 33 height 28
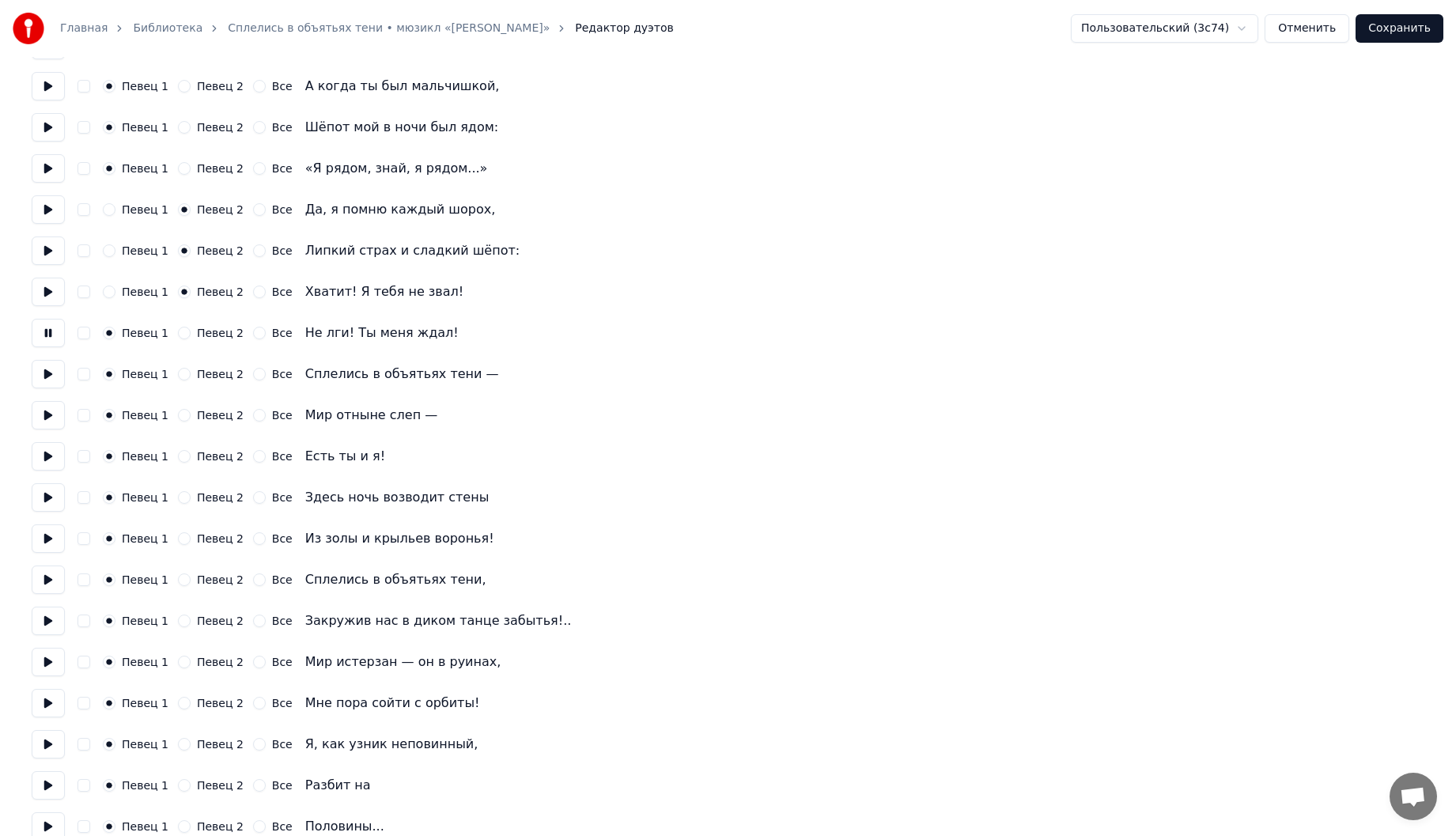
scroll to position [317, 0]
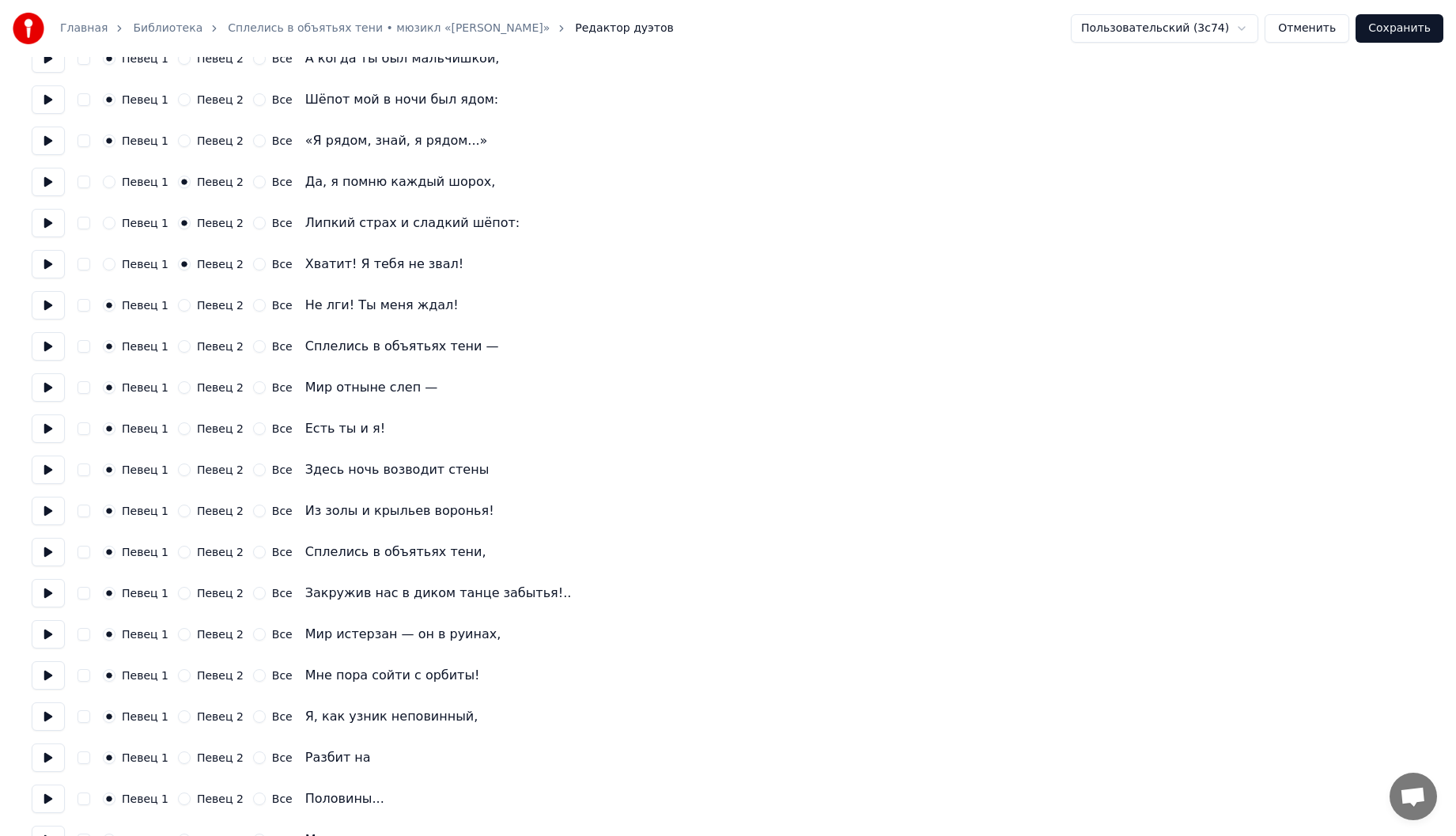
click at [48, 350] on button at bounding box center [48, 347] width 33 height 28
click at [272, 343] on label "Все" at bounding box center [283, 347] width 21 height 11
click at [262, 343] on button "Все" at bounding box center [258, 346] width 12 height 12
click at [56, 387] on button at bounding box center [48, 387] width 33 height 28
click at [253, 392] on button "Все" at bounding box center [258, 387] width 12 height 12
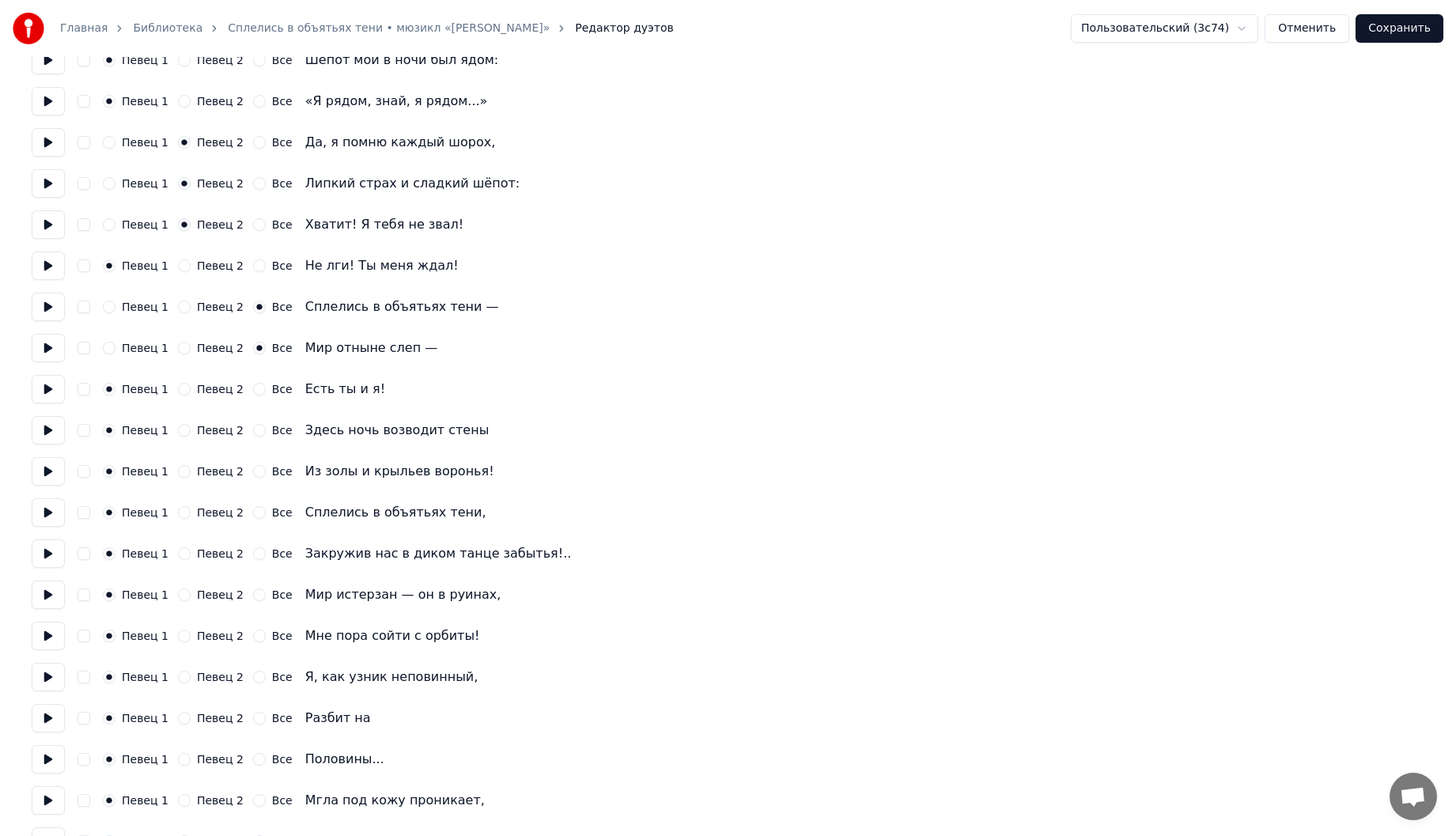
scroll to position [395, 0]
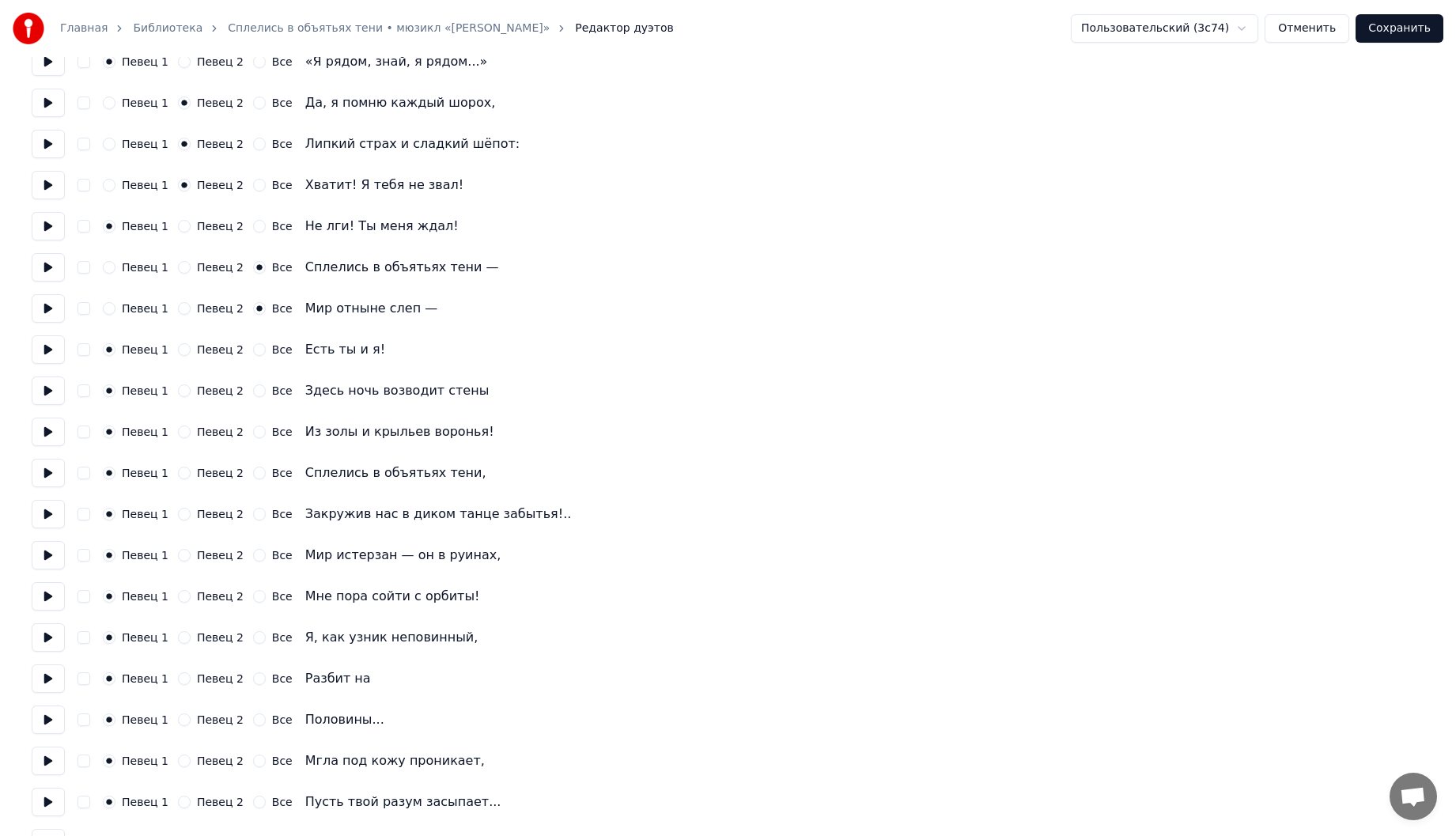
click at [49, 344] on button at bounding box center [48, 349] width 33 height 28
click at [253, 350] on button "Все" at bounding box center [258, 348] width 12 height 12
click at [46, 389] on button at bounding box center [48, 391] width 33 height 28
click at [253, 392] on button "Все" at bounding box center [258, 390] width 12 height 12
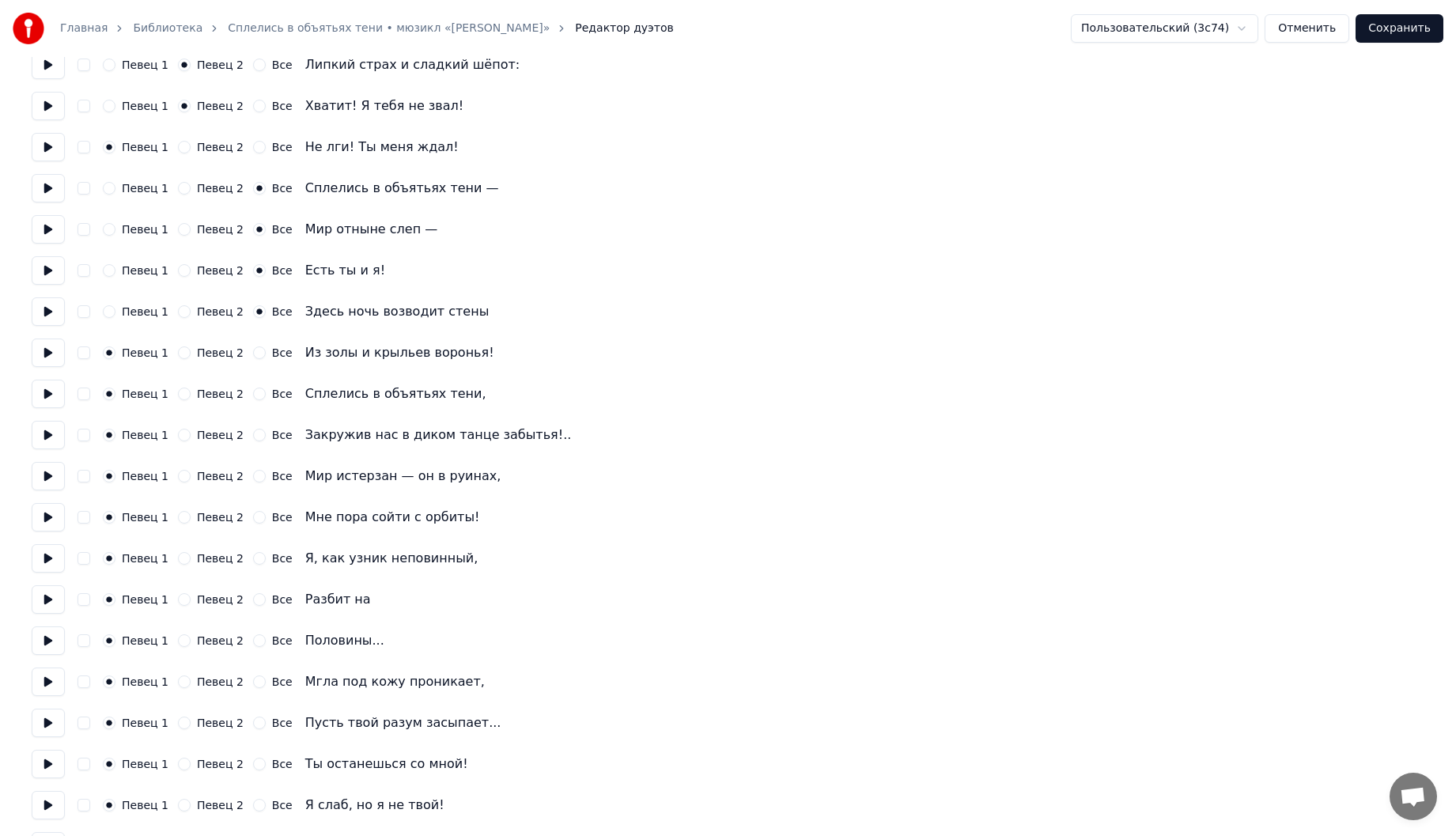
click at [42, 356] on button at bounding box center [48, 352] width 33 height 28
click at [253, 350] on button "Все" at bounding box center [258, 352] width 12 height 12
click at [53, 393] on button at bounding box center [48, 394] width 33 height 28
click at [253, 392] on button "Все" at bounding box center [258, 394] width 12 height 12
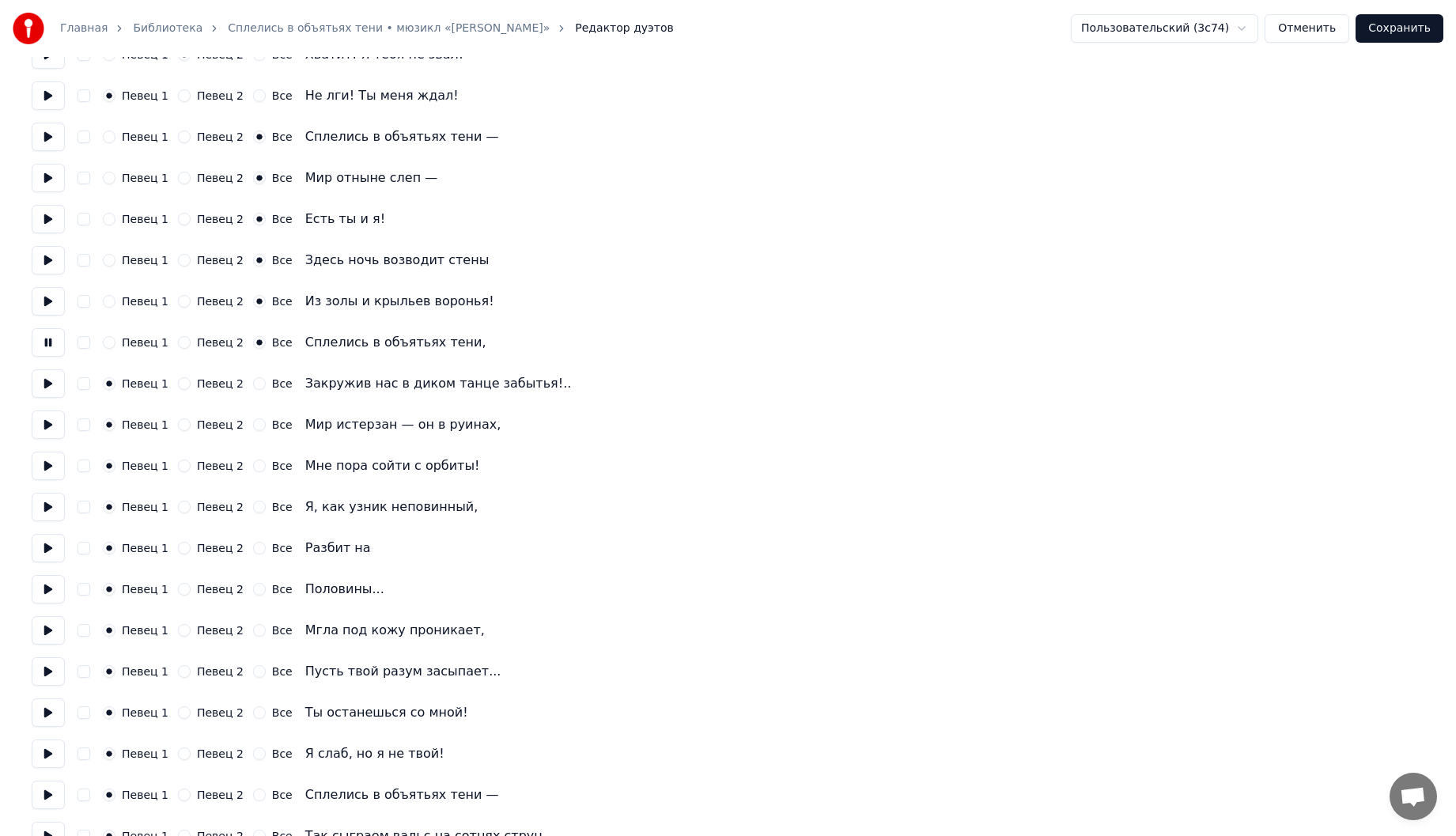
scroll to position [553, 0]
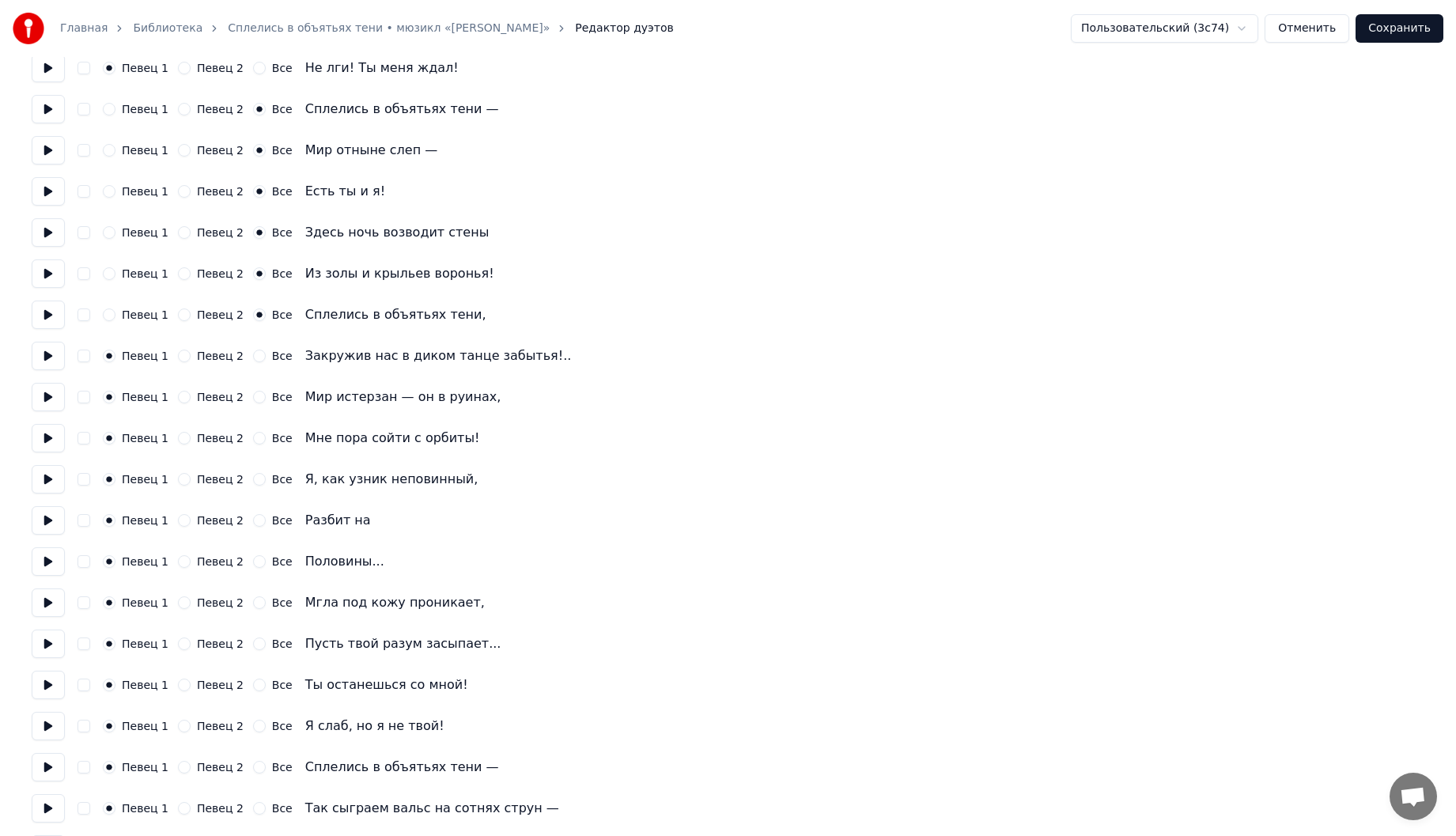
click at [50, 360] on button at bounding box center [48, 356] width 33 height 28
click at [253, 356] on button "Все" at bounding box center [258, 355] width 12 height 12
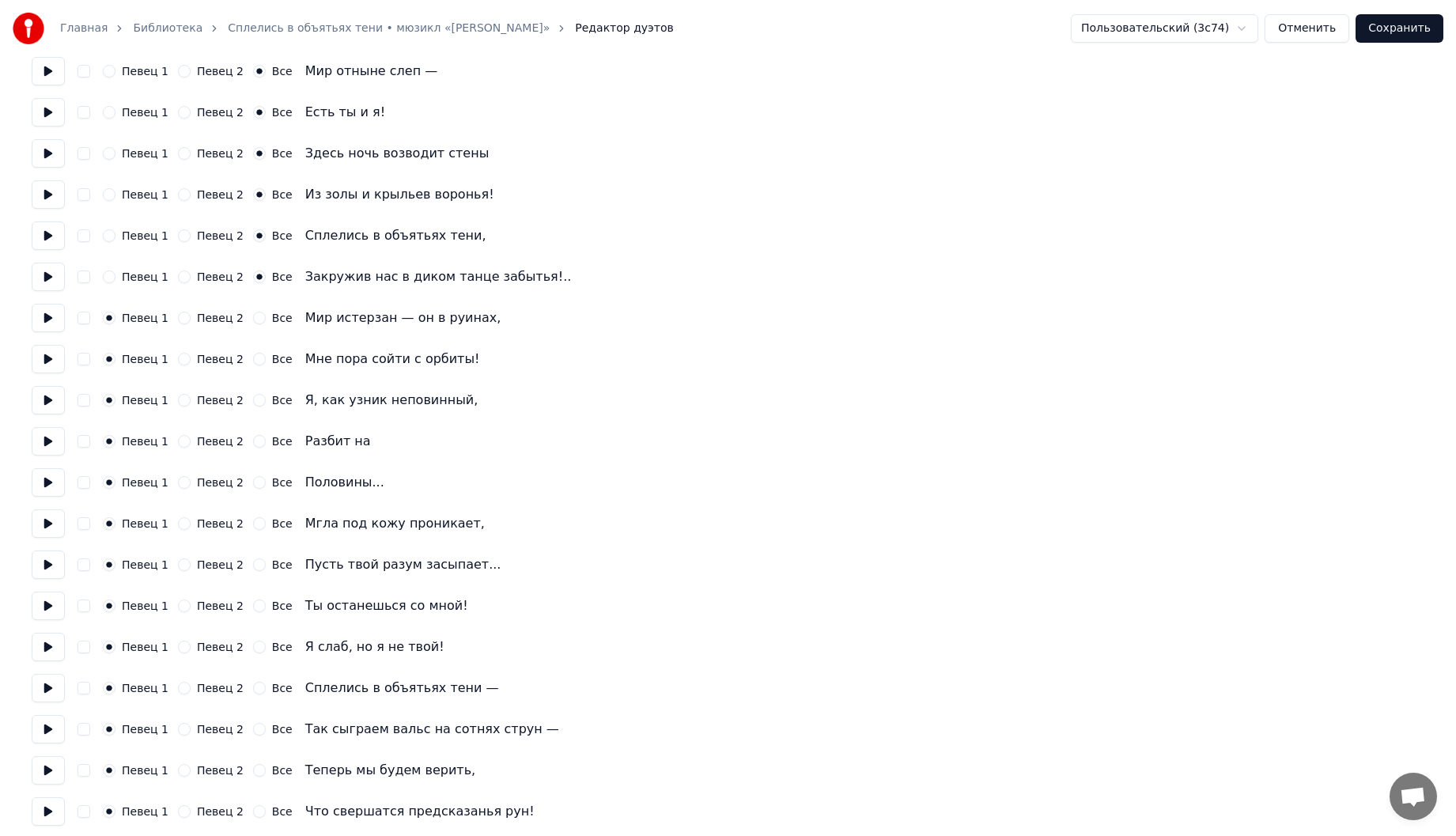
click at [53, 317] on button at bounding box center [48, 317] width 33 height 28
click at [185, 322] on div "Певец 2" at bounding box center [210, 317] width 66 height 12
click at [178, 319] on button "Певец 2" at bounding box center [183, 317] width 12 height 12
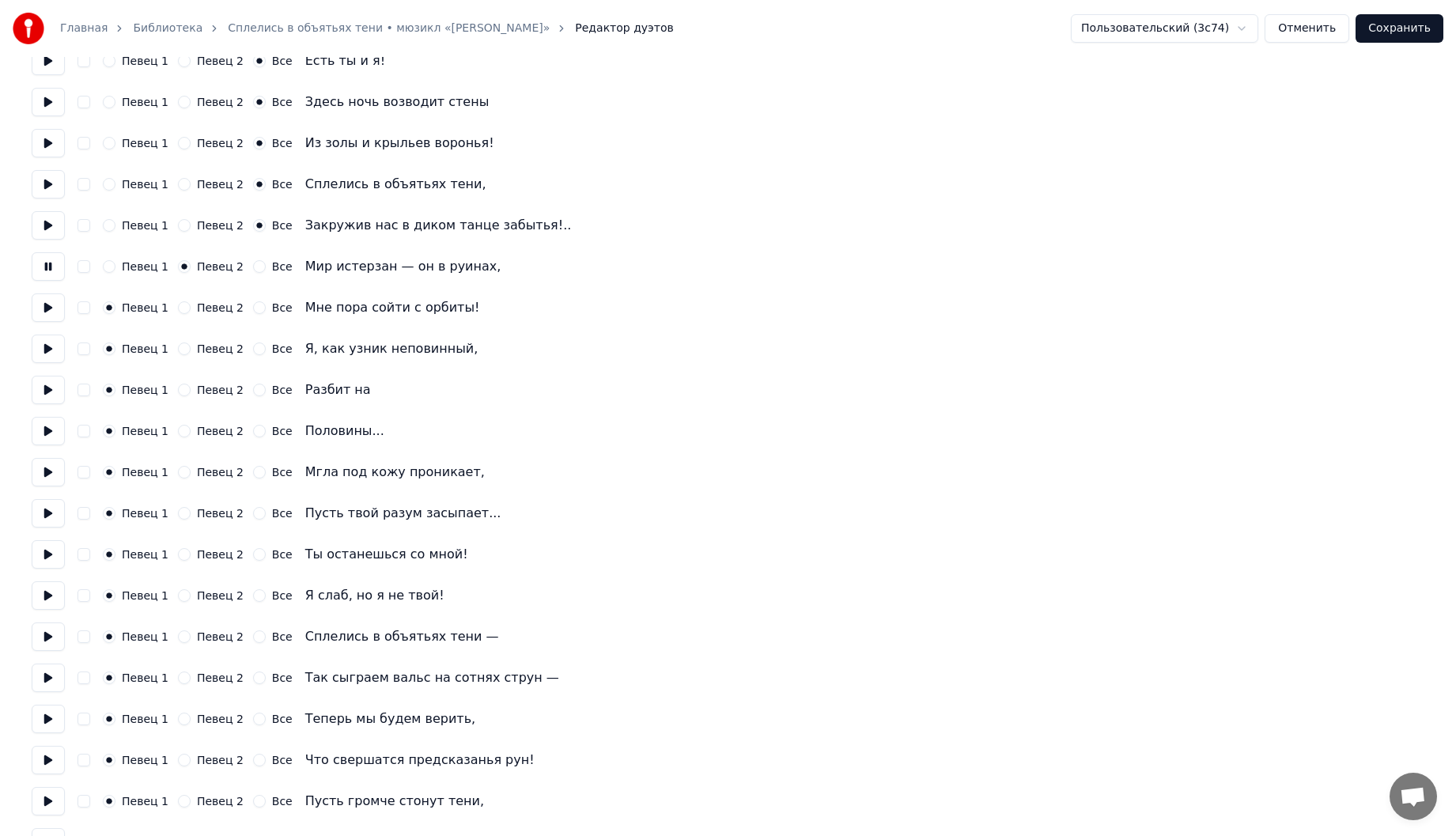
scroll to position [712, 0]
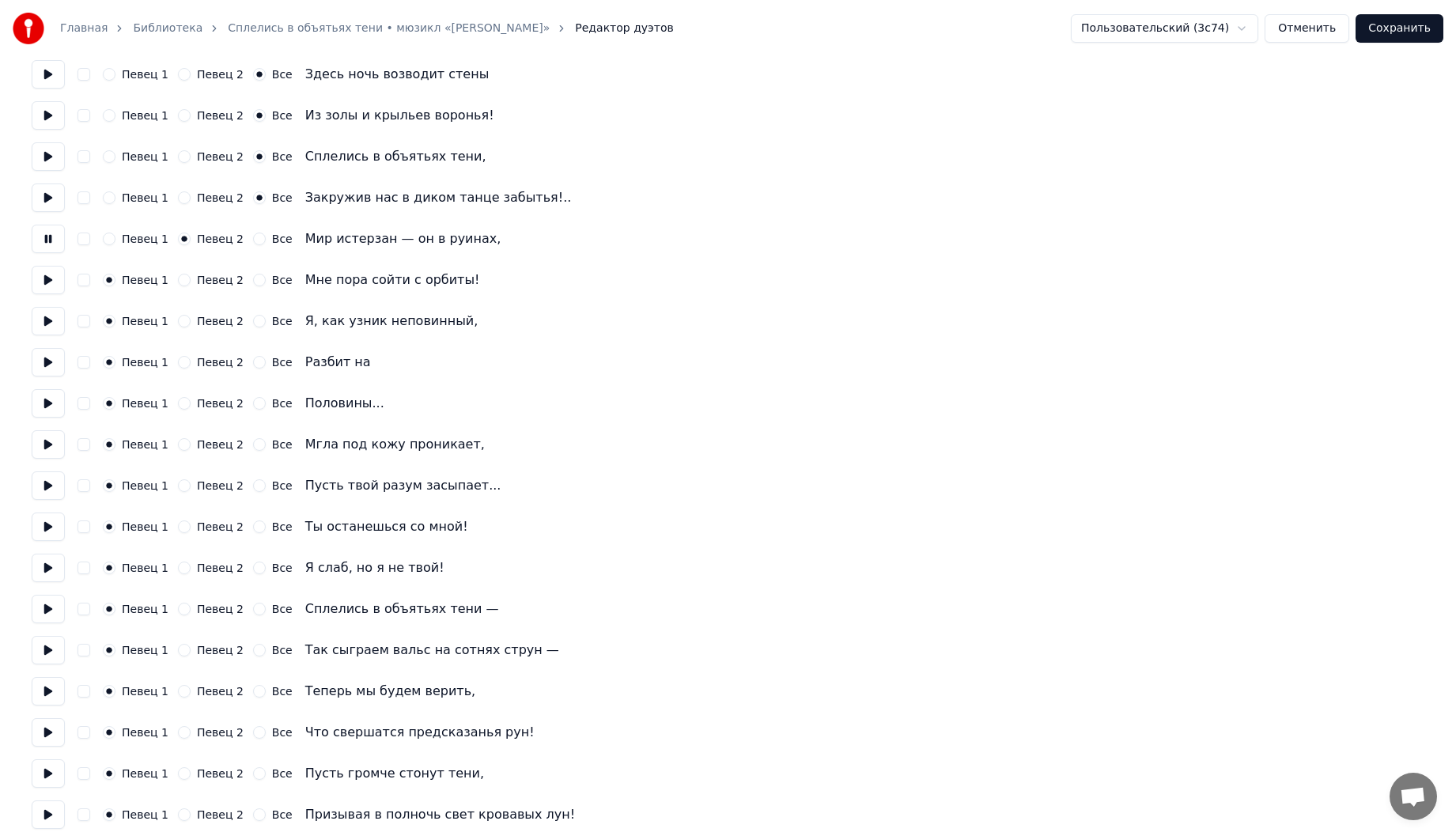
click at [43, 286] on button at bounding box center [48, 280] width 33 height 28
click at [178, 280] on button "Певец 2" at bounding box center [183, 279] width 12 height 12
click at [49, 325] on button at bounding box center [48, 321] width 33 height 28
click at [183, 322] on button "Певец 2" at bounding box center [183, 320] width 12 height 12
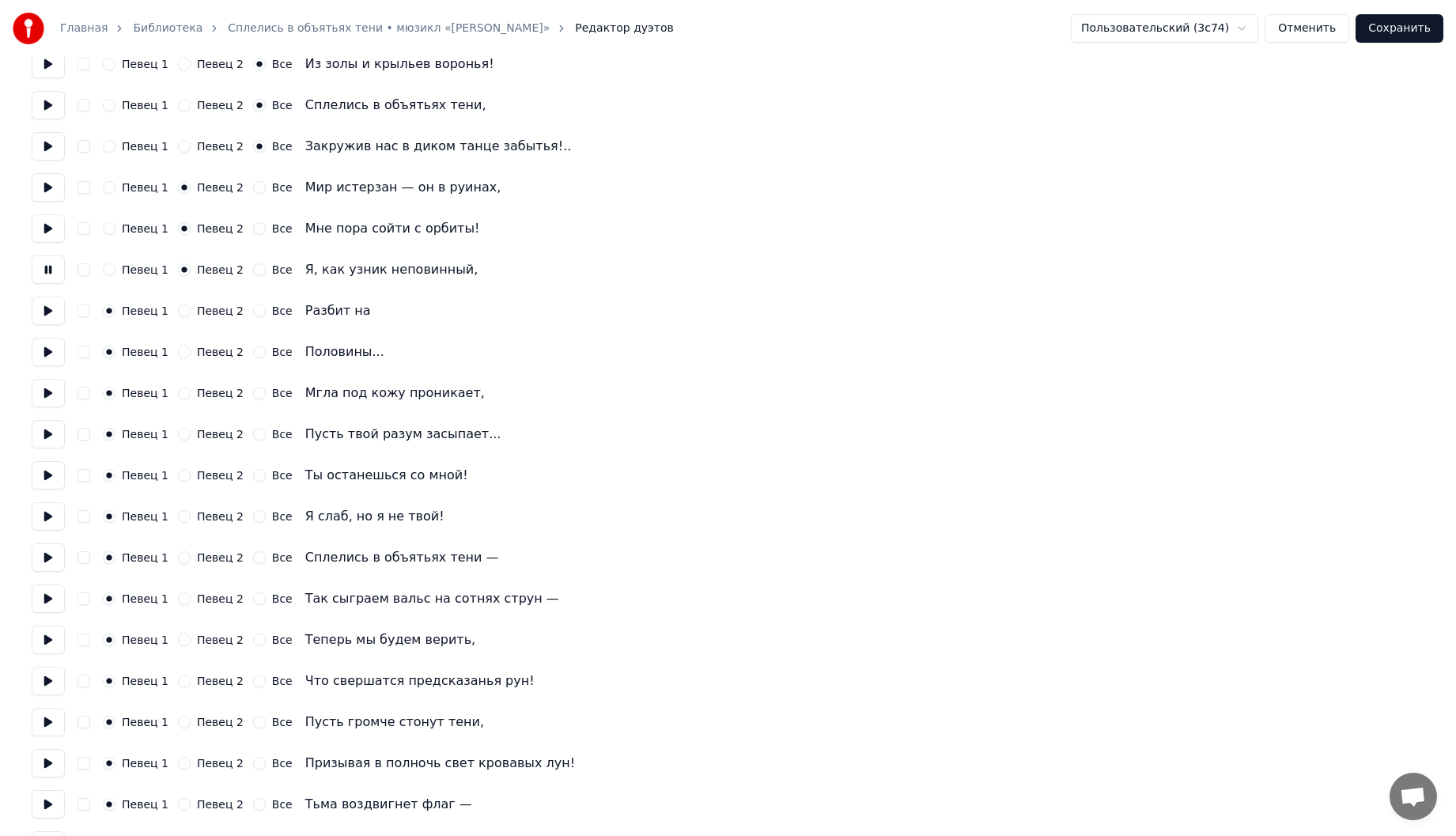
scroll to position [791, 0]
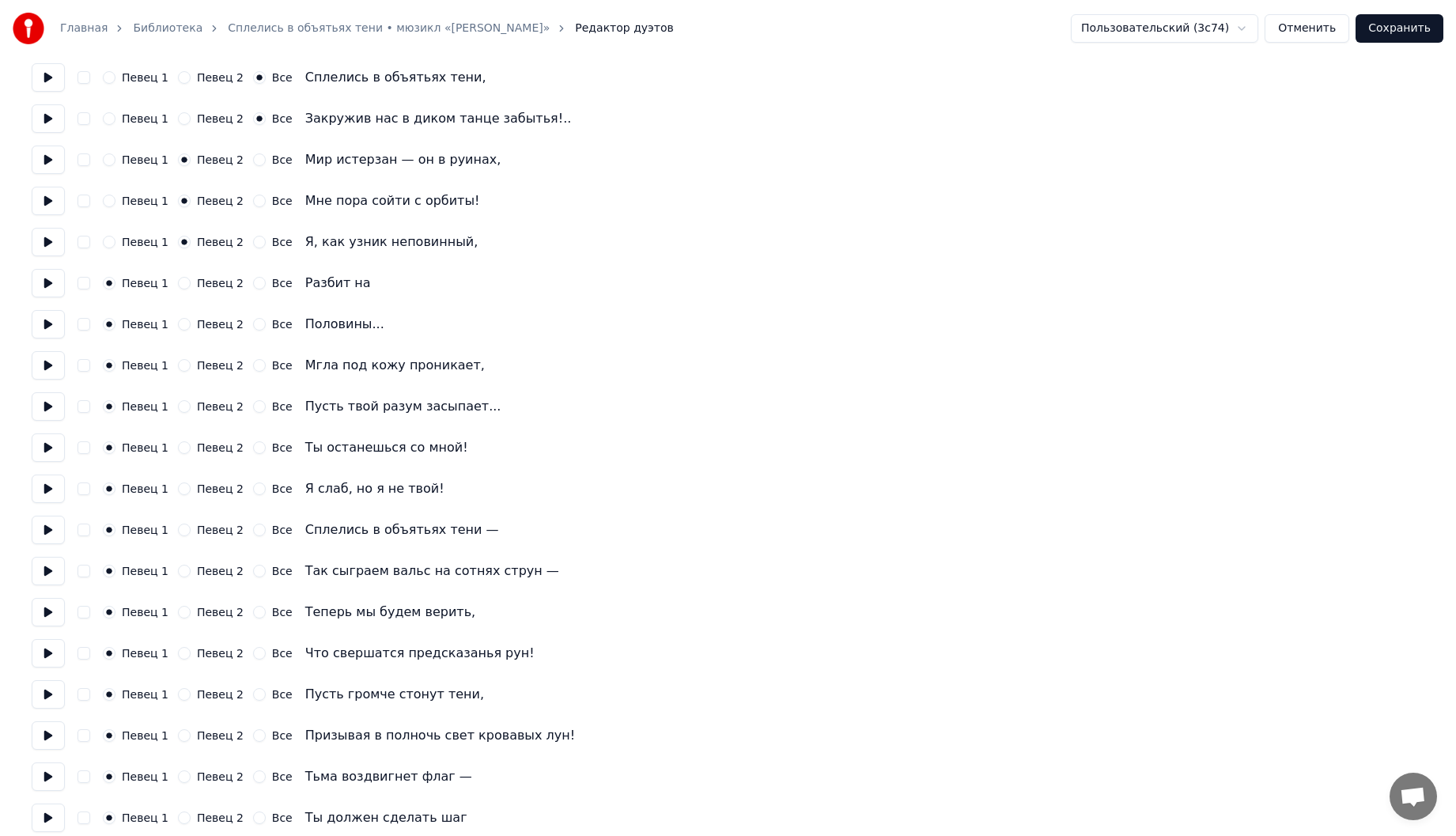
click at [54, 287] on button at bounding box center [48, 283] width 33 height 28
click at [178, 283] on button "Певец 2" at bounding box center [183, 283] width 12 height 12
click at [54, 322] on button at bounding box center [48, 324] width 33 height 28
click at [253, 282] on button "Все" at bounding box center [258, 283] width 12 height 12
click at [250, 333] on div "Певец 1 Певец 2 Все Половины..." at bounding box center [728, 324] width 1392 height 28
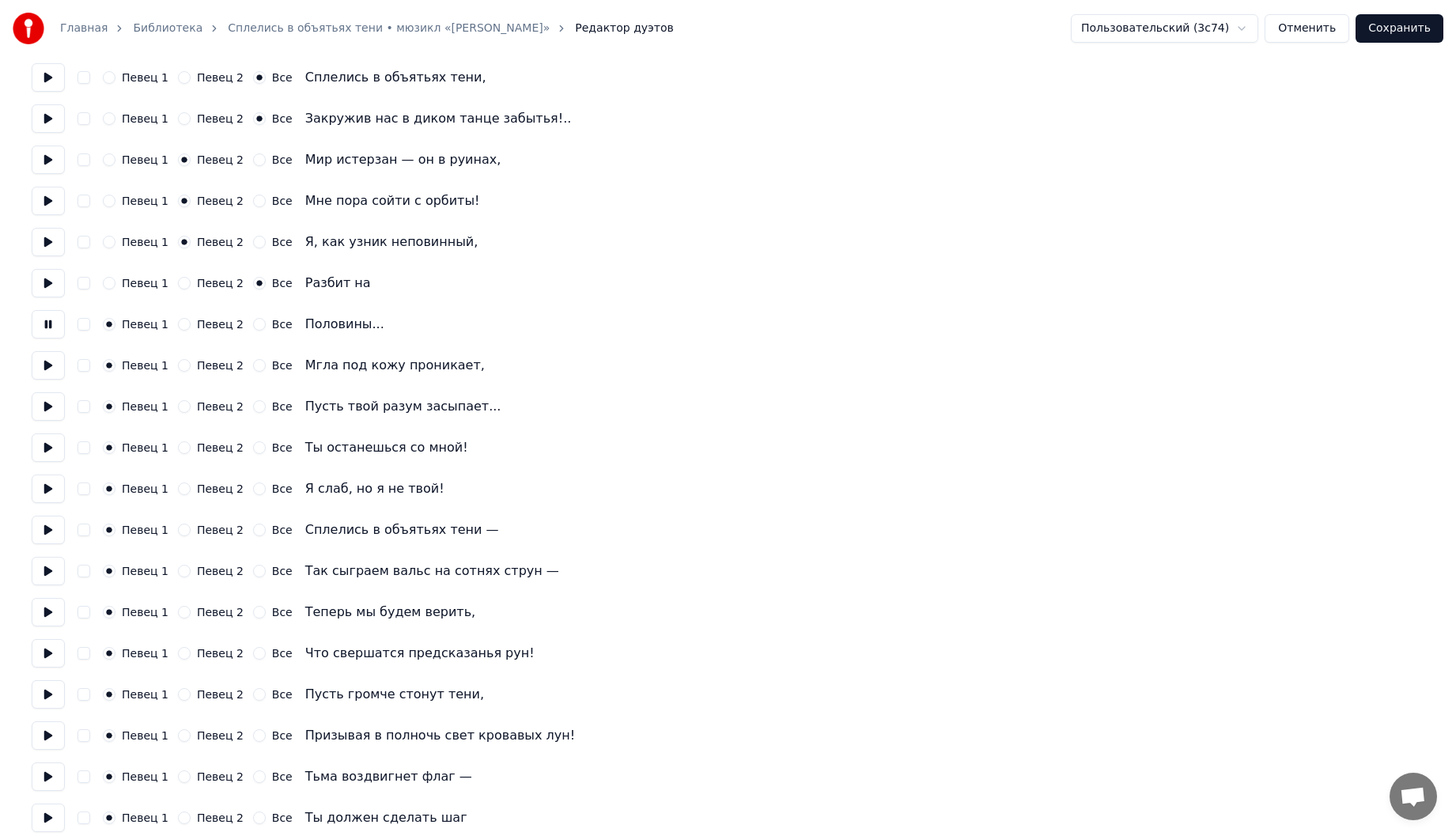
click at [253, 328] on button "Все" at bounding box center [258, 323] width 12 height 12
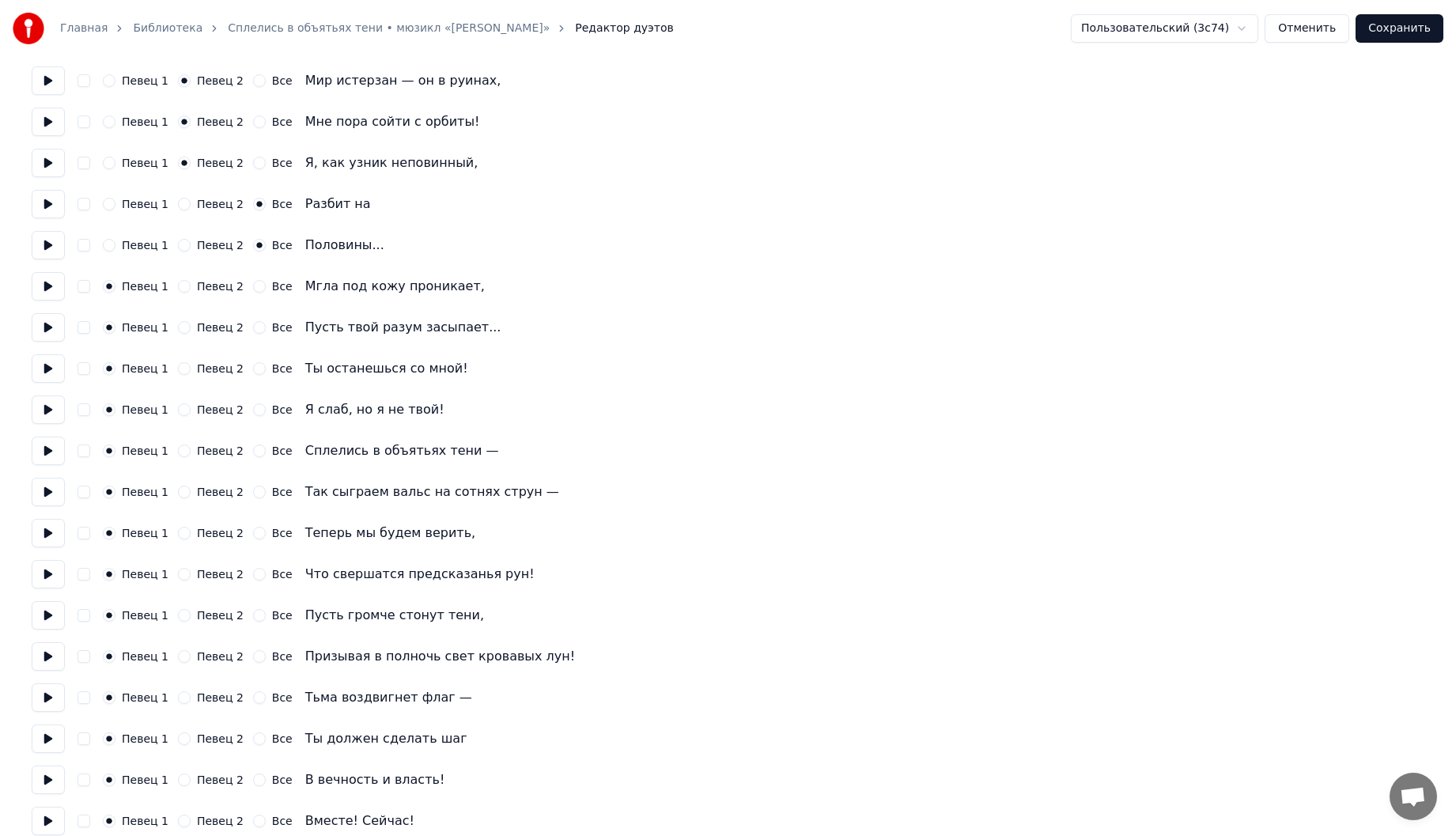
click at [52, 287] on button at bounding box center [48, 286] width 33 height 28
click at [44, 328] on button at bounding box center [48, 327] width 33 height 28
click at [60, 372] on button at bounding box center [48, 368] width 33 height 28
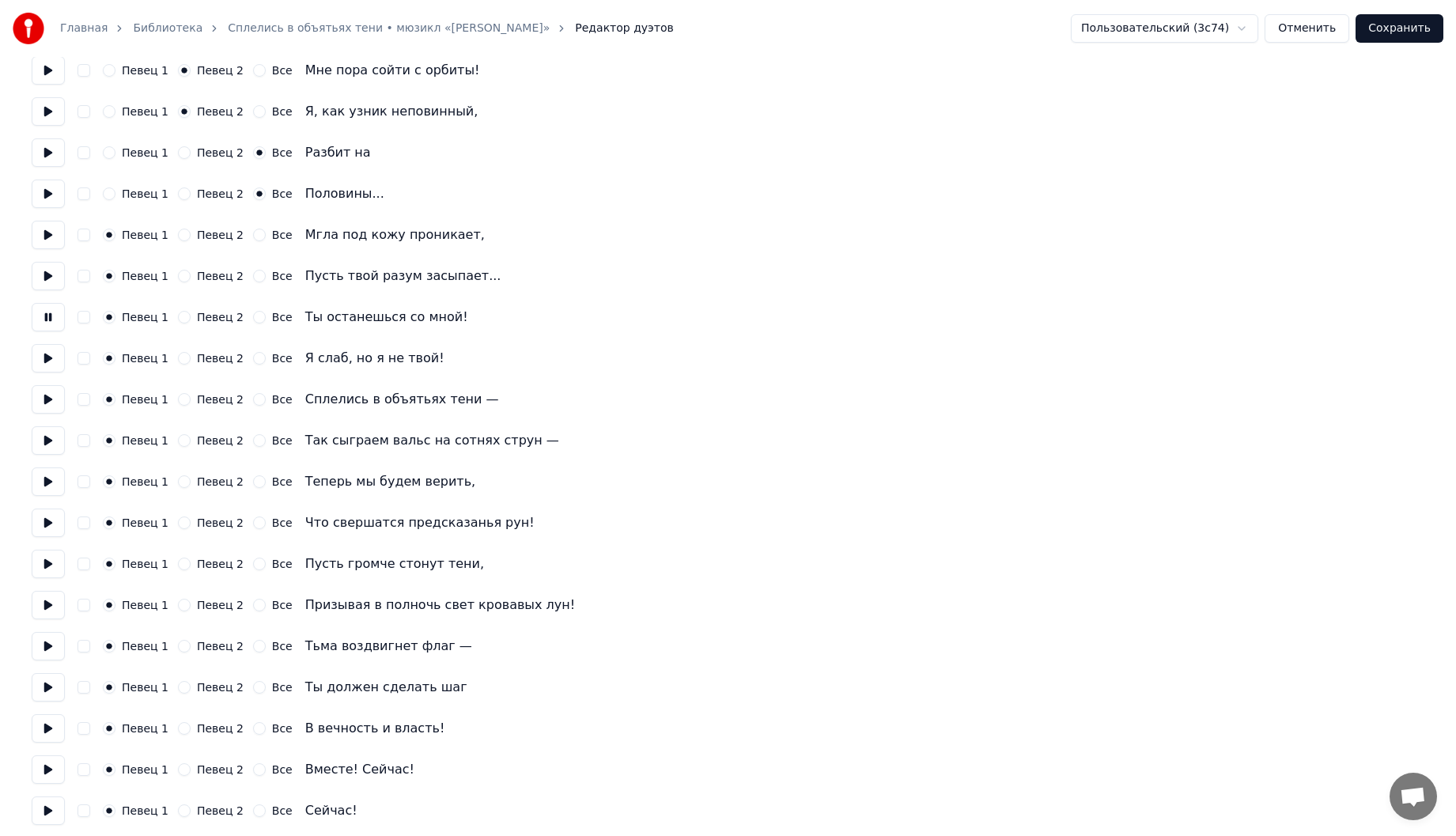
scroll to position [949, 0]
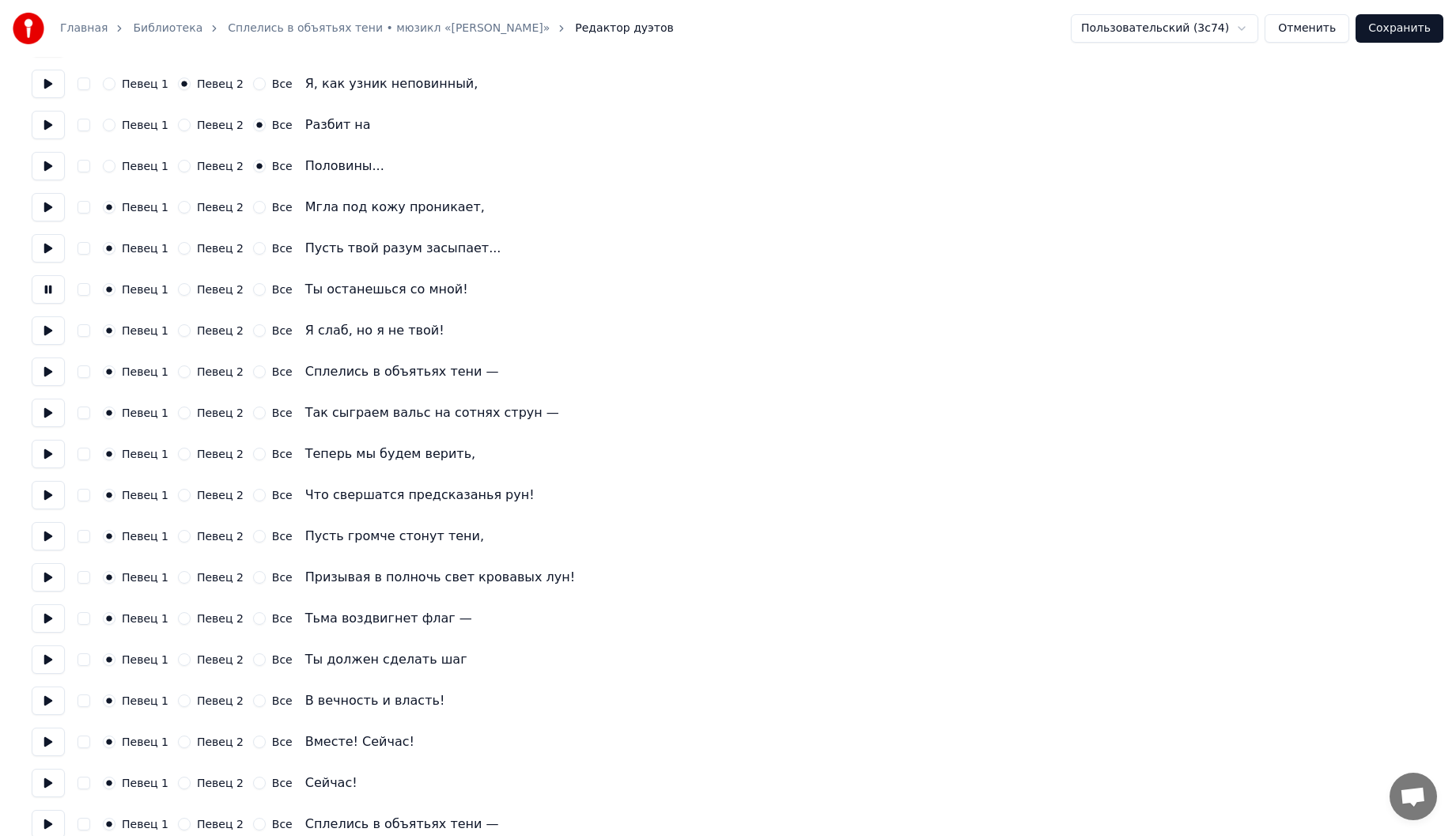
click at [46, 329] on button at bounding box center [48, 331] width 33 height 28
click at [178, 332] on button "Певец 2" at bounding box center [183, 330] width 12 height 12
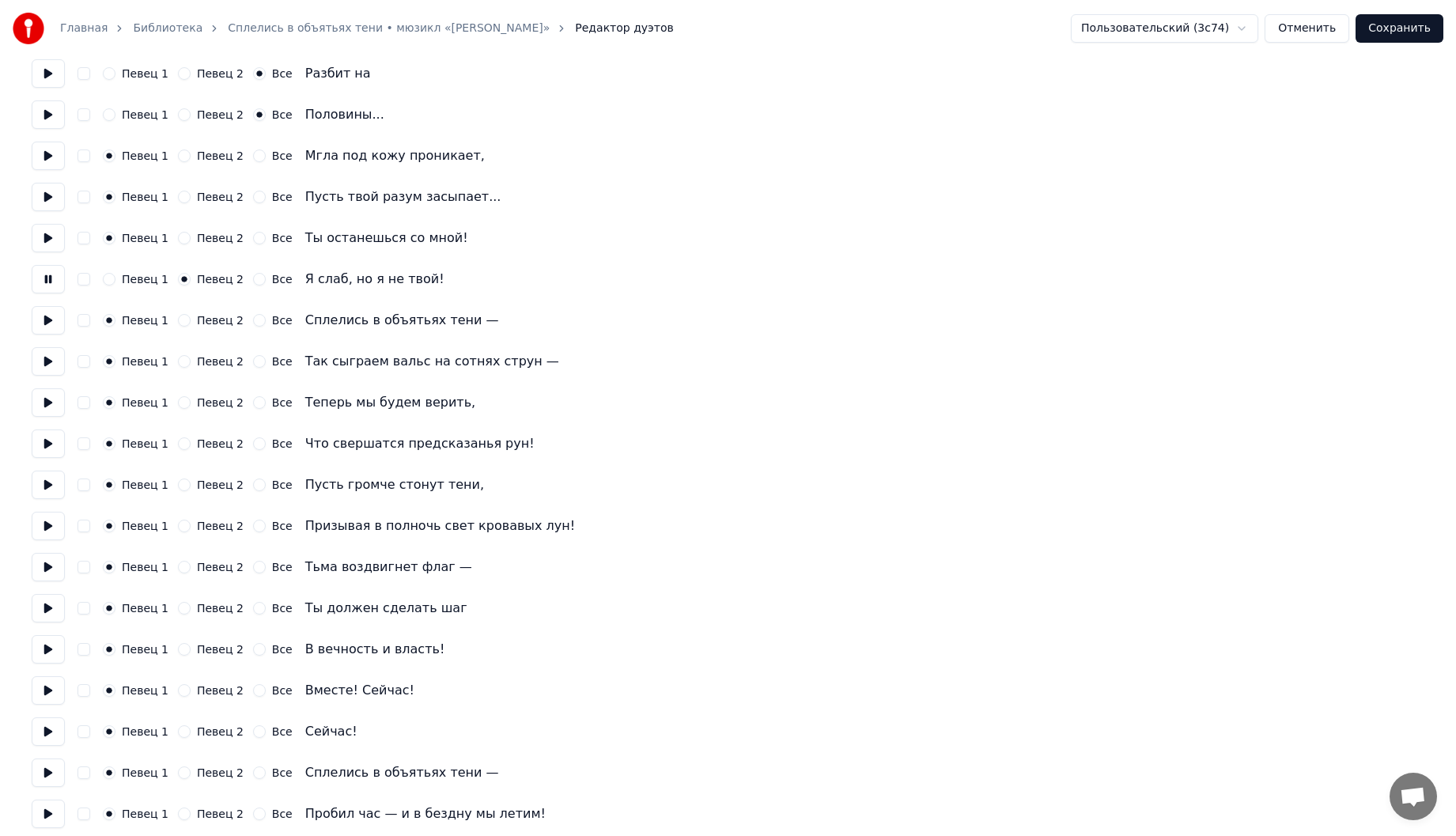
scroll to position [1028, 0]
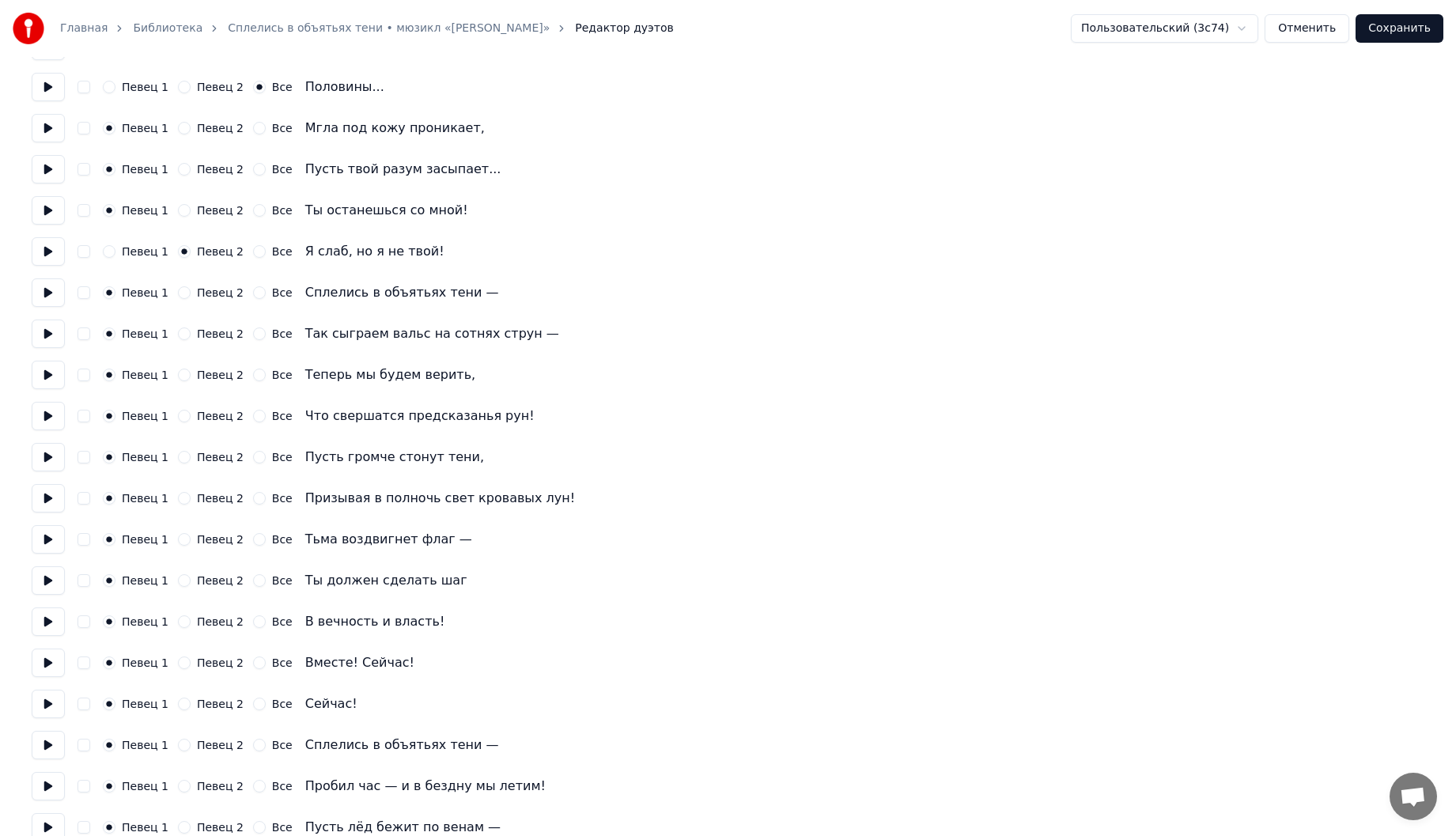
click at [53, 296] on button at bounding box center [48, 292] width 33 height 28
click at [253, 291] on button "Все" at bounding box center [258, 292] width 12 height 12
click at [47, 337] on button at bounding box center [48, 333] width 33 height 28
click at [253, 334] on button "Все" at bounding box center [258, 333] width 12 height 12
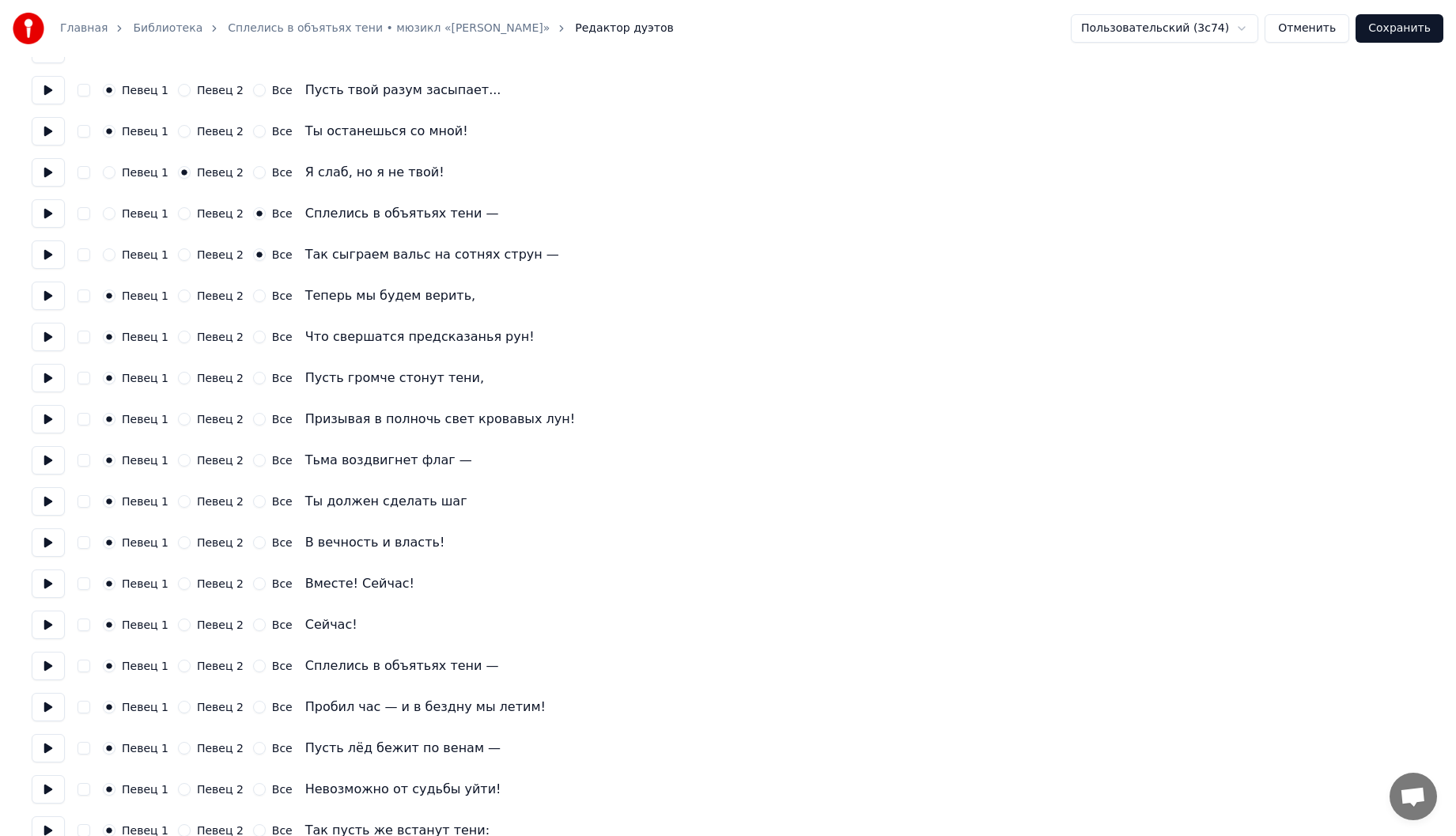
click at [52, 300] on button at bounding box center [48, 296] width 33 height 28
click at [253, 296] on button "Все" at bounding box center [258, 295] width 12 height 12
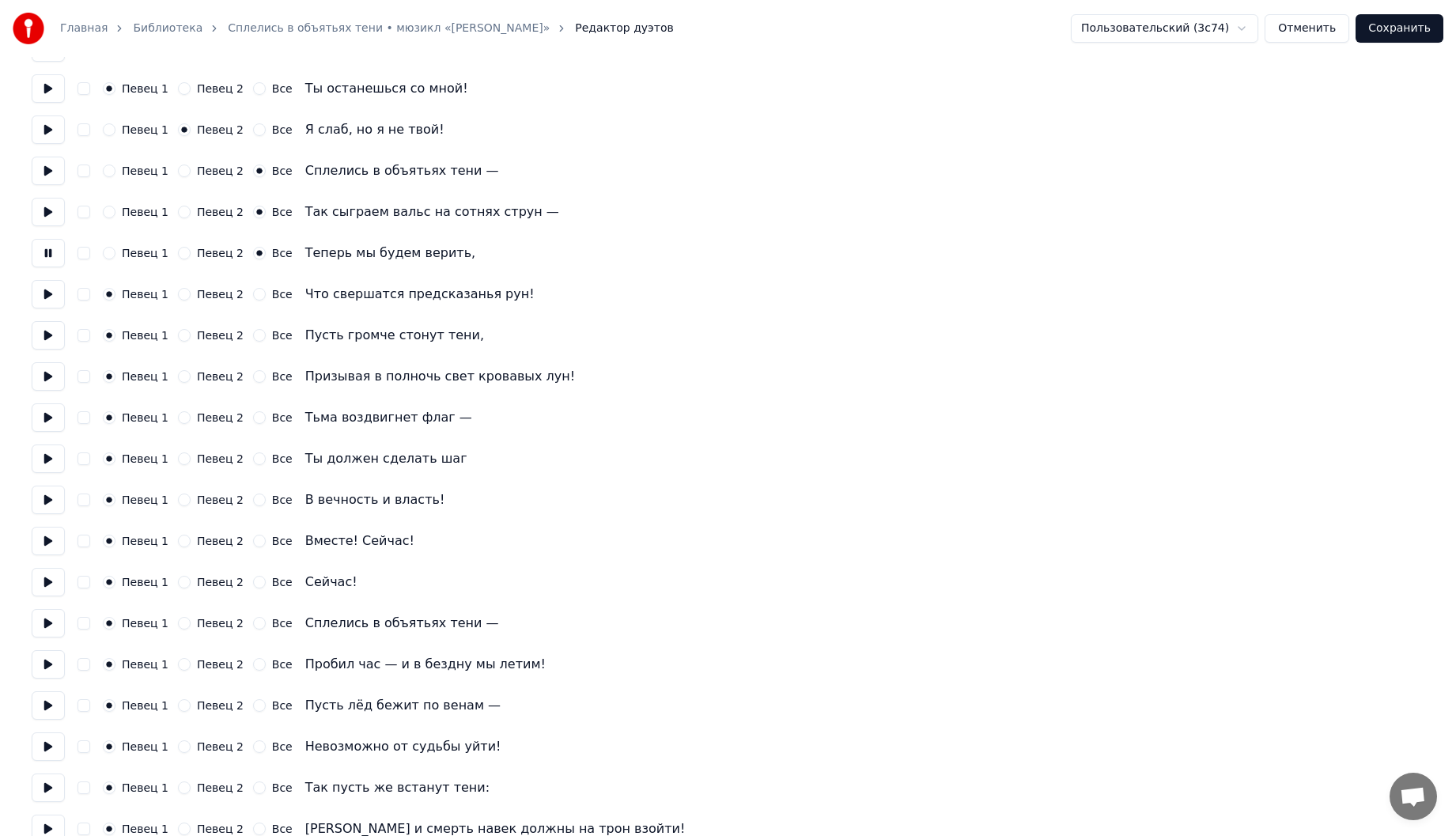
scroll to position [1172, 0]
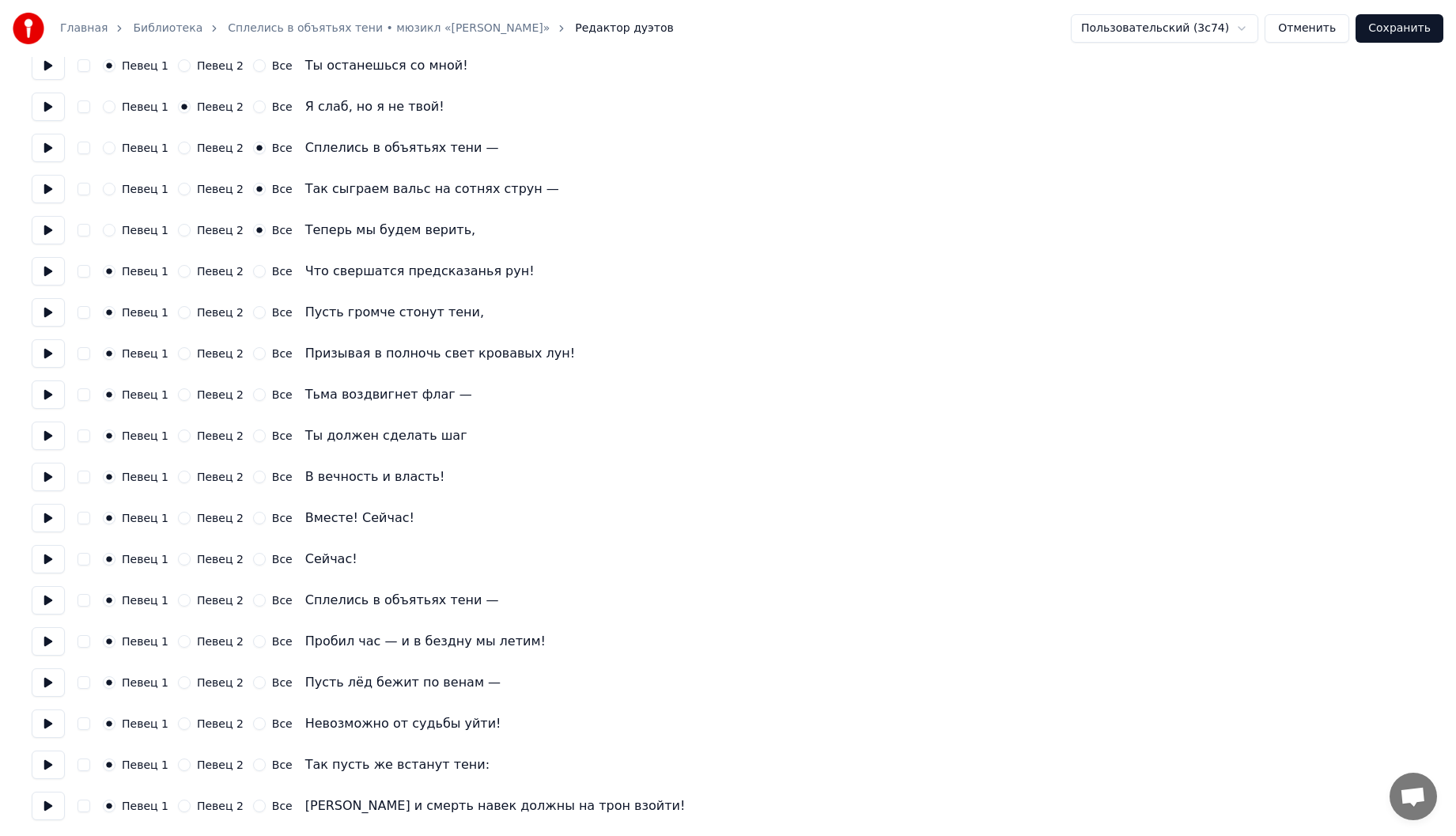
click at [48, 272] on button at bounding box center [48, 271] width 33 height 28
click at [257, 269] on div "Все" at bounding box center [272, 271] width 39 height 12
click at [253, 269] on button "Все" at bounding box center [258, 271] width 12 height 12
click at [49, 308] on button at bounding box center [48, 312] width 33 height 28
click at [253, 311] on button "Все" at bounding box center [258, 312] width 12 height 12
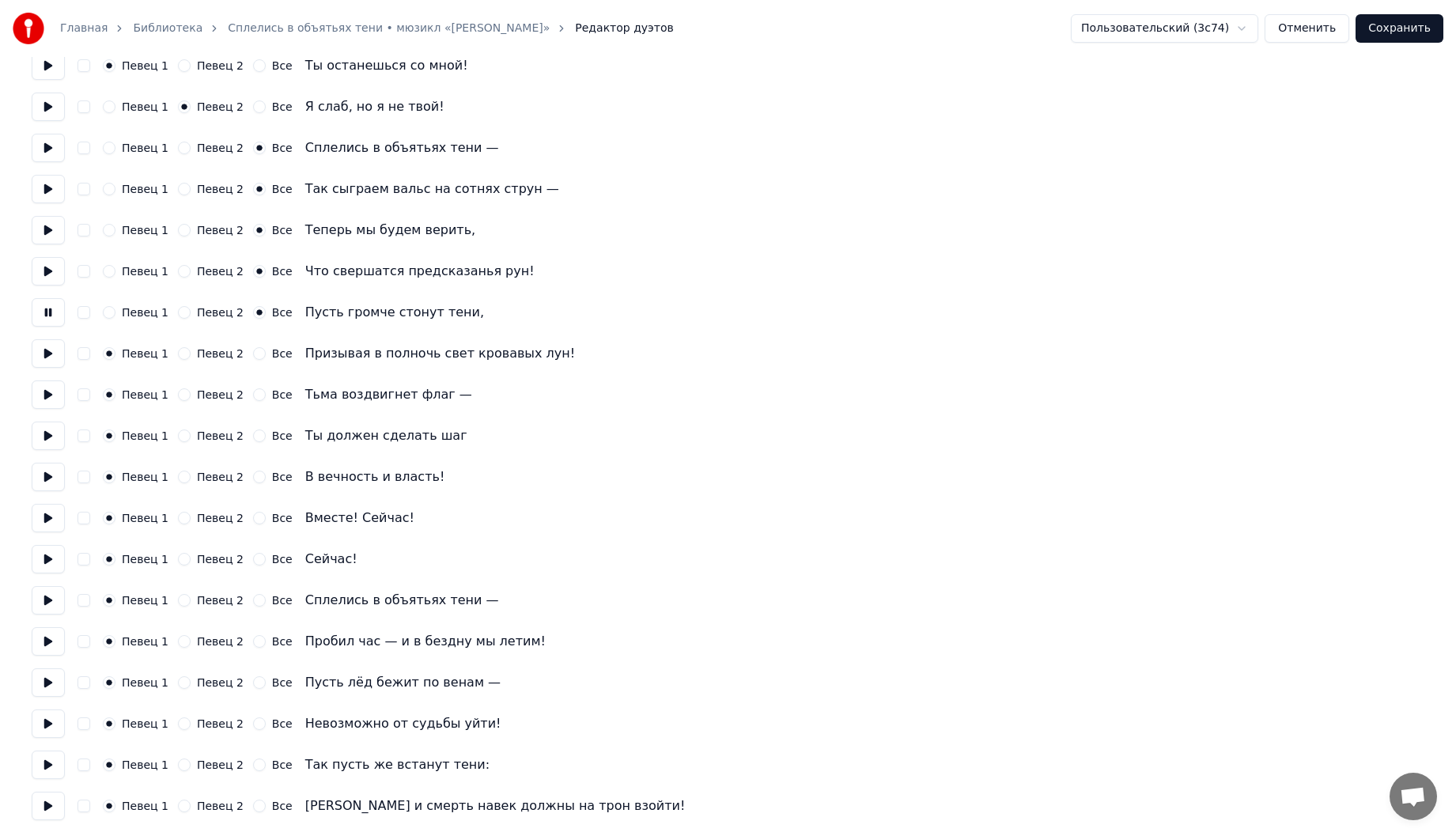
click at [38, 357] on button at bounding box center [48, 353] width 33 height 28
click at [253, 355] on button "Все" at bounding box center [258, 353] width 12 height 12
click at [54, 395] on button at bounding box center [48, 395] width 33 height 28
click at [48, 433] on button at bounding box center [48, 436] width 33 height 28
click at [57, 483] on button at bounding box center [48, 476] width 33 height 28
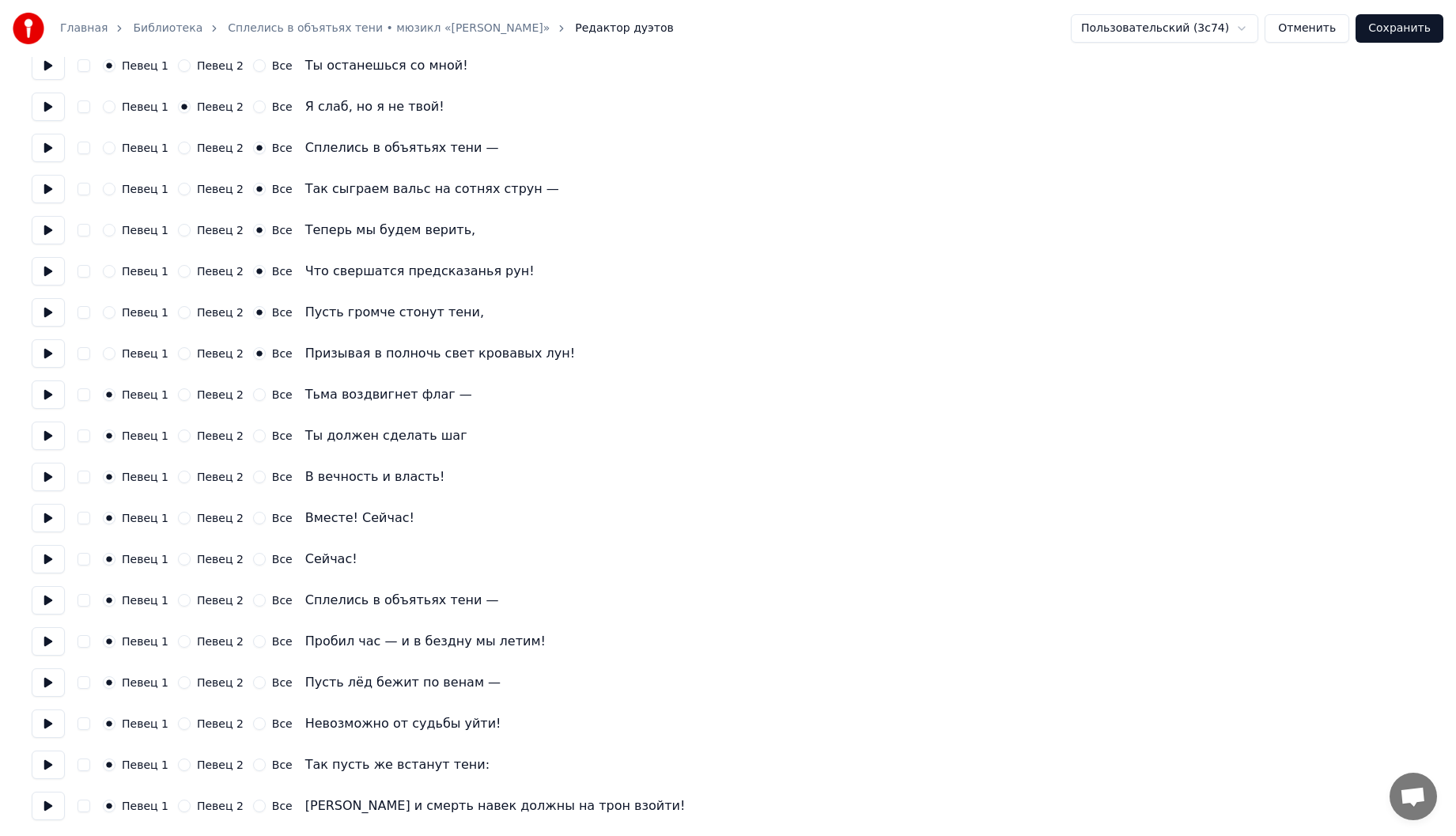
click at [57, 516] on button at bounding box center [48, 518] width 33 height 28
click at [56, 560] on button at bounding box center [48, 559] width 33 height 28
click at [253, 563] on button "Все" at bounding box center [258, 558] width 12 height 12
click at [51, 602] on button at bounding box center [48, 600] width 33 height 28
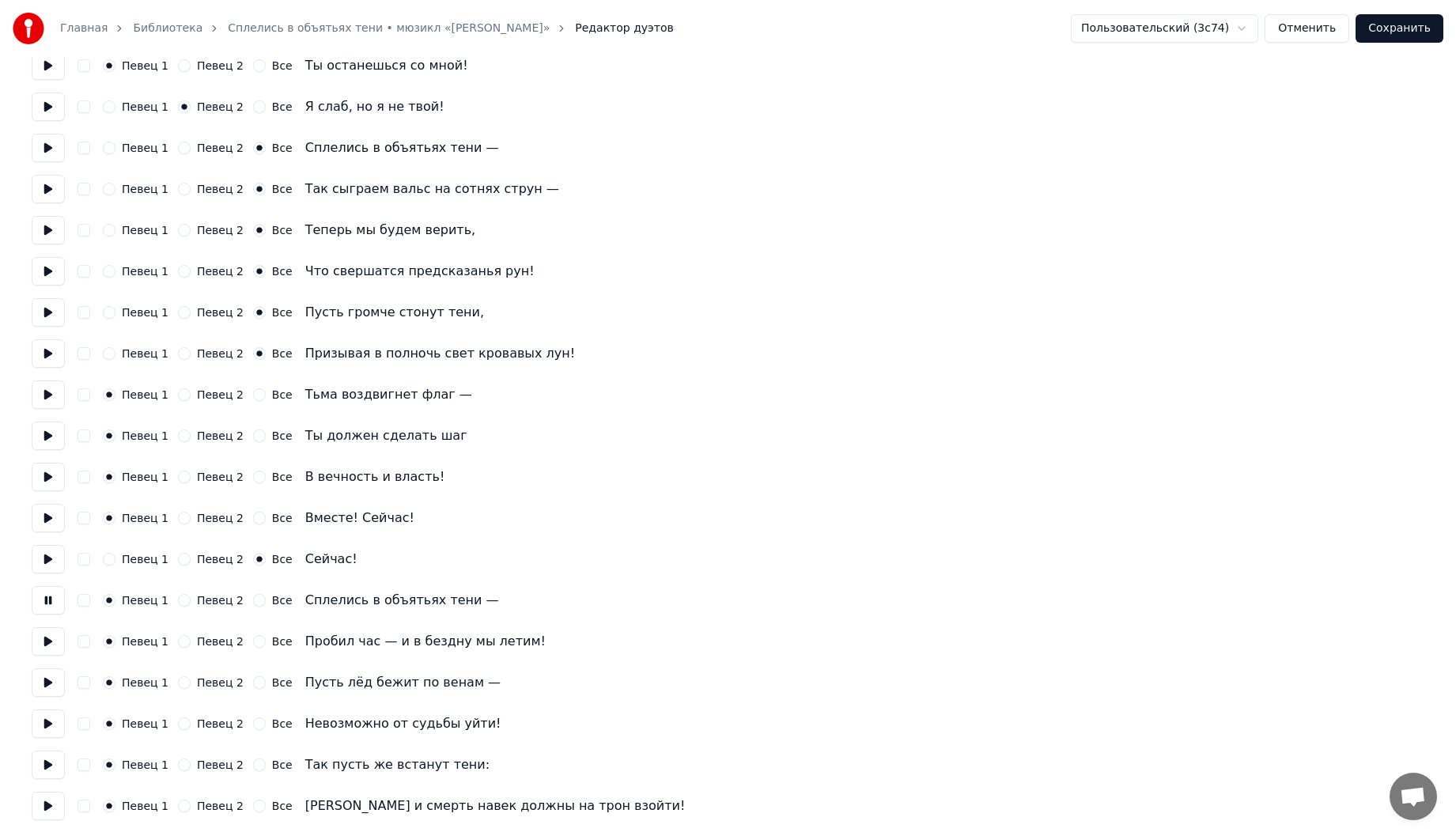
click at [253, 597] on button "Все" at bounding box center [258, 599] width 12 height 12
click at [47, 645] on button at bounding box center [48, 642] width 33 height 28
click at [253, 644] on button "Все" at bounding box center [258, 641] width 12 height 12
click at [50, 682] on button at bounding box center [48, 682] width 33 height 28
click at [253, 683] on button "Все" at bounding box center [258, 682] width 12 height 12
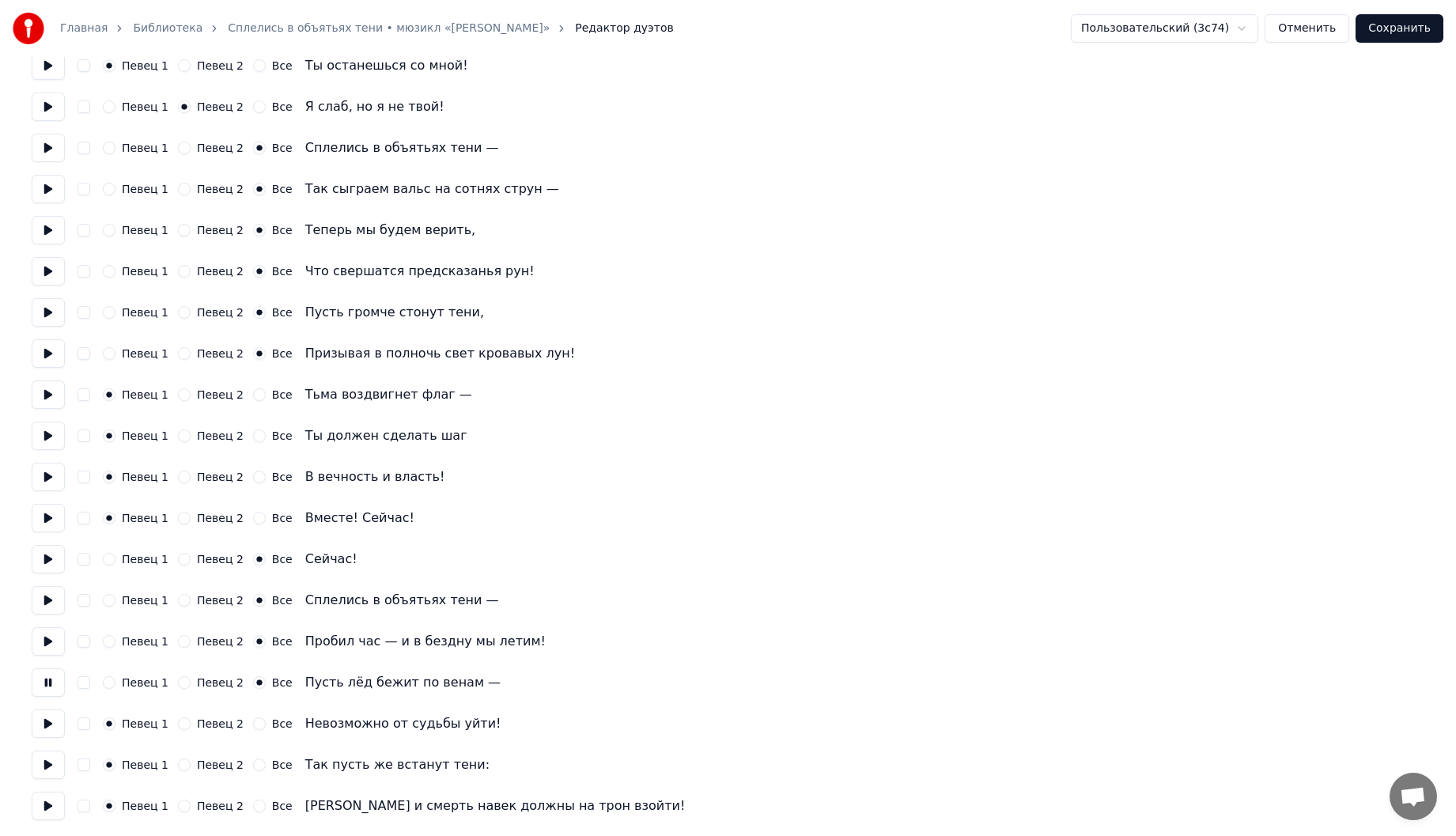
click at [53, 725] on button at bounding box center [48, 723] width 33 height 28
click at [253, 723] on button "Все" at bounding box center [258, 723] width 12 height 12
click at [53, 764] on button at bounding box center [48, 765] width 33 height 28
click at [253, 763] on button "Все" at bounding box center [258, 764] width 12 height 12
click at [248, 813] on div "Певец 1 Певец 2 Все Тьма и смерть навек должны на трон взойти!" at bounding box center [728, 806] width 1392 height 28
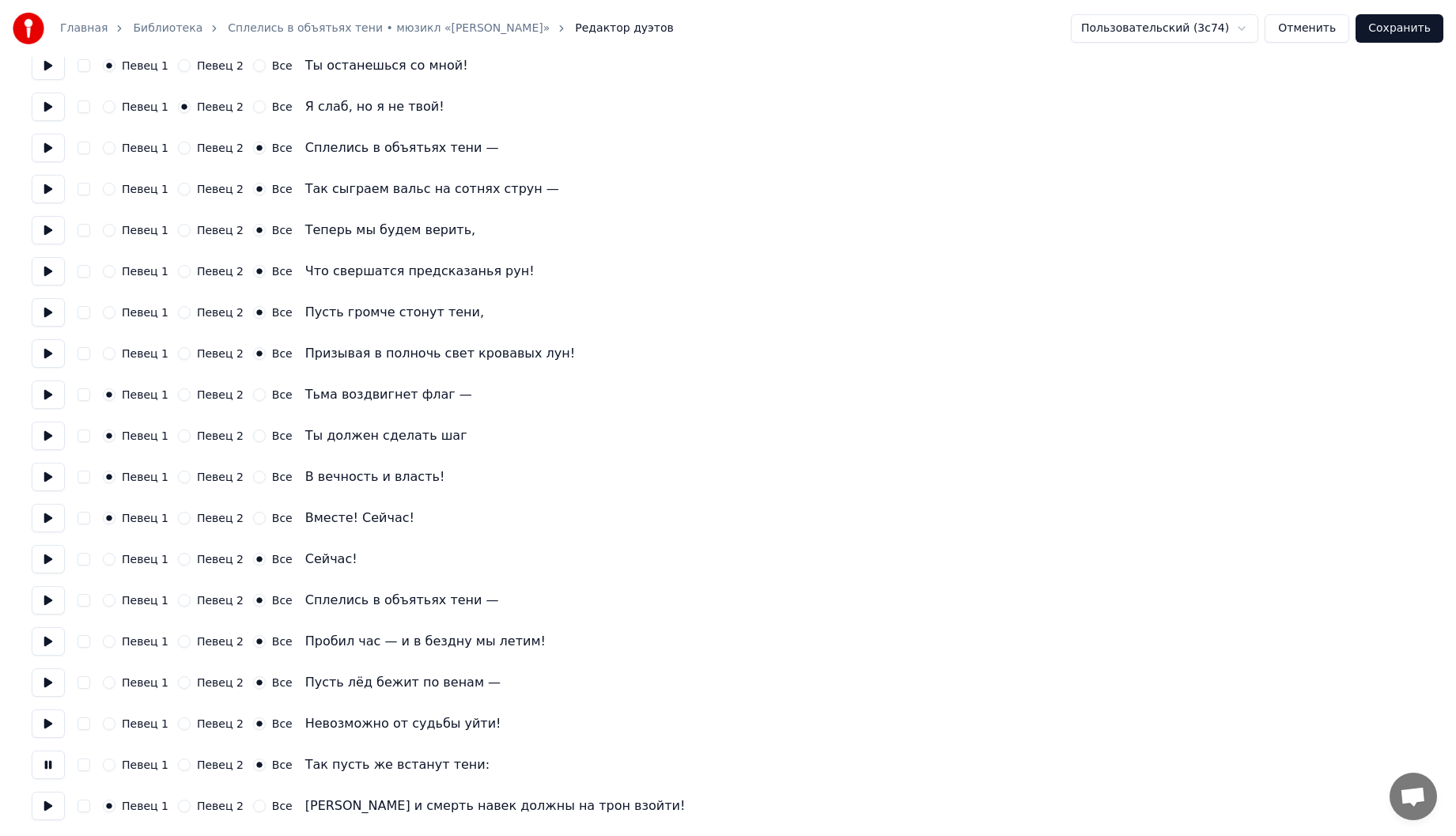
click at [253, 811] on button "Все" at bounding box center [258, 805] width 12 height 12
click at [55, 804] on button at bounding box center [48, 806] width 33 height 28
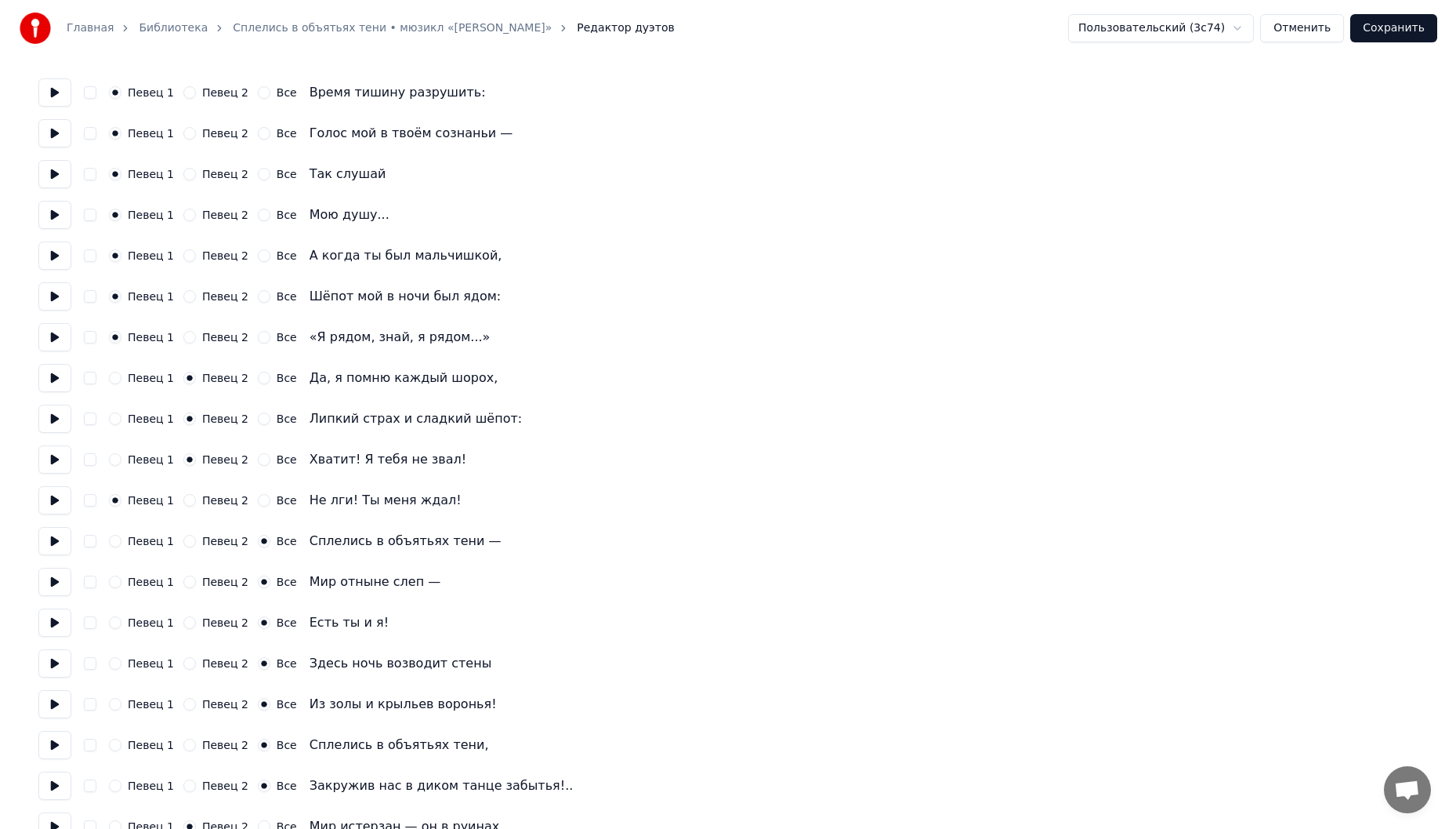
scroll to position [0, 0]
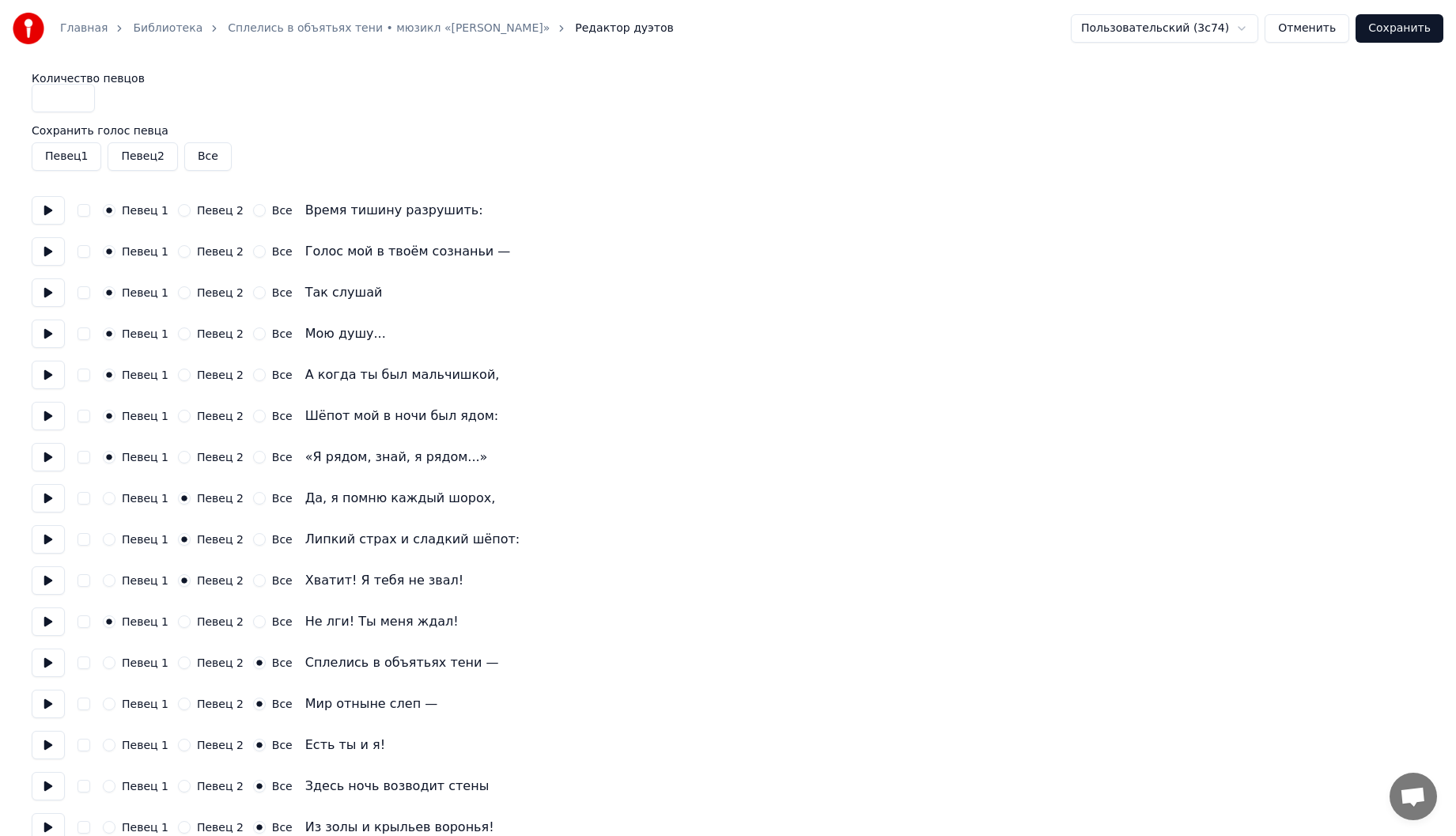
click at [1395, 33] on button "Сохранить" at bounding box center [1399, 28] width 87 height 28
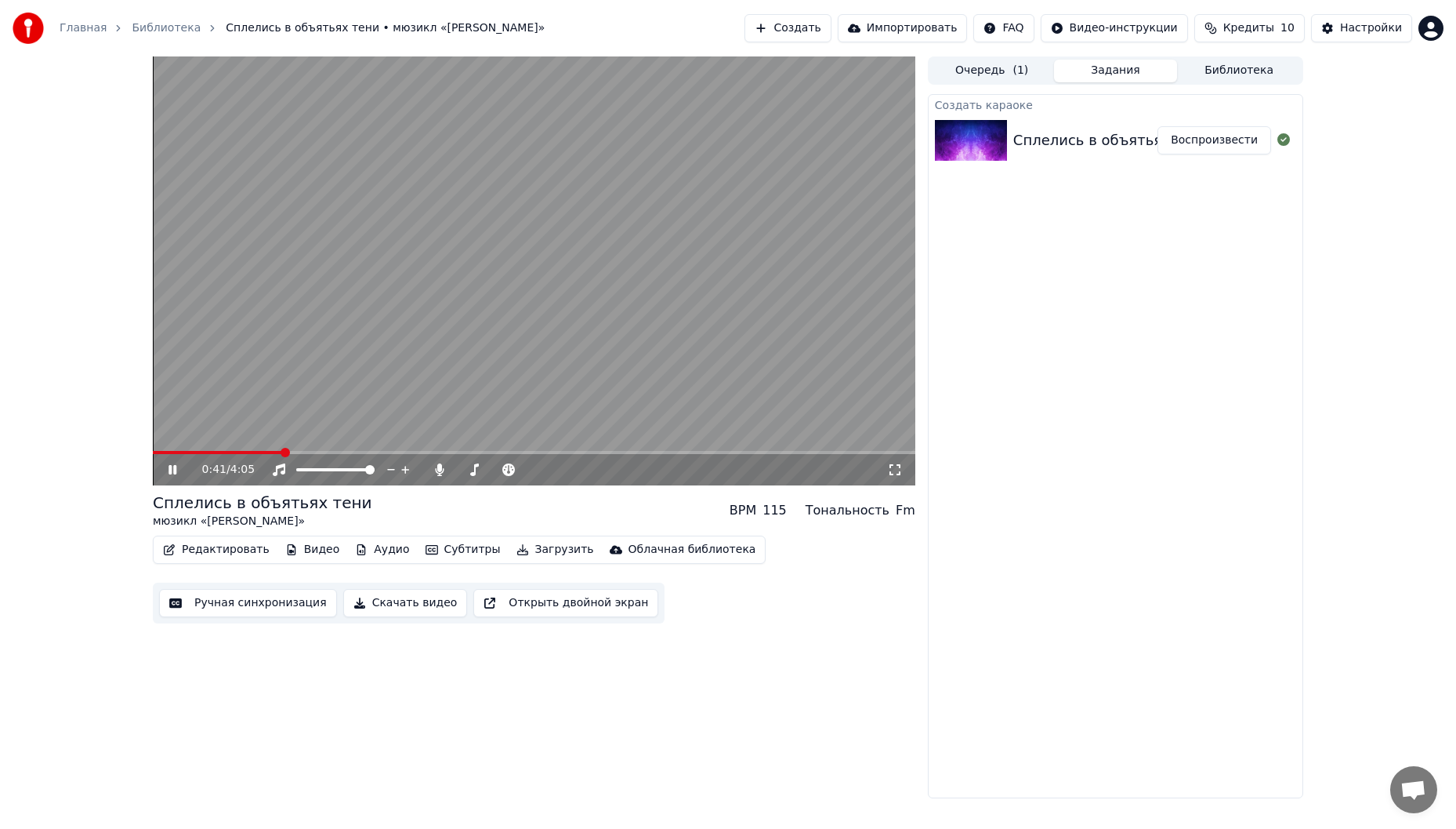
click at [699, 328] on video at bounding box center [533, 271] width 762 height 428
click at [221, 552] on button "Редактировать" at bounding box center [216, 550] width 119 height 22
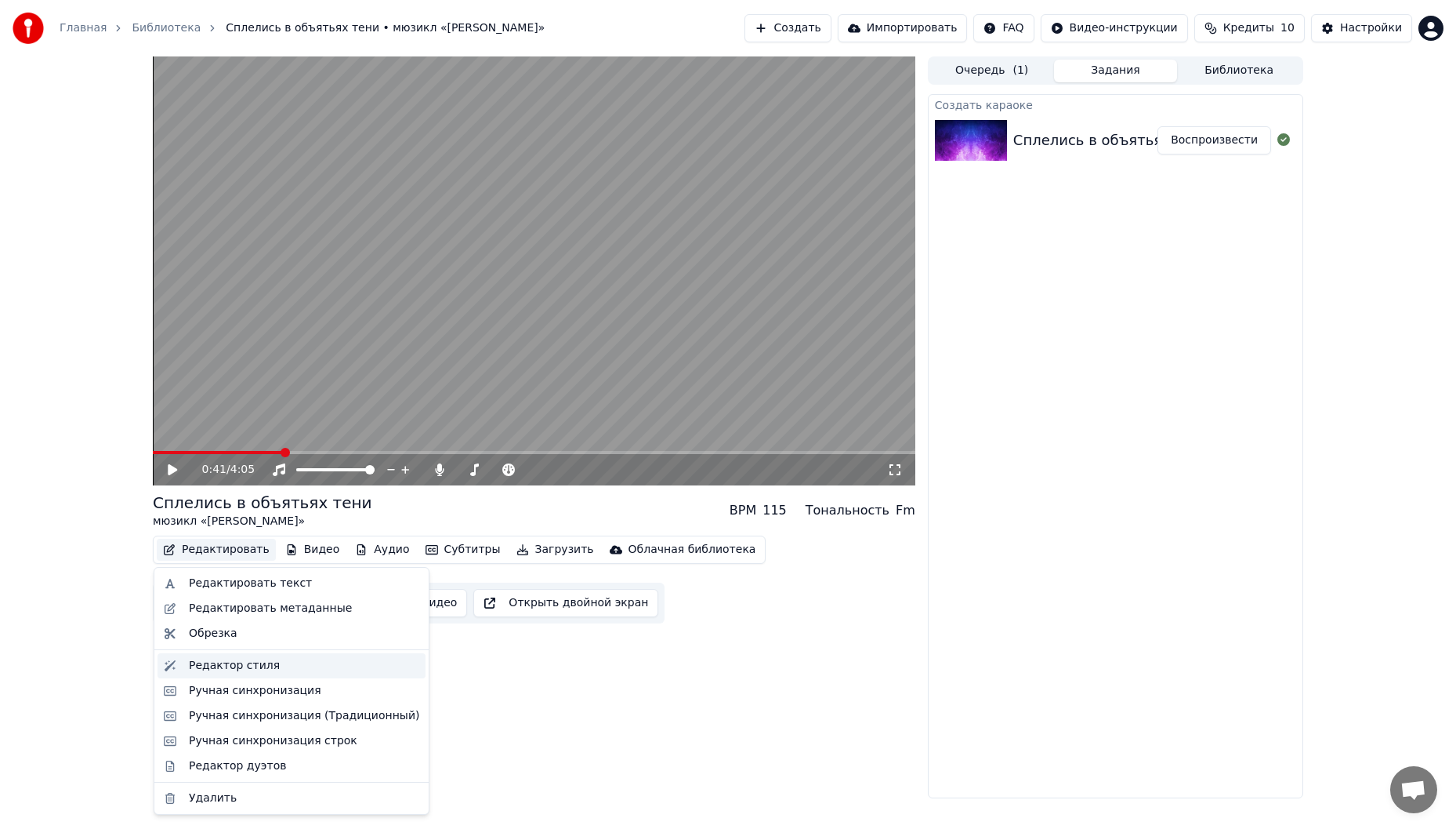
click at [253, 655] on div "Редактор стиля" at bounding box center [291, 665] width 268 height 25
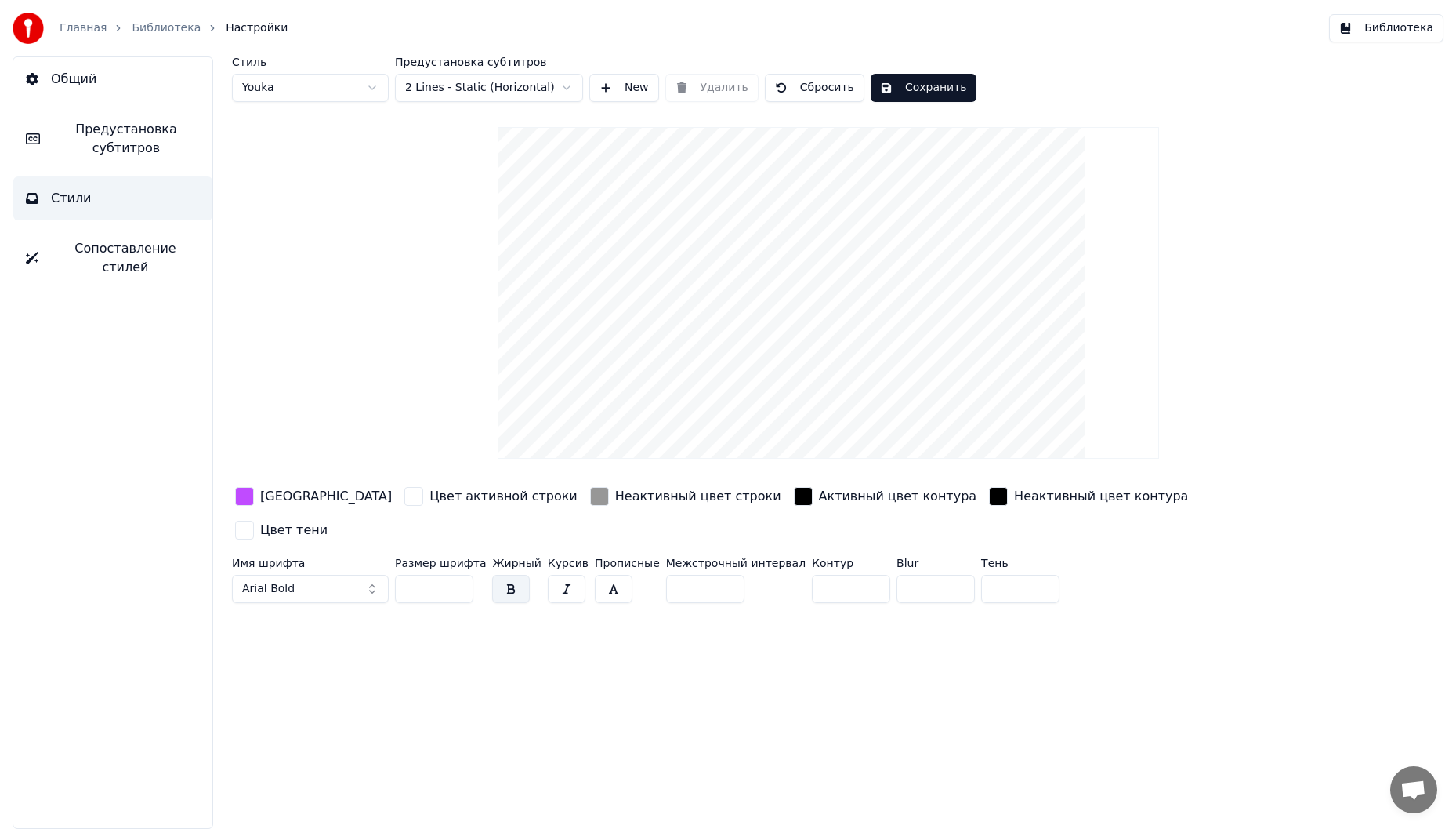
click at [590, 488] on div "button" at bounding box center [600, 496] width 19 height 19
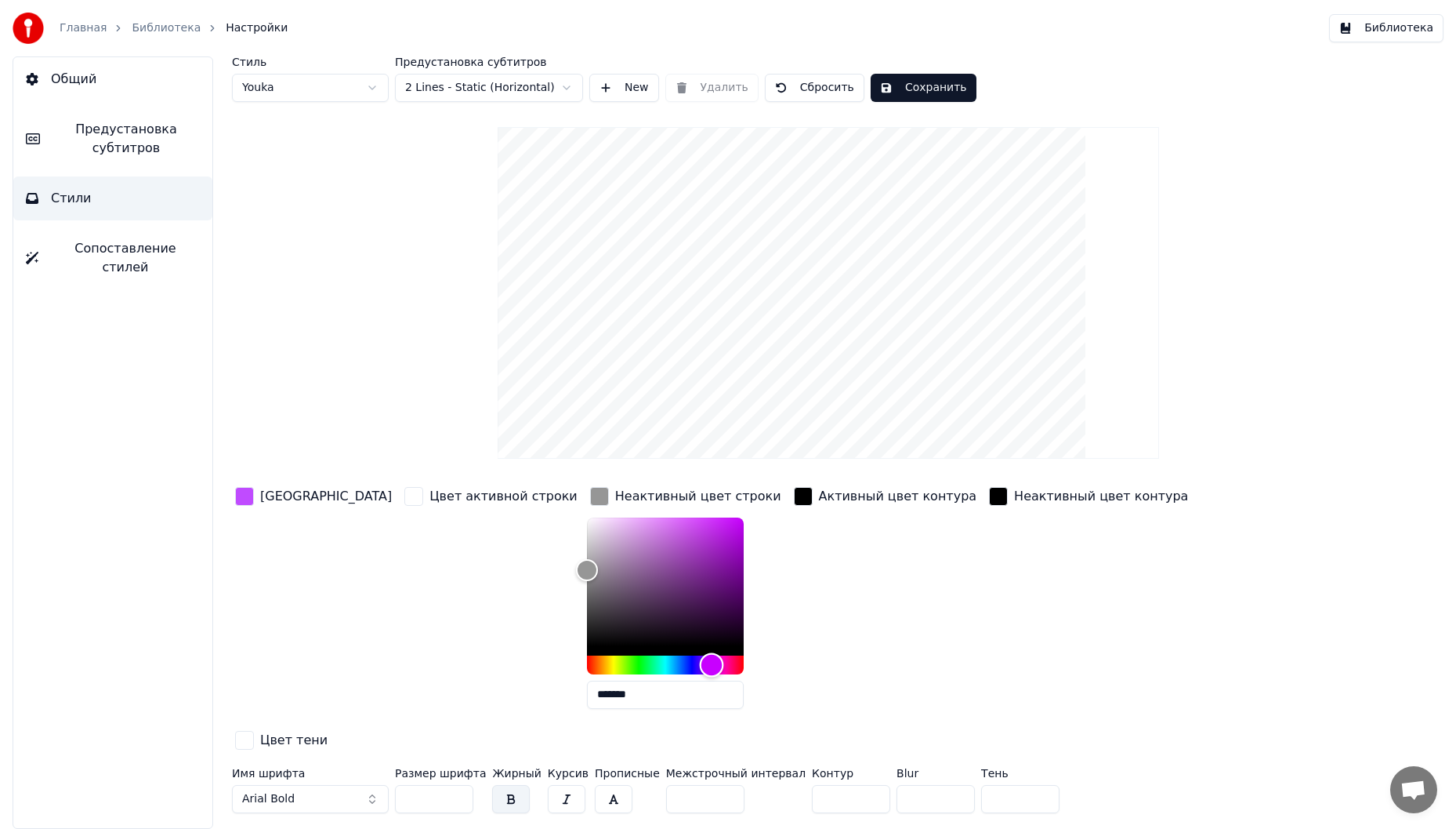
click at [637, 668] on div "Hue" at bounding box center [666, 665] width 156 height 19
type input "*******"
drag, startPoint x: 562, startPoint y: 541, endPoint x: 588, endPoint y: 548, distance: 26.9
click at [588, 548] on div "Color" at bounding box center [666, 582] width 156 height 129
click at [925, 86] on button "Сохранить" at bounding box center [923, 88] width 106 height 28
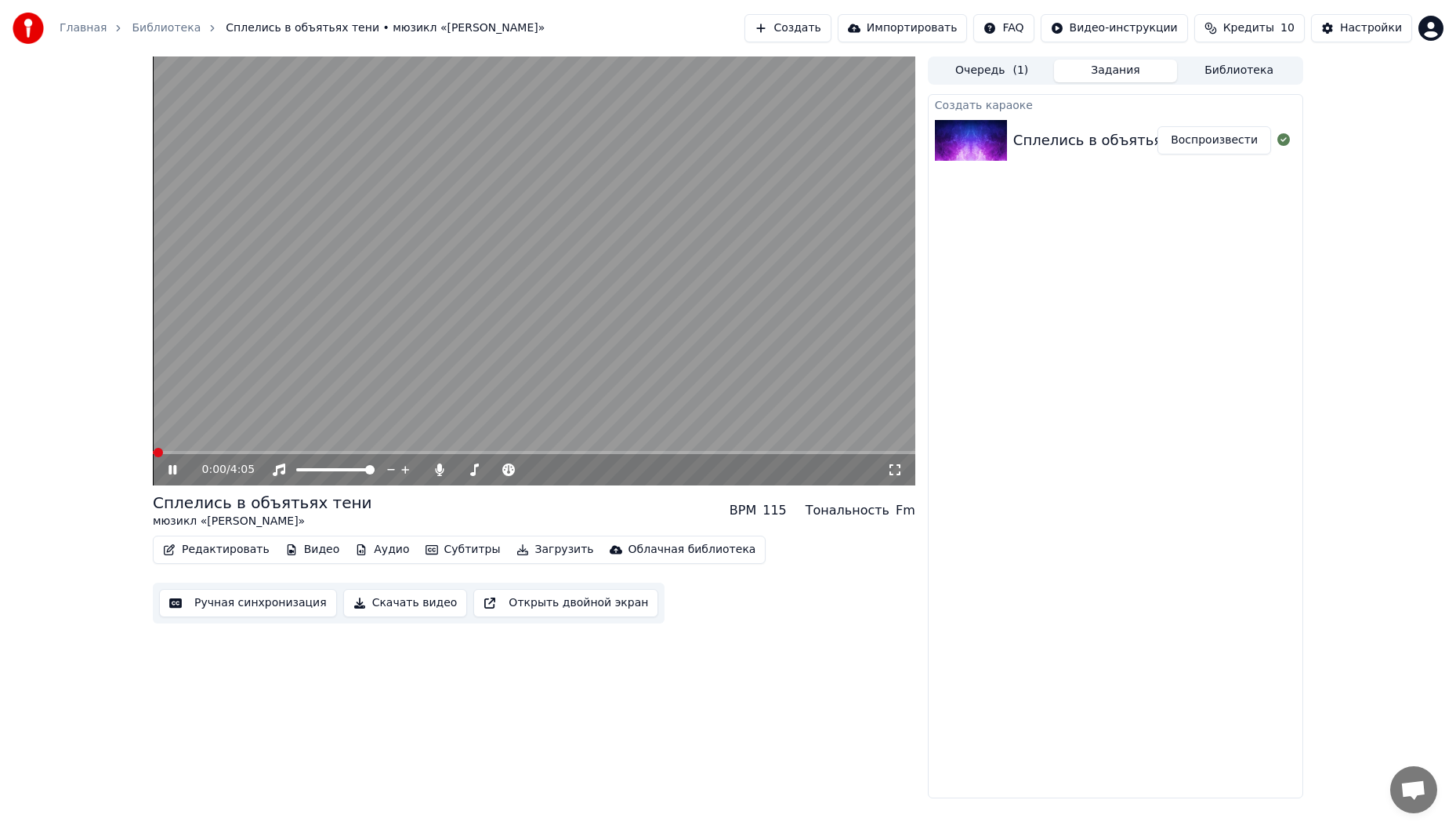
click at [240, 452] on span at bounding box center [533, 452] width 762 height 3
click at [270, 452] on span at bounding box center [533, 452] width 762 height 3
click at [756, 280] on video at bounding box center [533, 271] width 762 height 428
click at [746, 287] on video at bounding box center [533, 271] width 762 height 428
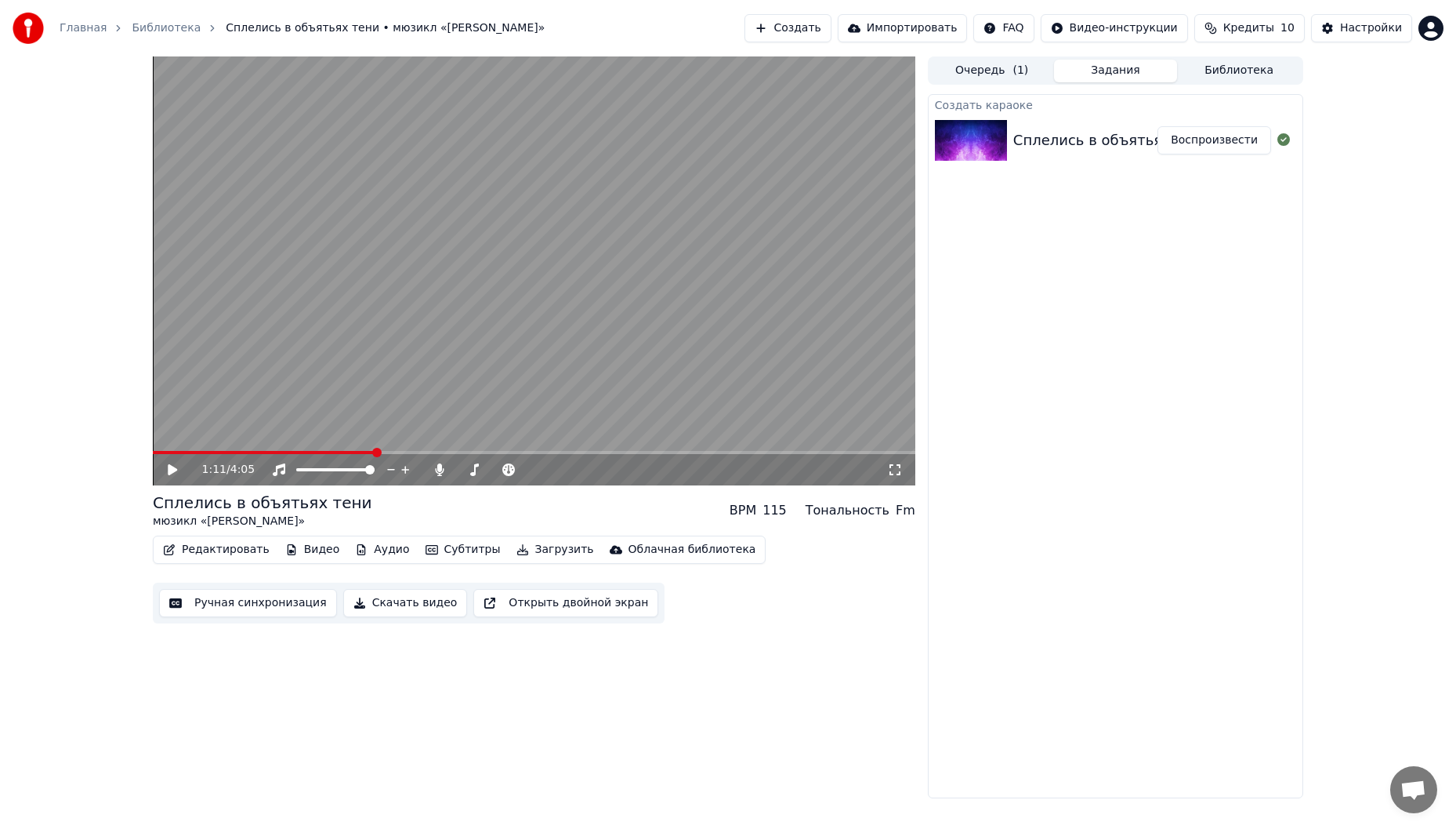
click at [743, 285] on video at bounding box center [533, 271] width 762 height 428
click at [637, 194] on video at bounding box center [533, 271] width 762 height 428
click at [224, 551] on button "Редактировать" at bounding box center [216, 550] width 119 height 22
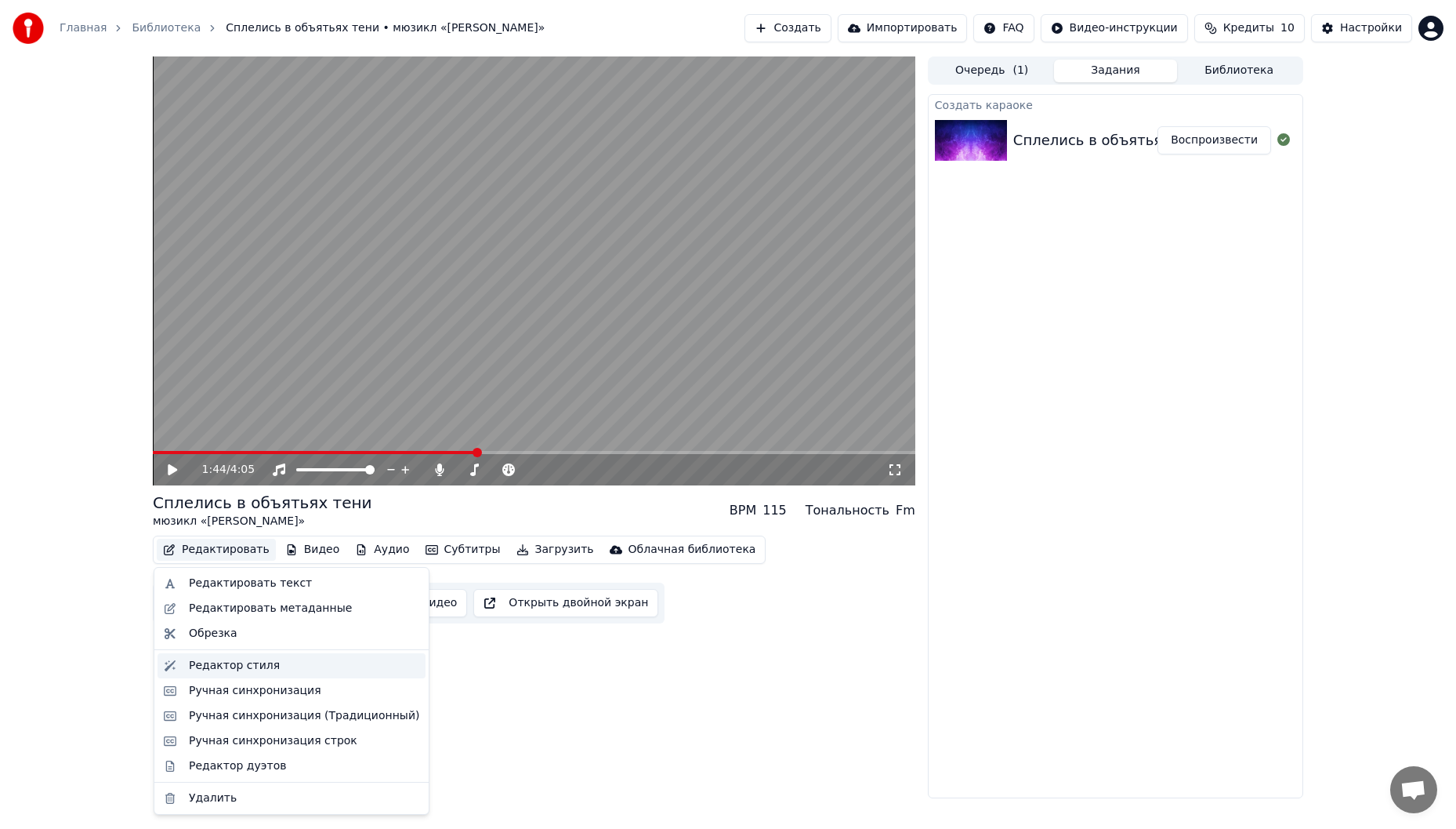
click at [304, 676] on div "Редактор стиля" at bounding box center [291, 665] width 268 height 25
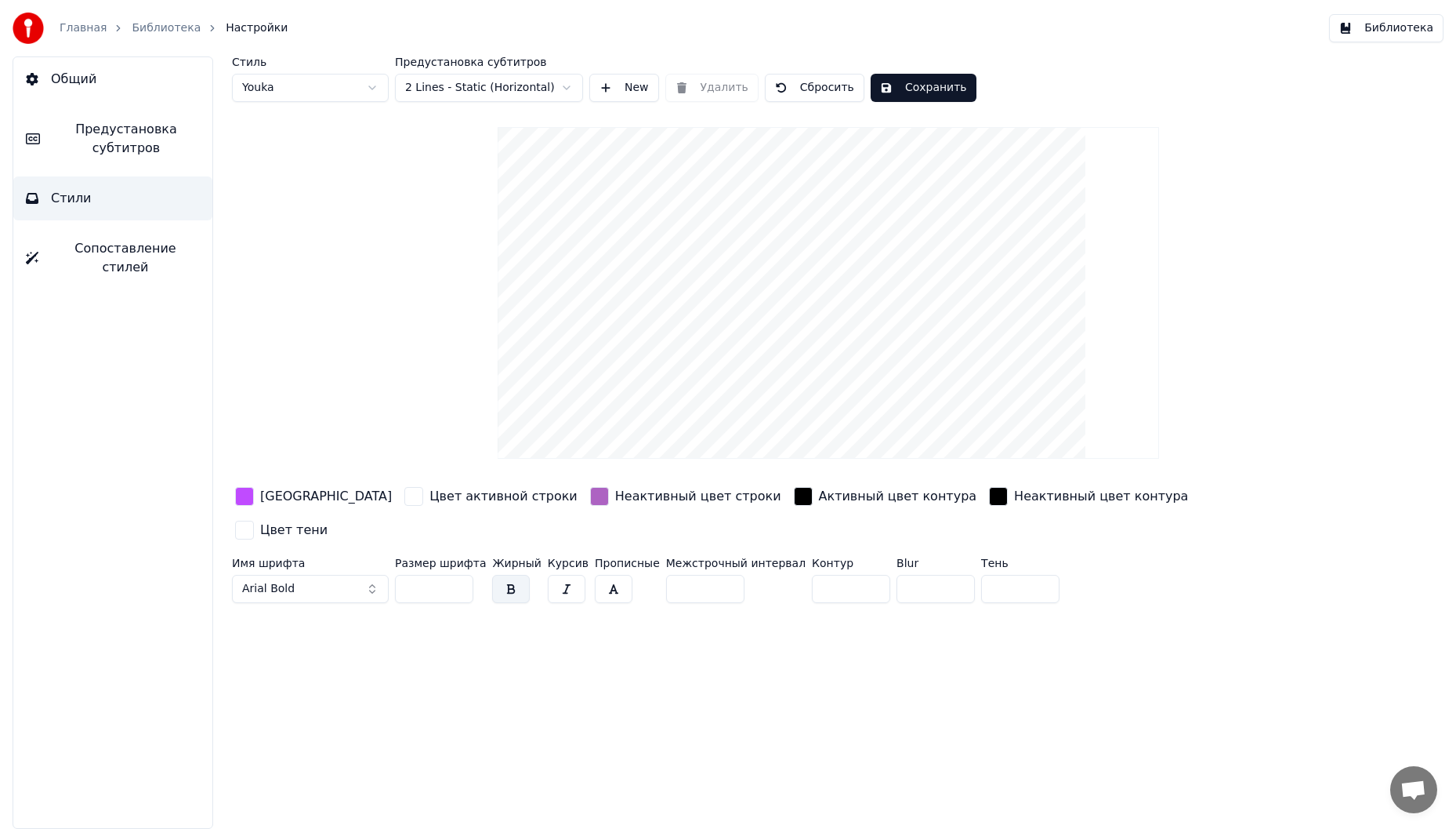
click at [159, 141] on span "Предустановка субтитров" at bounding box center [126, 139] width 147 height 37
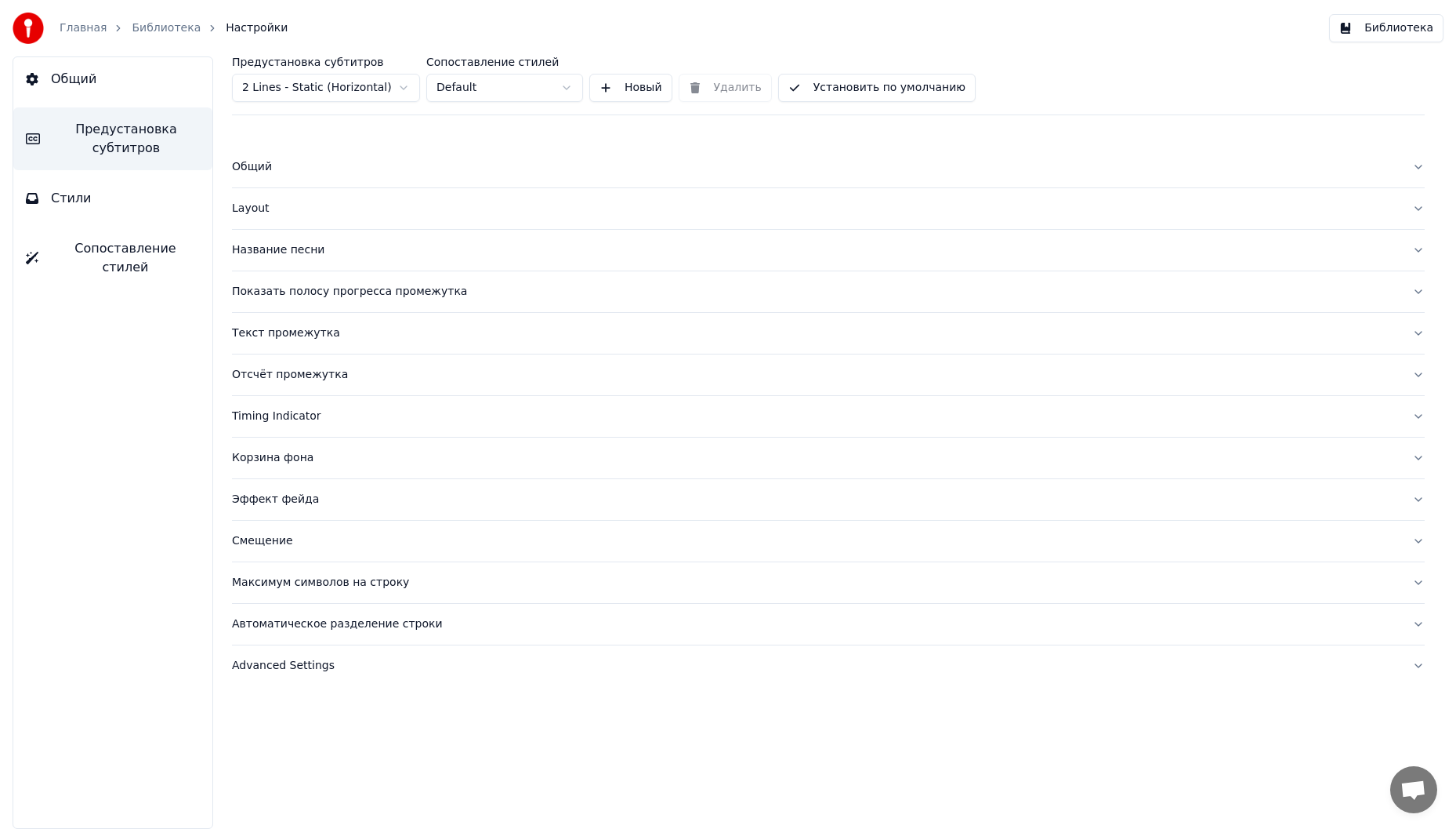
click at [151, 192] on button "Стили" at bounding box center [113, 197] width 199 height 44
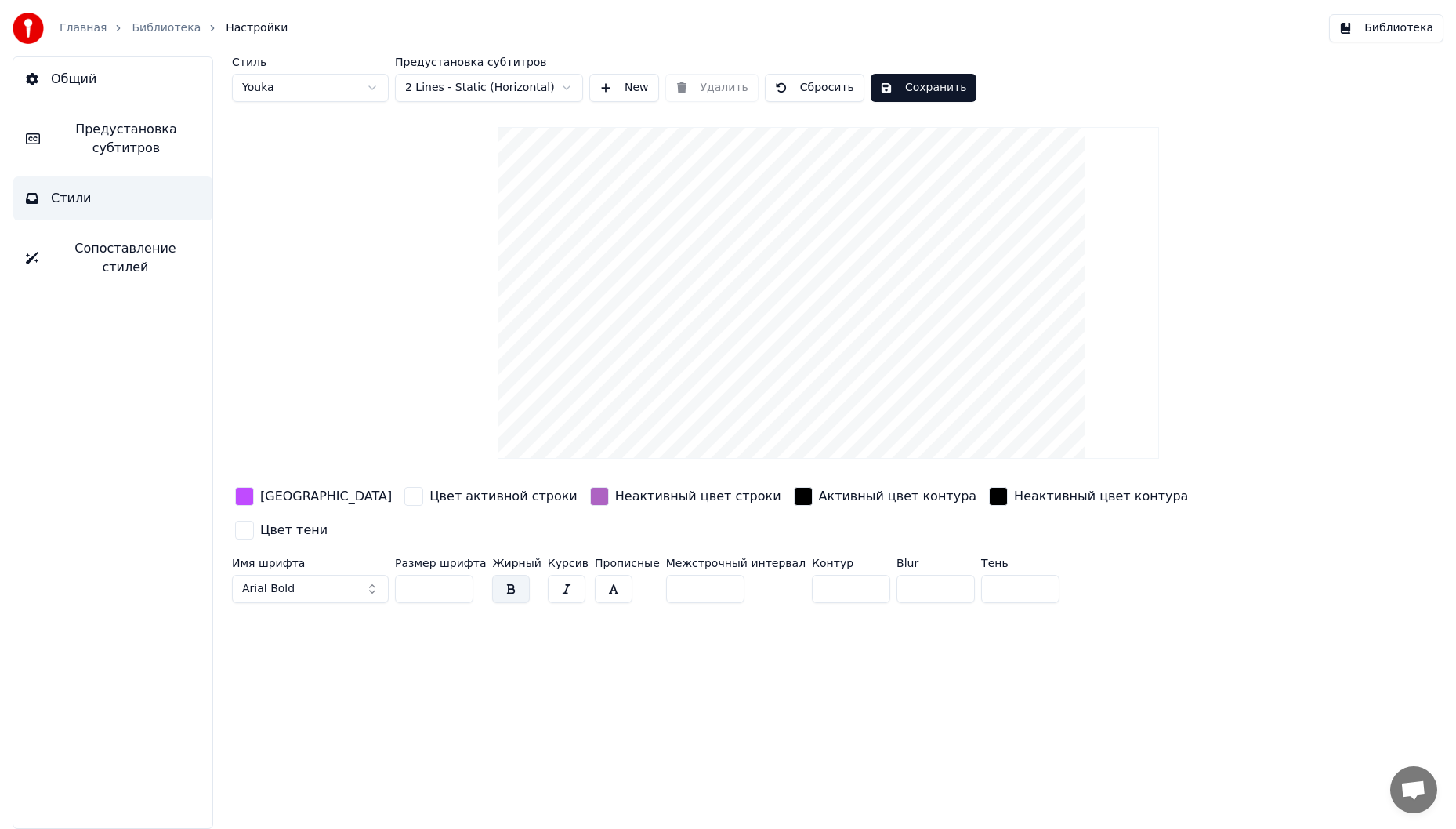
click at [145, 230] on button "Сопоставление стилей" at bounding box center [113, 257] width 199 height 62
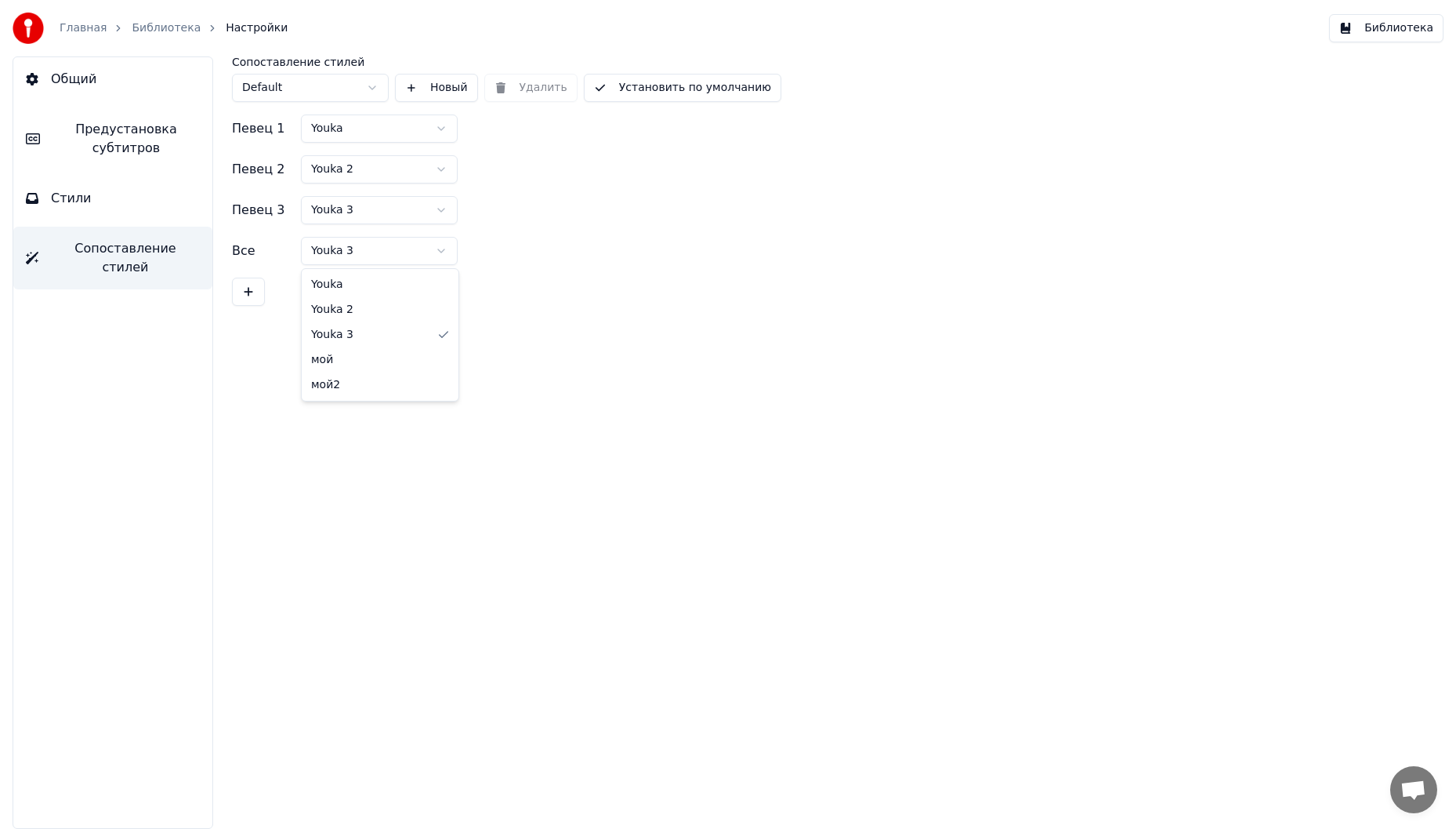
click at [415, 251] on html "Главная Библиотека Настройки Библиотека Общий Предустановка субтитров Стили Соп…" at bounding box center [728, 414] width 1456 height 829
click at [531, 279] on html "Главная Библиотека Настройки Библиотека Общий Предустановка субтитров Стили Соп…" at bounding box center [728, 414] width 1456 height 829
click at [140, 197] on button "Стили" at bounding box center [113, 197] width 199 height 44
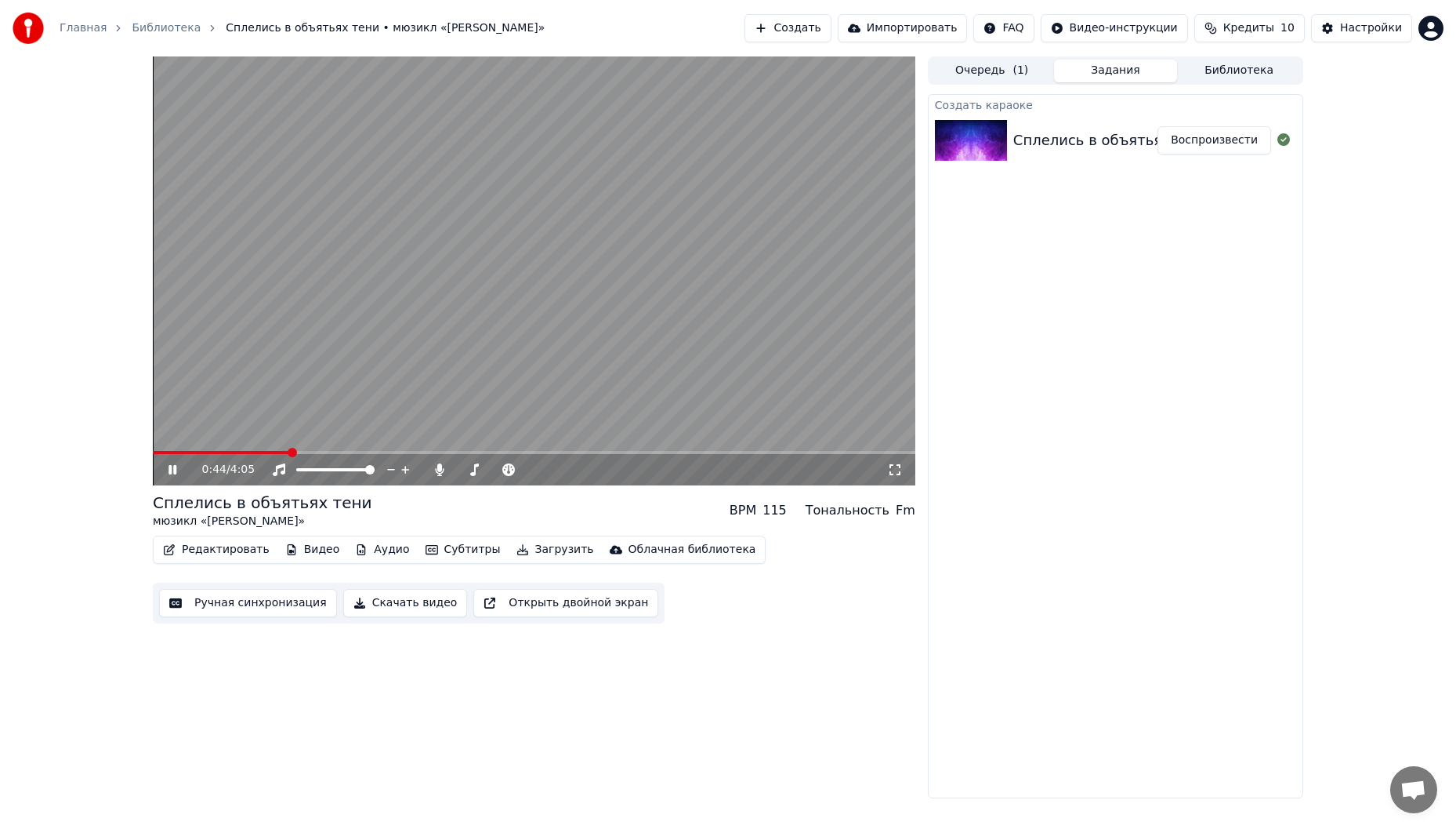
click at [290, 452] on span at bounding box center [533, 452] width 762 height 3
click at [433, 452] on span at bounding box center [533, 452] width 762 height 3
click at [802, 363] on video at bounding box center [533, 271] width 762 height 428
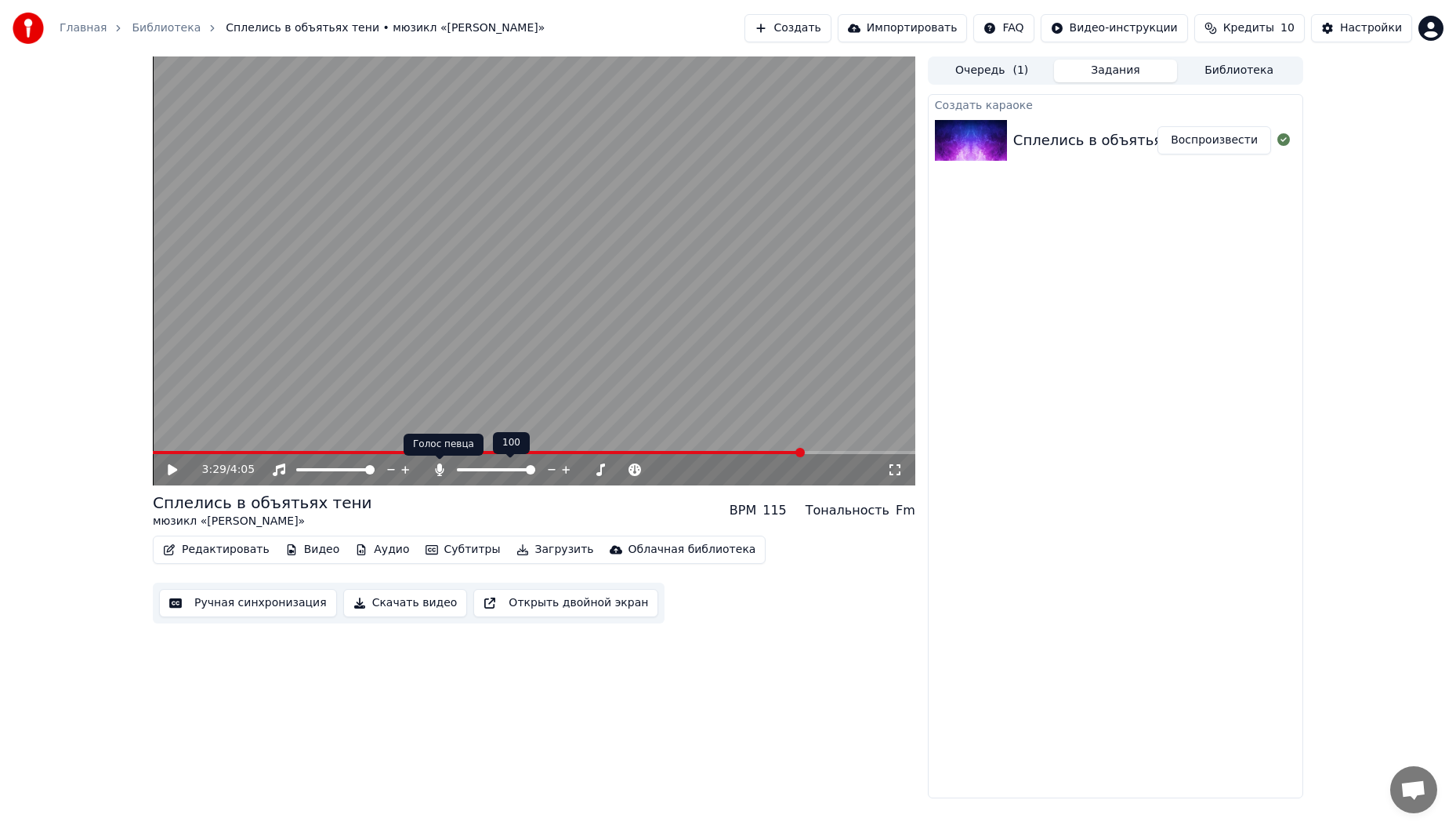
click at [441, 476] on icon at bounding box center [438, 469] width 8 height 12
click at [1253, 71] on button "Библиотека" at bounding box center [1238, 71] width 124 height 22
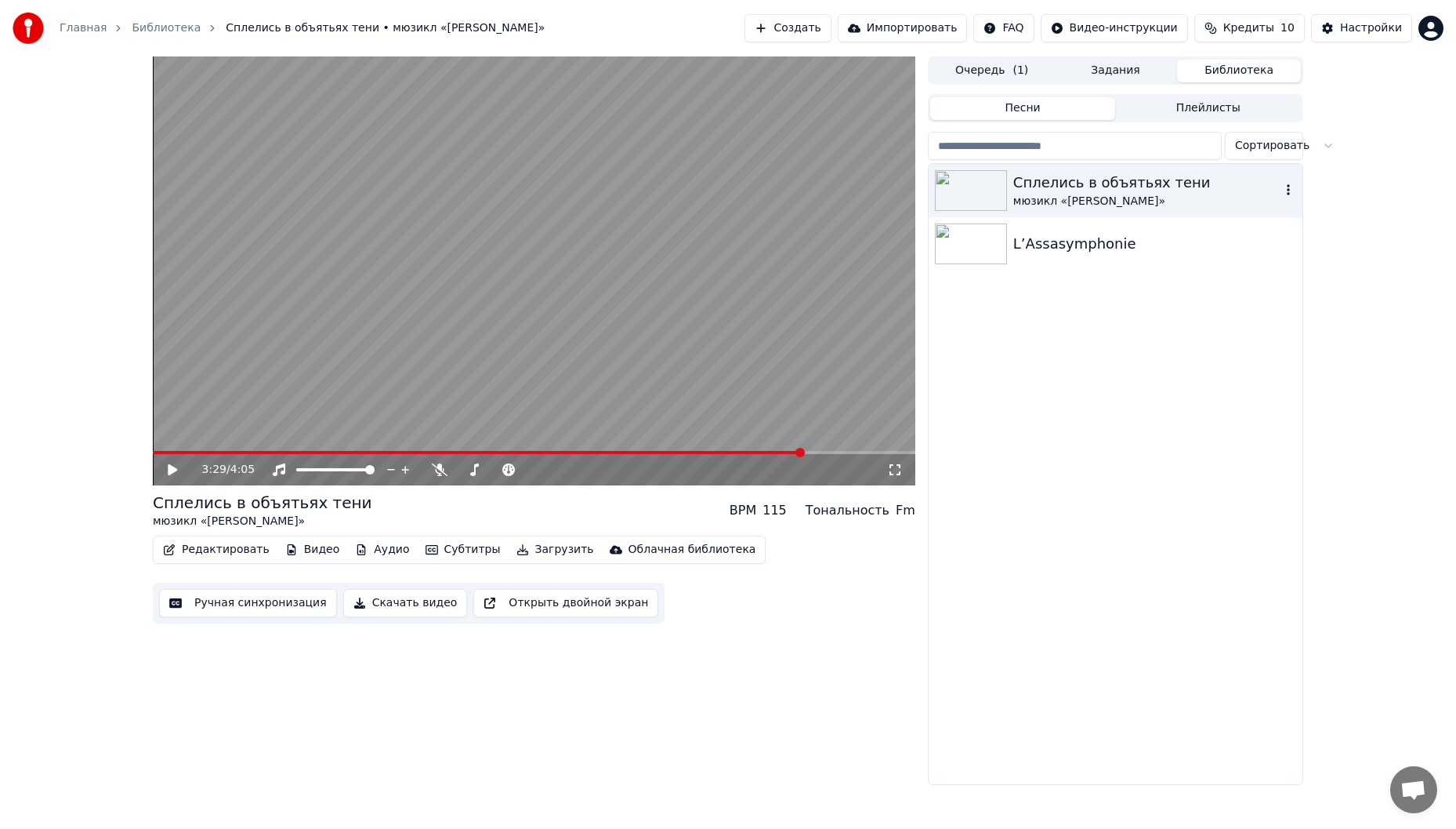
click at [1200, 194] on div "мюзикл «[PERSON_NAME]»" at bounding box center [1146, 201] width 267 height 16
click at [1284, 187] on icon "button" at bounding box center [1288, 189] width 16 height 12
click at [1067, 333] on div "Сплелись в объятьях тени мюзикл «[PERSON_NAME]» L’Assasymphonie" at bounding box center [1116, 474] width 374 height 620
click at [982, 72] on button "Очередь ( 1 )" at bounding box center [991, 71] width 124 height 22
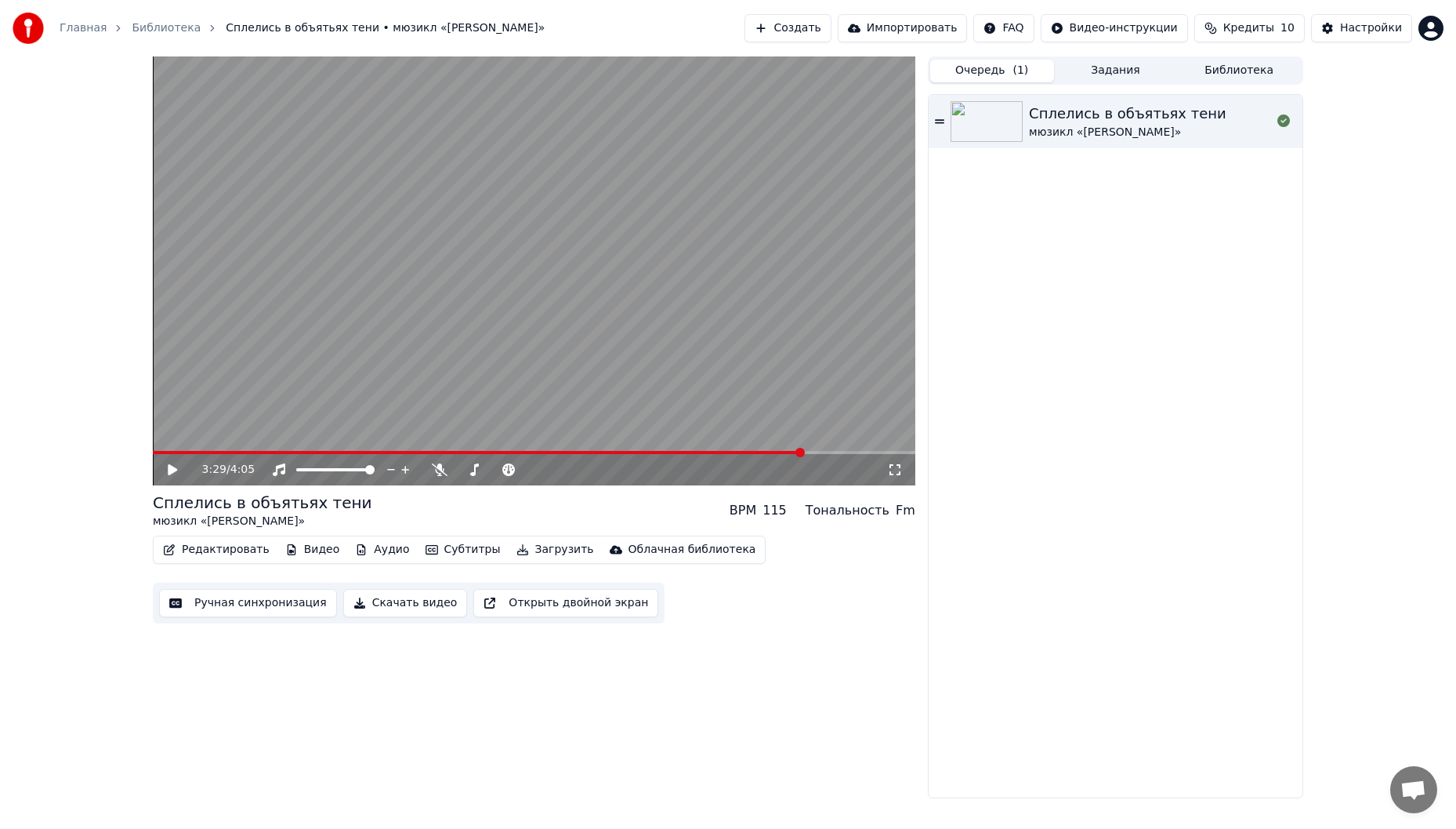
click at [1377, 280] on div "3:29 / 4:05 Сплелись в объятьях тени мюзикл «[PERSON_NAME]» BPM 115 Тональность…" at bounding box center [728, 428] width 1456 height 741
click at [914, 33] on button "Импортировать" at bounding box center [903, 28] width 130 height 28
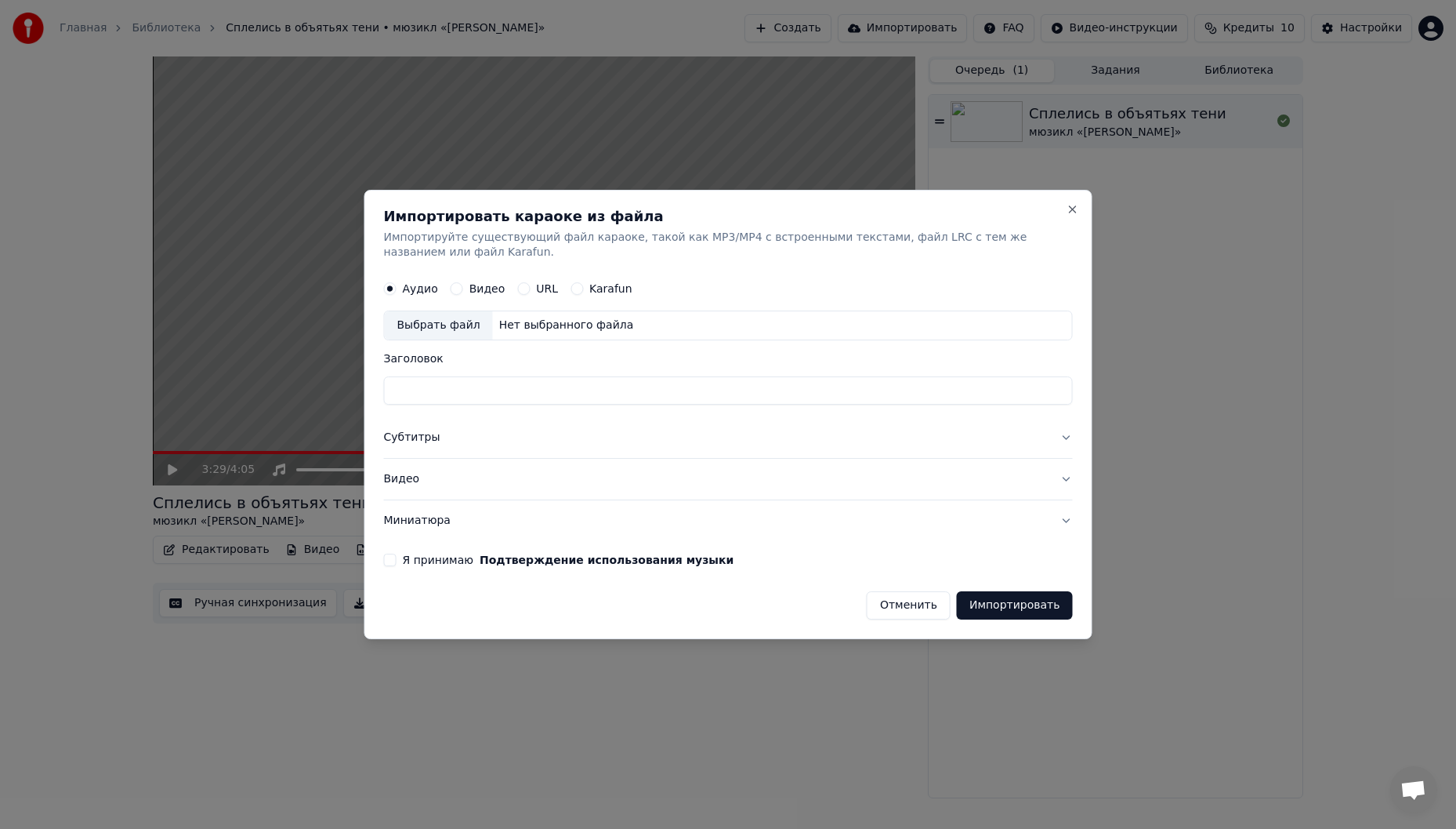
click at [464, 286] on div "Видео" at bounding box center [478, 289] width 55 height 12
click at [458, 286] on button "Видео" at bounding box center [456, 289] width 12 height 12
click at [662, 321] on div "Выбрать файл Нет выбранного файла" at bounding box center [729, 326] width 689 height 30
click at [1076, 214] on button "Close" at bounding box center [1072, 209] width 12 height 12
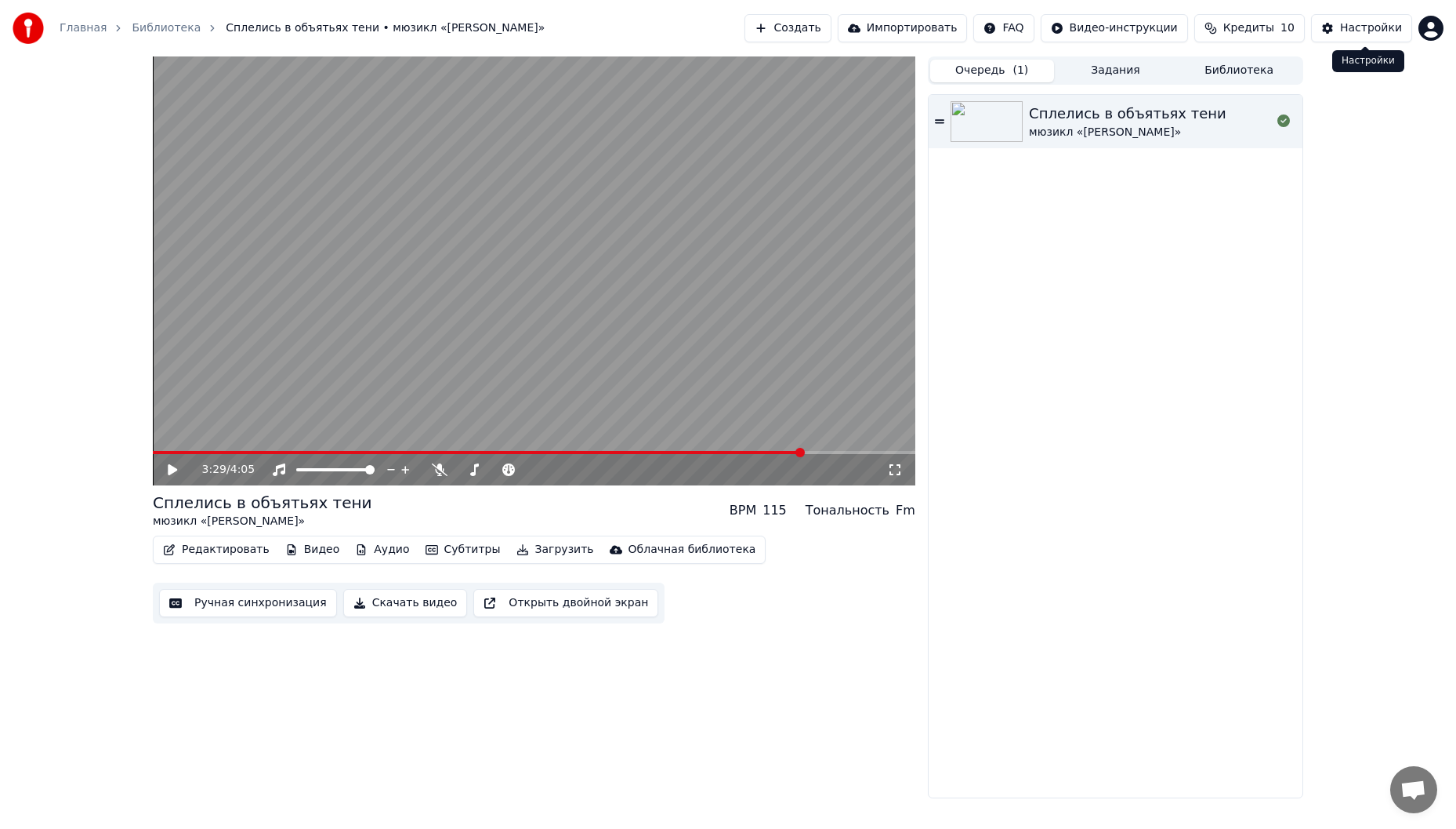
click at [1370, 34] on div "Настройки" at bounding box center [1371, 28] width 62 height 16
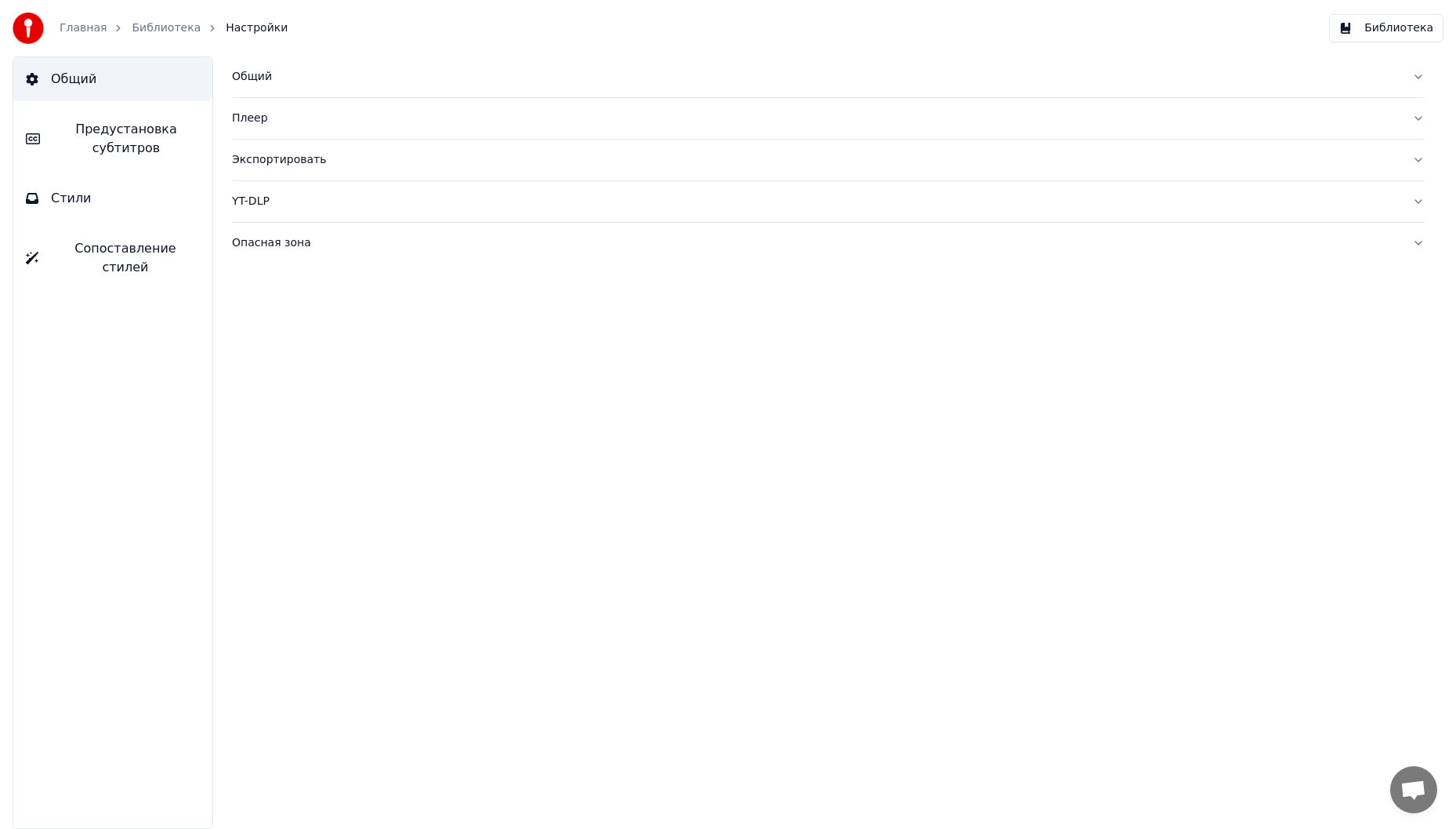
click at [1390, 33] on button "Библиотека" at bounding box center [1386, 28] width 115 height 28
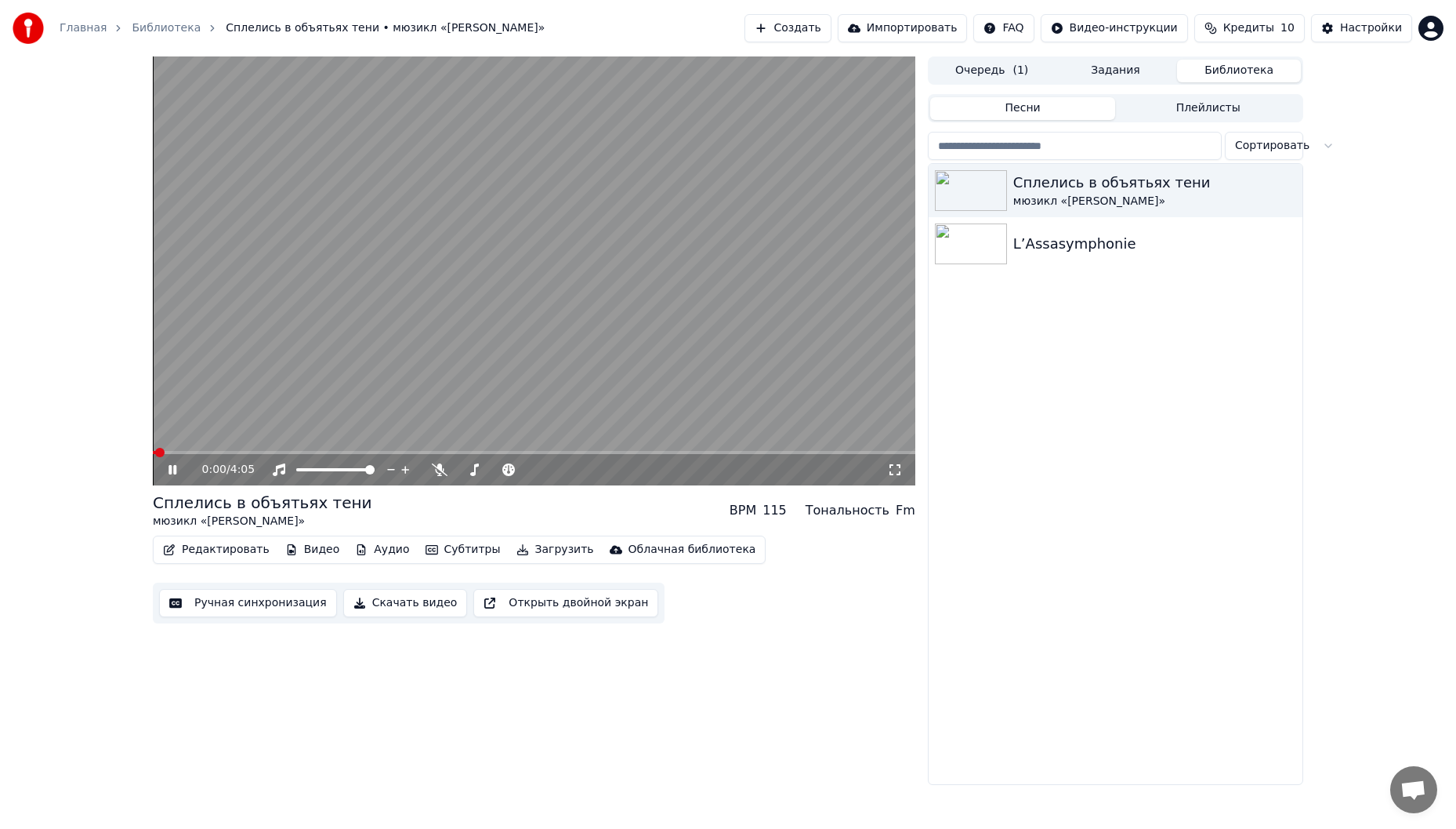
click at [444, 362] on video at bounding box center [533, 271] width 762 height 428
click at [523, 551] on button "Загрузить" at bounding box center [555, 550] width 90 height 22
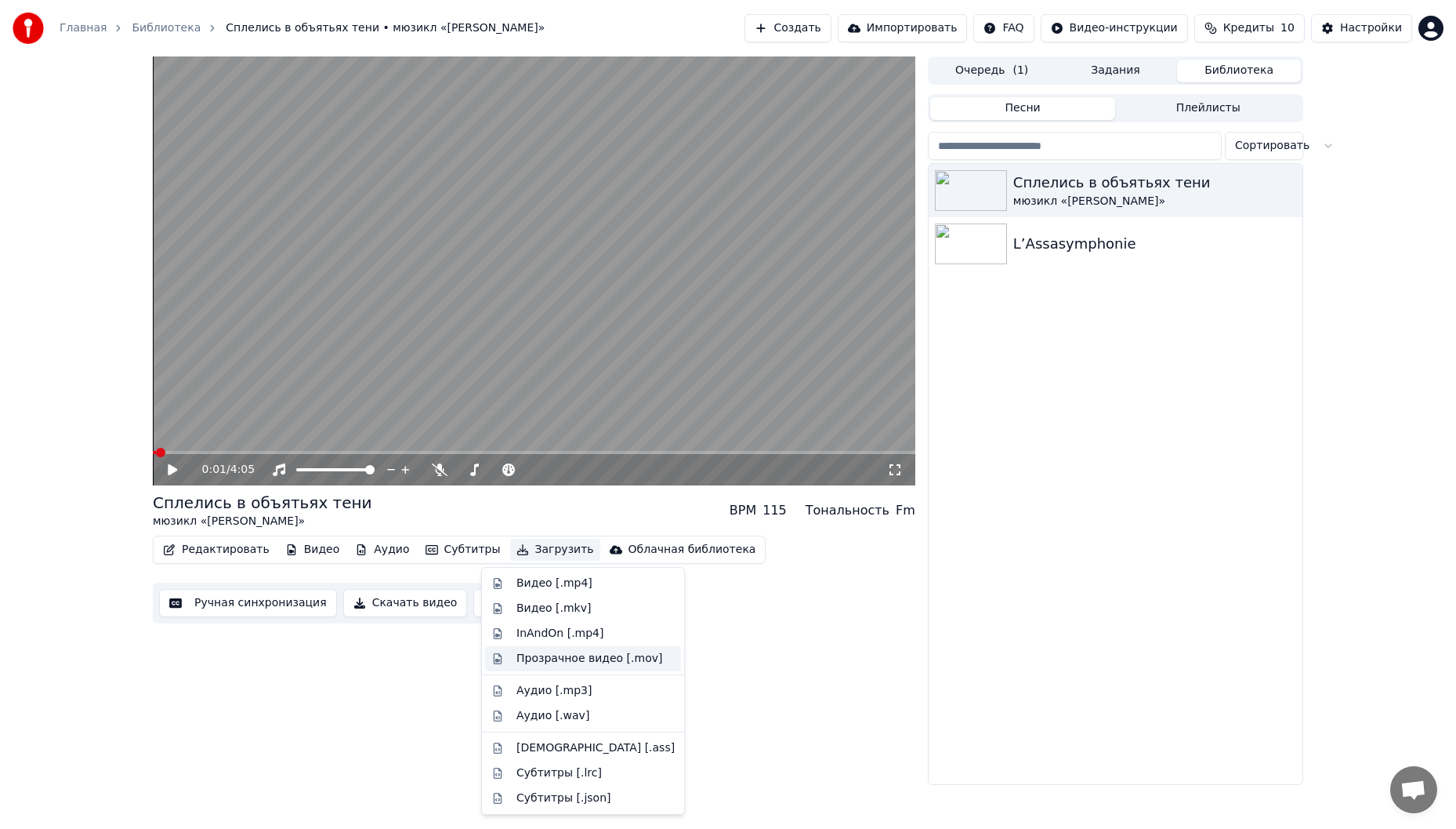
click at [630, 667] on div "Прозрачное видео [.mov]" at bounding box center [583, 659] width 195 height 25
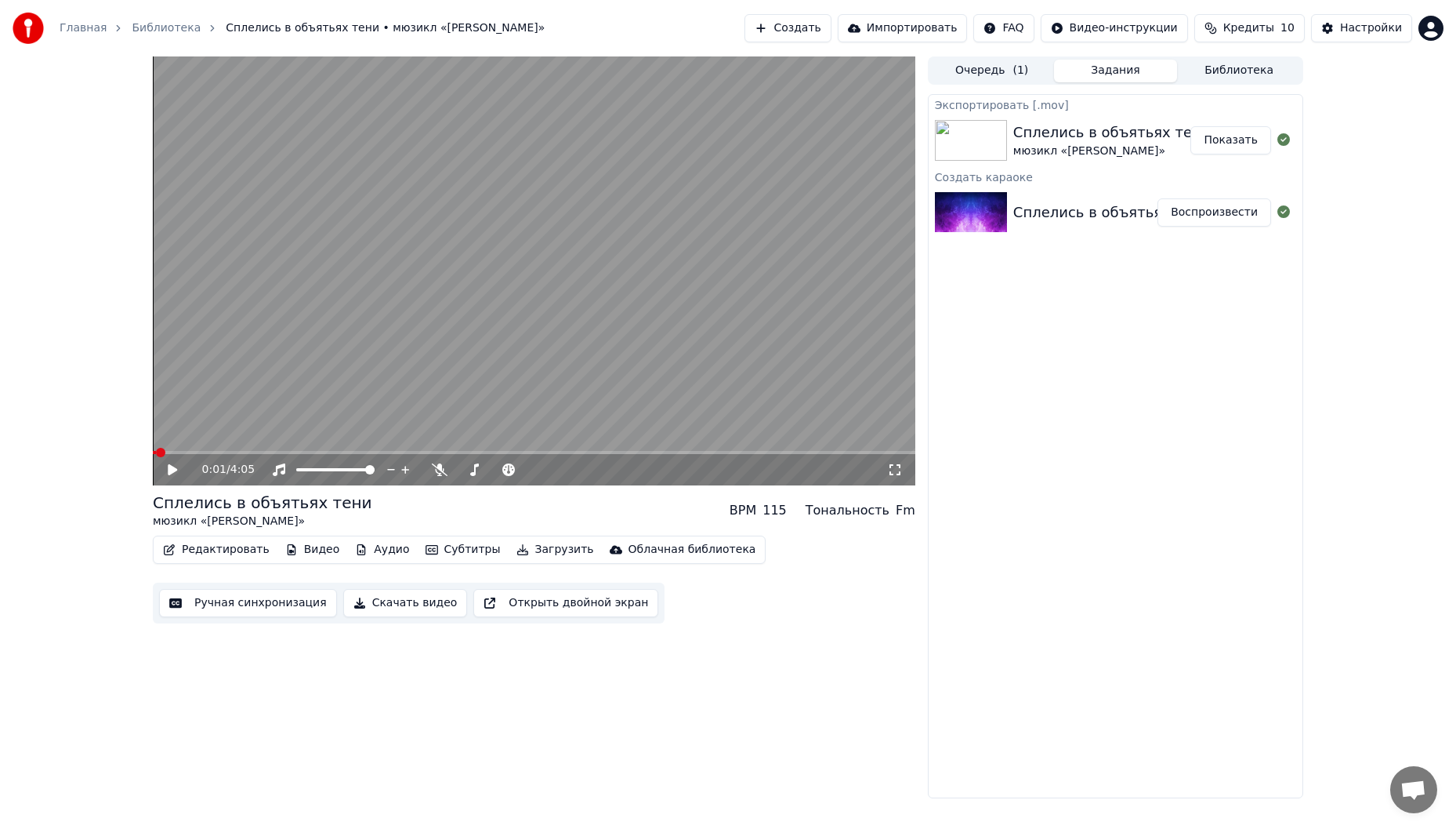
click at [1233, 138] on button "Показать" at bounding box center [1231, 141] width 81 height 28
